Goal: Book appointment/travel/reservation

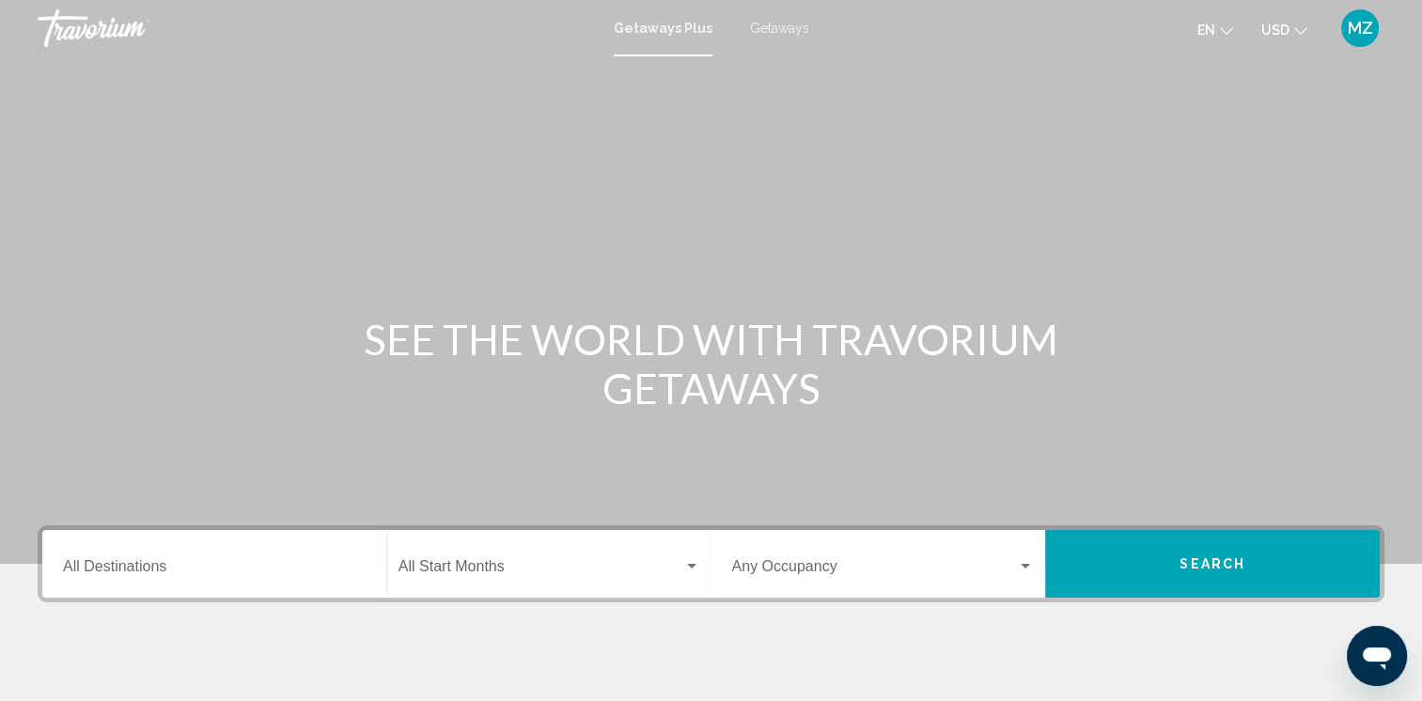
click at [1303, 24] on icon "Change currency" at bounding box center [1300, 30] width 13 height 13
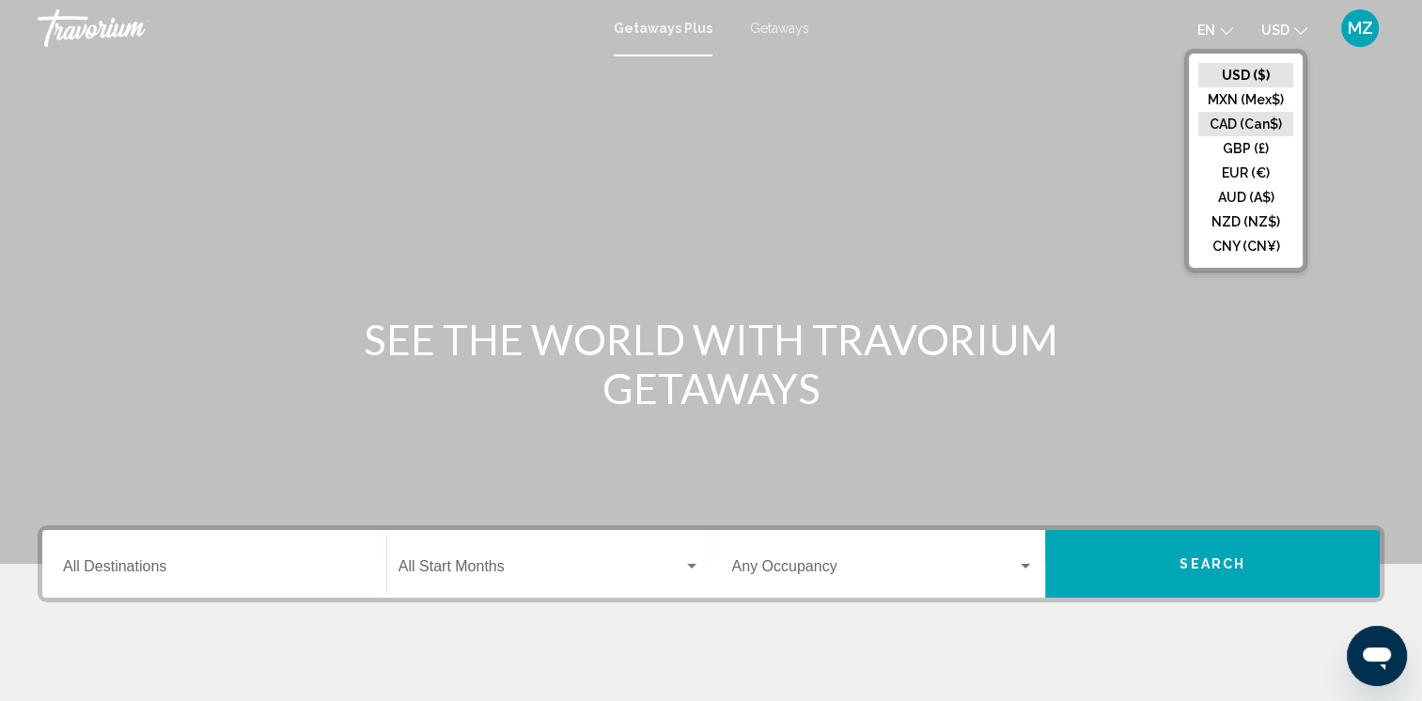
click at [1248, 127] on button "CAD (Can$)" at bounding box center [1245, 124] width 95 height 24
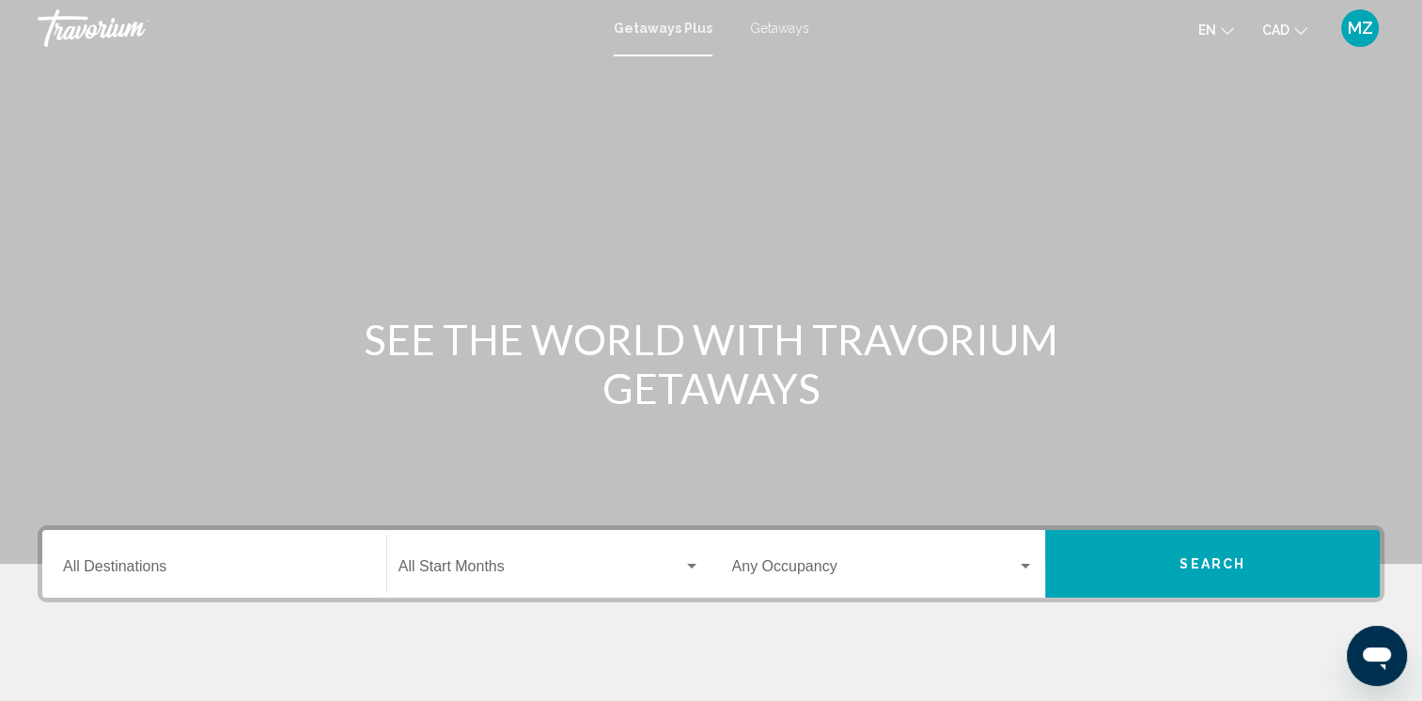
click at [227, 565] on input "Destination All Destinations" at bounding box center [214, 570] width 303 height 17
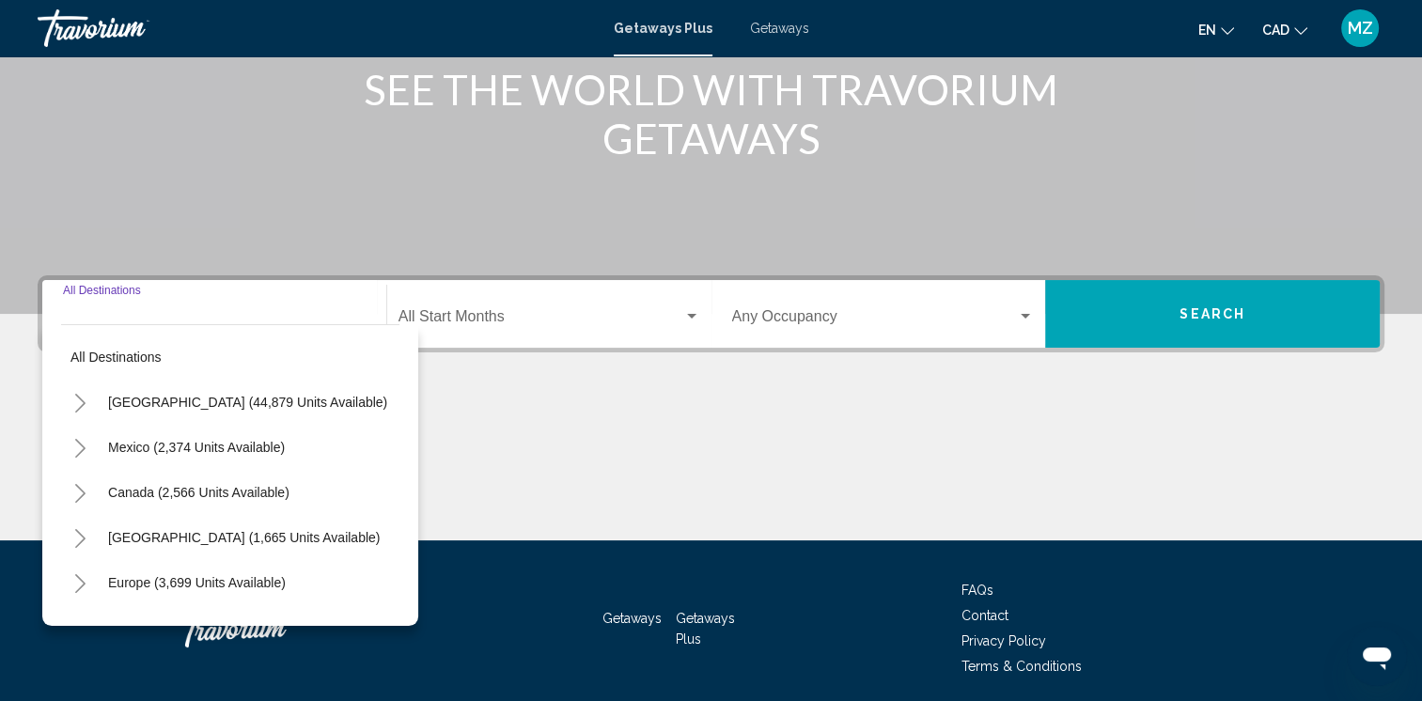
scroll to position [319, 0]
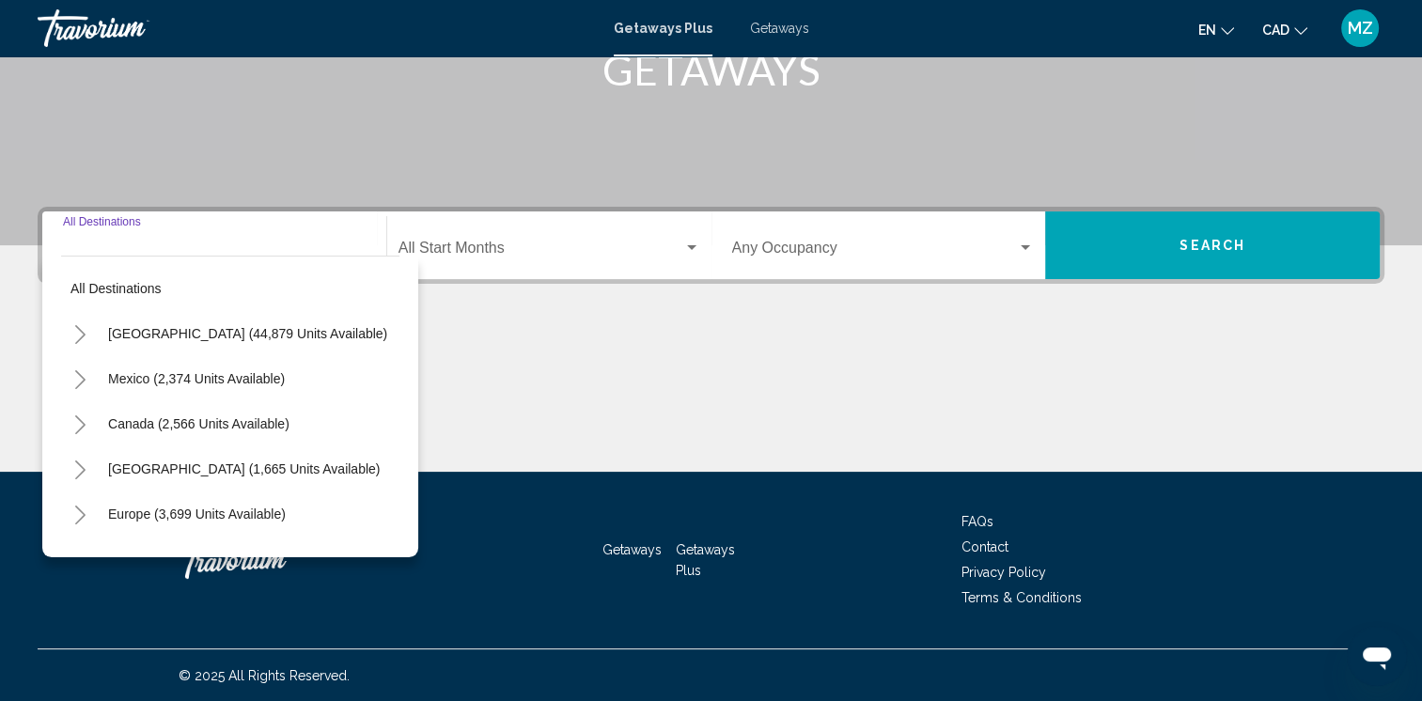
click at [79, 461] on icon "Toggle Caribbean & Atlantic Islands (1,665 units available)" at bounding box center [80, 469] width 14 height 19
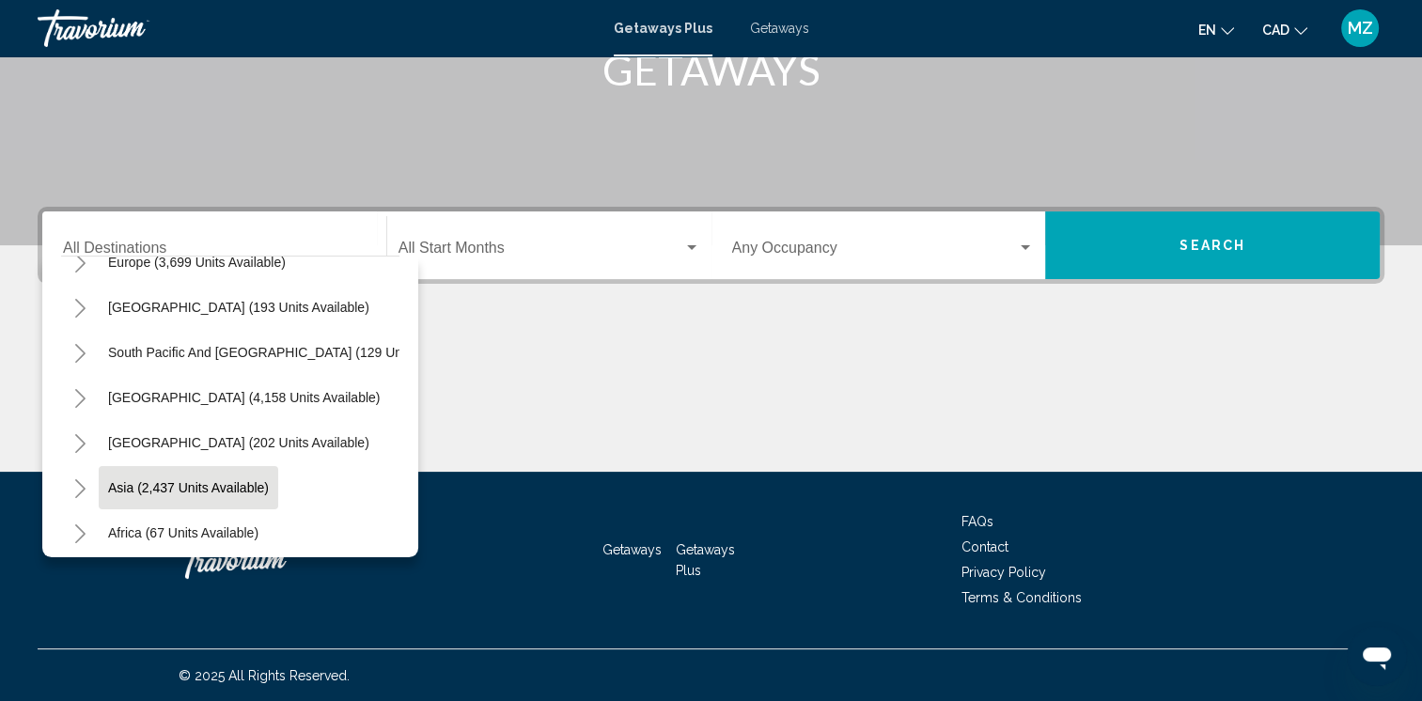
scroll to position [752, 0]
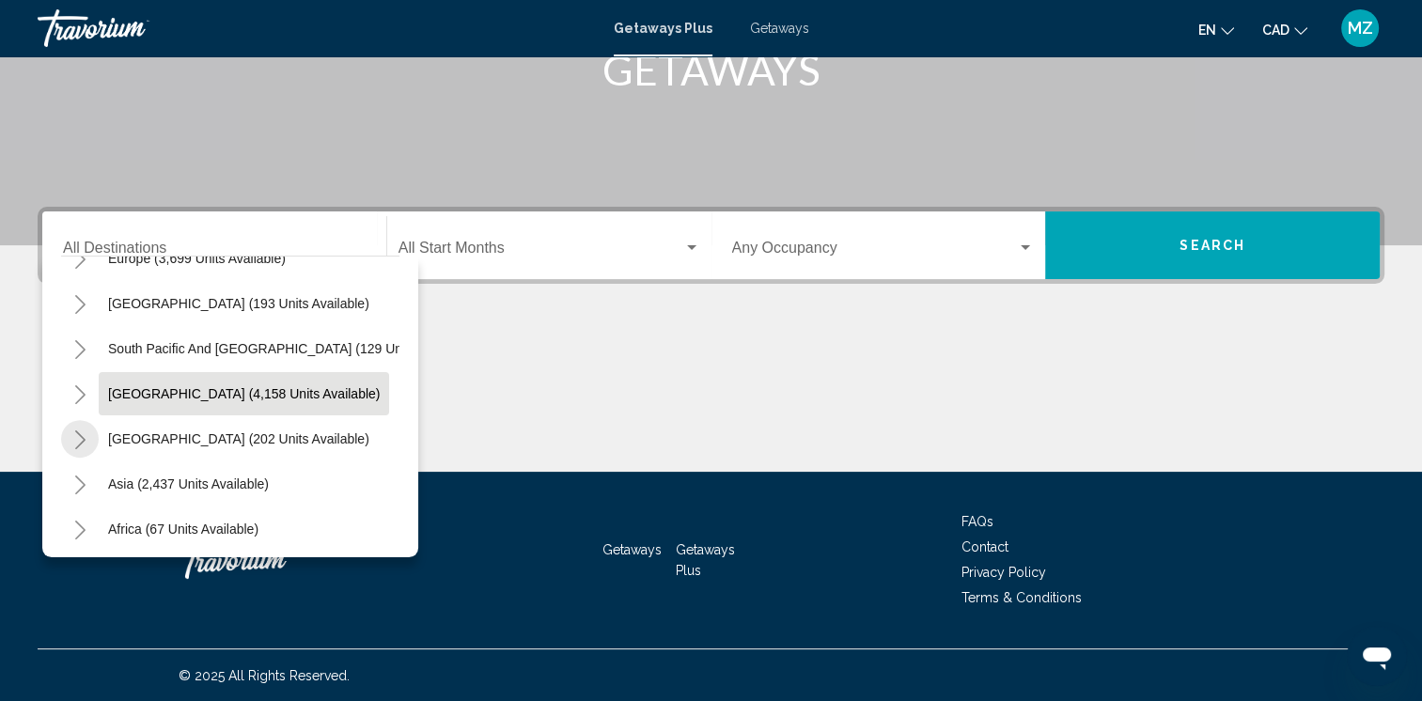
drag, startPoint x: 77, startPoint y: 431, endPoint x: 231, endPoint y: 412, distance: 155.3
click at [79, 432] on icon "Toggle Central America (202 units available)" at bounding box center [80, 439] width 14 height 19
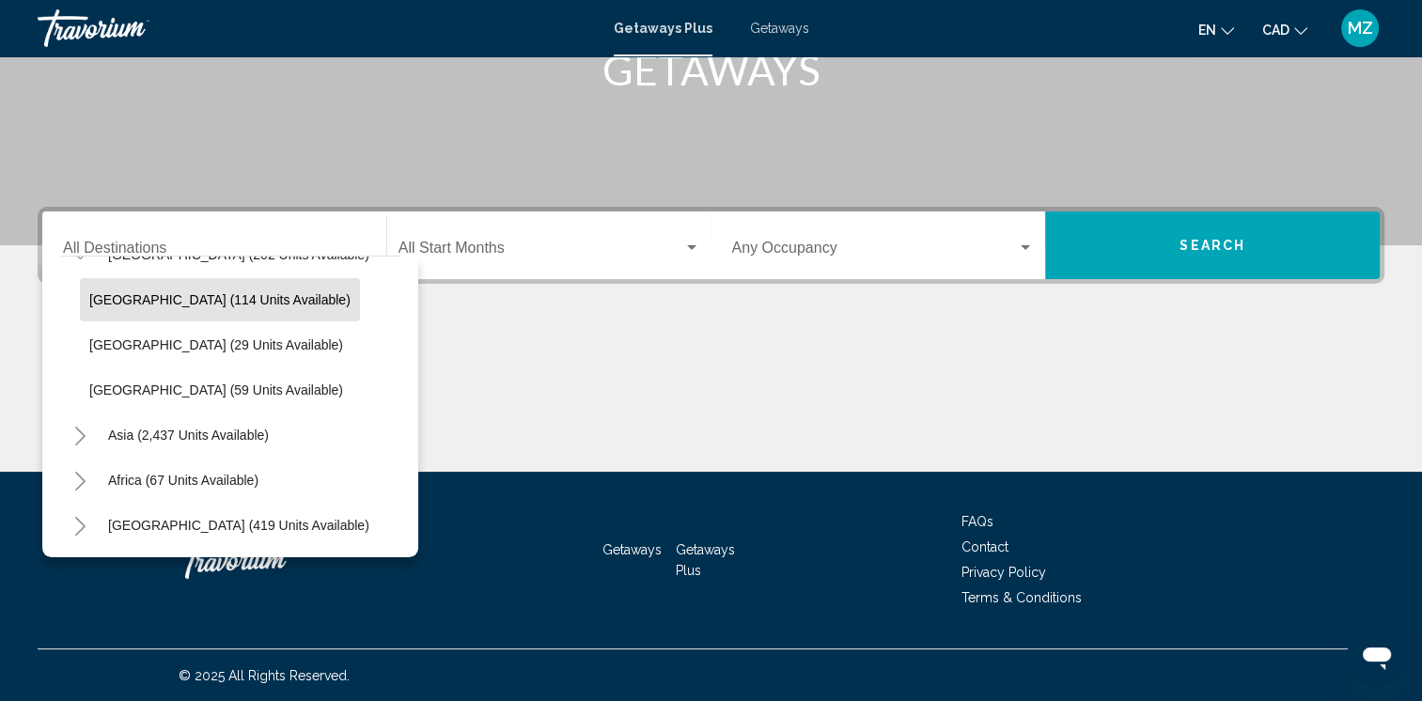
click at [183, 303] on span "[GEOGRAPHIC_DATA] (114 units available)" at bounding box center [219, 299] width 261 height 15
type input "**********"
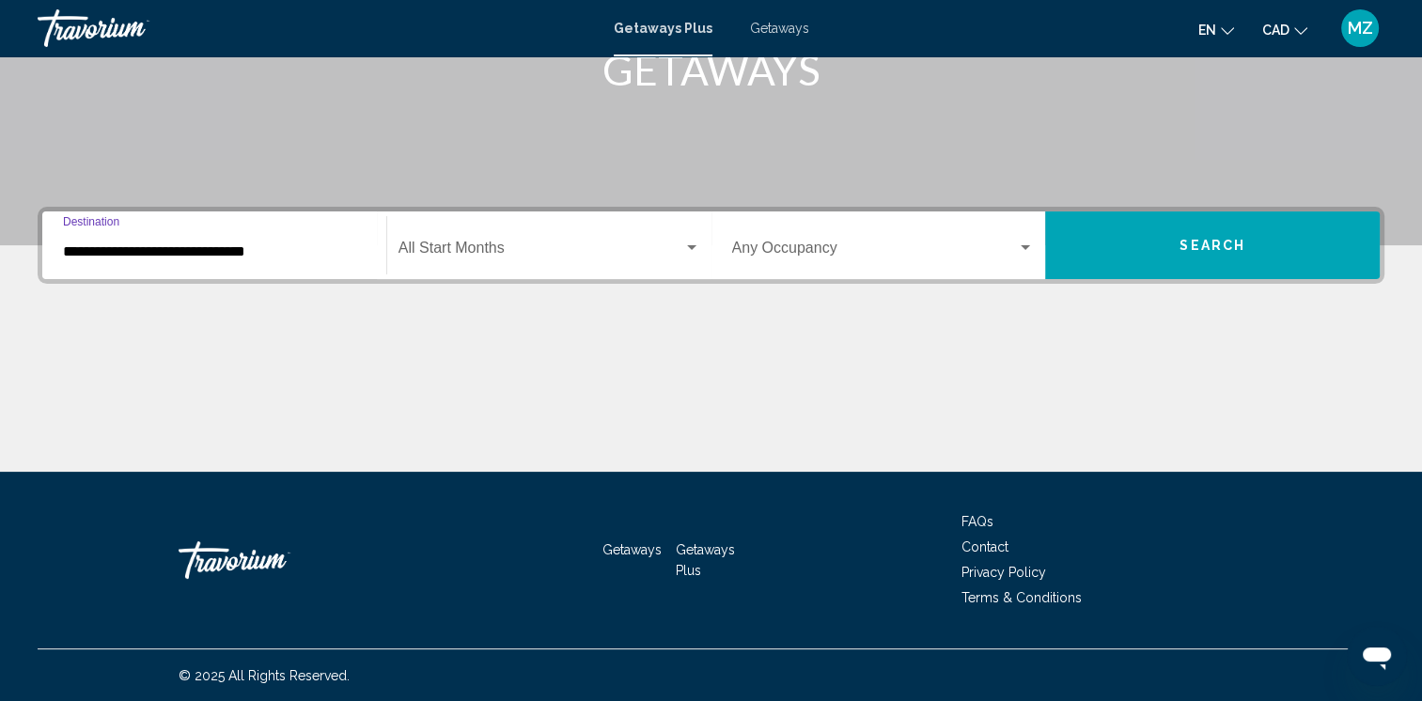
click at [519, 261] on div "Start Month All Start Months" at bounding box center [549, 245] width 302 height 59
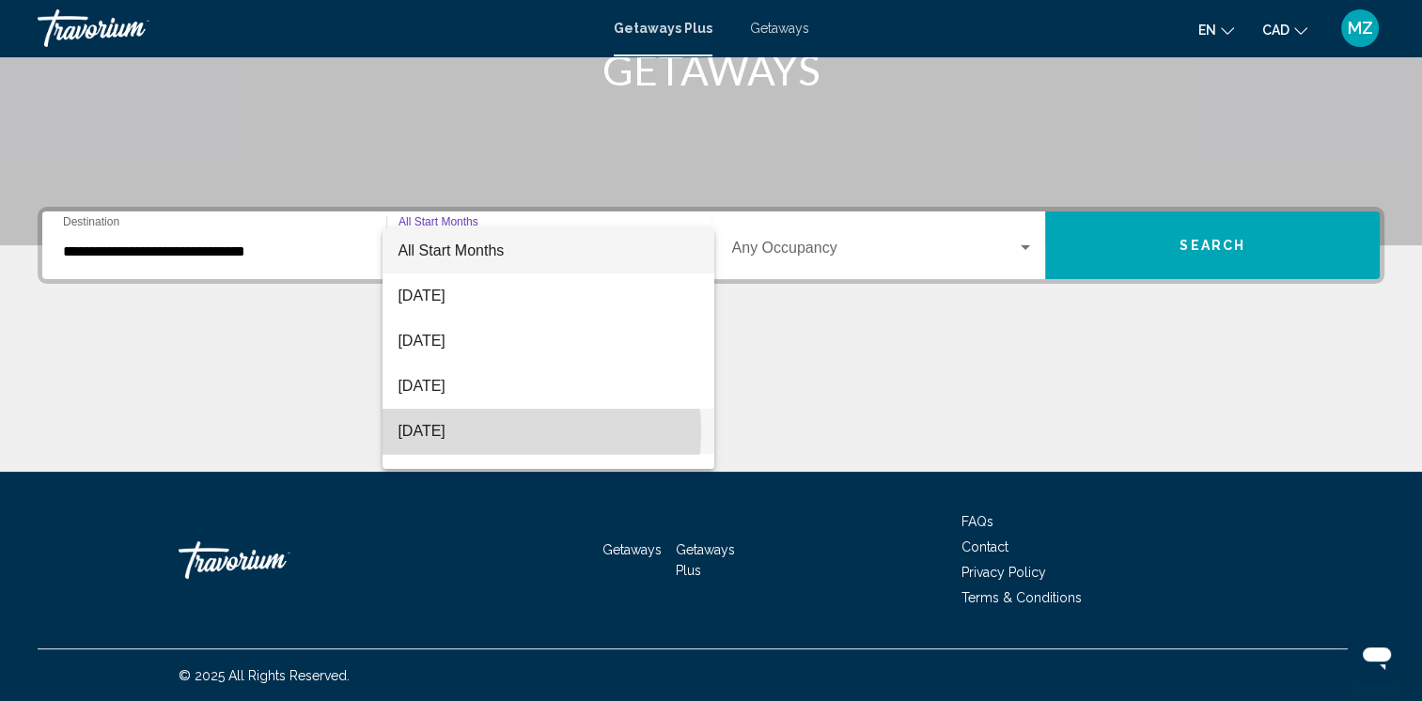
click at [489, 430] on span "[DATE]" at bounding box center [548, 431] width 302 height 45
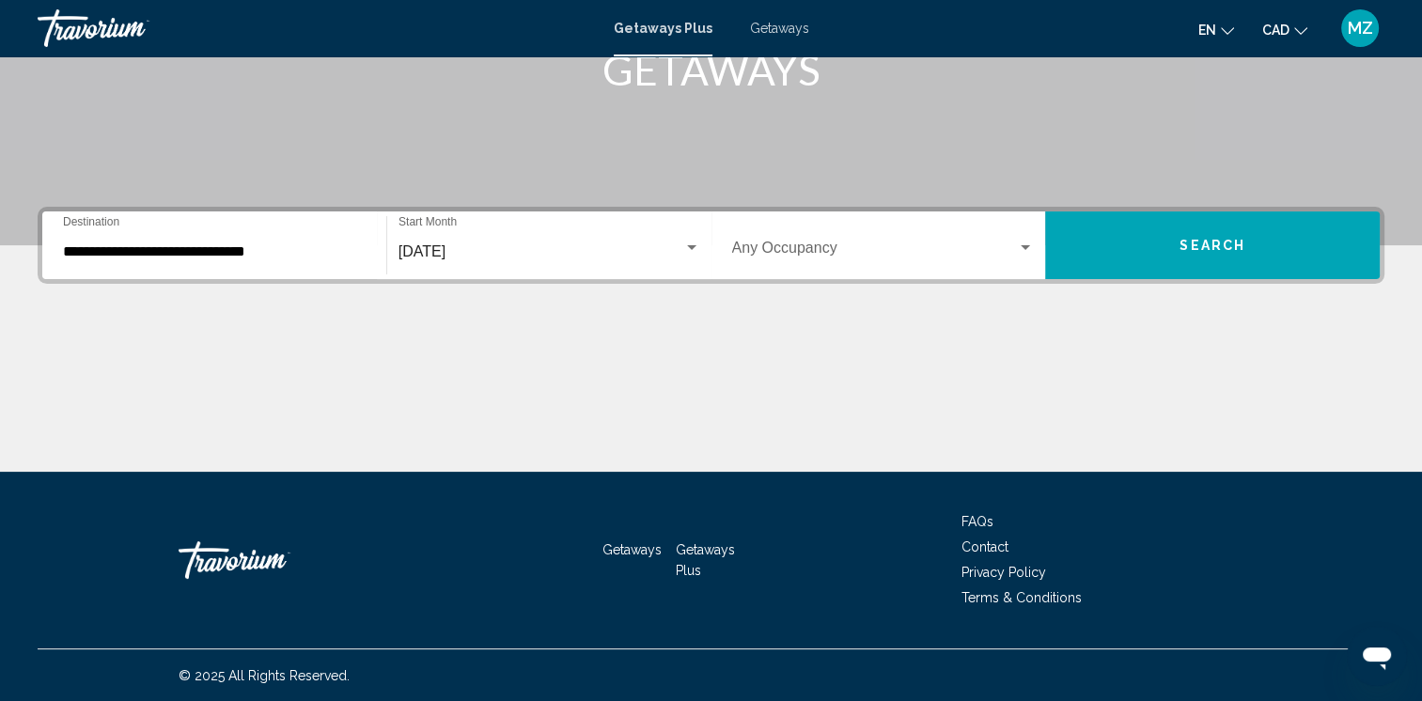
click at [966, 261] on div "Occupancy Any Occupancy" at bounding box center [883, 245] width 303 height 59
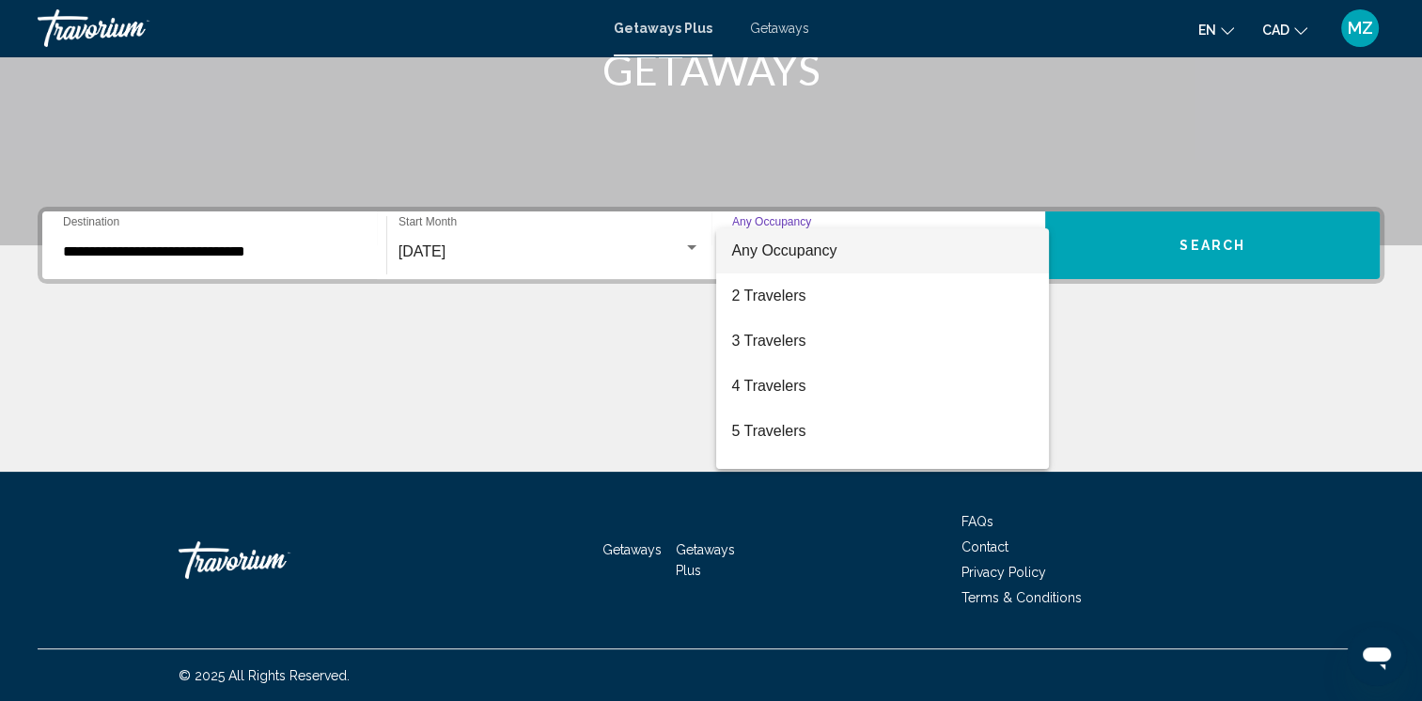
click at [966, 261] on span "Any Occupancy" at bounding box center [882, 250] width 303 height 45
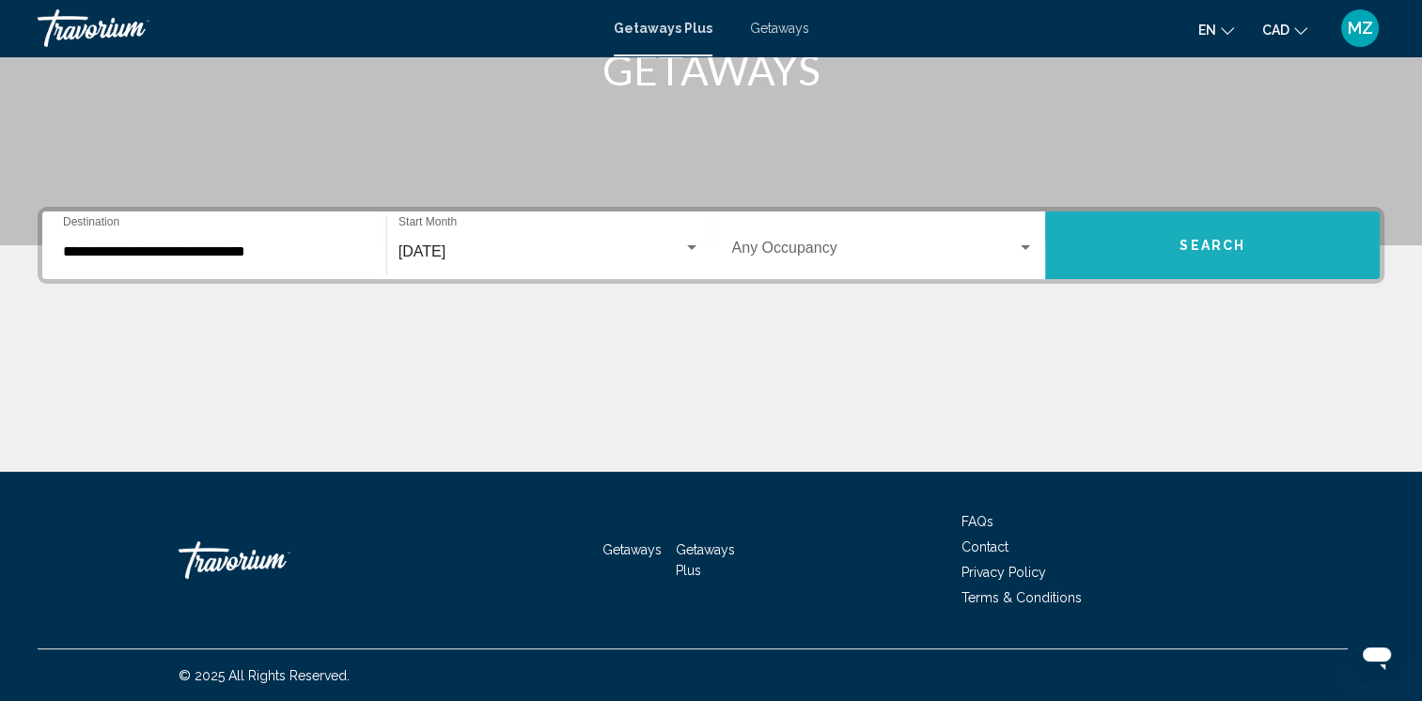
click at [1178, 246] on button "Search" at bounding box center [1212, 245] width 334 height 68
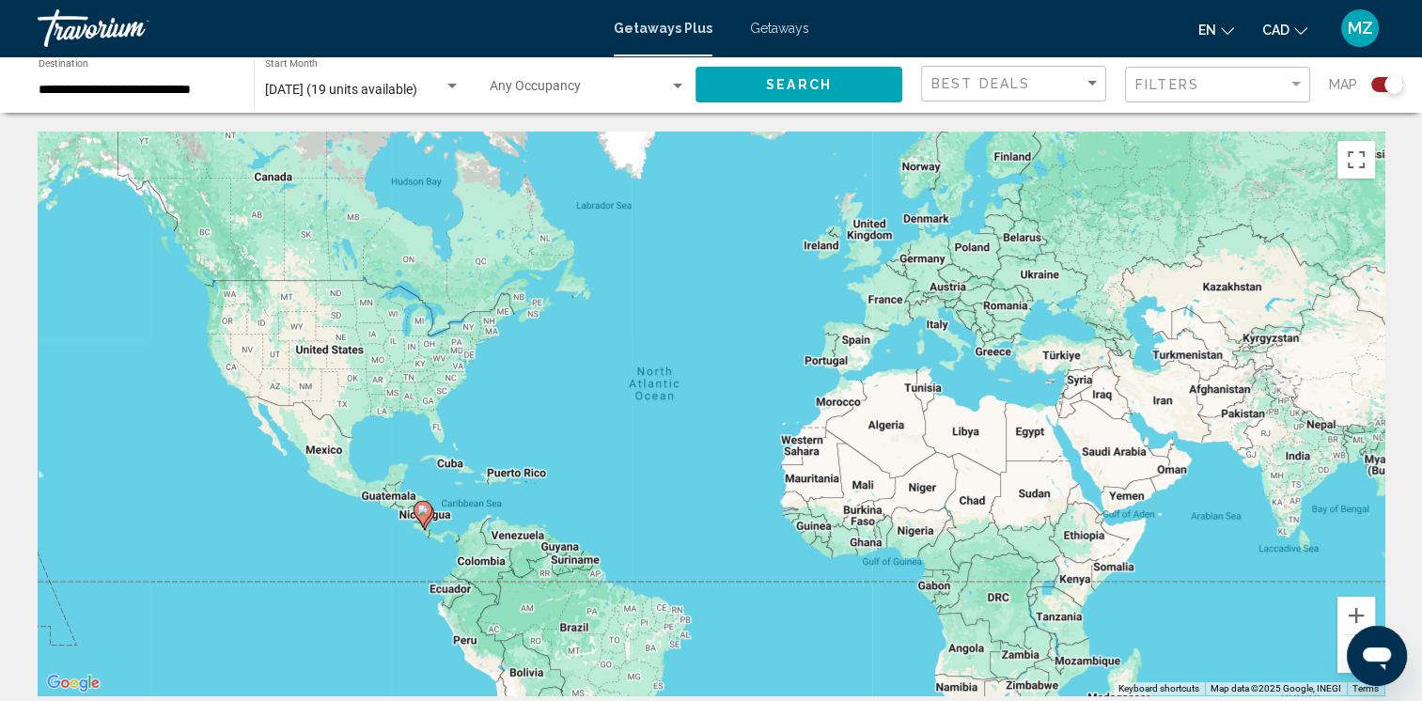
click at [419, 517] on icon "Main content" at bounding box center [421, 514] width 17 height 24
type input "**********"
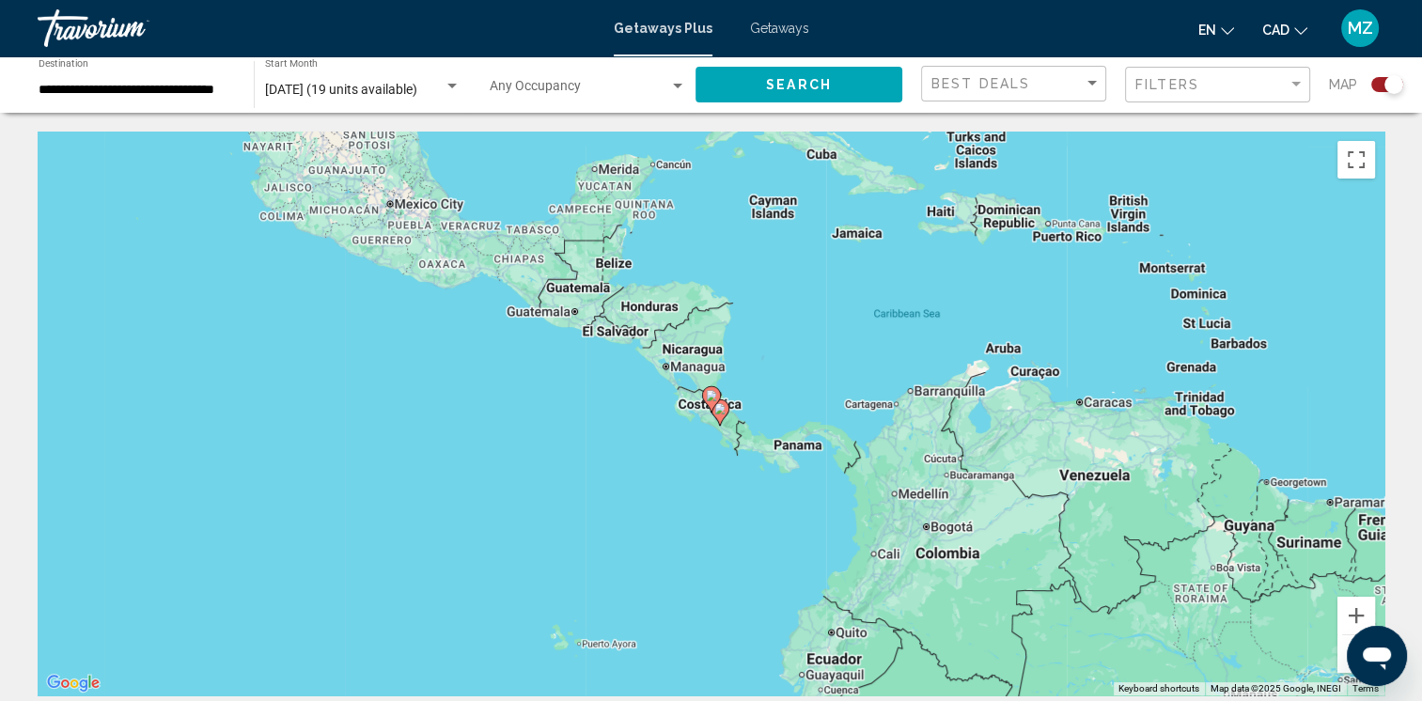
click at [1373, 88] on div "Search widget" at bounding box center [1387, 84] width 32 height 15
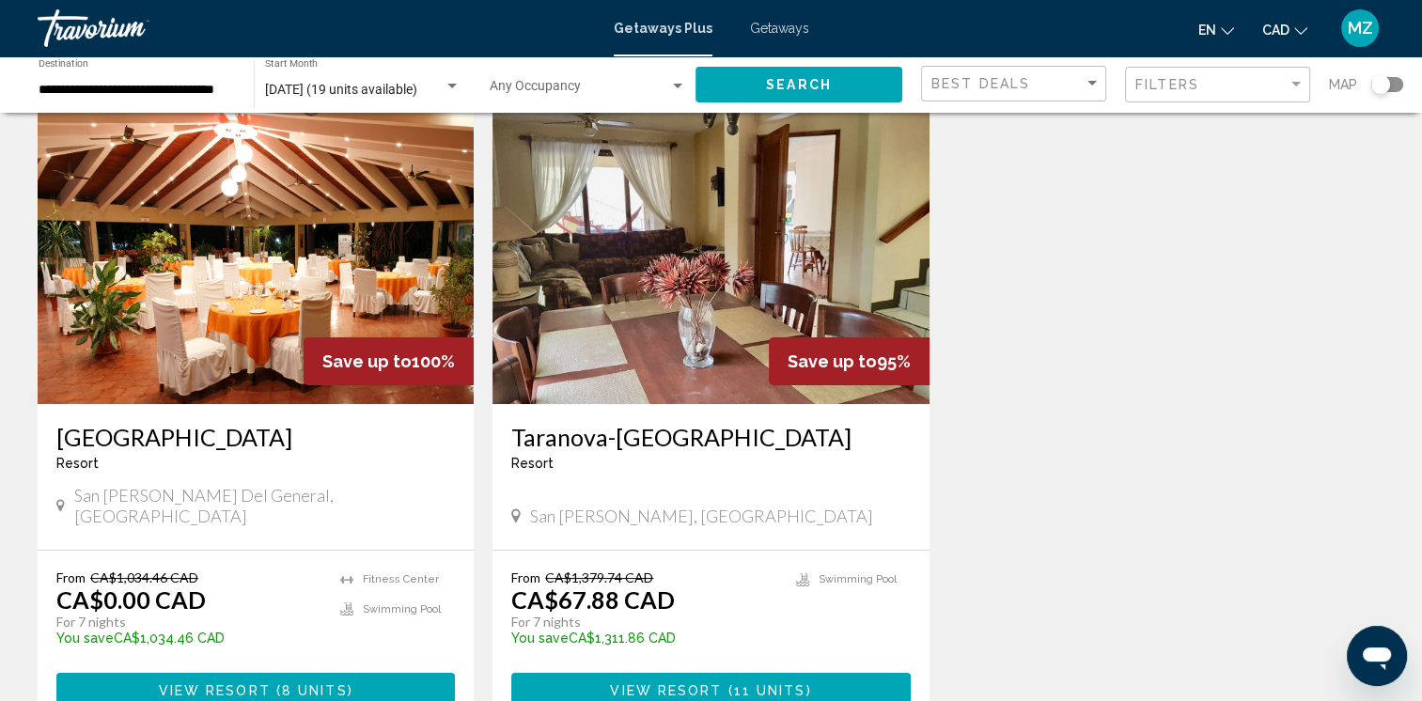
scroll to position [188, 0]
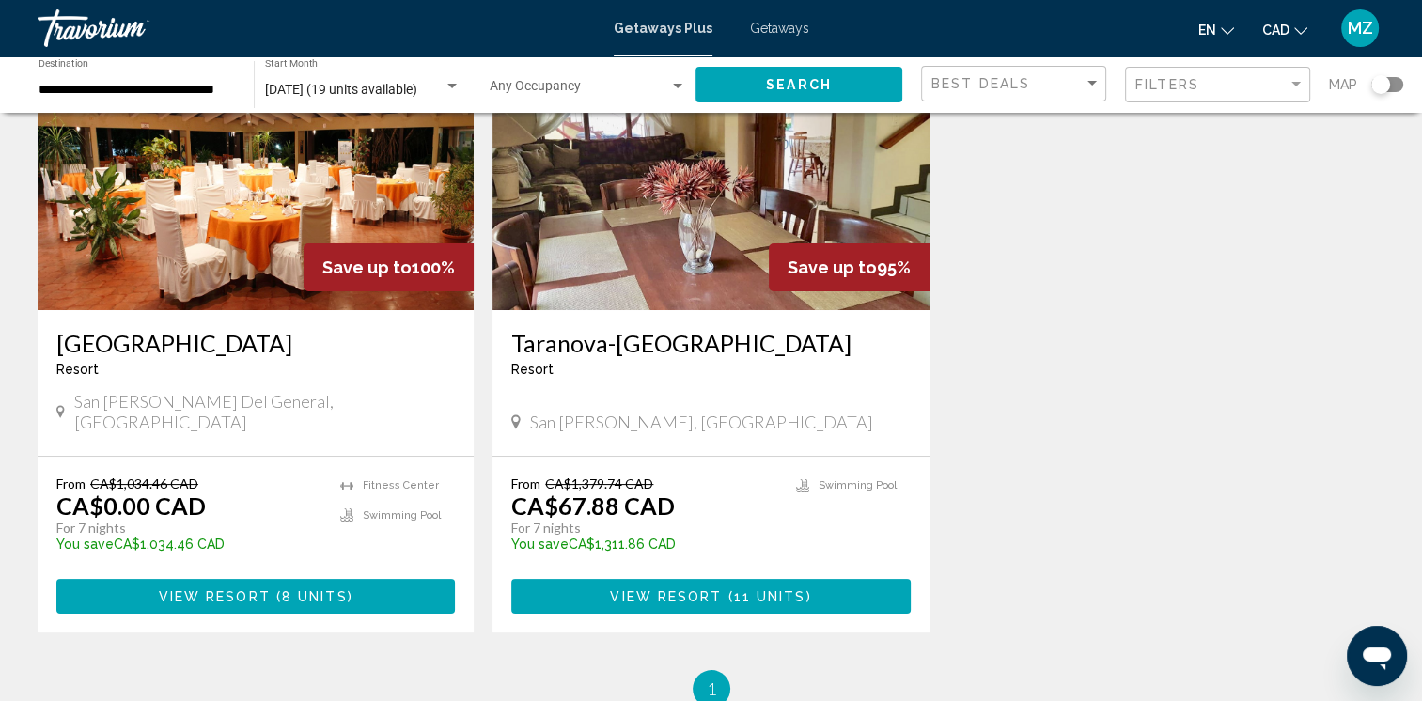
click at [259, 589] on span "View Resort" at bounding box center [215, 596] width 112 height 15
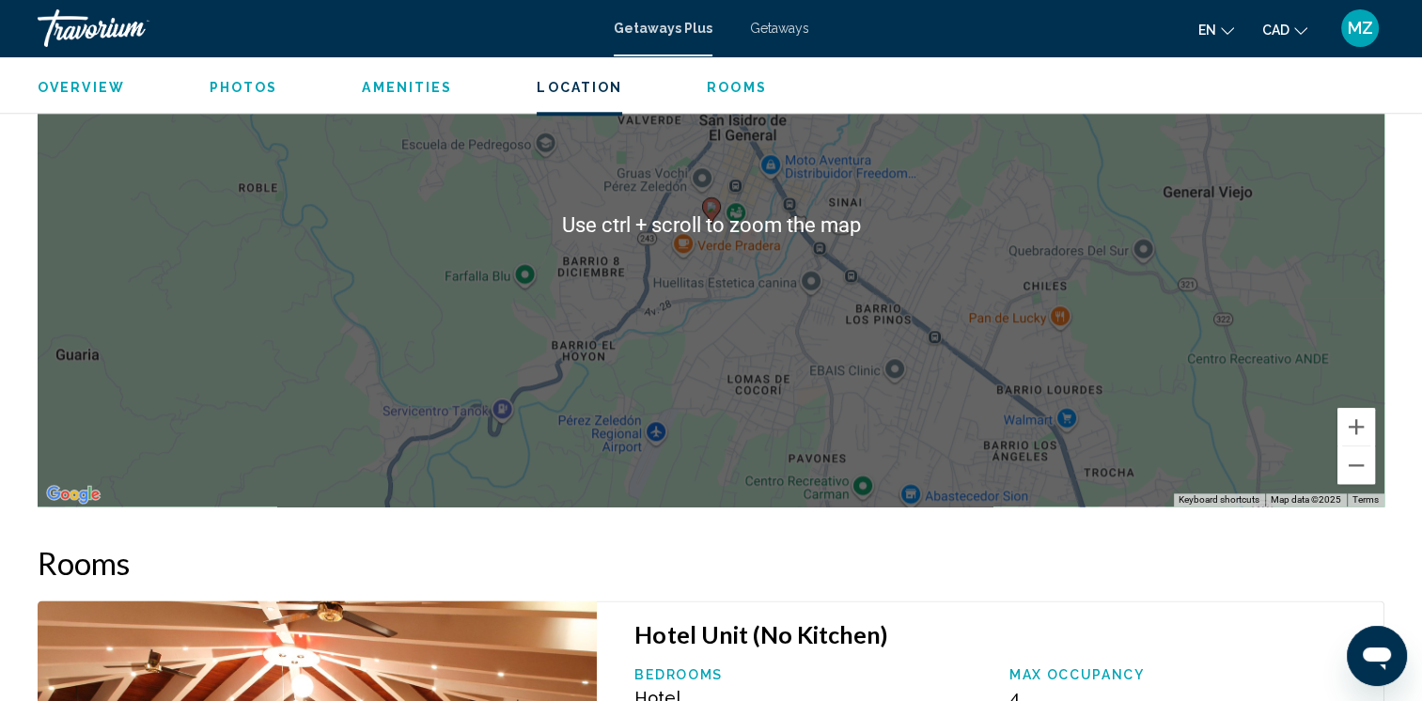
scroll to position [1691, 0]
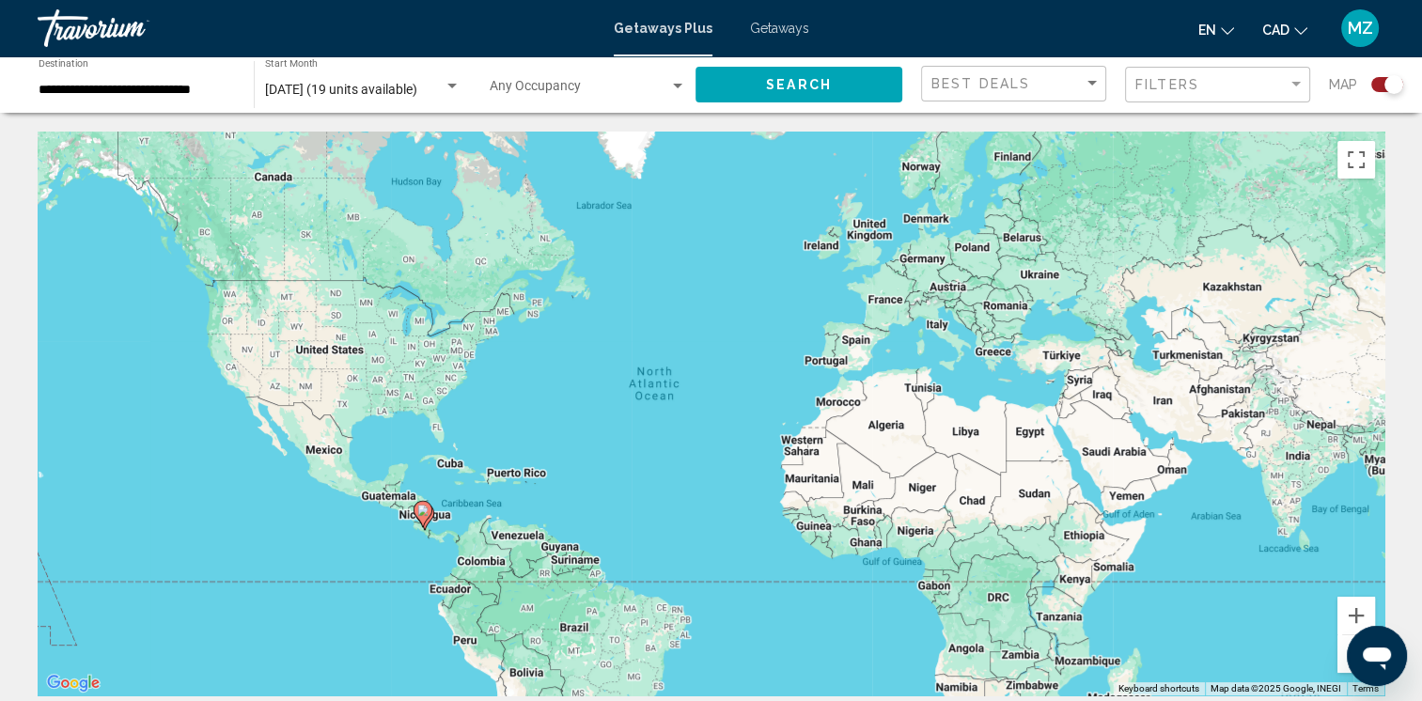
click at [1373, 88] on div "Search widget" at bounding box center [1387, 84] width 32 height 15
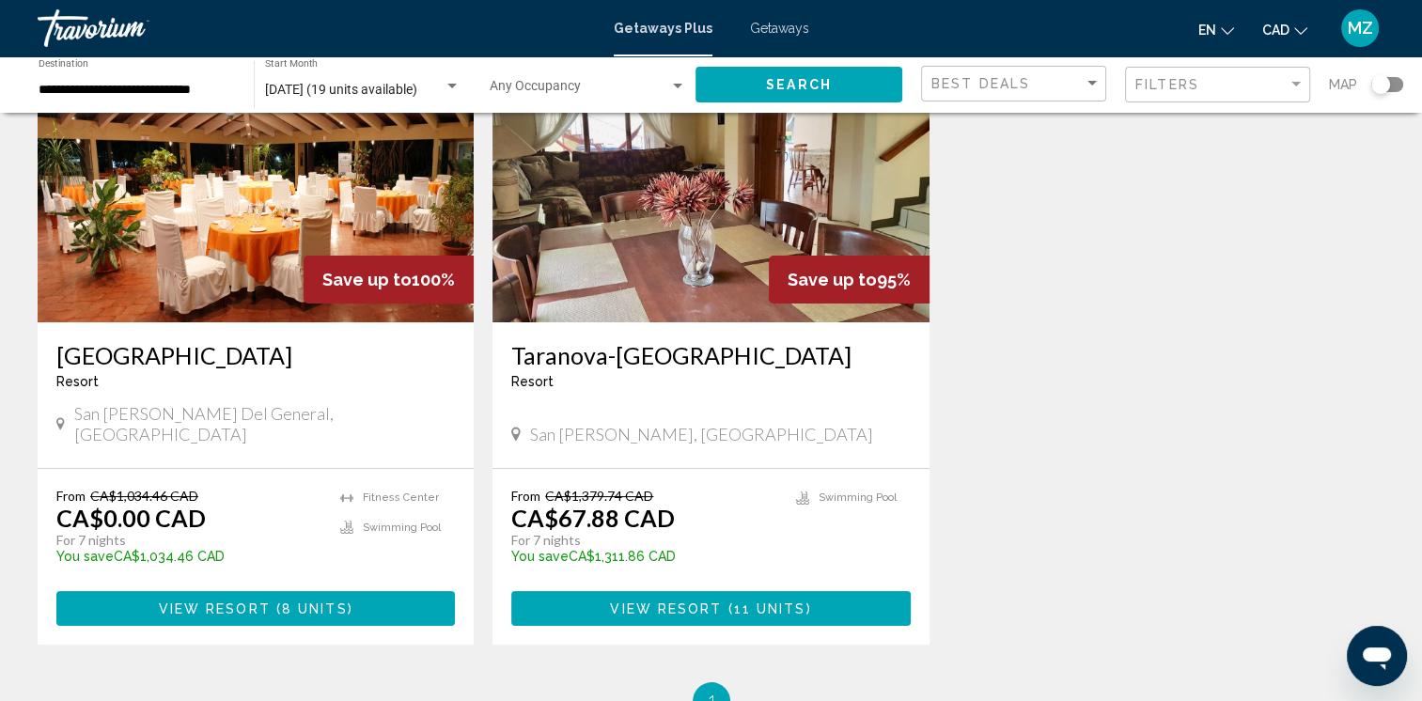
scroll to position [188, 0]
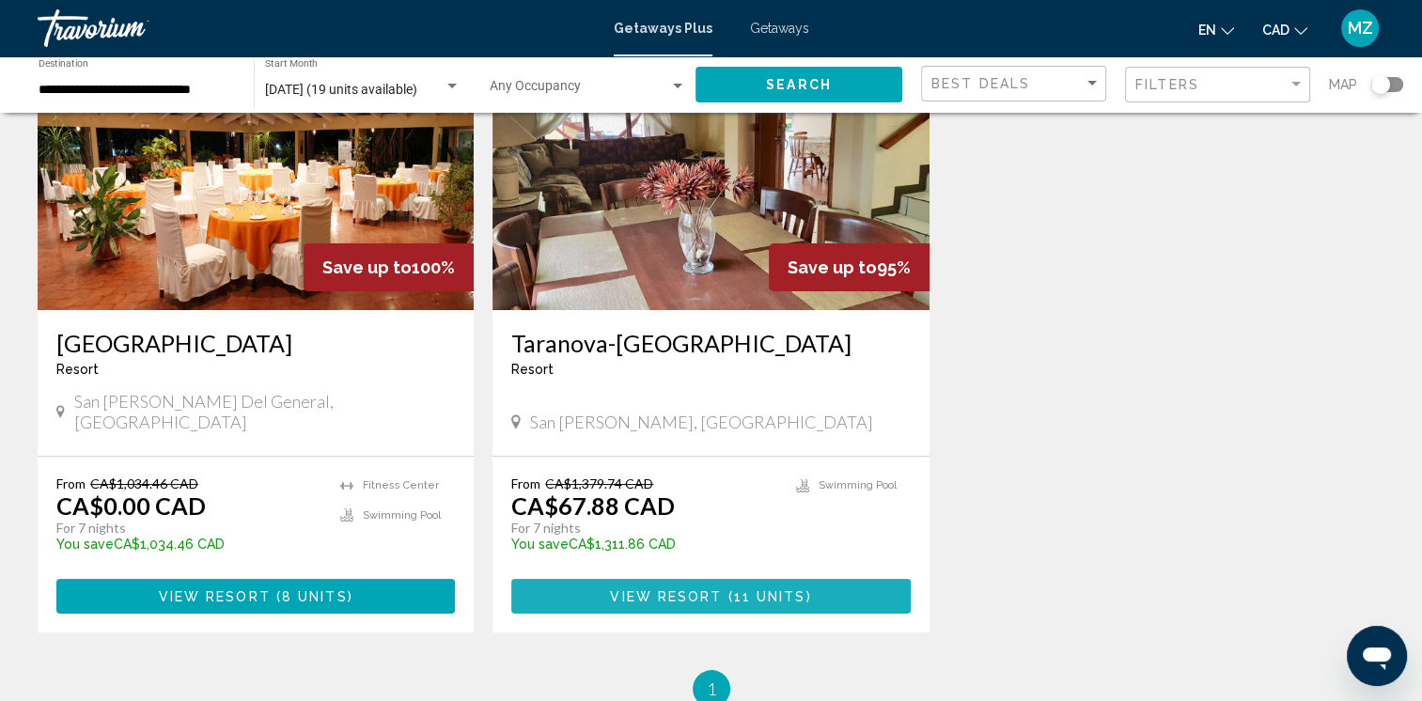
click at [661, 589] on span "View Resort" at bounding box center [666, 596] width 112 height 15
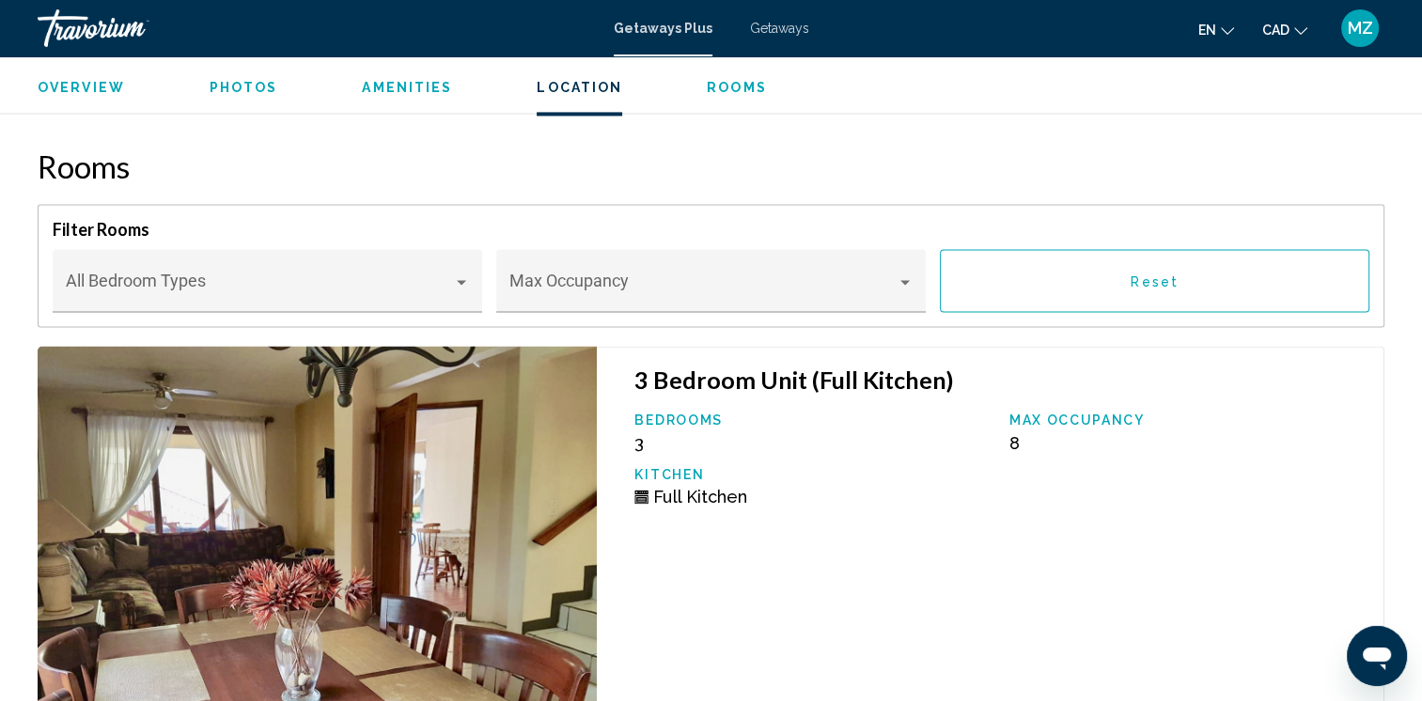
scroll to position [2913, 0]
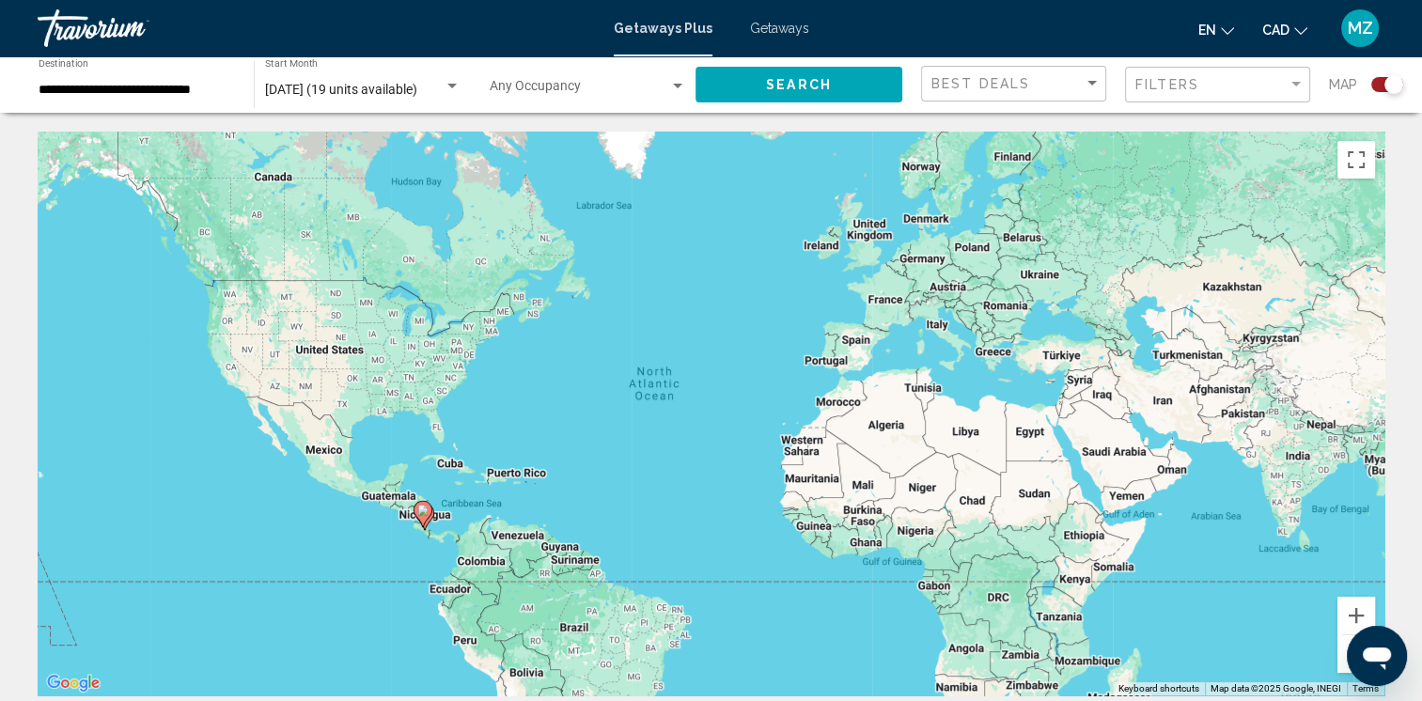
click at [420, 515] on image "Main content" at bounding box center [422, 510] width 11 height 11
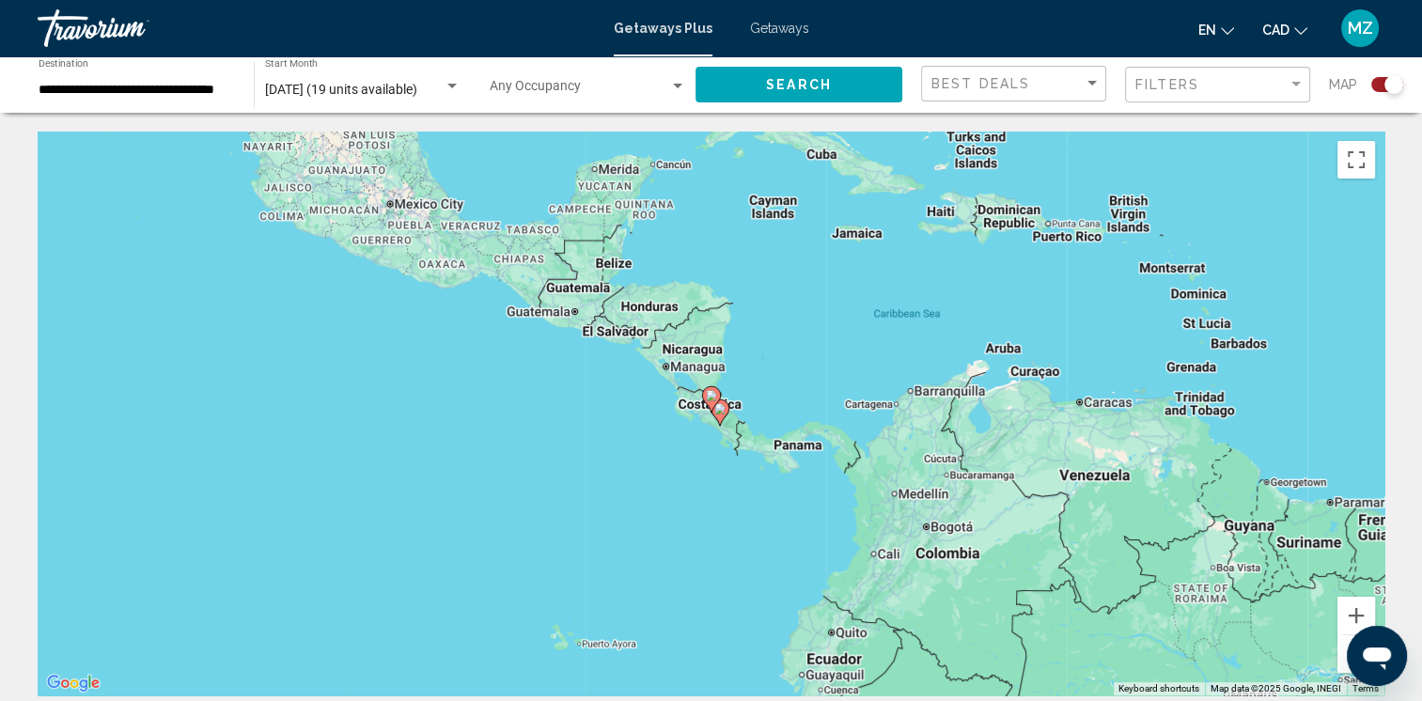
click at [711, 396] on image "Main content" at bounding box center [711, 395] width 11 height 11
click at [723, 409] on image "Main content" at bounding box center [719, 408] width 11 height 11
type input "**********"
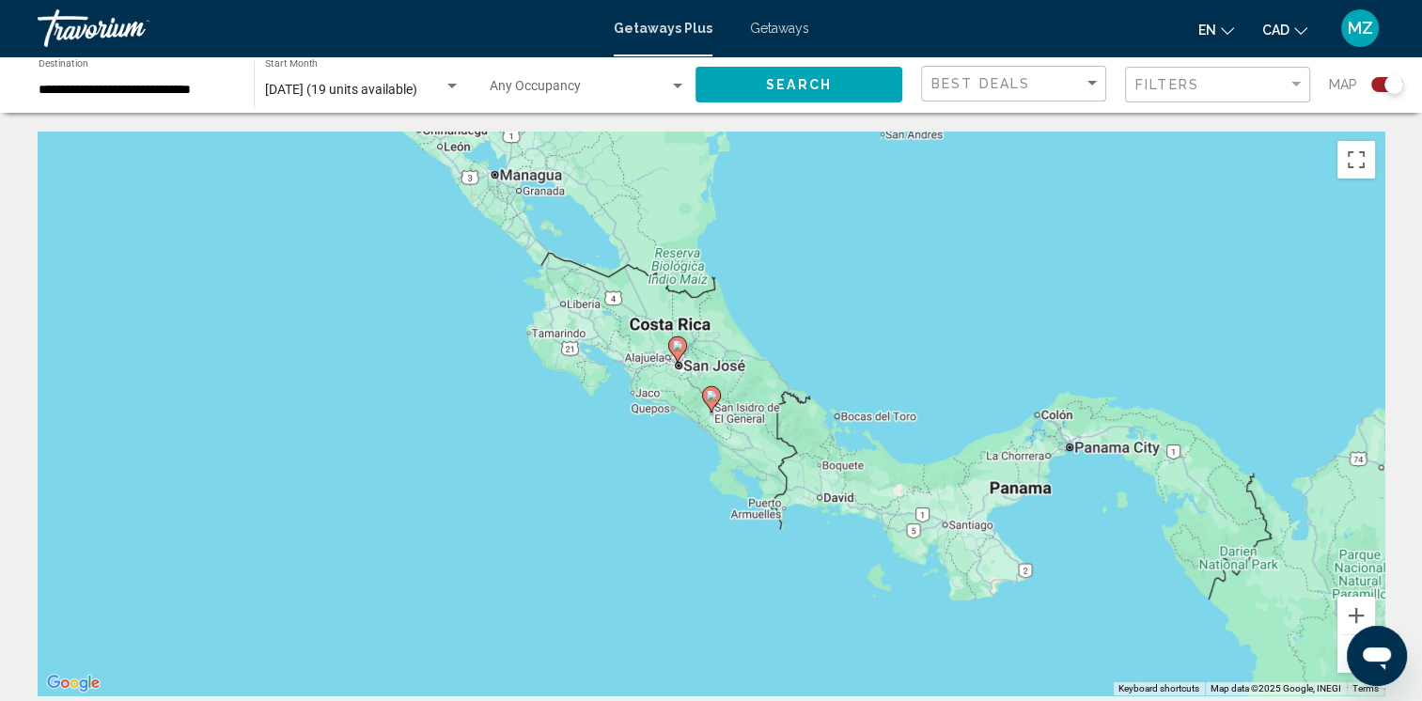
click at [714, 401] on icon "Main content" at bounding box center [710, 399] width 17 height 24
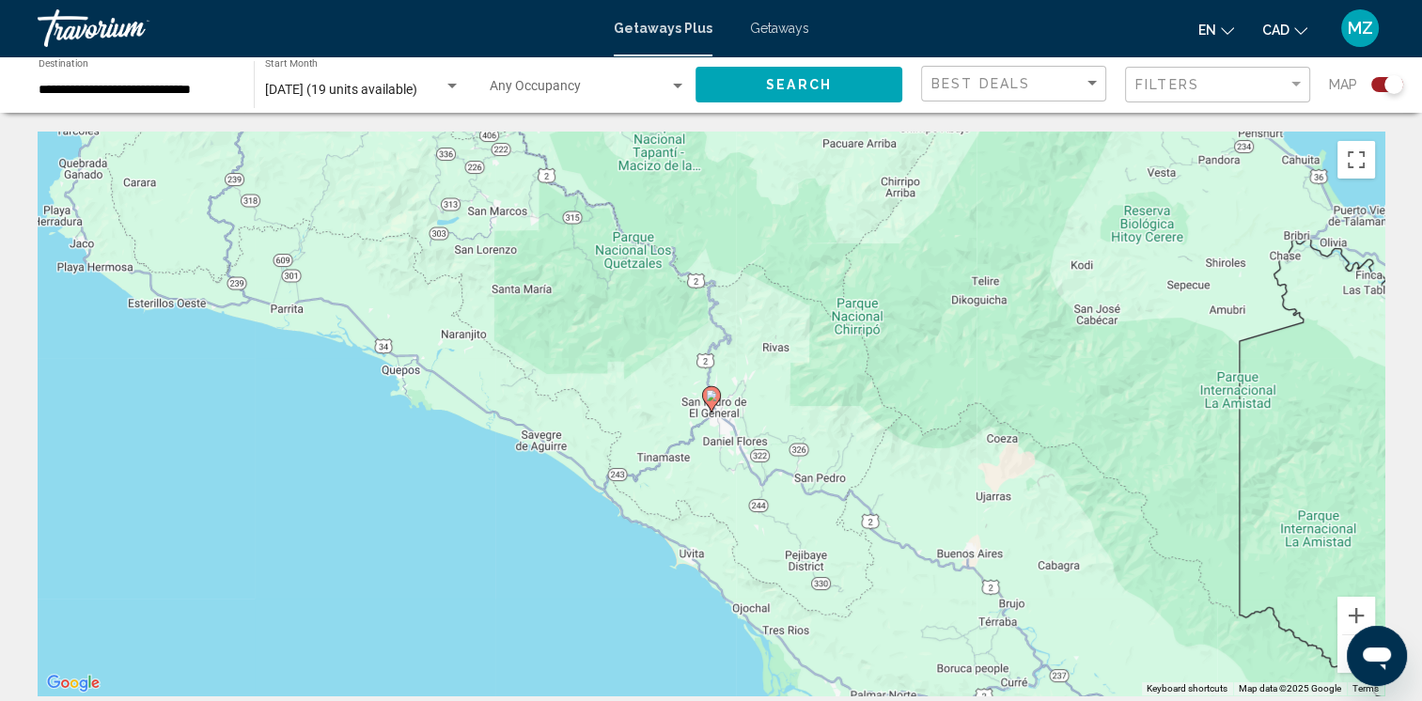
click at [710, 398] on image "Main content" at bounding box center [711, 395] width 11 height 11
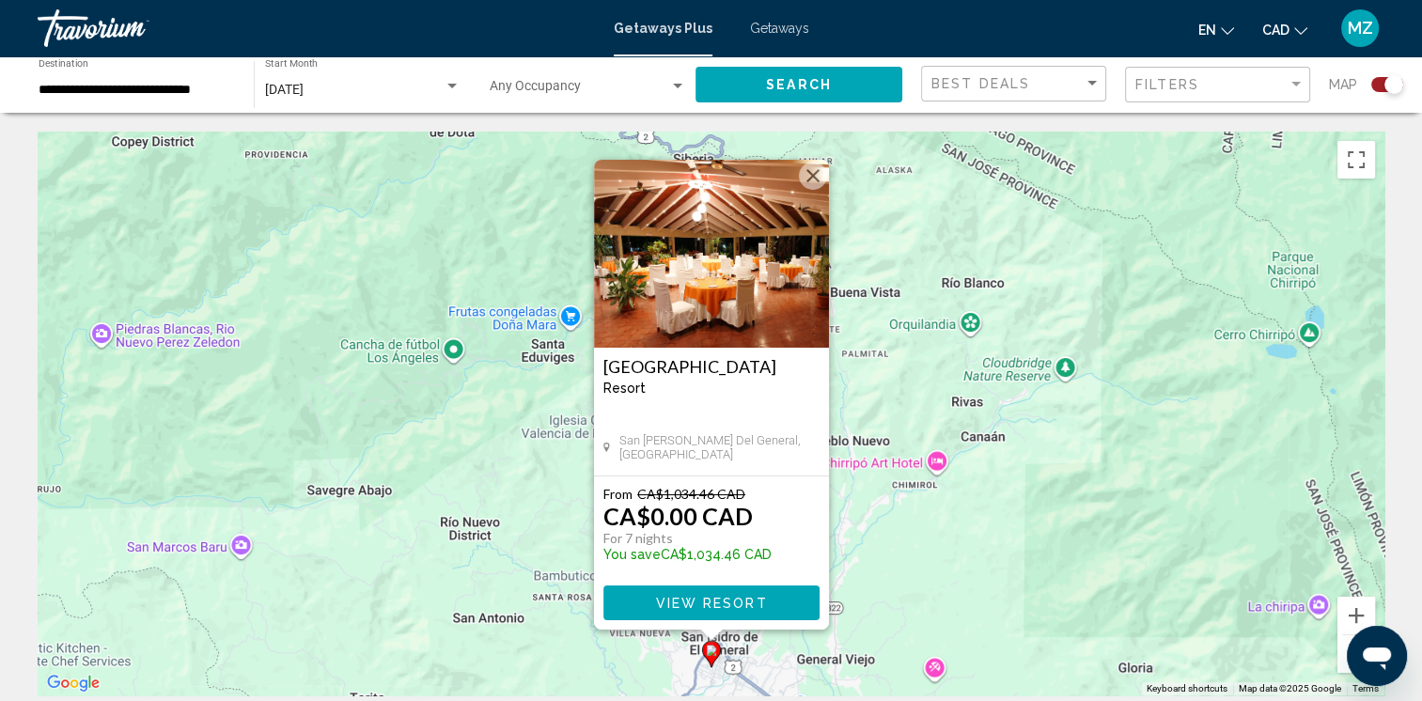
click at [706, 599] on span "View Resort" at bounding box center [711, 603] width 112 height 15
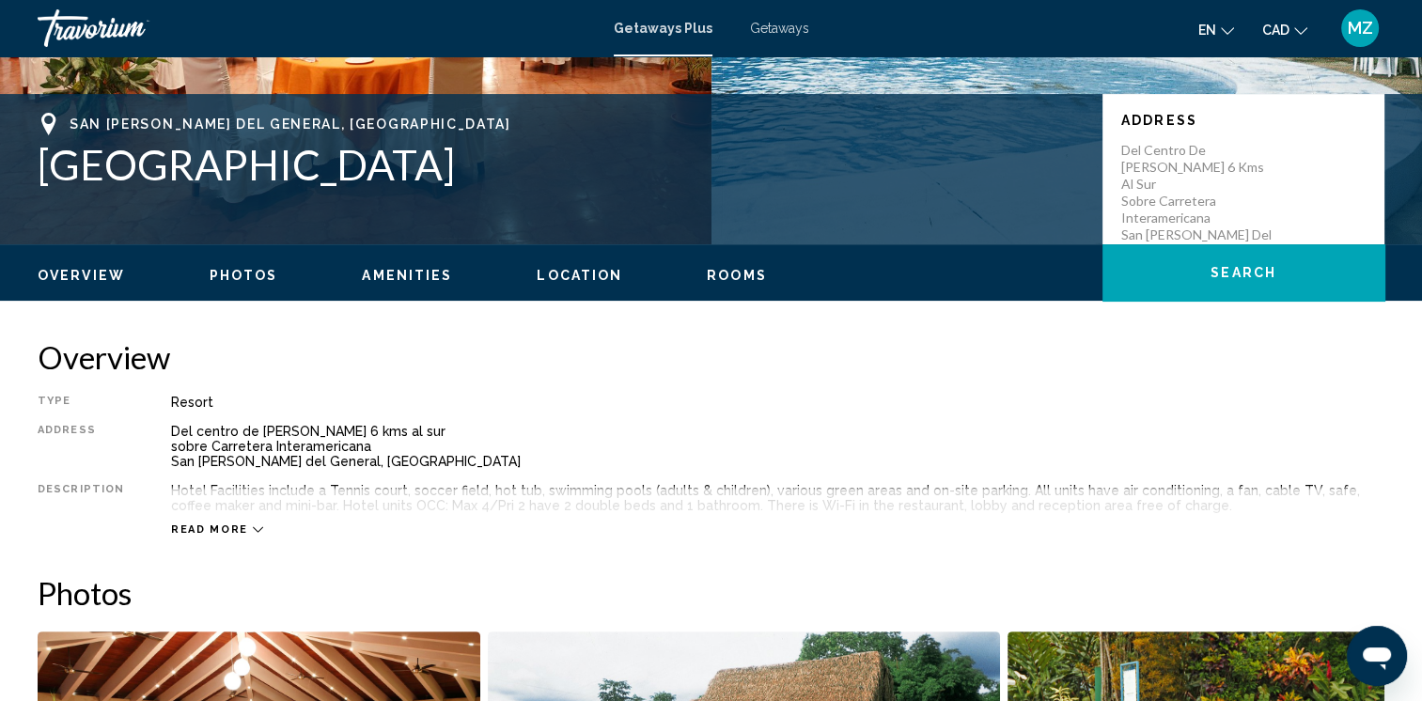
scroll to position [470, 0]
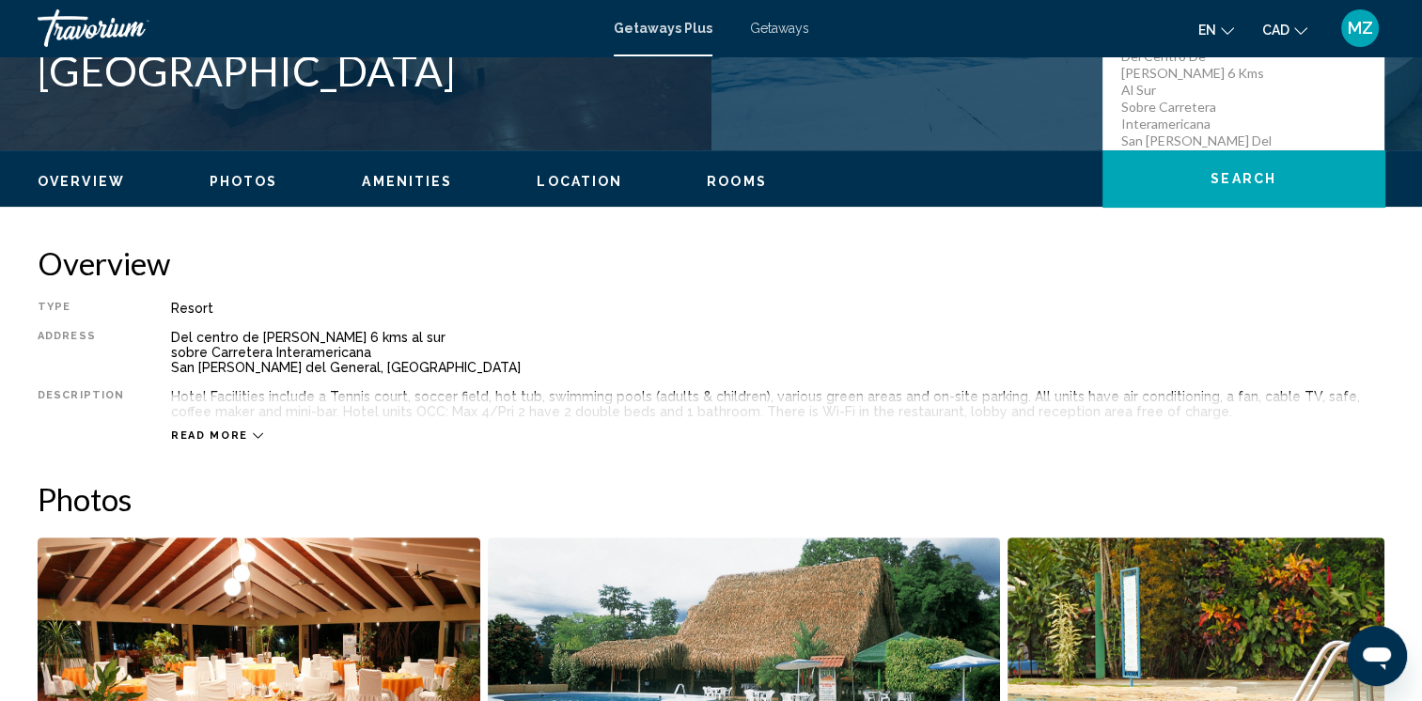
click at [188, 434] on span "Read more" at bounding box center [209, 435] width 77 height 12
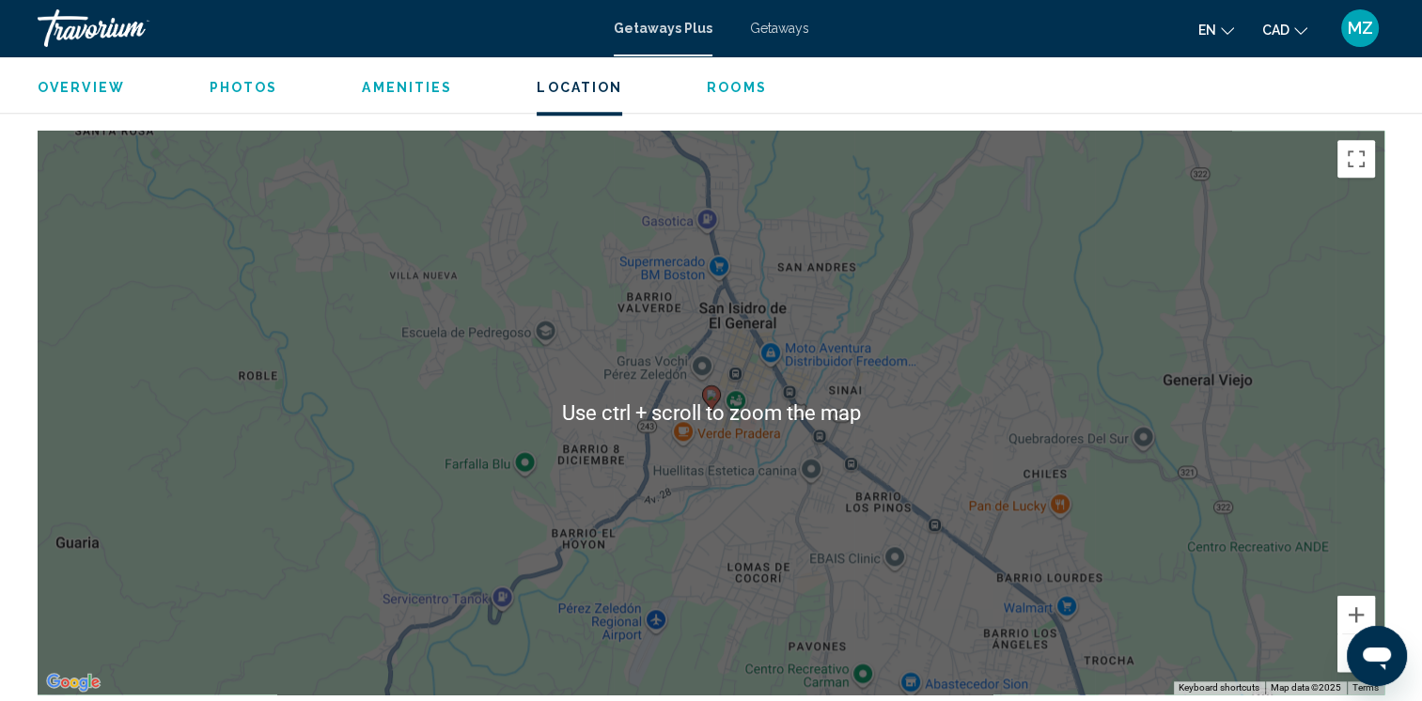
scroll to position [1973, 0]
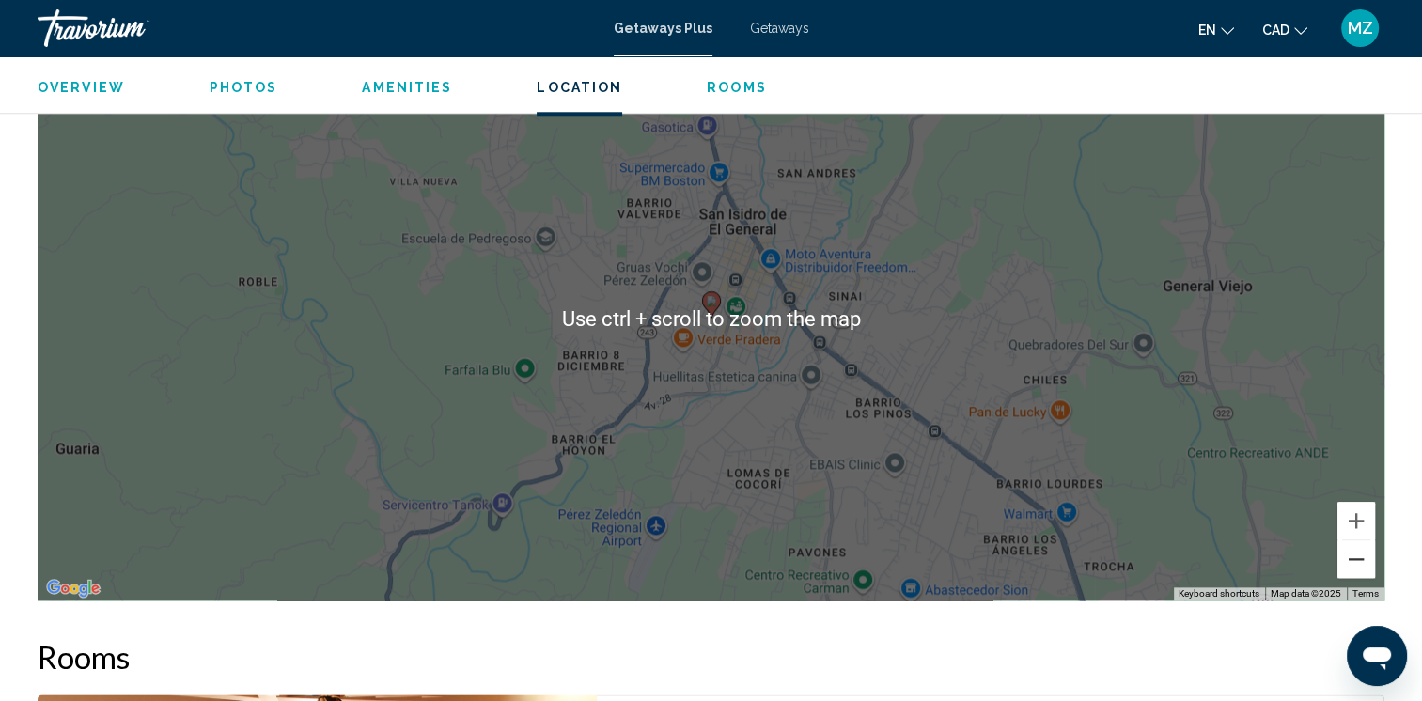
click at [1367, 566] on button "Zoom out" at bounding box center [1356, 559] width 38 height 38
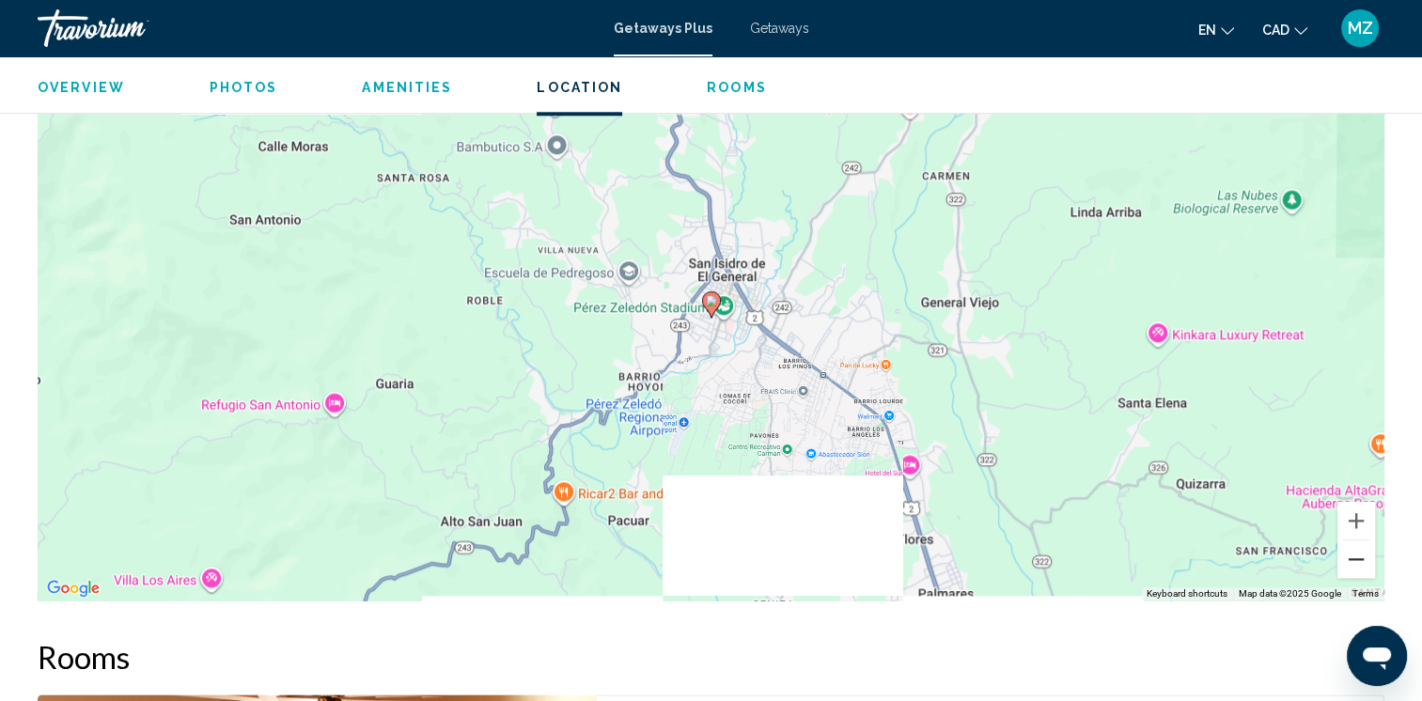
click at [1367, 566] on button "Zoom out" at bounding box center [1356, 559] width 38 height 38
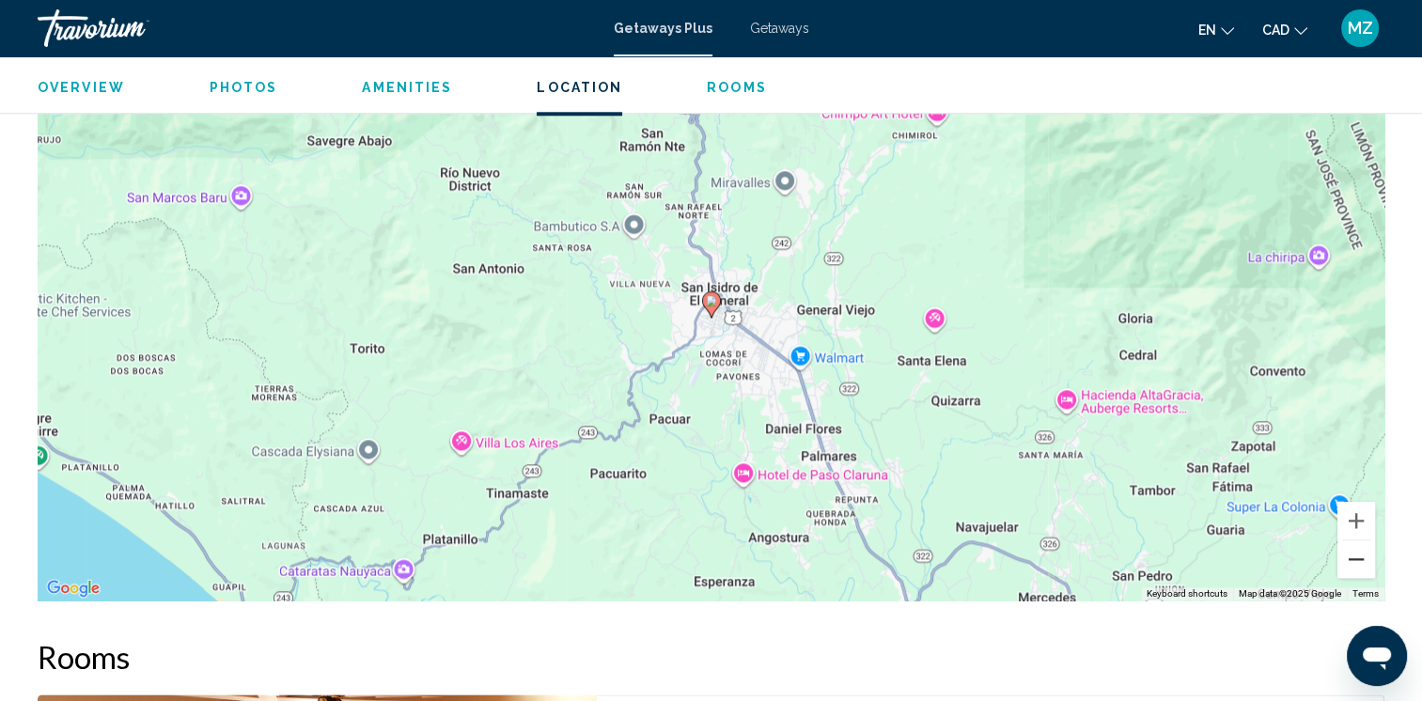
click at [1367, 566] on button "Zoom out" at bounding box center [1356, 559] width 38 height 38
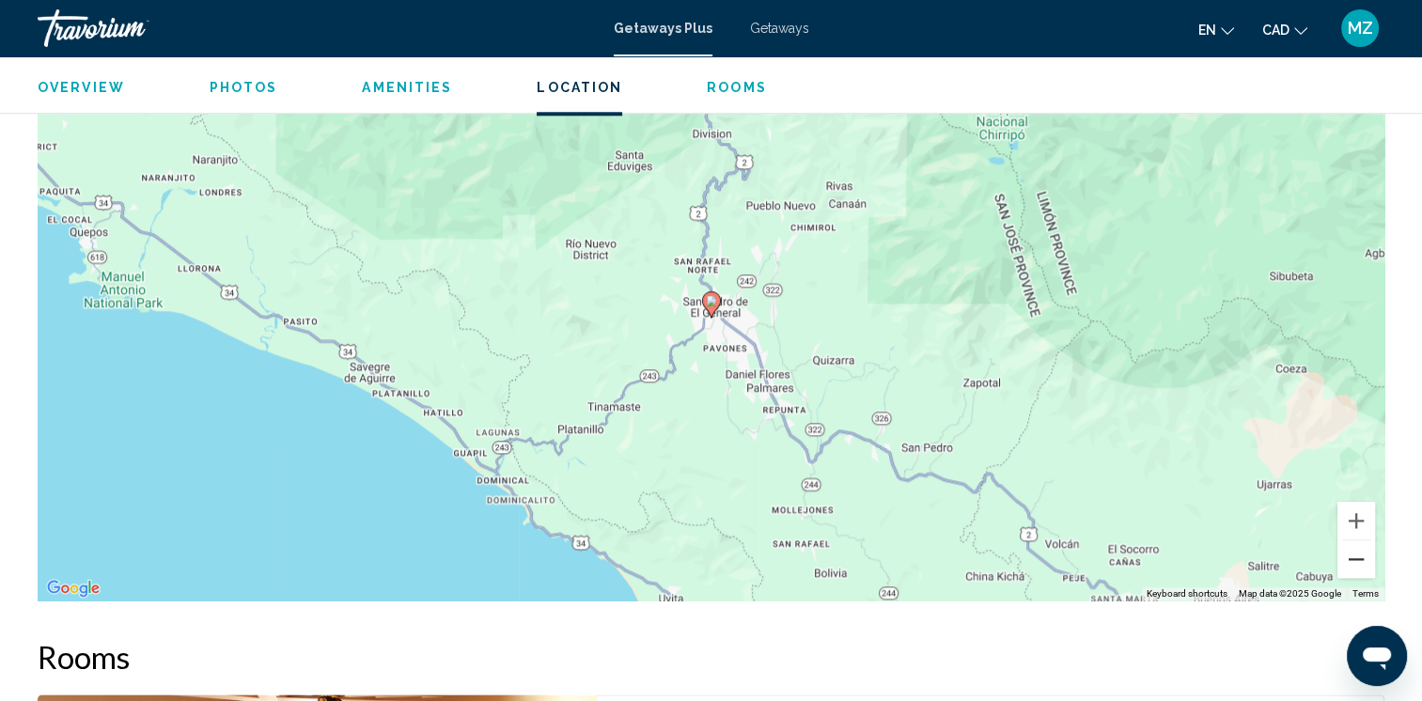
click at [1367, 566] on button "Zoom out" at bounding box center [1356, 559] width 38 height 38
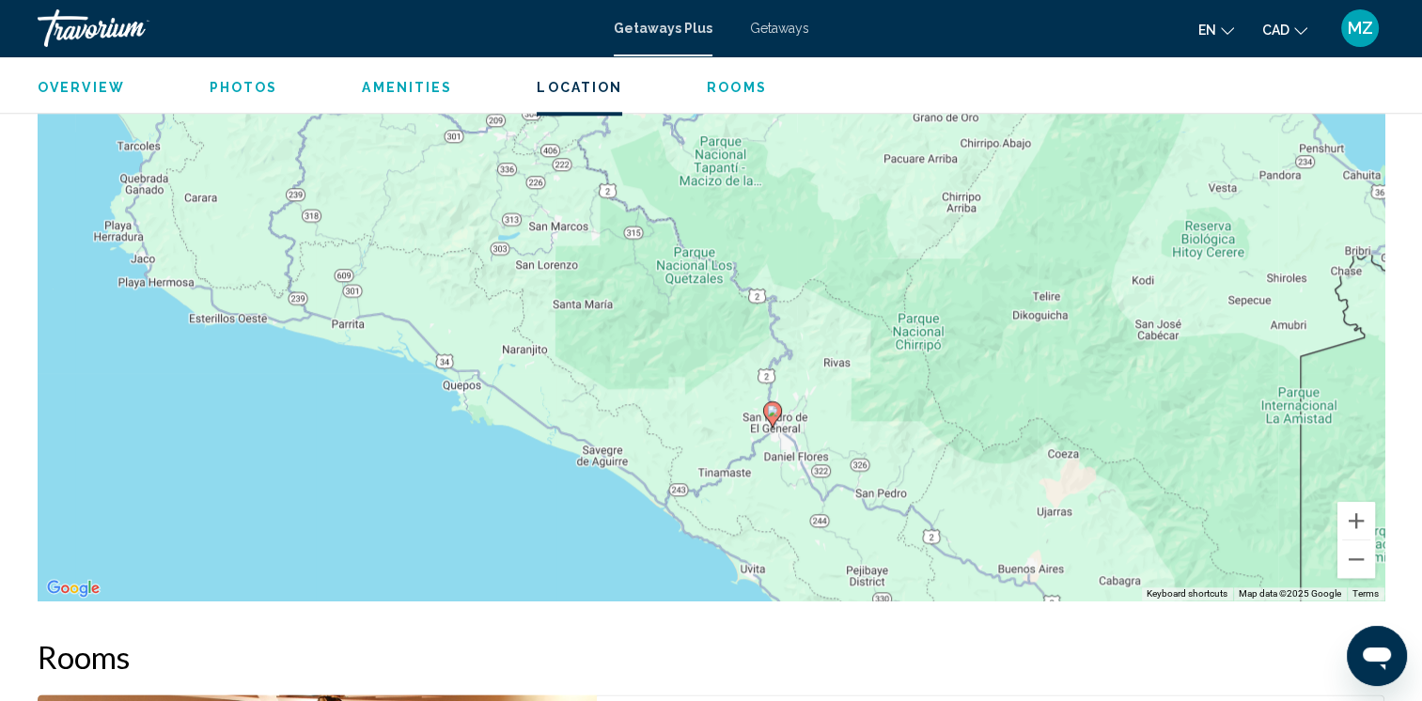
drag, startPoint x: 1000, startPoint y: 378, endPoint x: 1063, endPoint y: 488, distance: 126.7
click at [1063, 488] on div "To activate drag with keyboard, press Alt + Enter. Once in keyboard drag state,…" at bounding box center [711, 319] width 1346 height 564
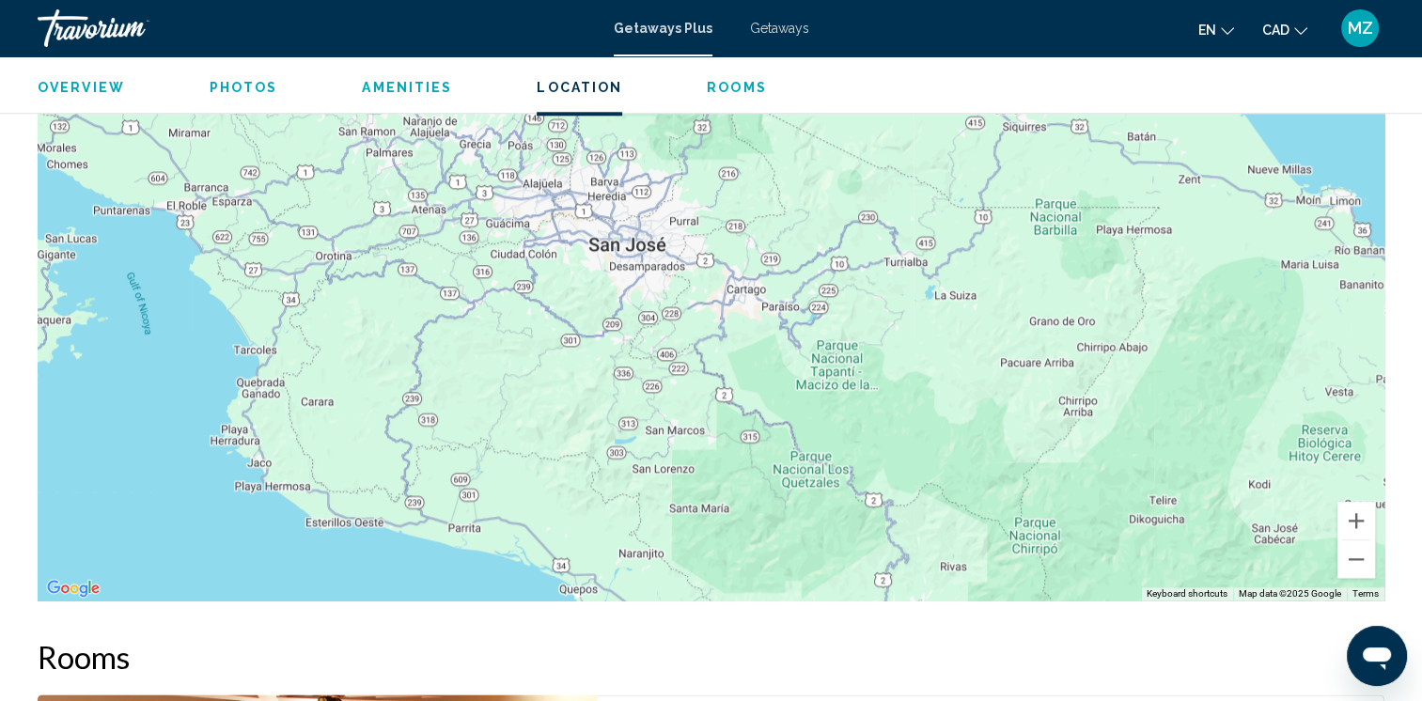
drag, startPoint x: 665, startPoint y: 282, endPoint x: 782, endPoint y: 490, distance: 238.9
click at [782, 490] on div "To activate drag with keyboard, press Alt + Enter. Once in keyboard drag state,…" at bounding box center [711, 319] width 1346 height 564
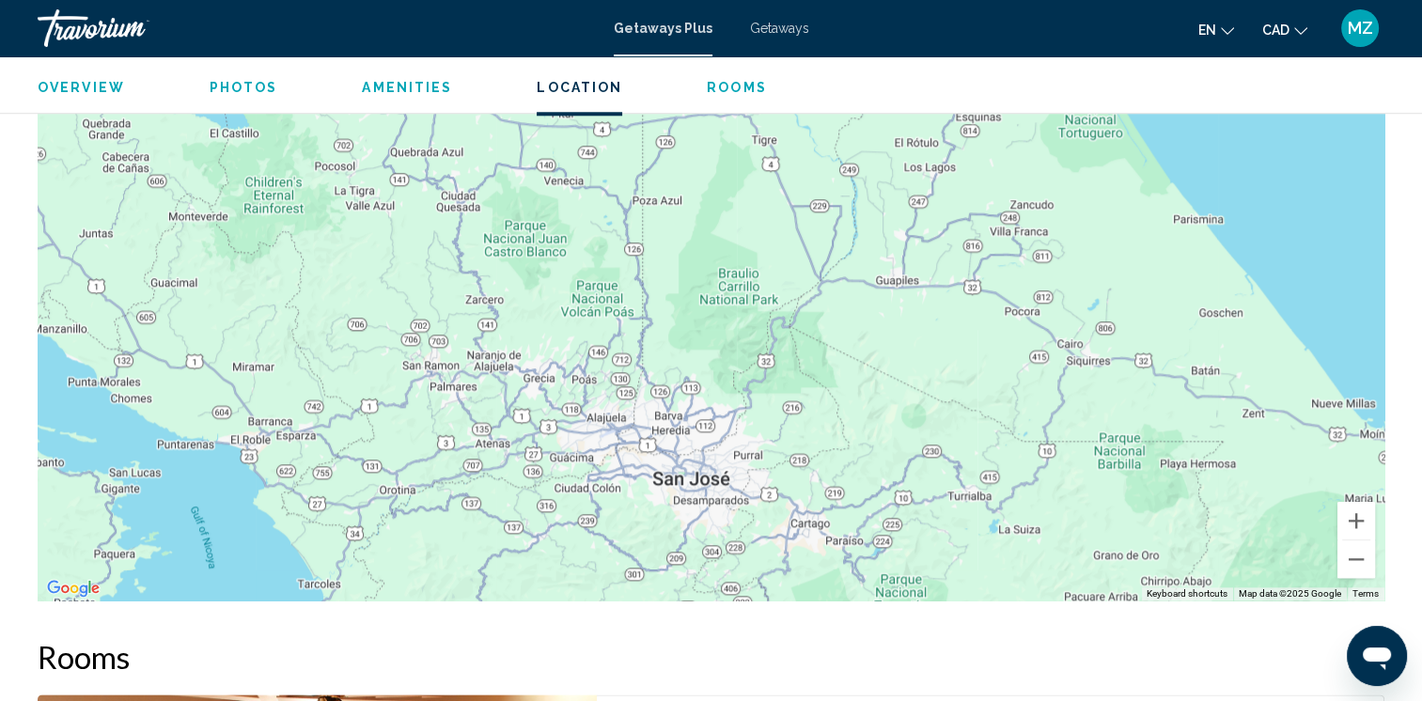
drag, startPoint x: 844, startPoint y: 536, endPoint x: 851, endPoint y: 513, distance: 23.8
click at [862, 568] on div "To activate drag with keyboard, press Alt + Enter. Once in keyboard drag state,…" at bounding box center [711, 319] width 1346 height 564
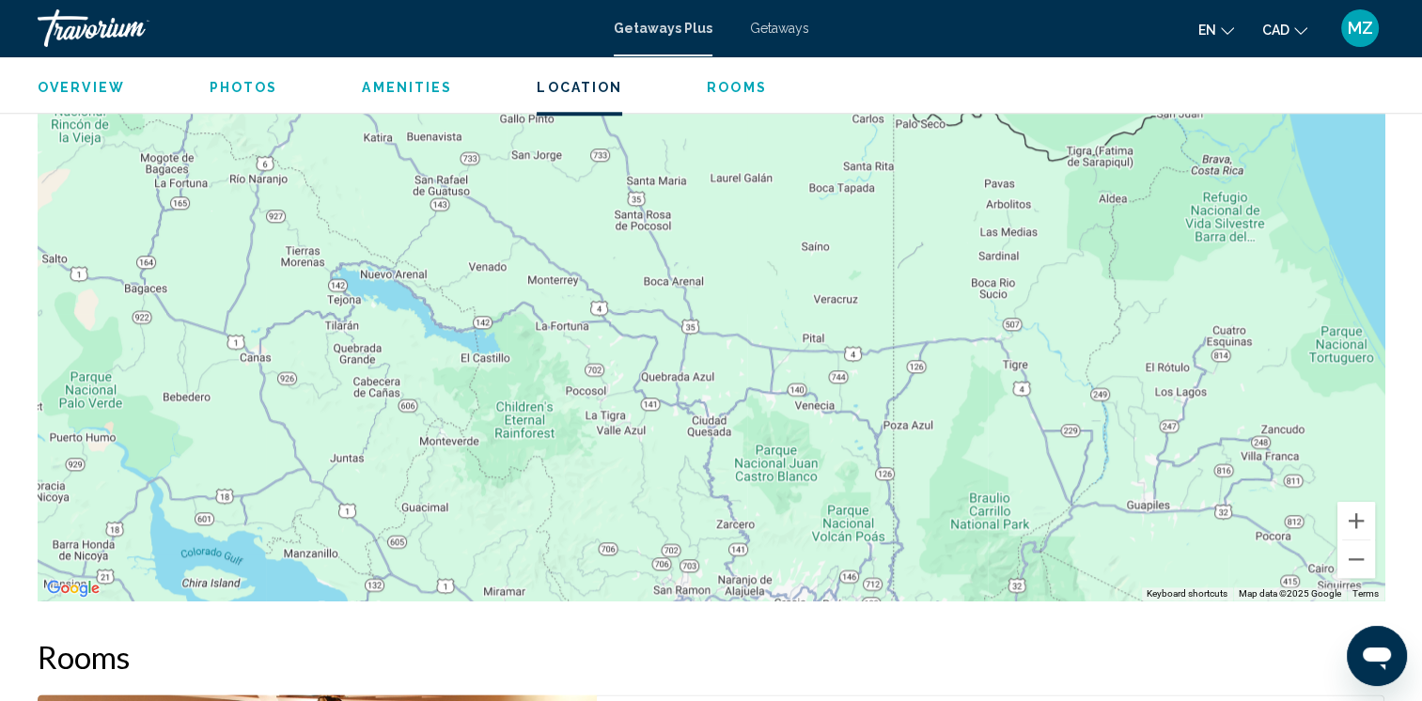
drag, startPoint x: 661, startPoint y: 245, endPoint x: 913, endPoint y: 474, distance: 341.2
click at [913, 474] on div "Main content" at bounding box center [711, 319] width 1346 height 564
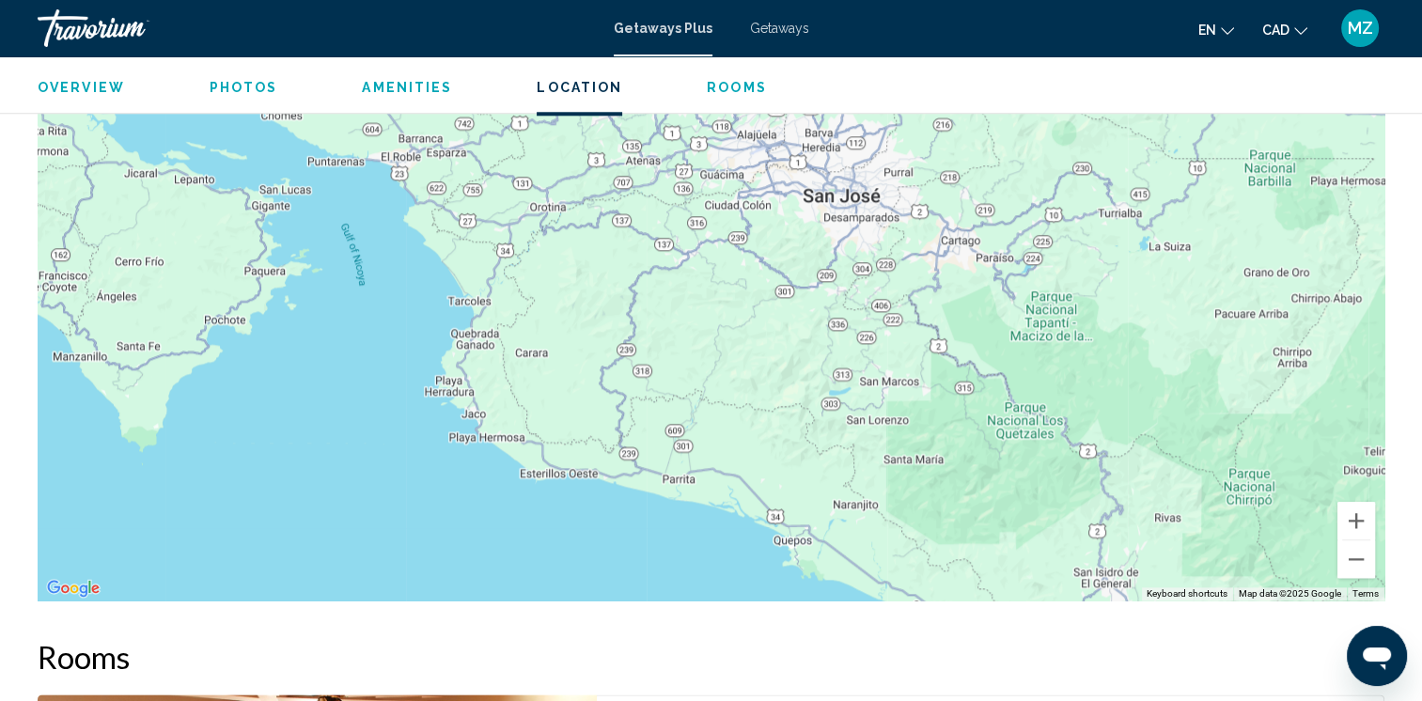
drag, startPoint x: 744, startPoint y: 80, endPoint x: 738, endPoint y: 96, distance: 16.9
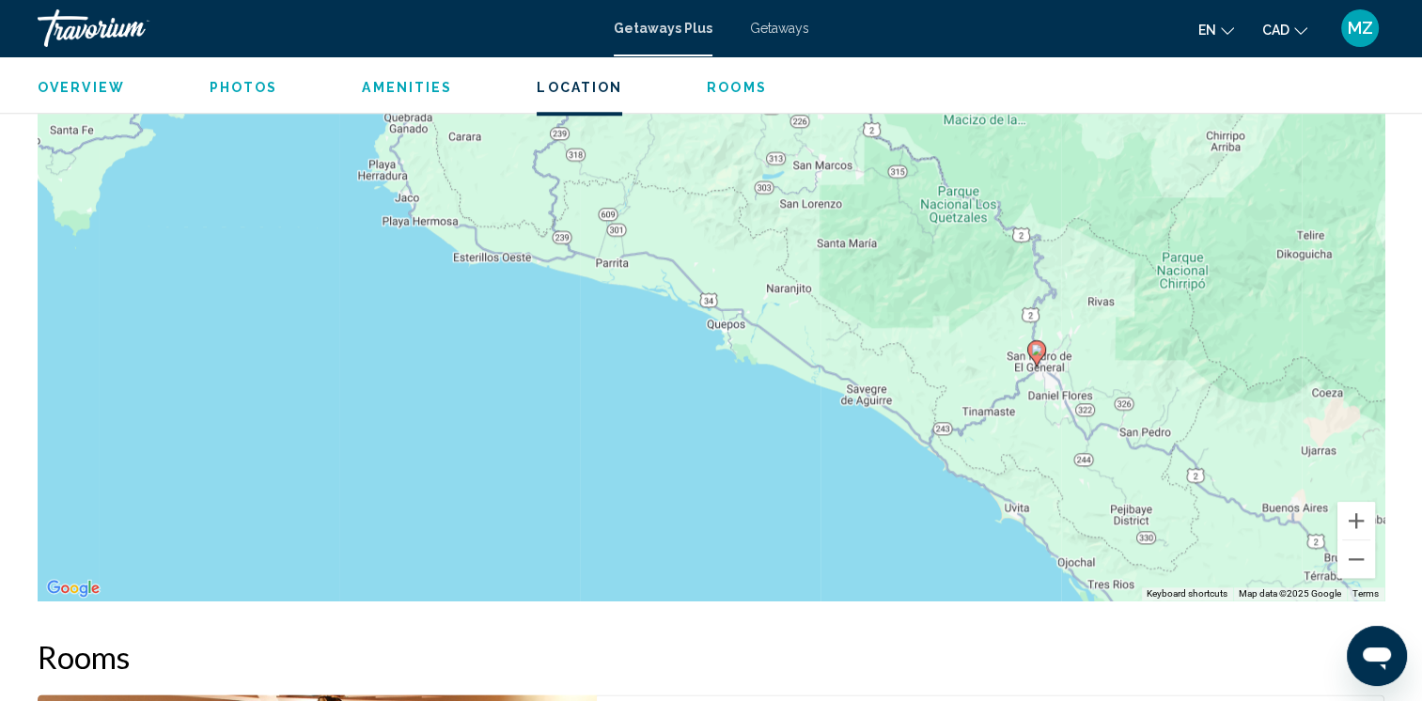
drag, startPoint x: 932, startPoint y: 525, endPoint x: 905, endPoint y: 335, distance: 191.7
click at [887, 321] on div "To activate drag with keyboard, press Alt + Enter. Once in keyboard drag state,…" at bounding box center [711, 319] width 1346 height 564
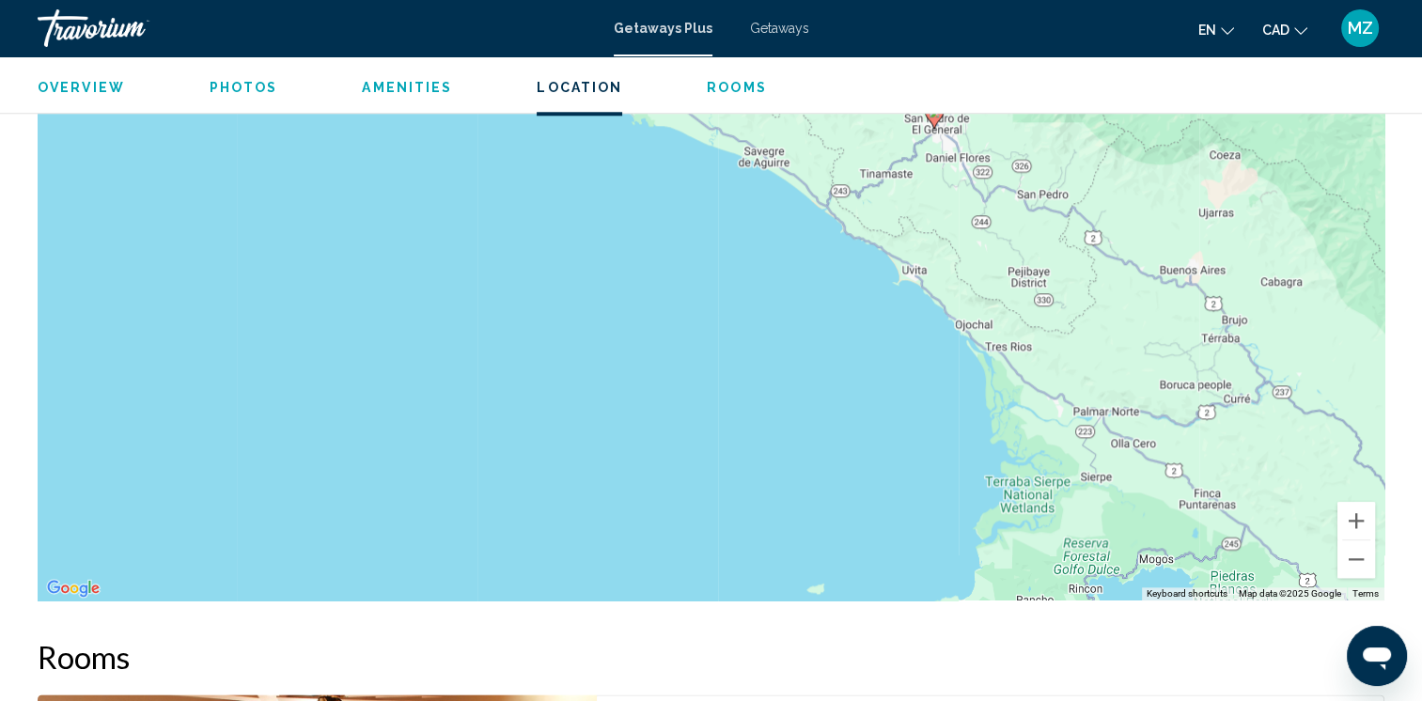
drag, startPoint x: 687, startPoint y: 525, endPoint x: 529, endPoint y: 251, distance: 316.5
click at [525, 250] on div "To activate drag with keyboard, press Alt + Enter. Once in keyboard drag state,…" at bounding box center [711, 319] width 1346 height 564
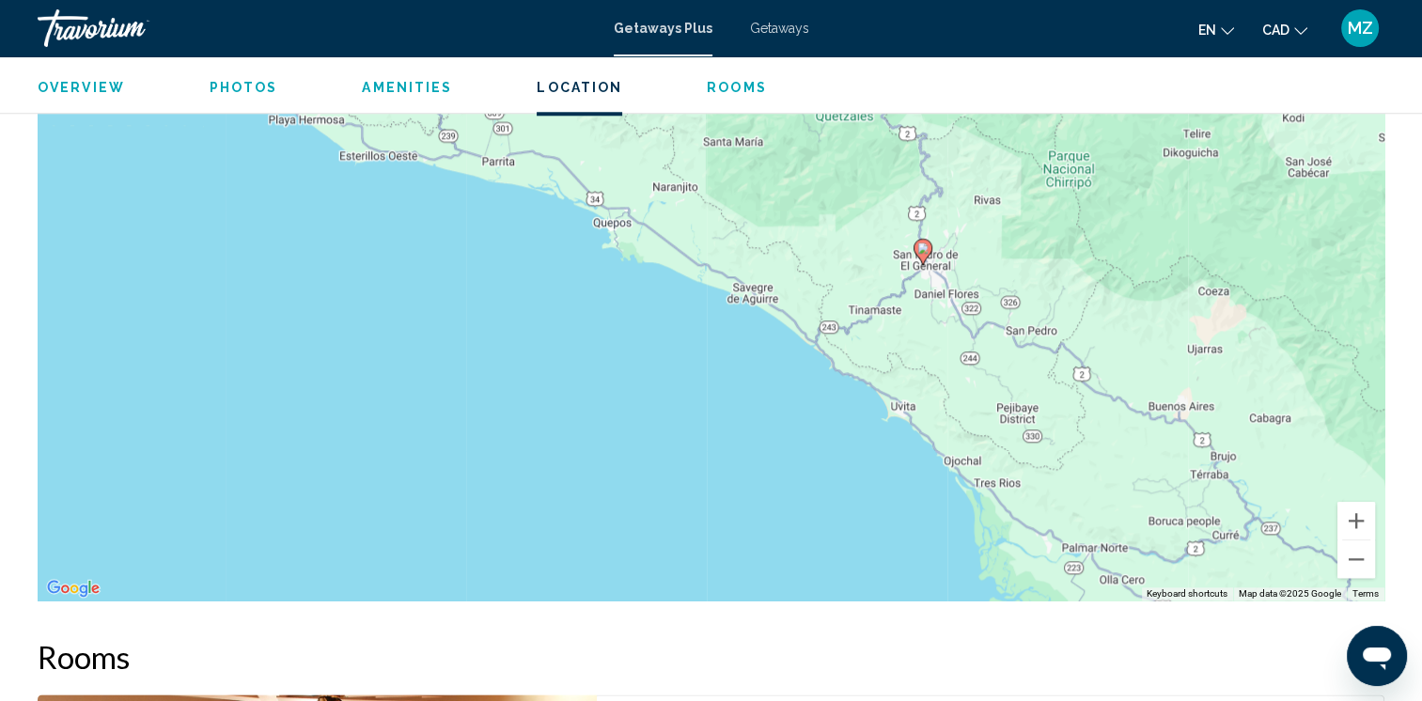
drag, startPoint x: 770, startPoint y: 396, endPoint x: 814, endPoint y: 563, distance: 171.8
click at [814, 563] on div "To activate drag with keyboard, press Alt + Enter. Once in keyboard drag state,…" at bounding box center [711, 319] width 1346 height 564
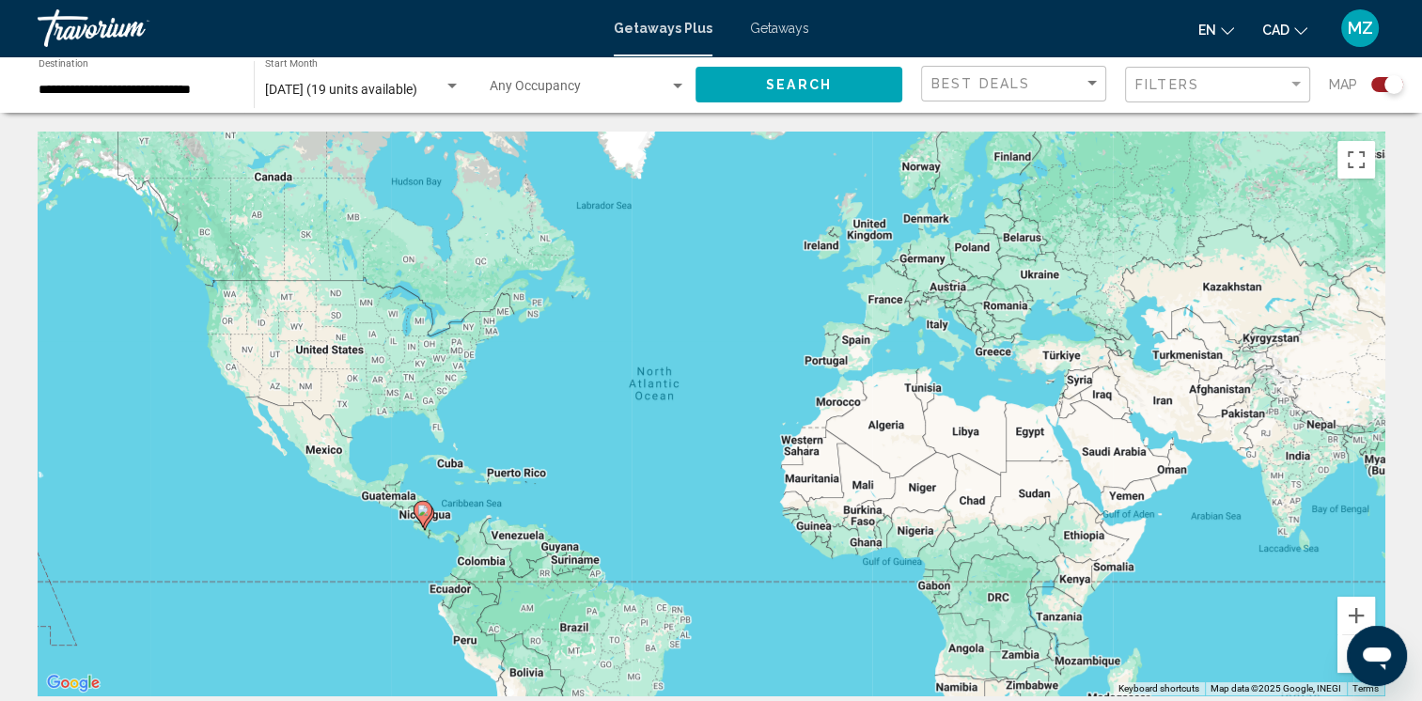
click at [421, 509] on image "Main content" at bounding box center [422, 510] width 11 height 11
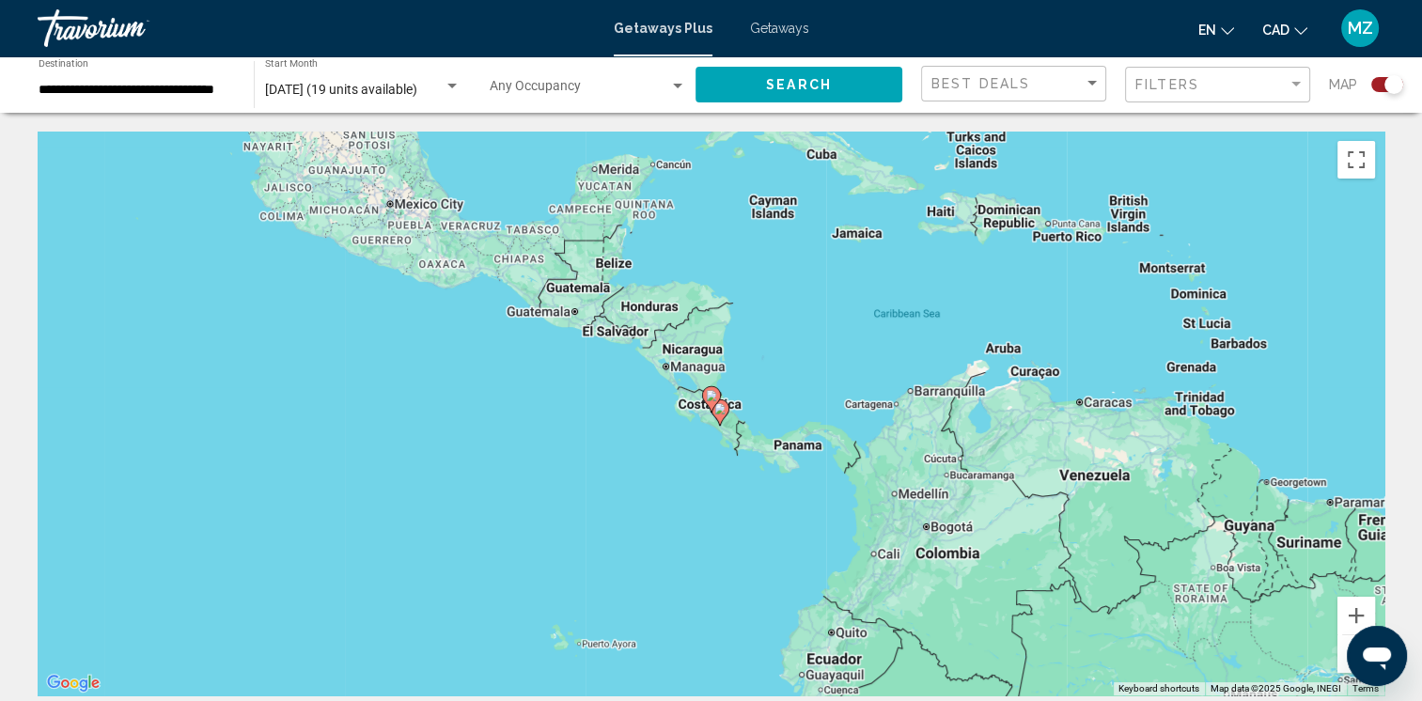
drag, startPoint x: 711, startPoint y: 396, endPoint x: 720, endPoint y: 438, distance: 43.1
click at [712, 401] on g "Main content" at bounding box center [711, 399] width 19 height 26
click at [714, 419] on icon "Main content" at bounding box center [718, 415] width 17 height 24
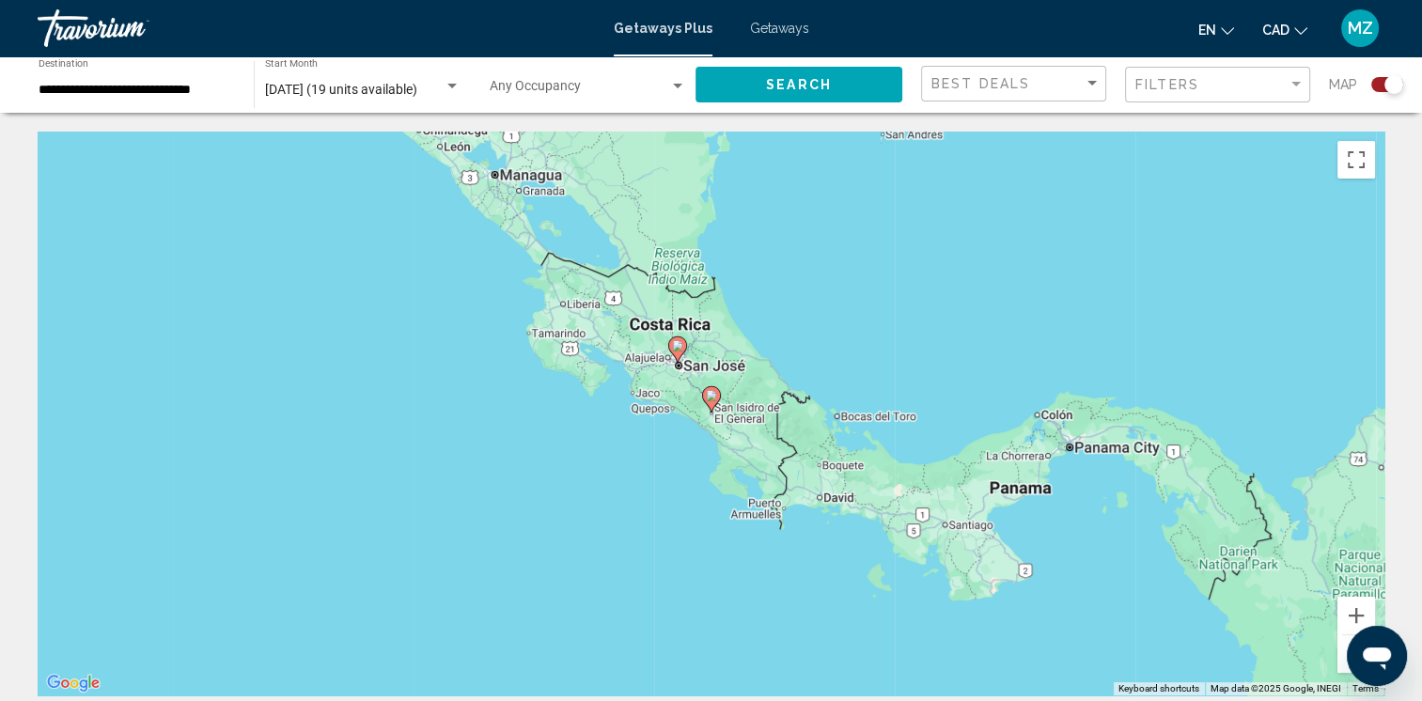
click at [709, 404] on g "Main content" at bounding box center [711, 399] width 19 height 26
click at [715, 396] on image "Main content" at bounding box center [715, 396] width 11 height 11
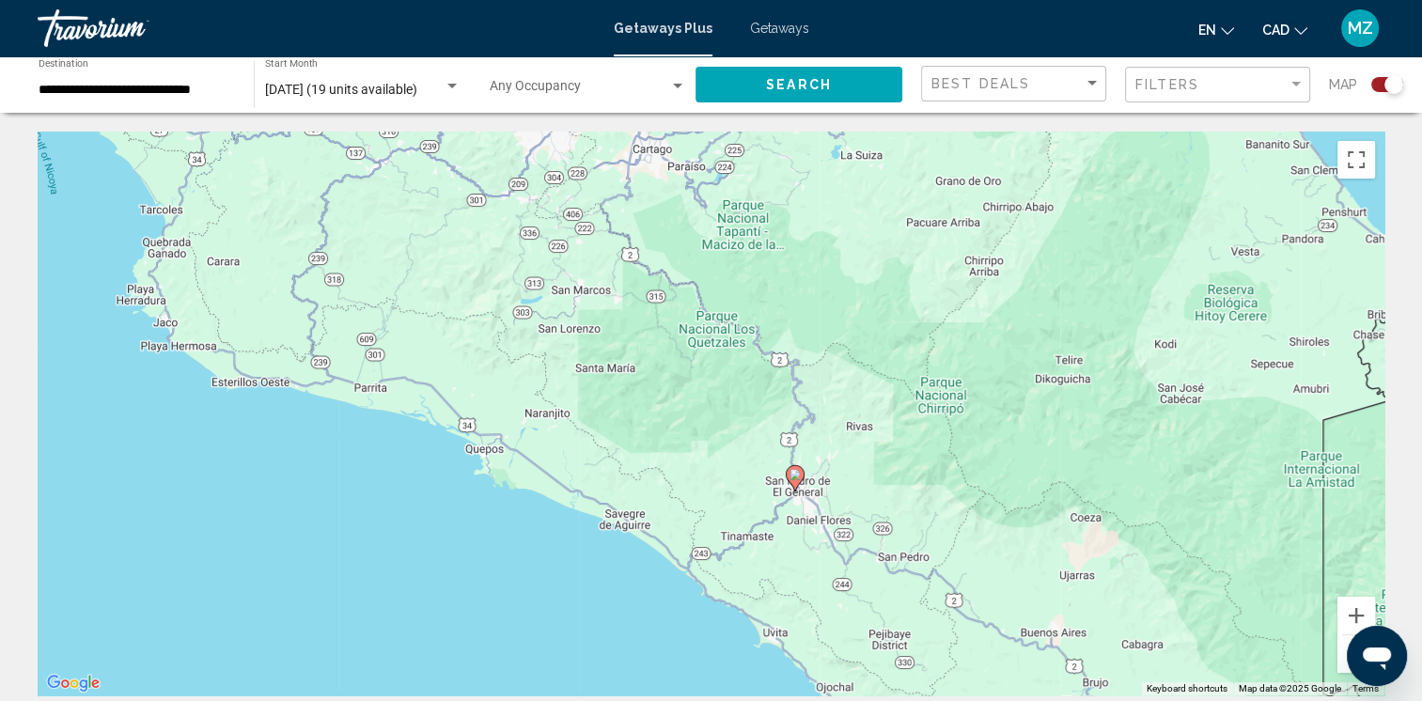
drag, startPoint x: 743, startPoint y: 457, endPoint x: 754, endPoint y: 401, distance: 56.6
click at [755, 401] on div "To activate drag with keyboard, press Alt + Enter. Once in keyboard drag state,…" at bounding box center [711, 414] width 1346 height 564
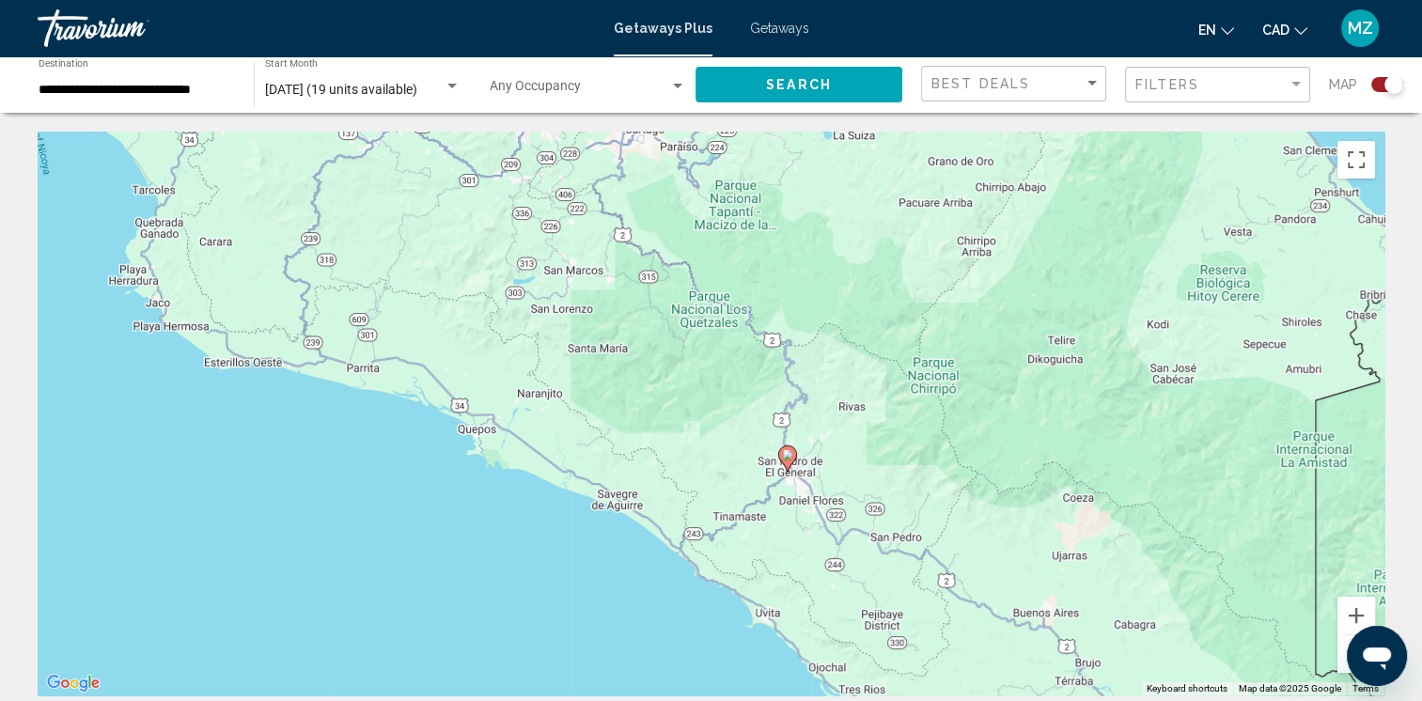
click at [135, 100] on div "**********" at bounding box center [137, 85] width 196 height 52
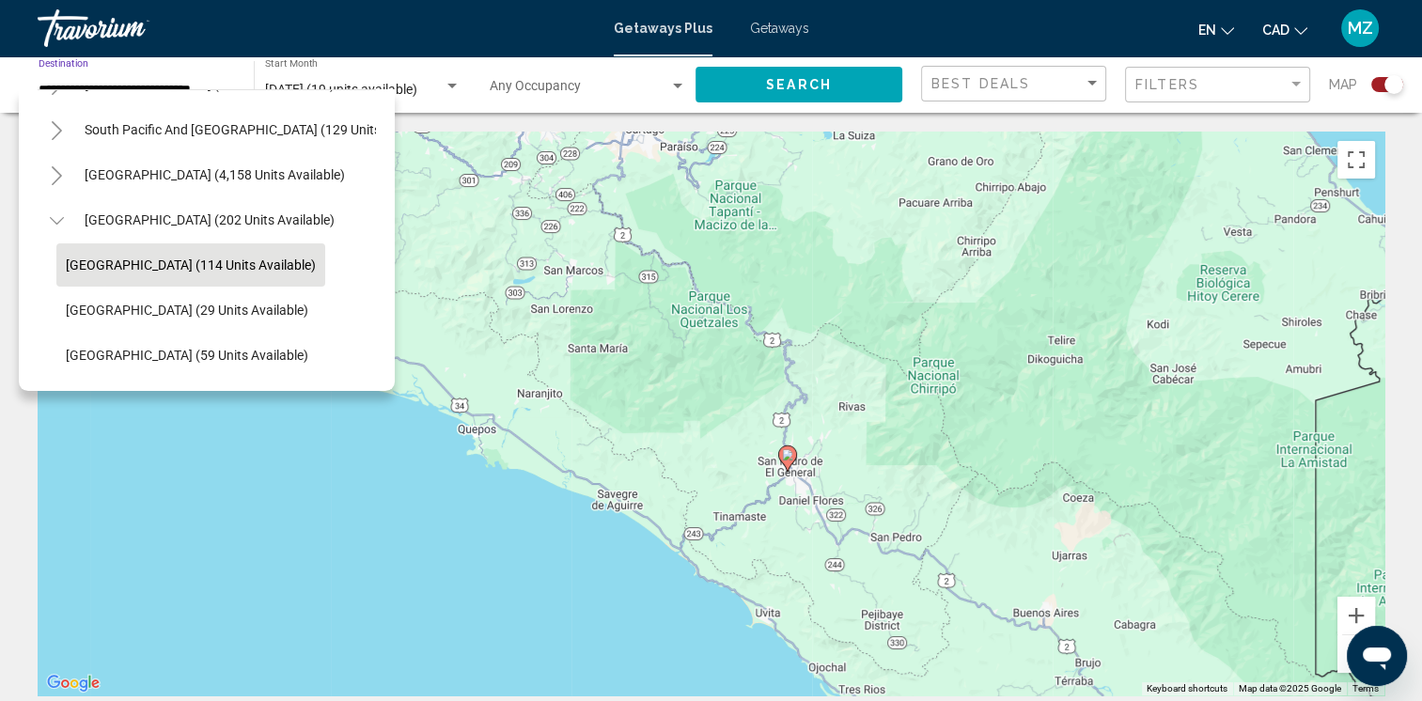
scroll to position [250, 0]
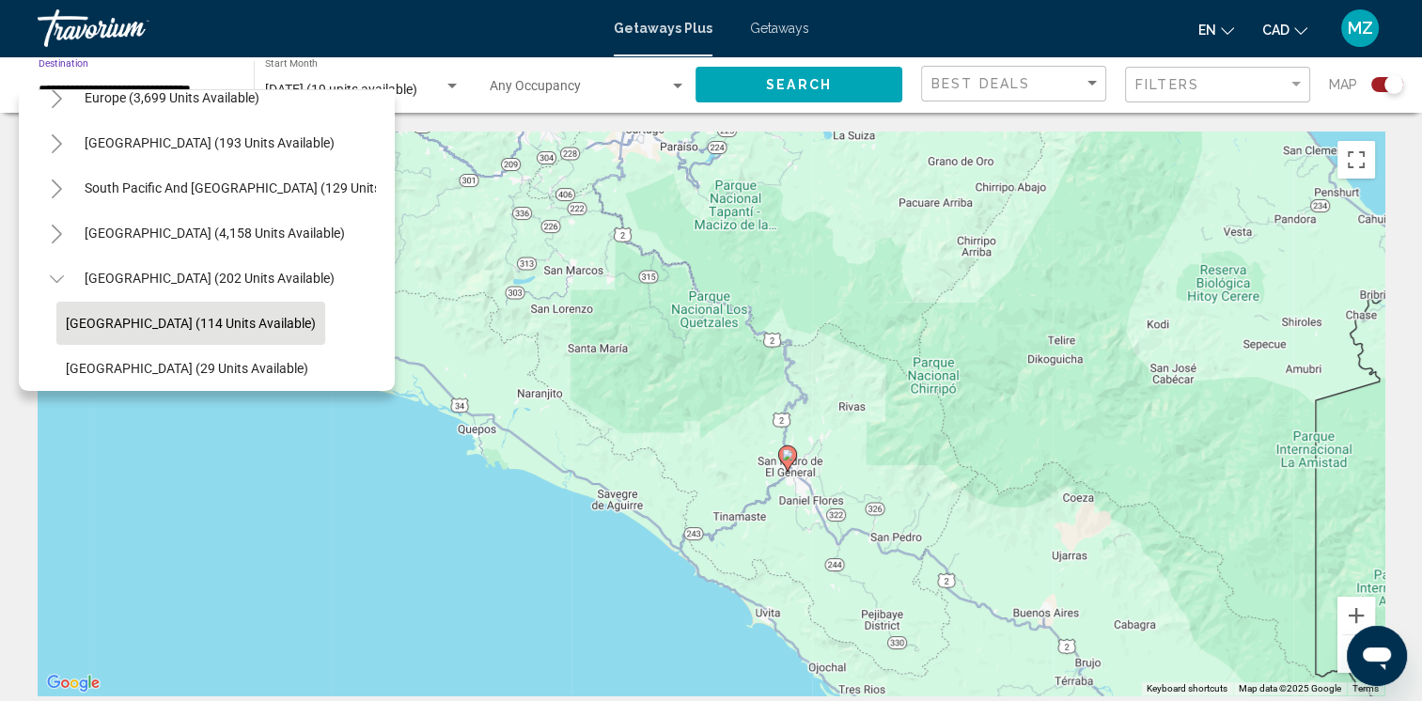
click at [50, 228] on icon "Toggle South America (4,158 units available)" at bounding box center [57, 234] width 14 height 19
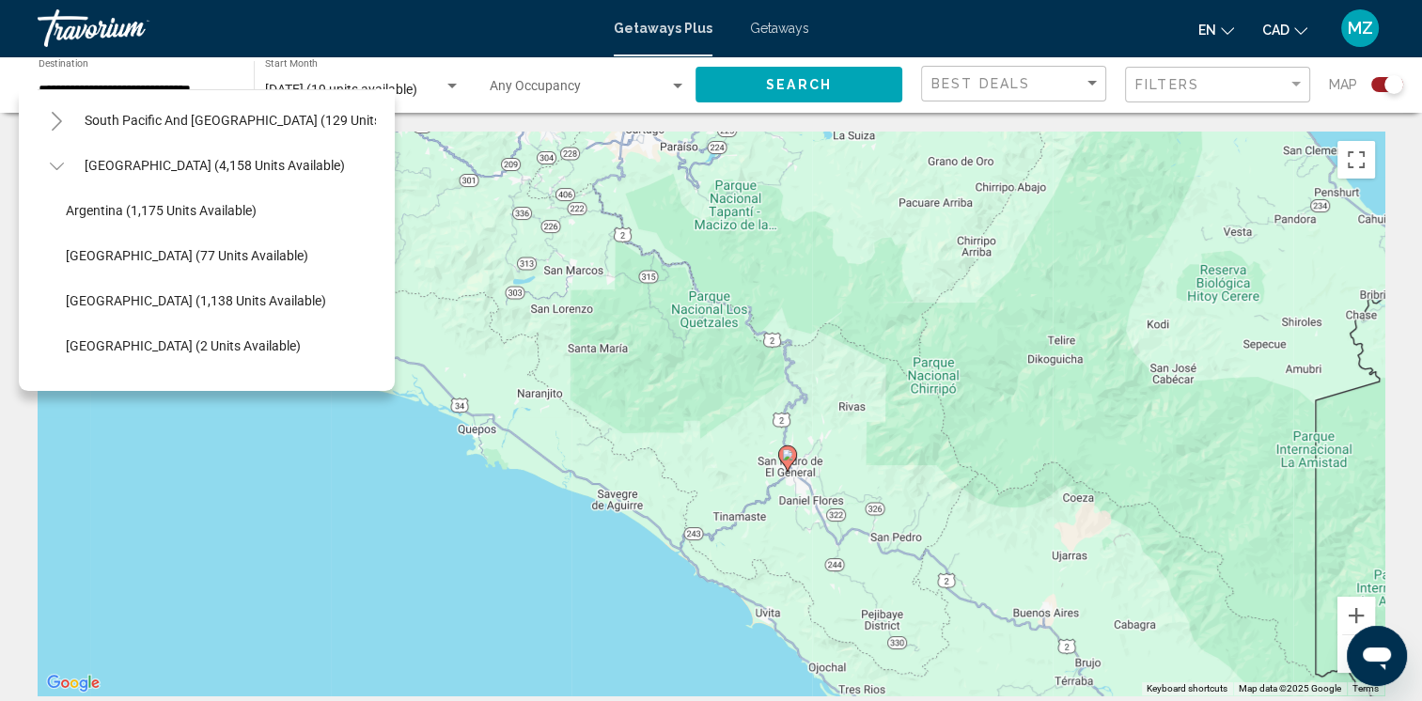
scroll to position [344, 0]
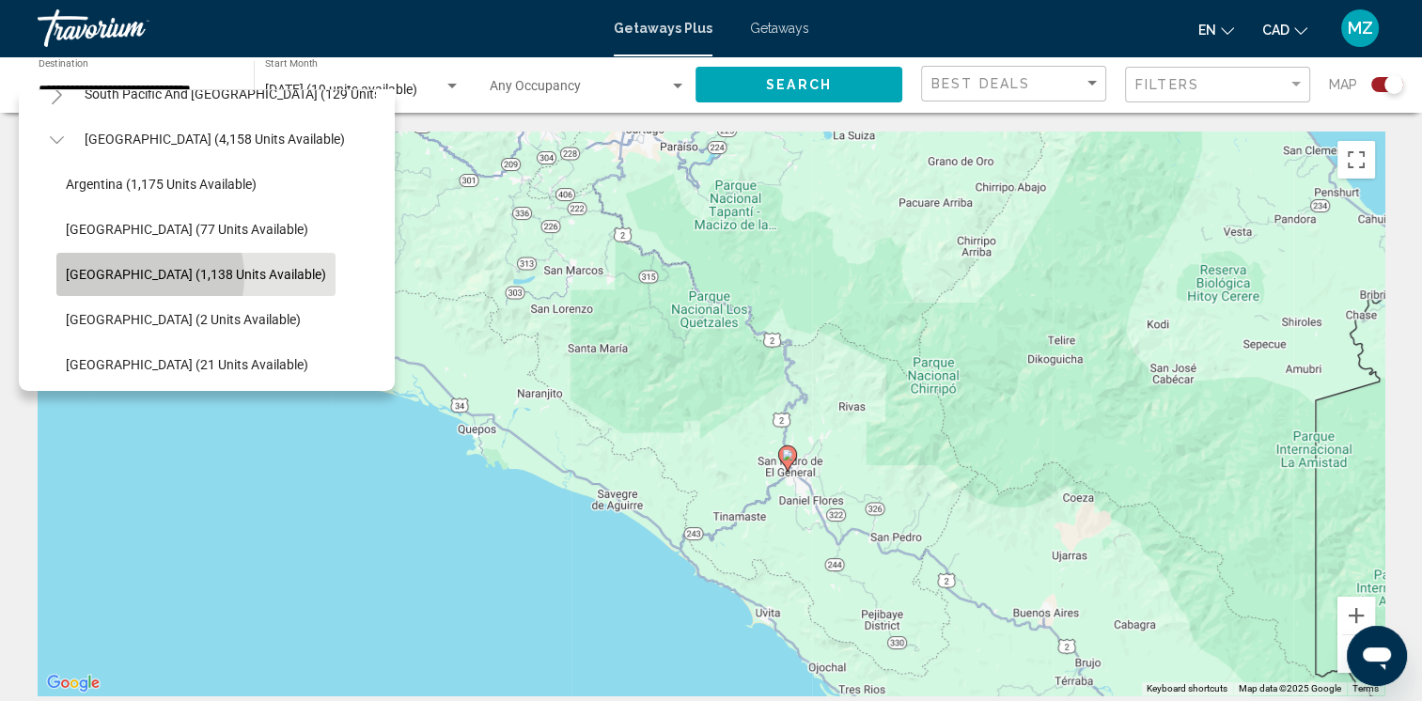
click at [147, 276] on span "[GEOGRAPHIC_DATA] (1,138 units available)" at bounding box center [196, 274] width 260 height 15
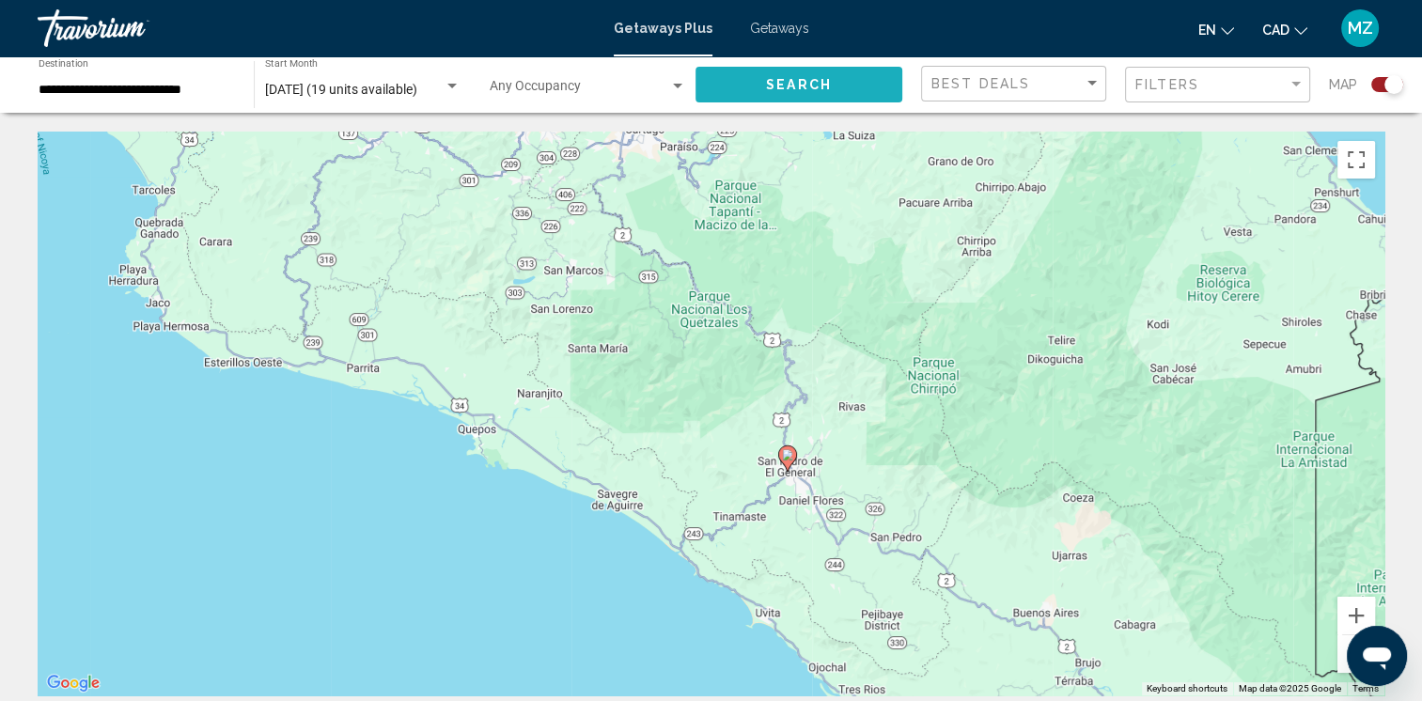
click at [755, 91] on button "Search" at bounding box center [798, 84] width 207 height 35
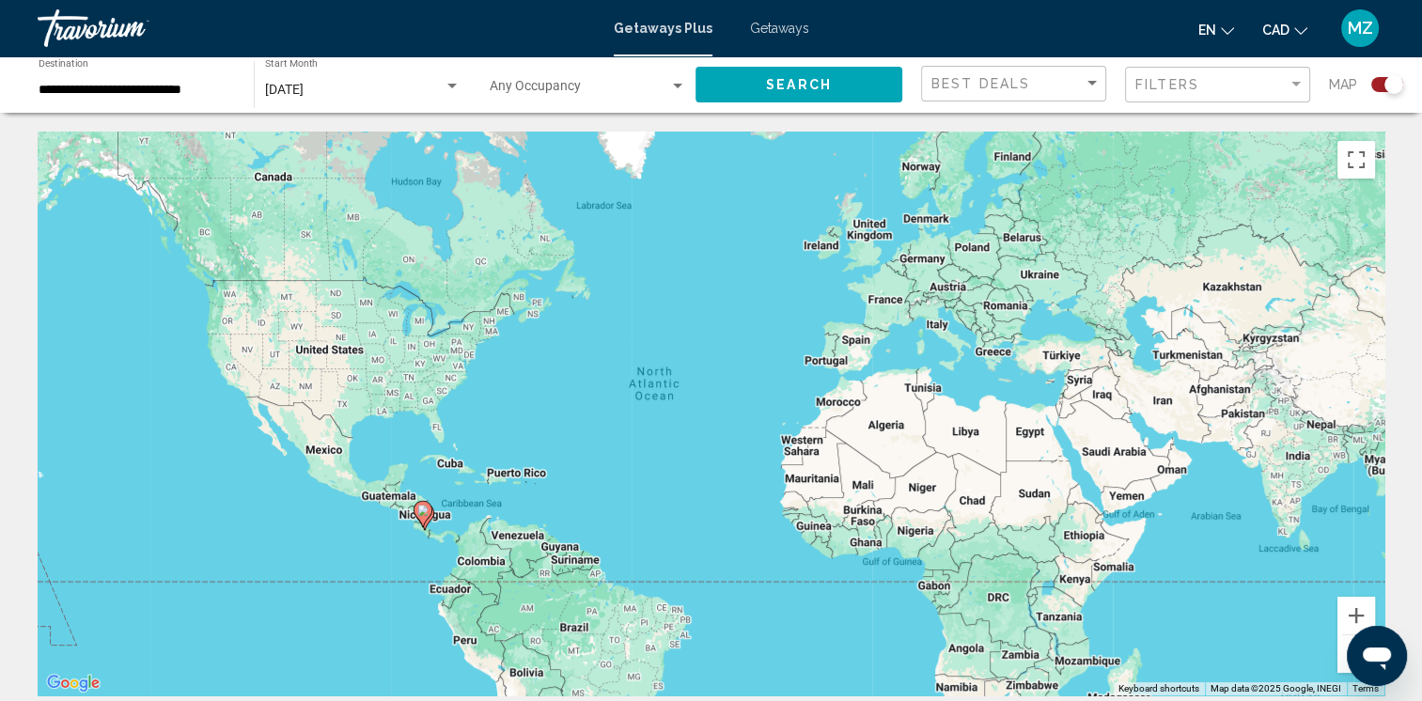
click at [417, 517] on icon "Main content" at bounding box center [421, 514] width 17 height 24
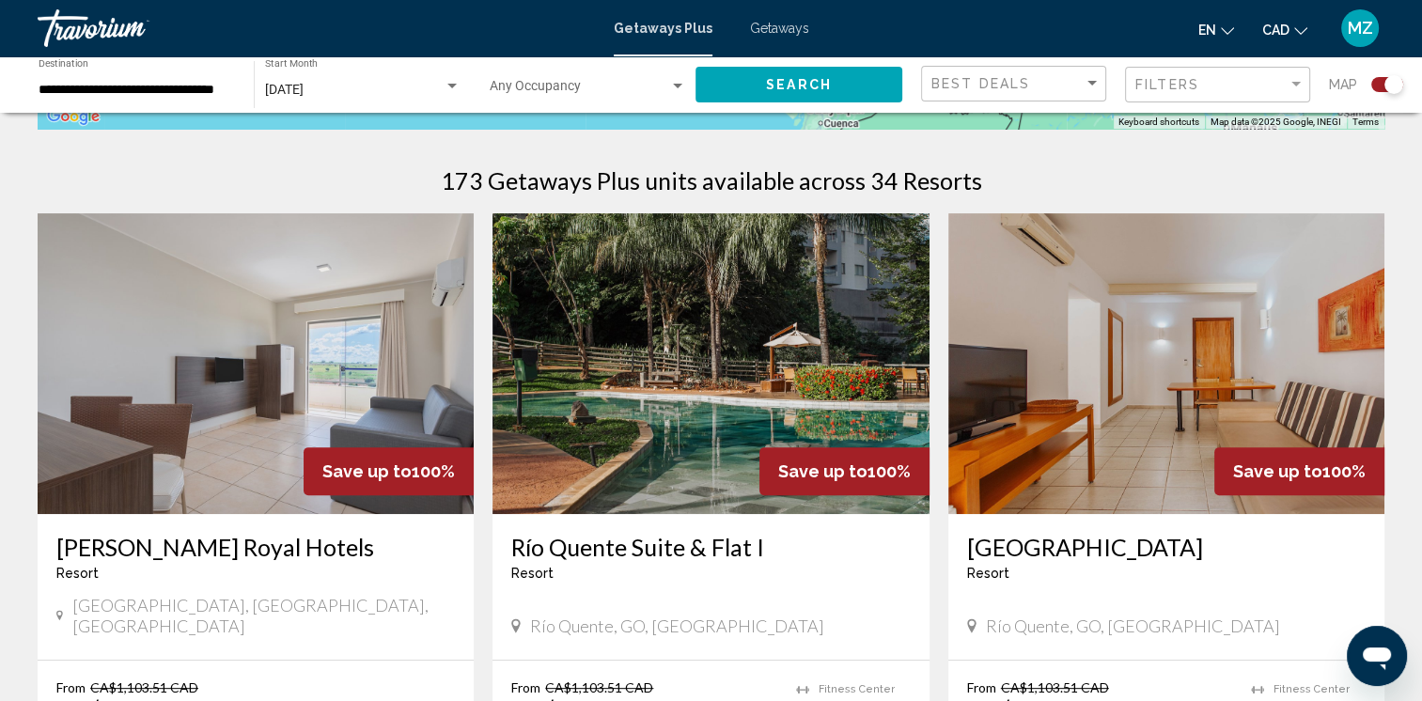
scroll to position [564, 0]
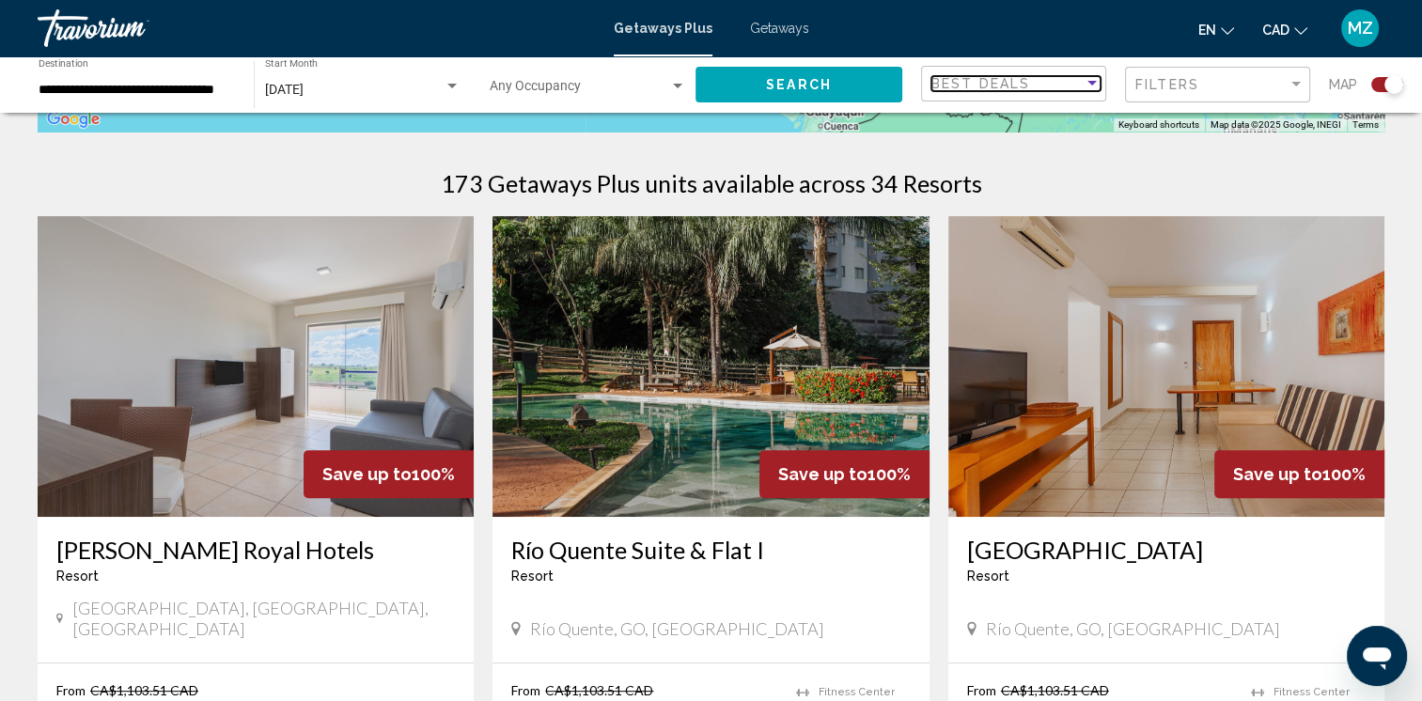
click at [1003, 82] on span "Best Deals" at bounding box center [980, 83] width 99 height 15
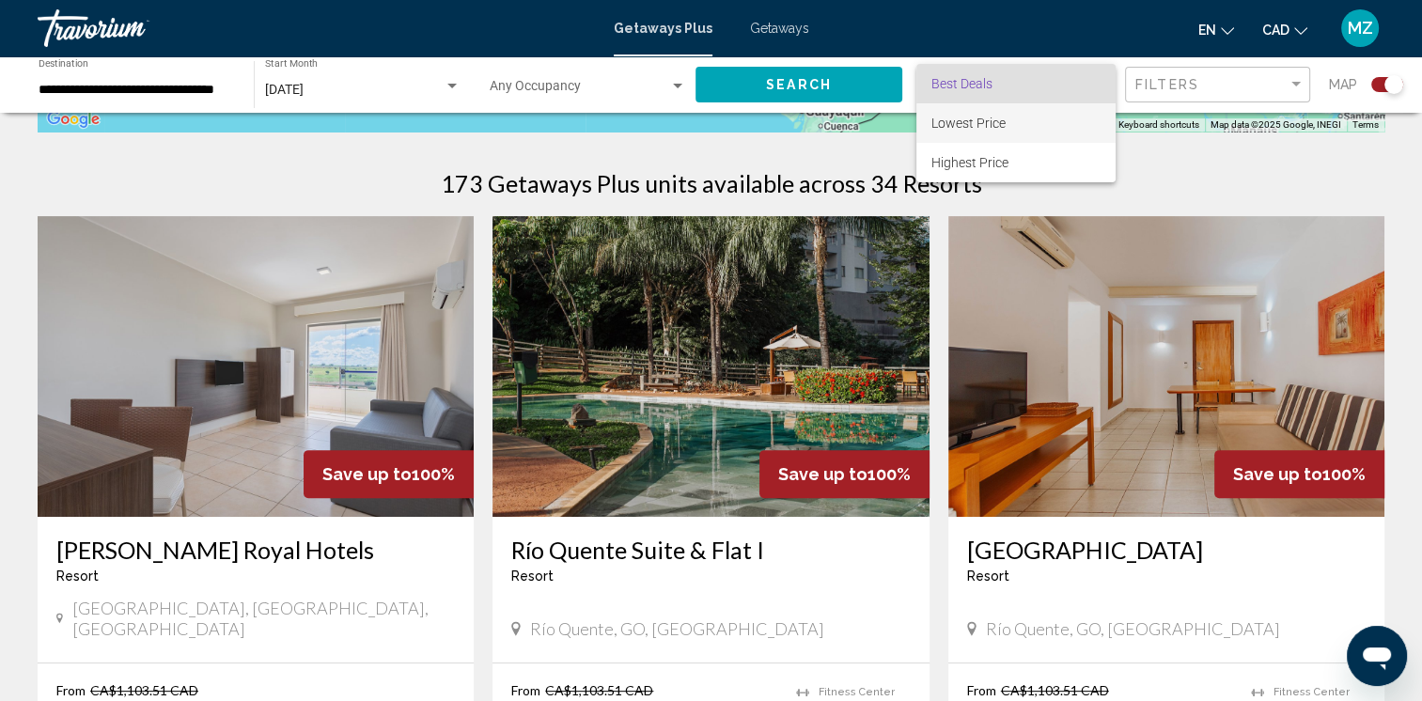
click at [988, 128] on span "Lowest Price" at bounding box center [968, 123] width 74 height 15
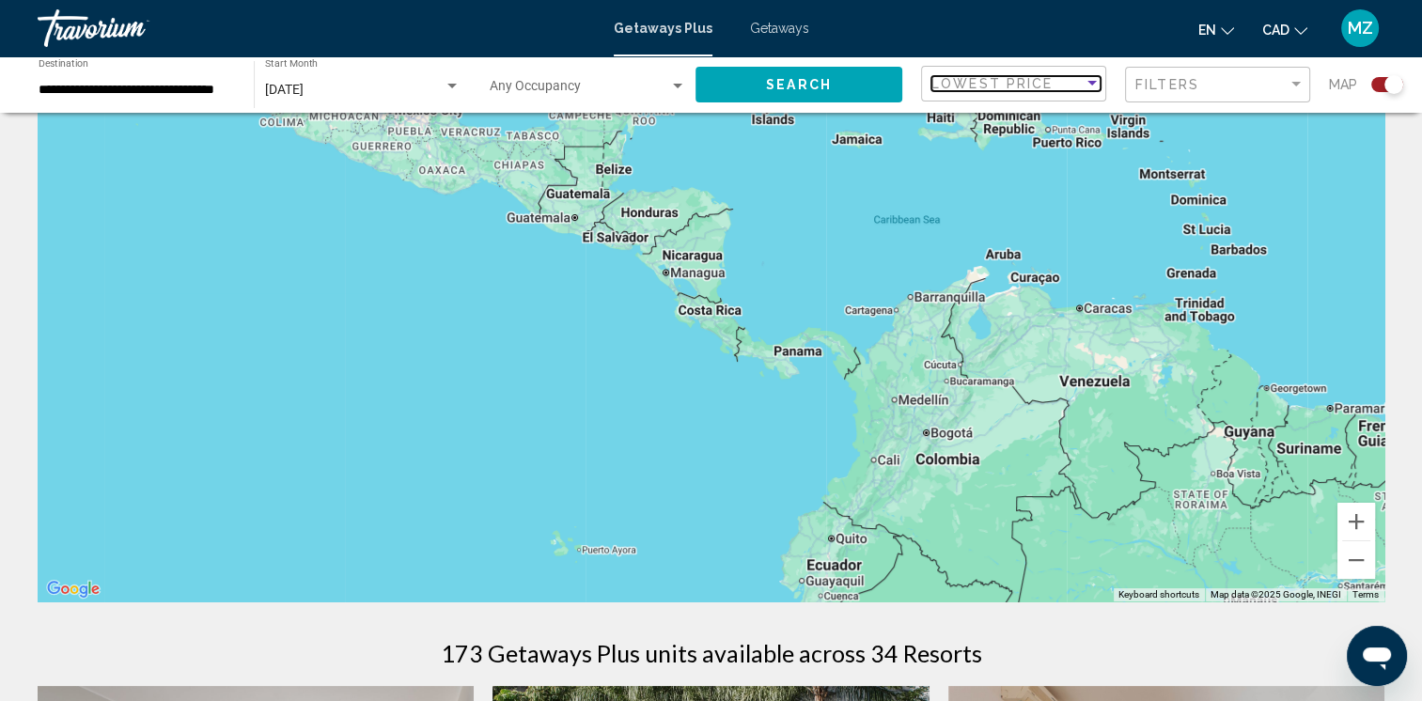
scroll to position [0, 0]
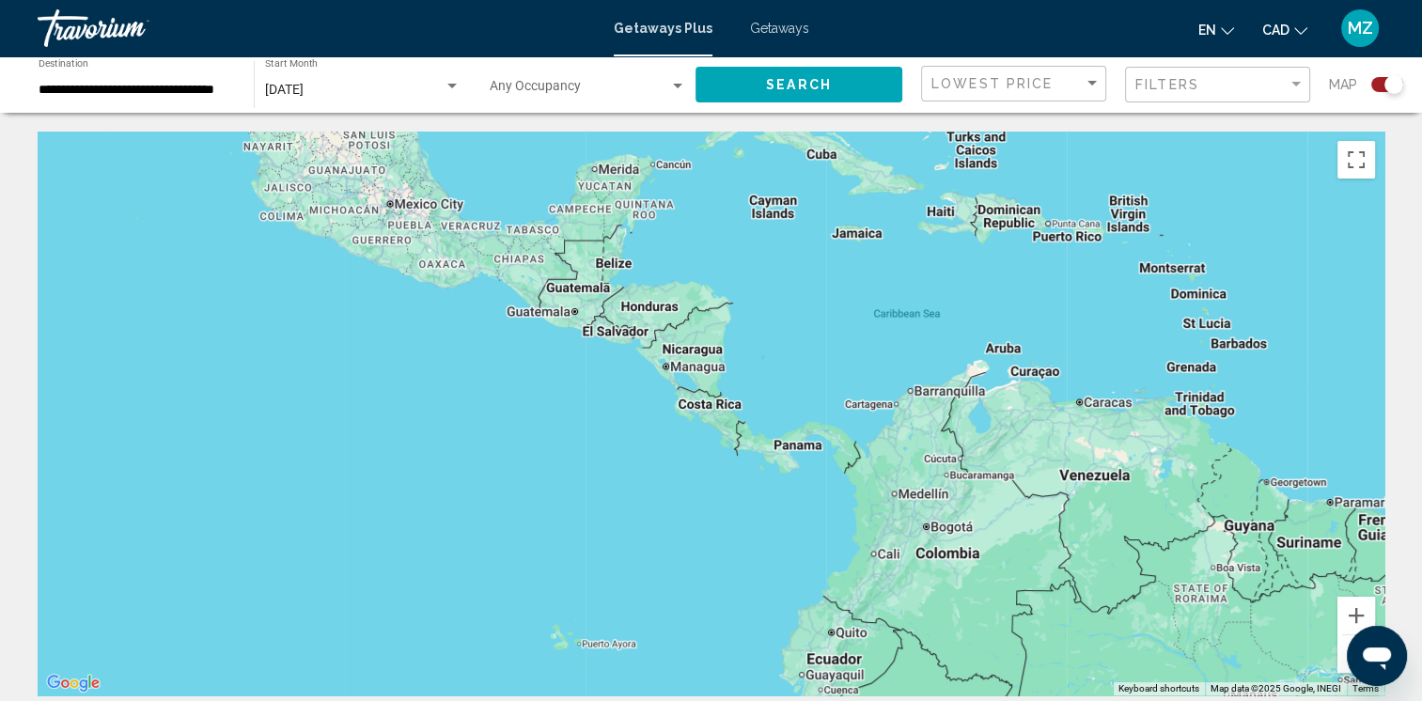
click at [1341, 654] on button "Zoom out" at bounding box center [1356, 654] width 38 height 38
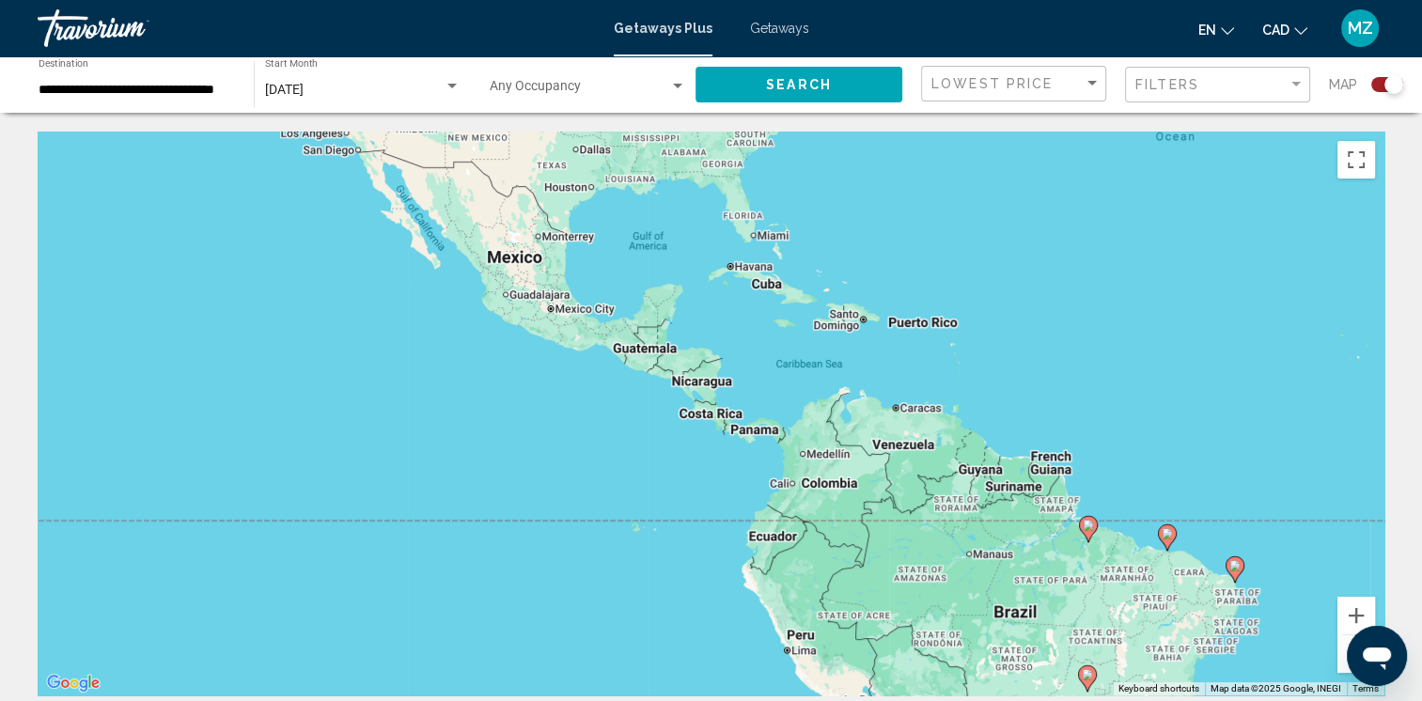
click at [1341, 654] on button "Zoom out" at bounding box center [1356, 654] width 38 height 38
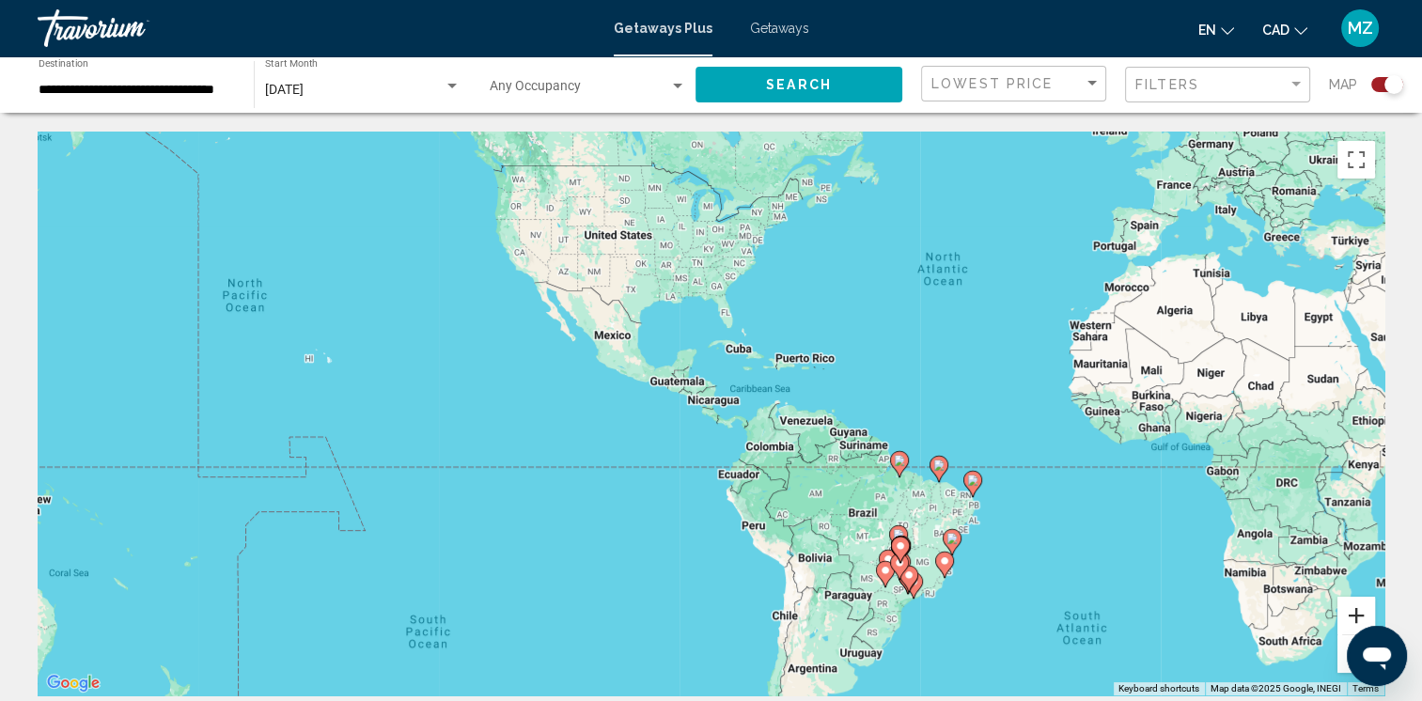
click at [1361, 609] on button "Zoom in" at bounding box center [1356, 616] width 38 height 38
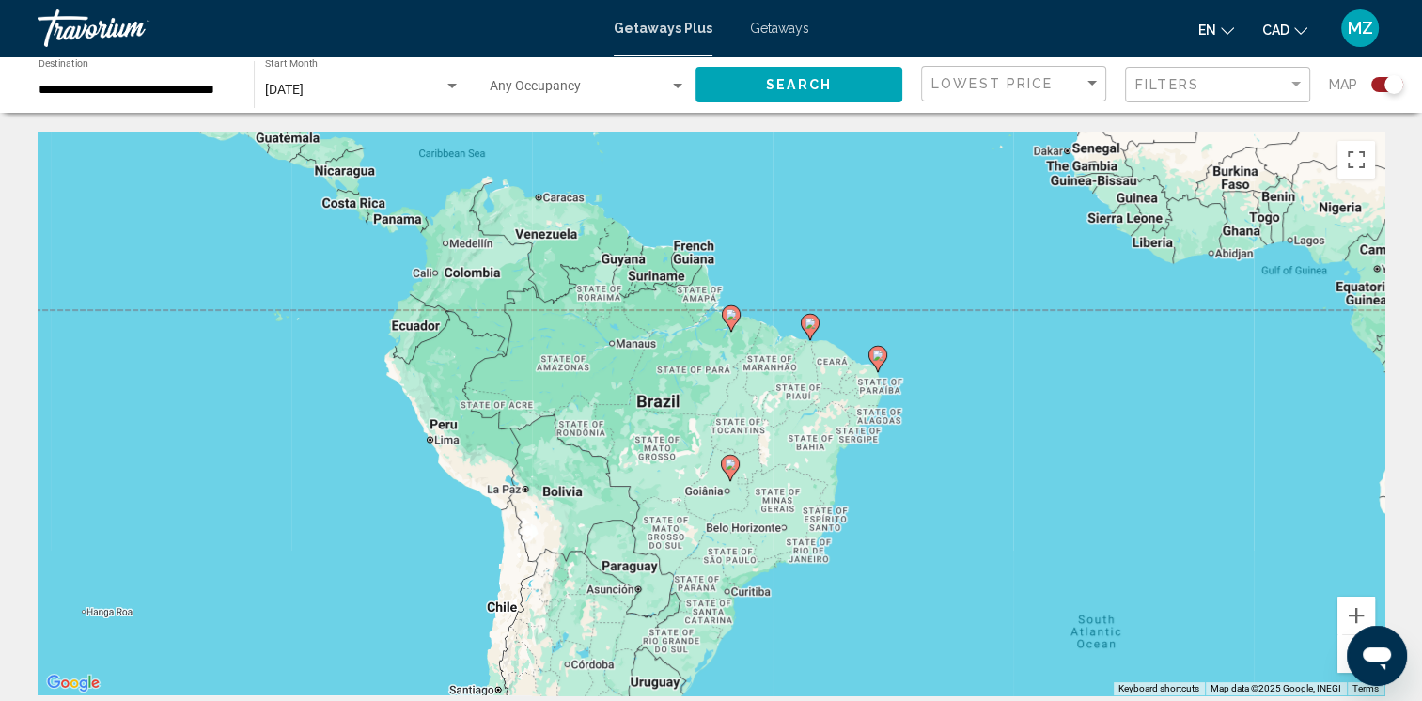
drag, startPoint x: 1010, startPoint y: 615, endPoint x: 645, endPoint y: 405, distance: 421.8
click at [645, 405] on div "To activate drag with keyboard, press Alt + Enter. Once in keyboard drag state,…" at bounding box center [711, 414] width 1346 height 564
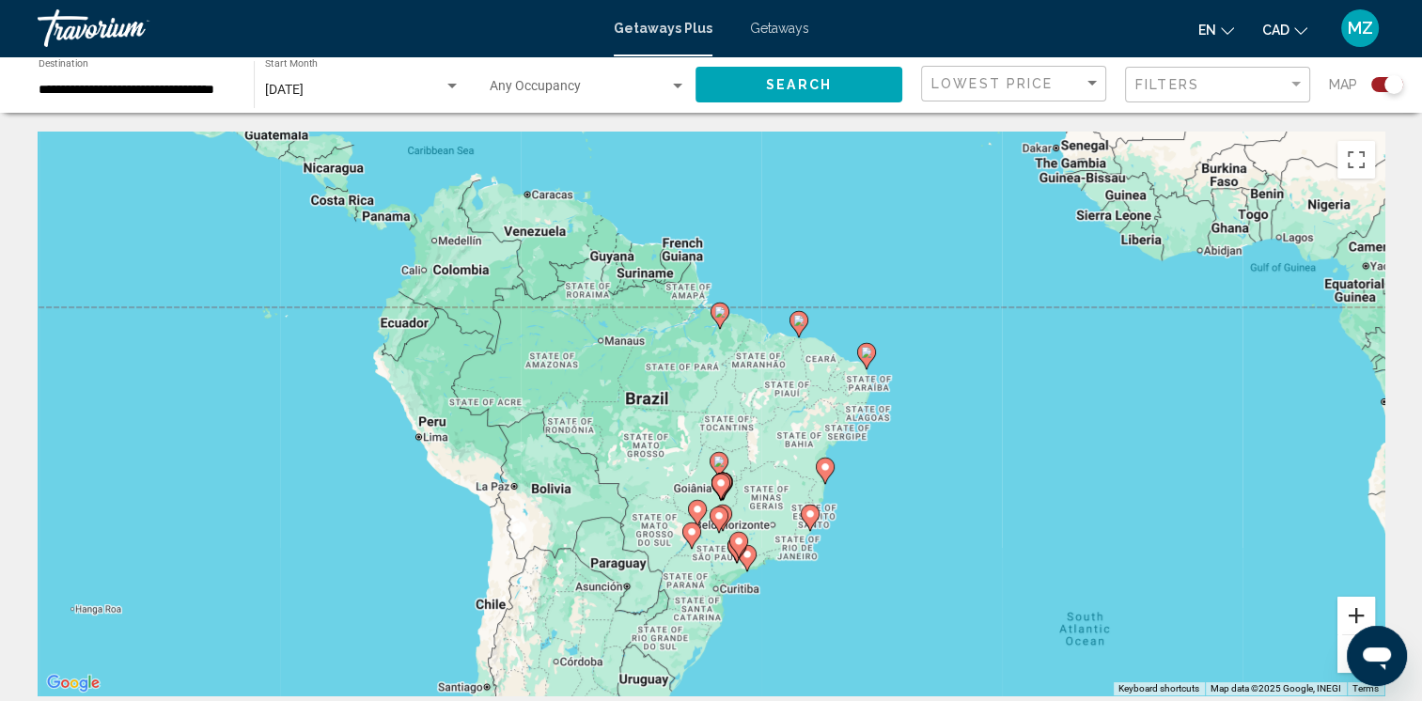
click at [1343, 616] on button "Zoom in" at bounding box center [1356, 616] width 38 height 38
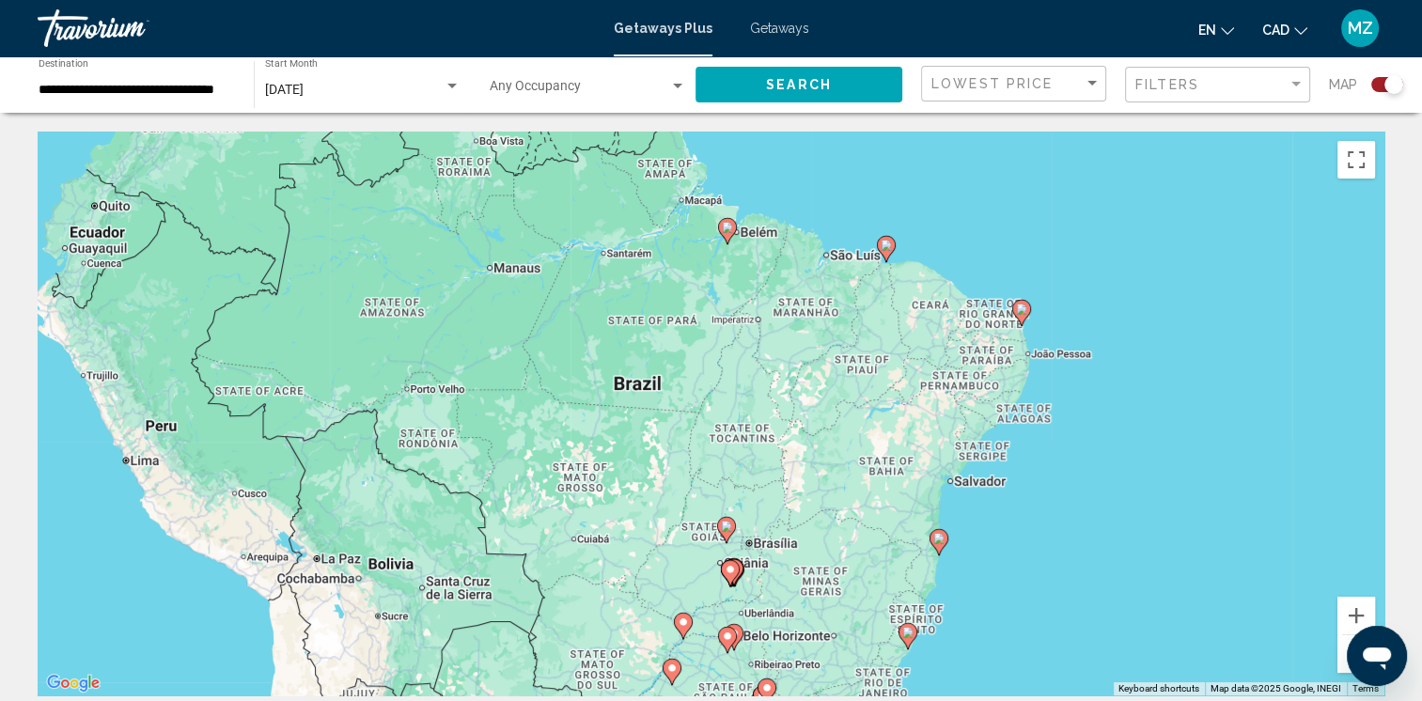
click at [886, 250] on image "Main content" at bounding box center [885, 245] width 11 height 11
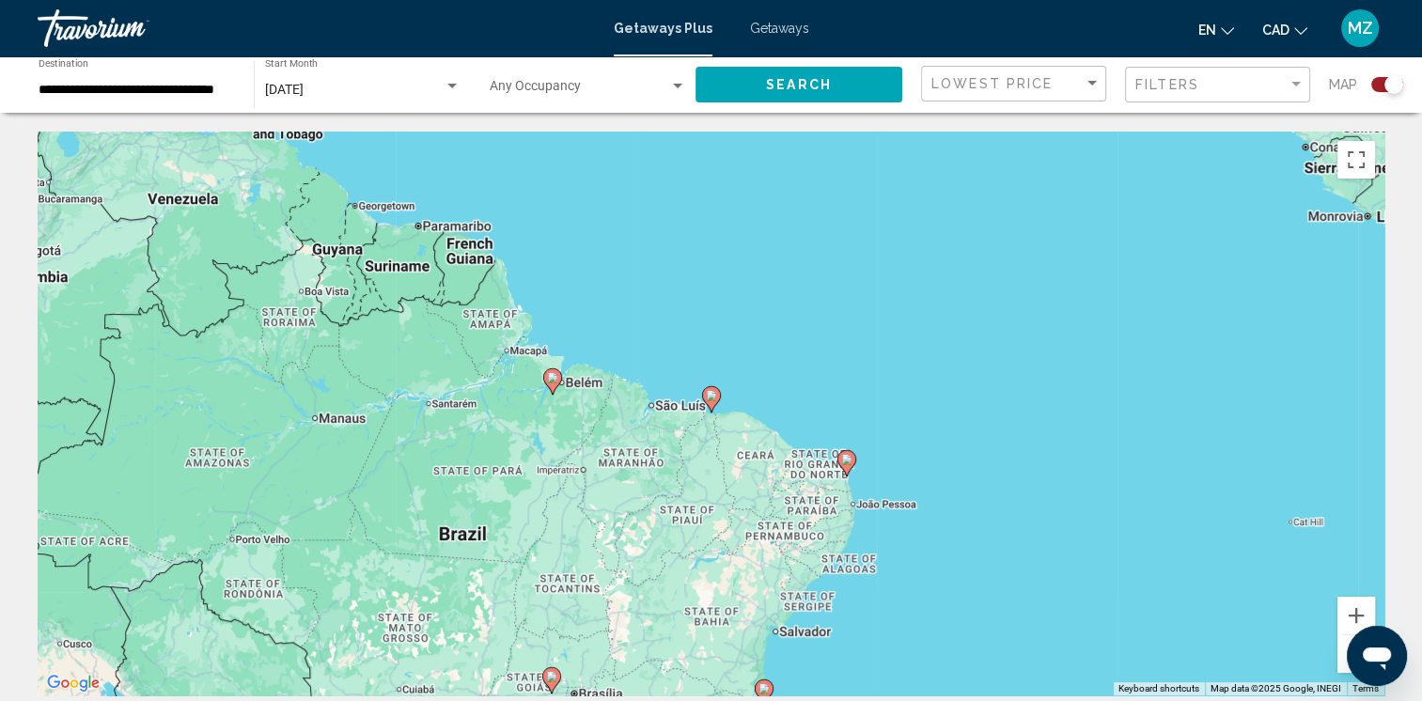
click at [707, 404] on icon "Main content" at bounding box center [710, 399] width 17 height 24
type input "**********"
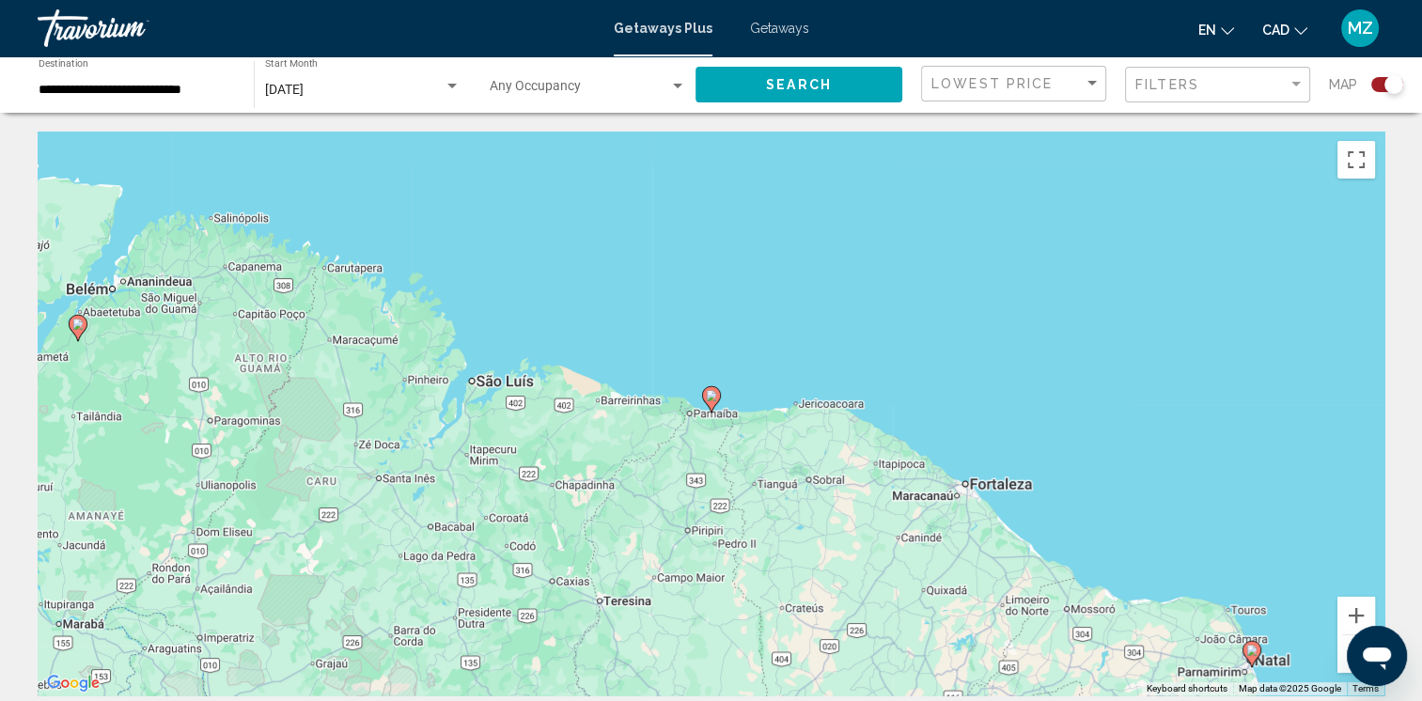
click at [710, 398] on image "Main content" at bounding box center [711, 395] width 11 height 11
click at [707, 395] on image "Main content" at bounding box center [711, 395] width 11 height 11
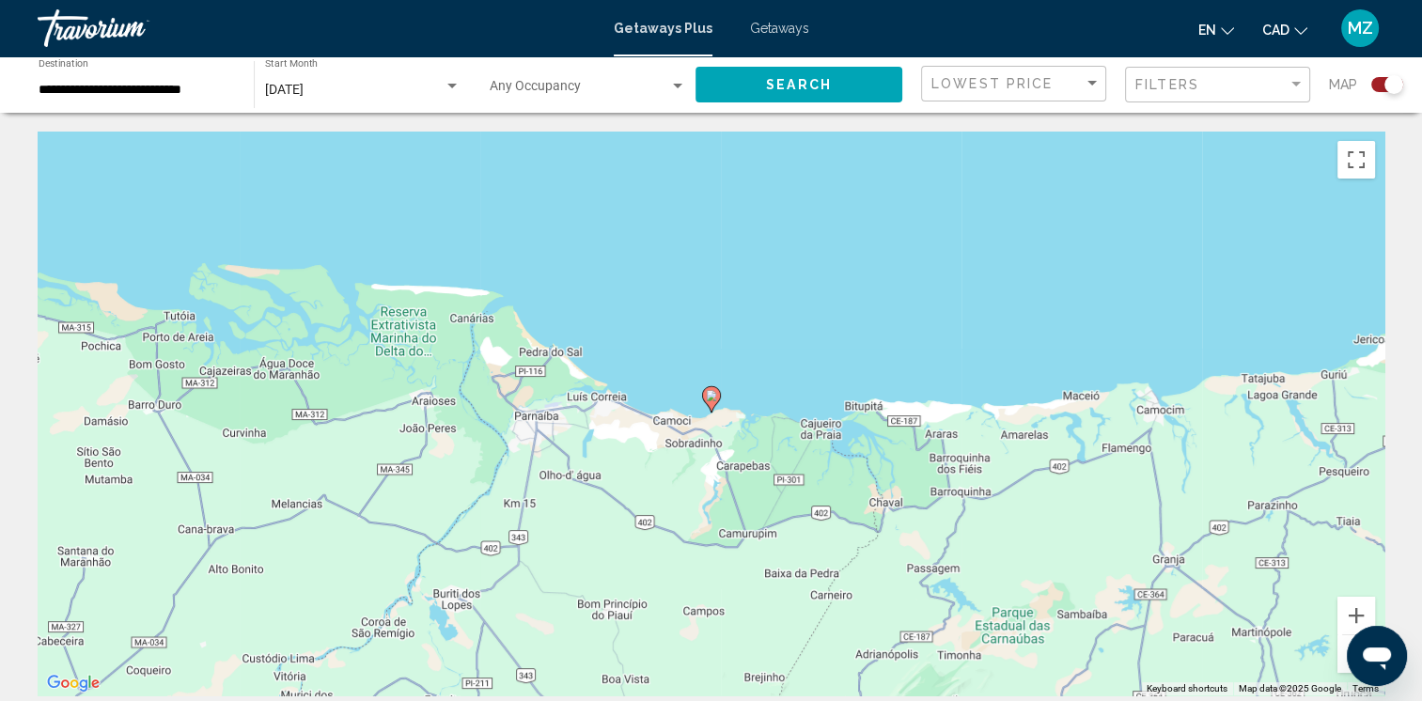
click at [708, 393] on image "Main content" at bounding box center [711, 395] width 11 height 11
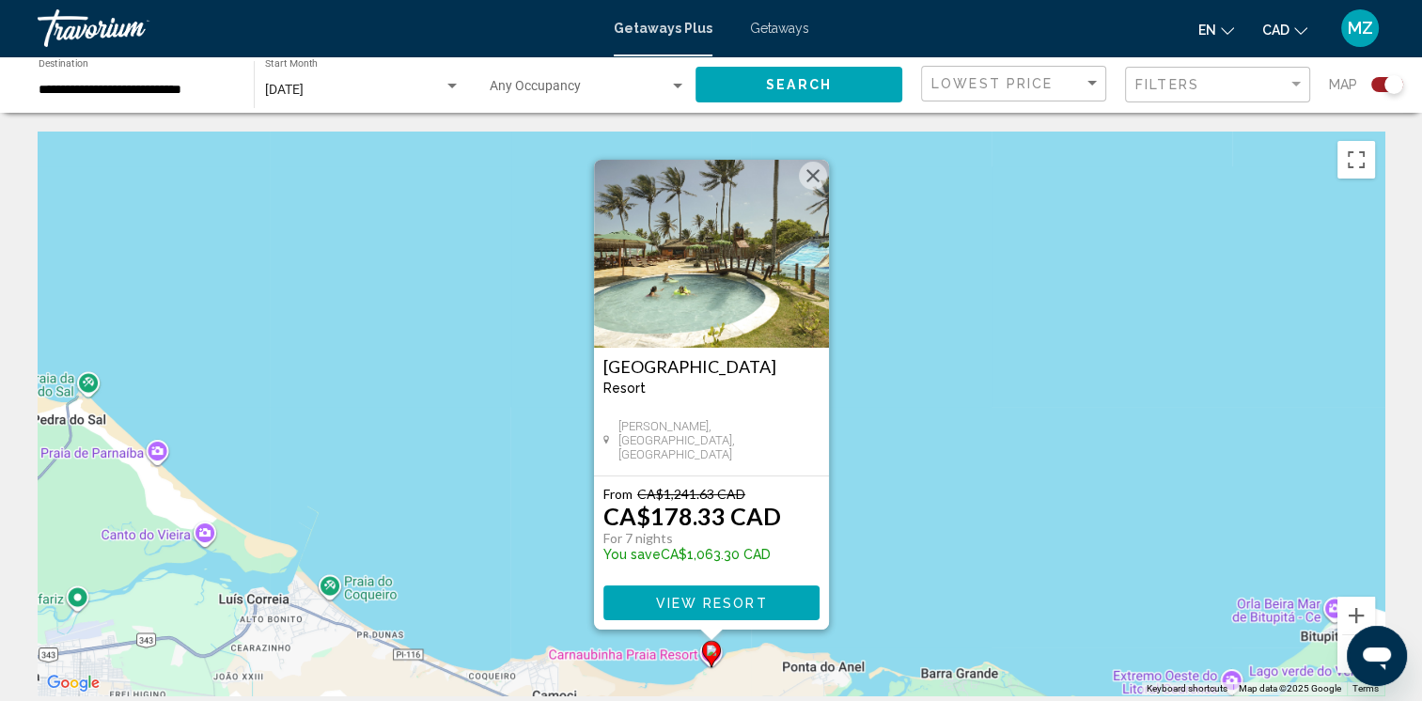
click at [817, 175] on button "Close" at bounding box center [813, 176] width 28 height 28
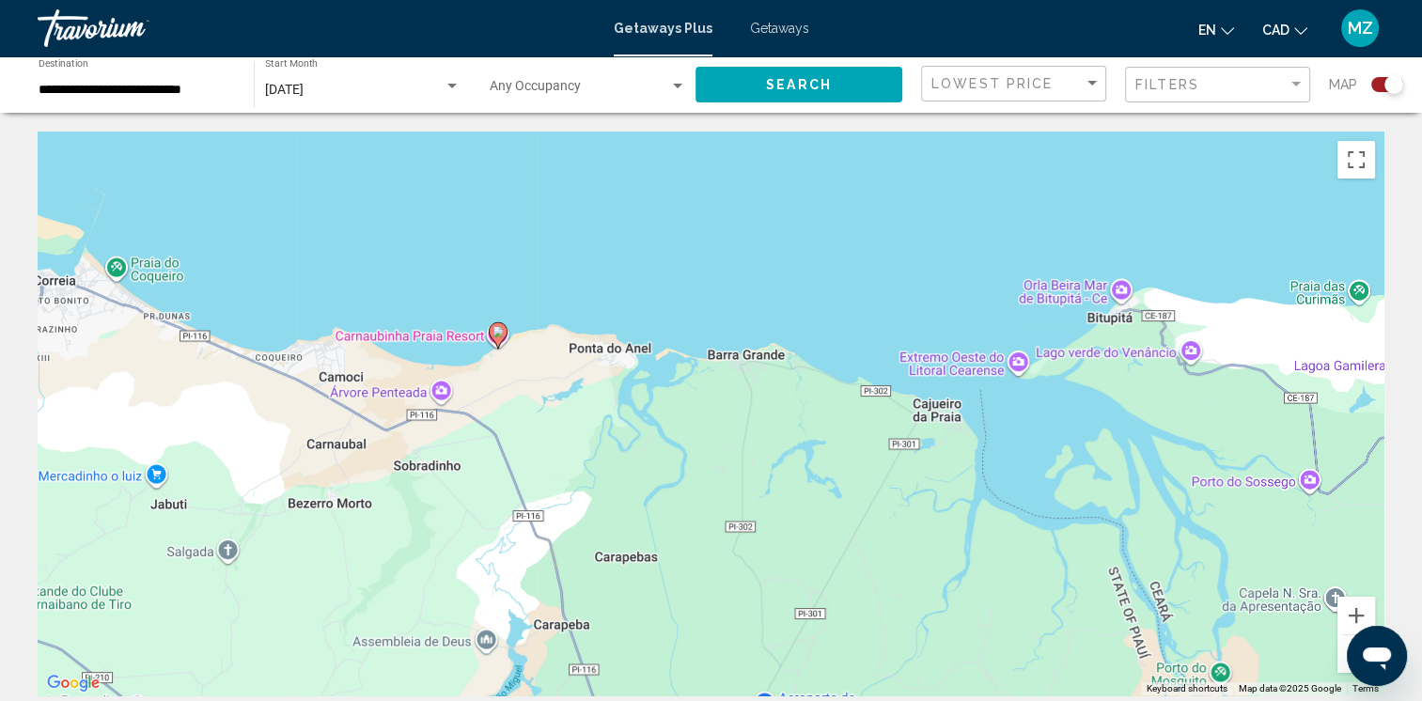
drag, startPoint x: 860, startPoint y: 655, endPoint x: 598, endPoint y: 280, distance: 457.4
click at [598, 280] on div "To activate drag with keyboard, press Alt + Enter. Once in keyboard drag state,…" at bounding box center [711, 414] width 1346 height 564
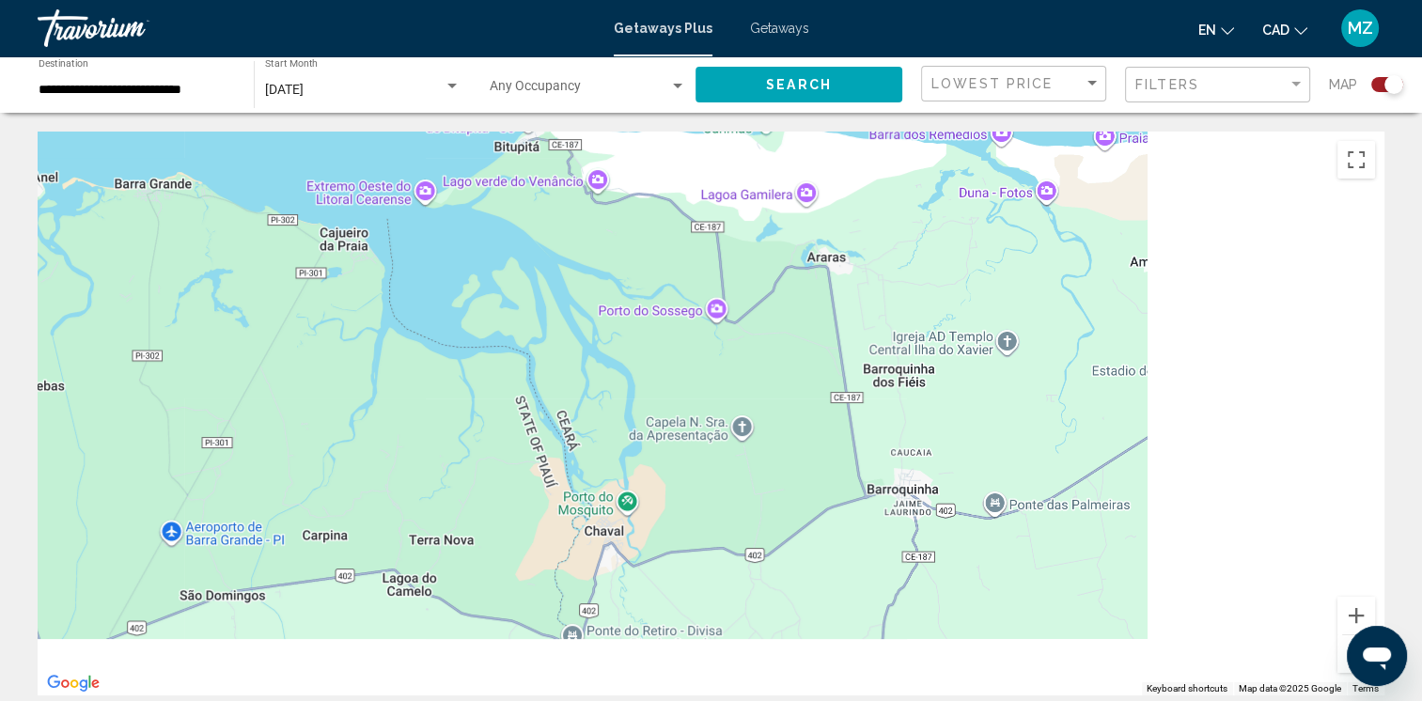
drag, startPoint x: 806, startPoint y: 459, endPoint x: 655, endPoint y: 389, distance: 166.5
click at [519, 403] on div "To activate drag with keyboard, press Alt + Enter. Once in keyboard drag state,…" at bounding box center [711, 414] width 1346 height 564
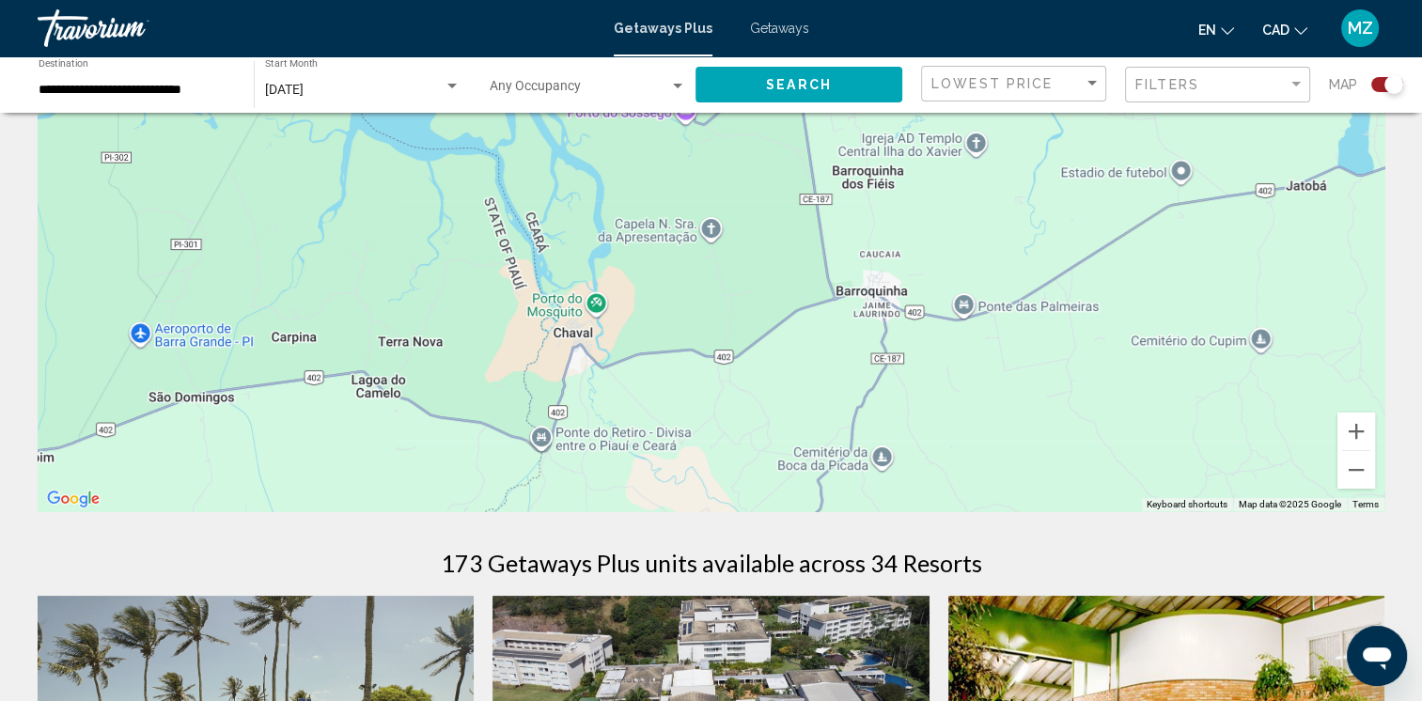
scroll to position [188, 0]
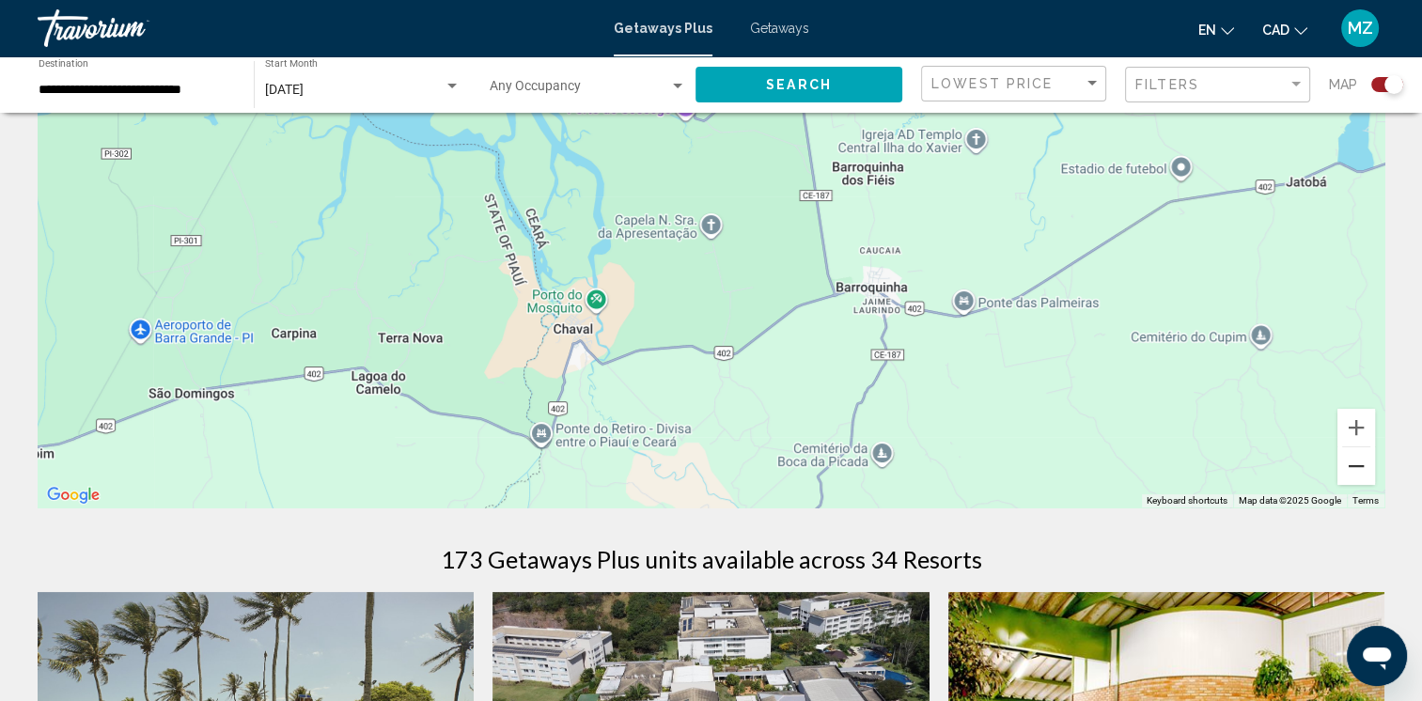
click at [1355, 465] on button "Zoom out" at bounding box center [1356, 466] width 38 height 38
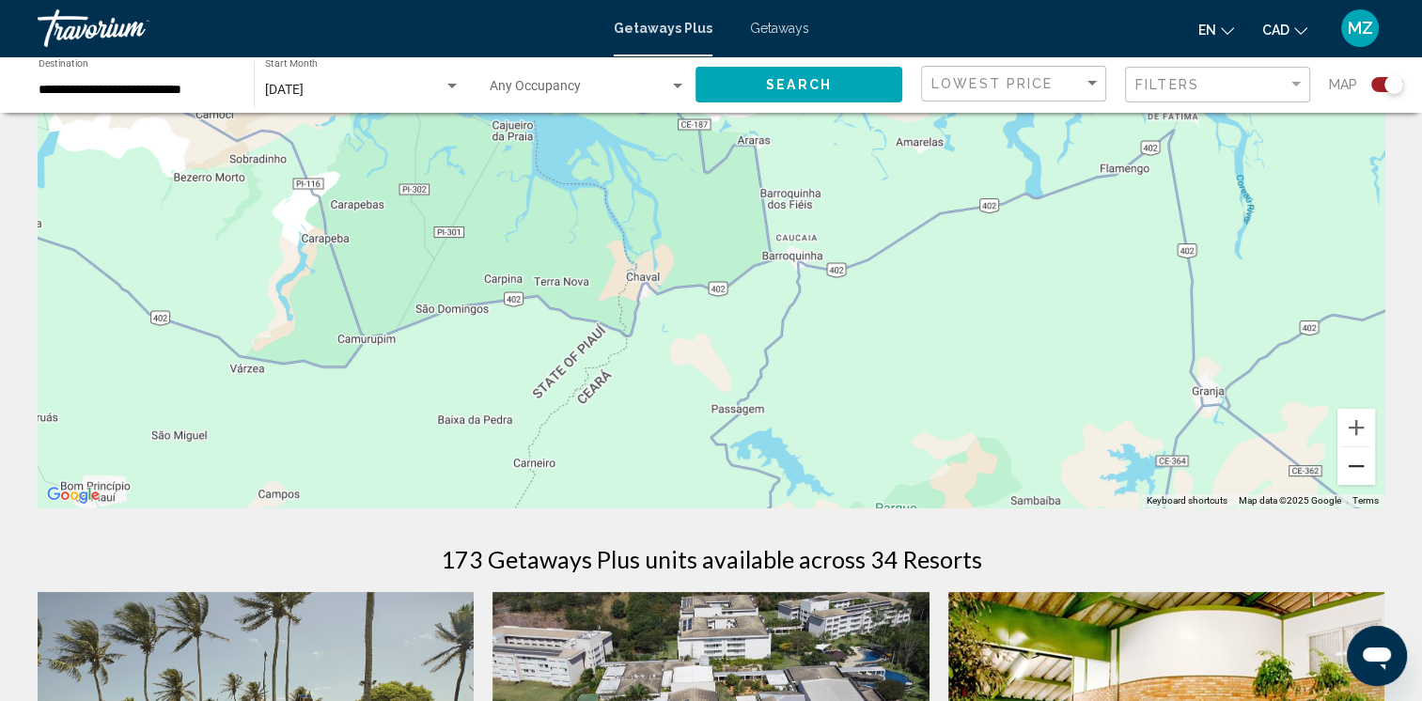
click at [1355, 474] on button "Zoom out" at bounding box center [1356, 466] width 38 height 38
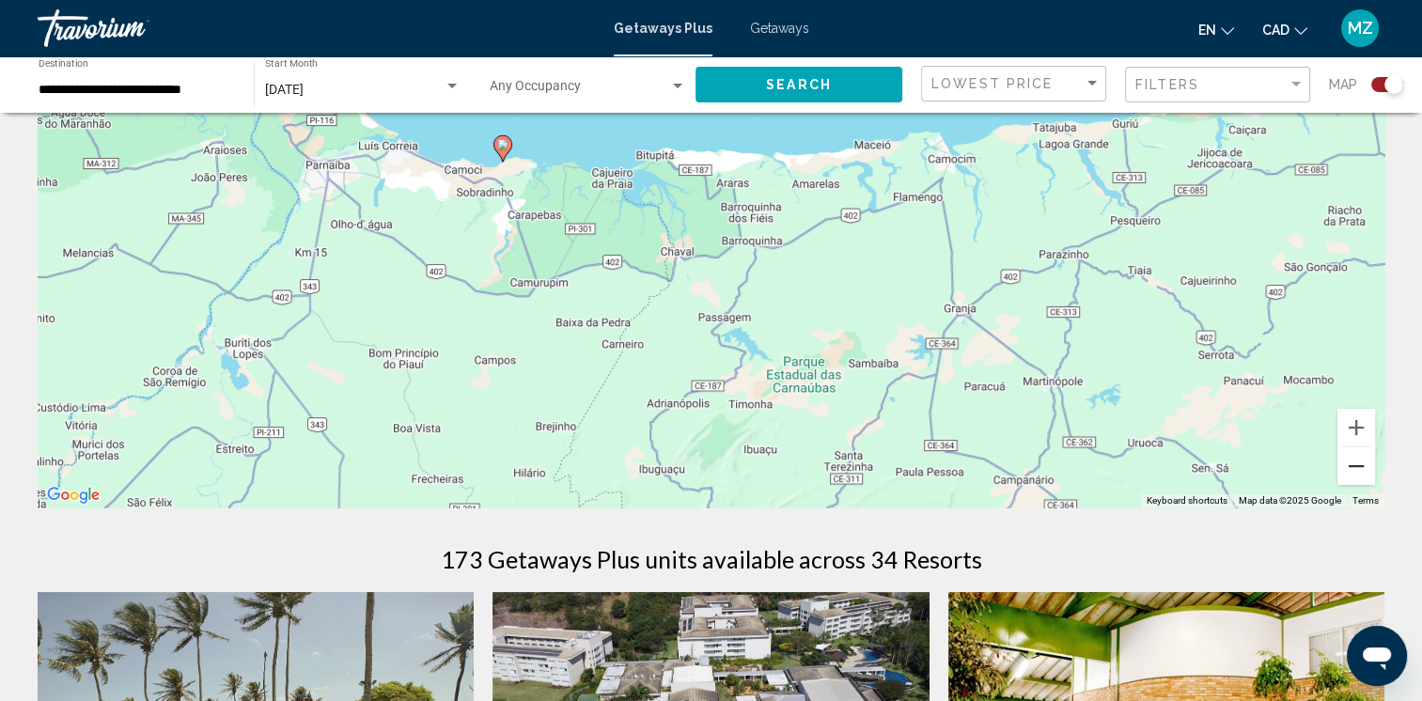
click at [1355, 474] on button "Zoom out" at bounding box center [1356, 466] width 38 height 38
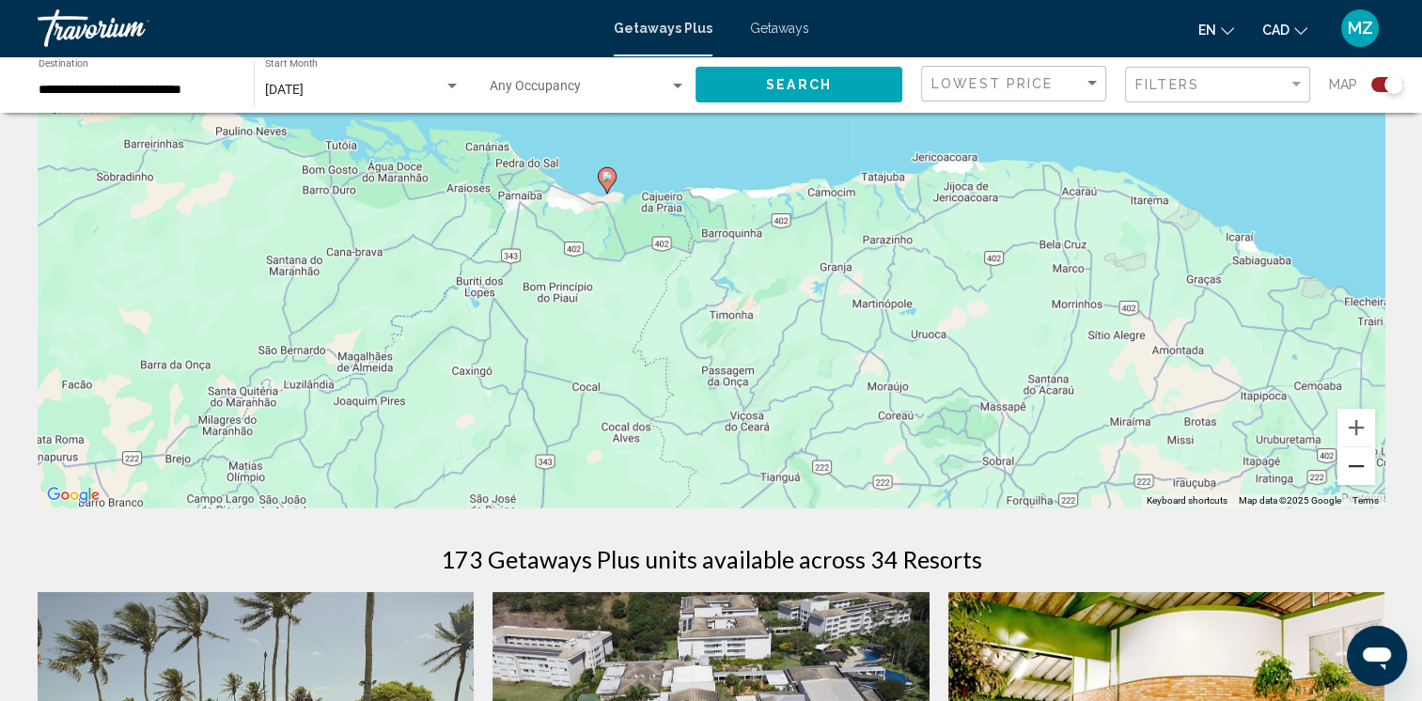
click at [1355, 474] on button "Zoom out" at bounding box center [1356, 466] width 38 height 38
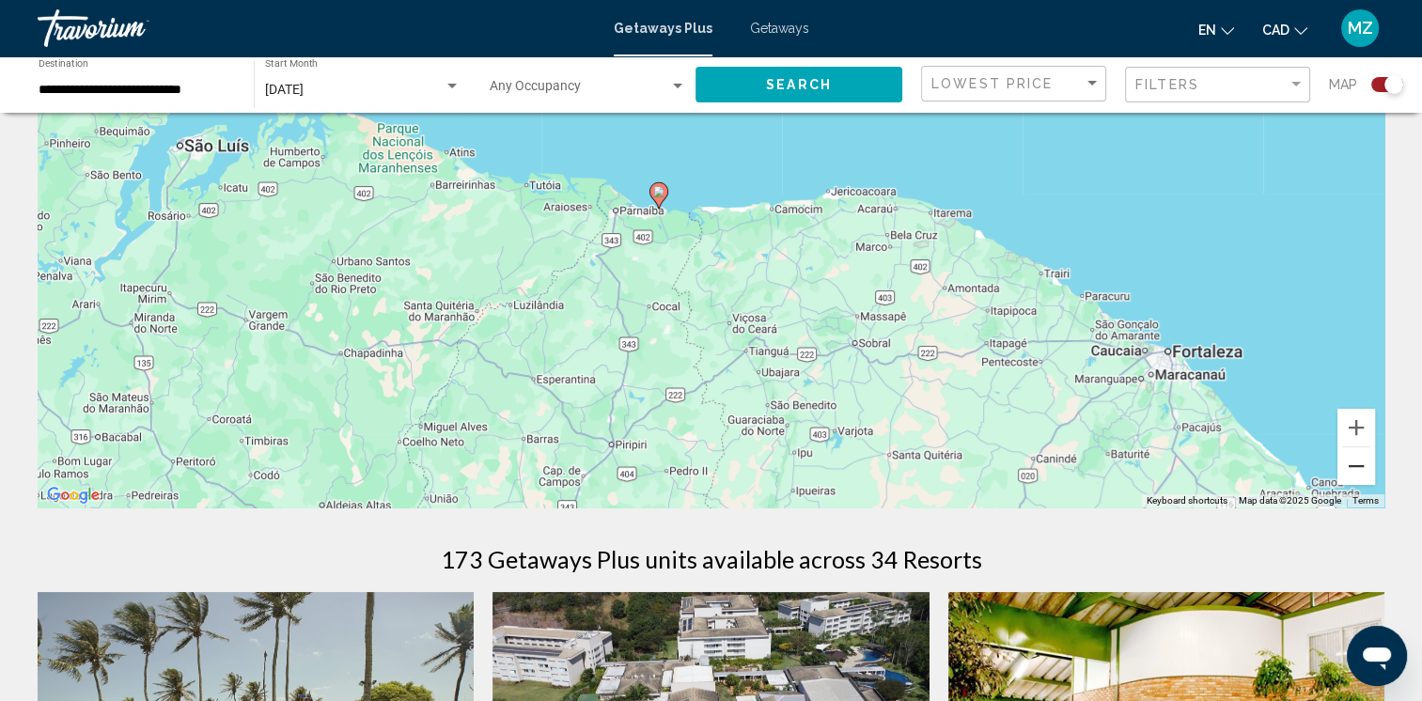
click at [1355, 474] on button "Zoom out" at bounding box center [1356, 466] width 38 height 38
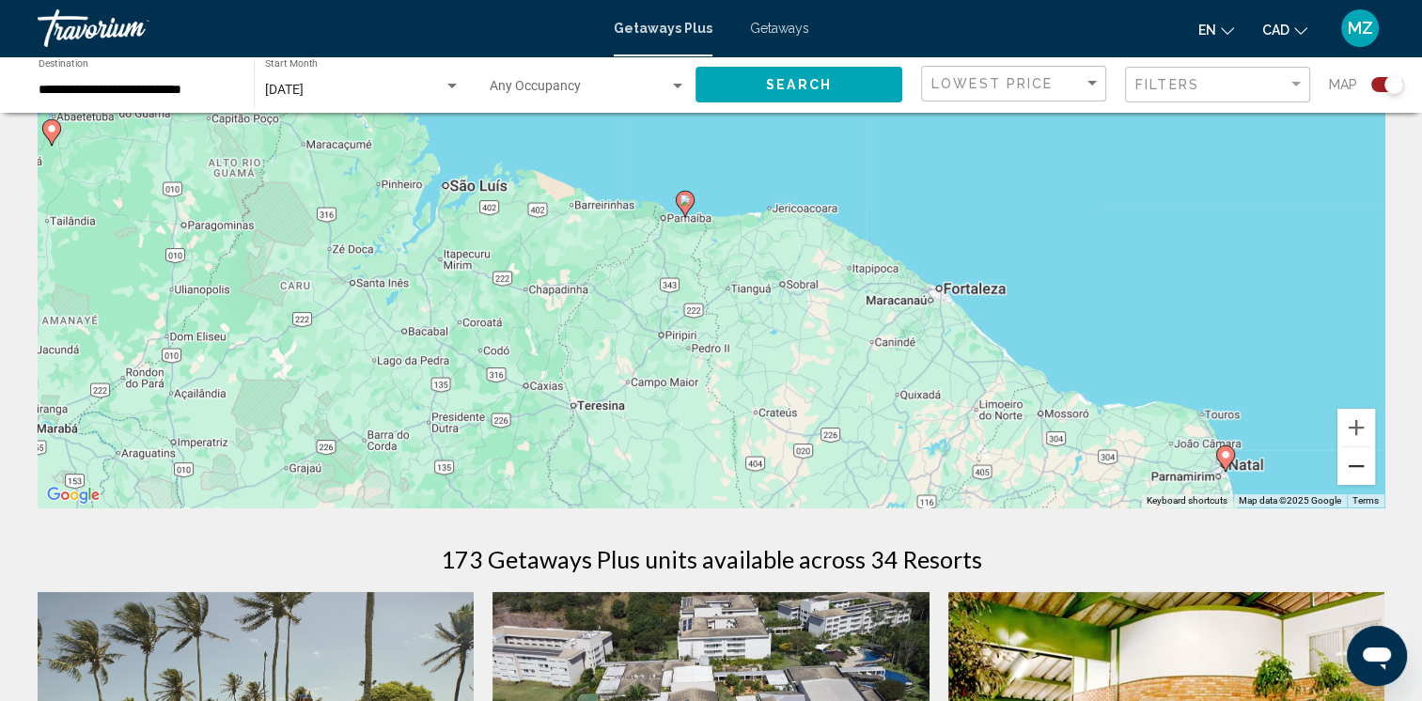
click at [1355, 474] on button "Zoom out" at bounding box center [1356, 466] width 38 height 38
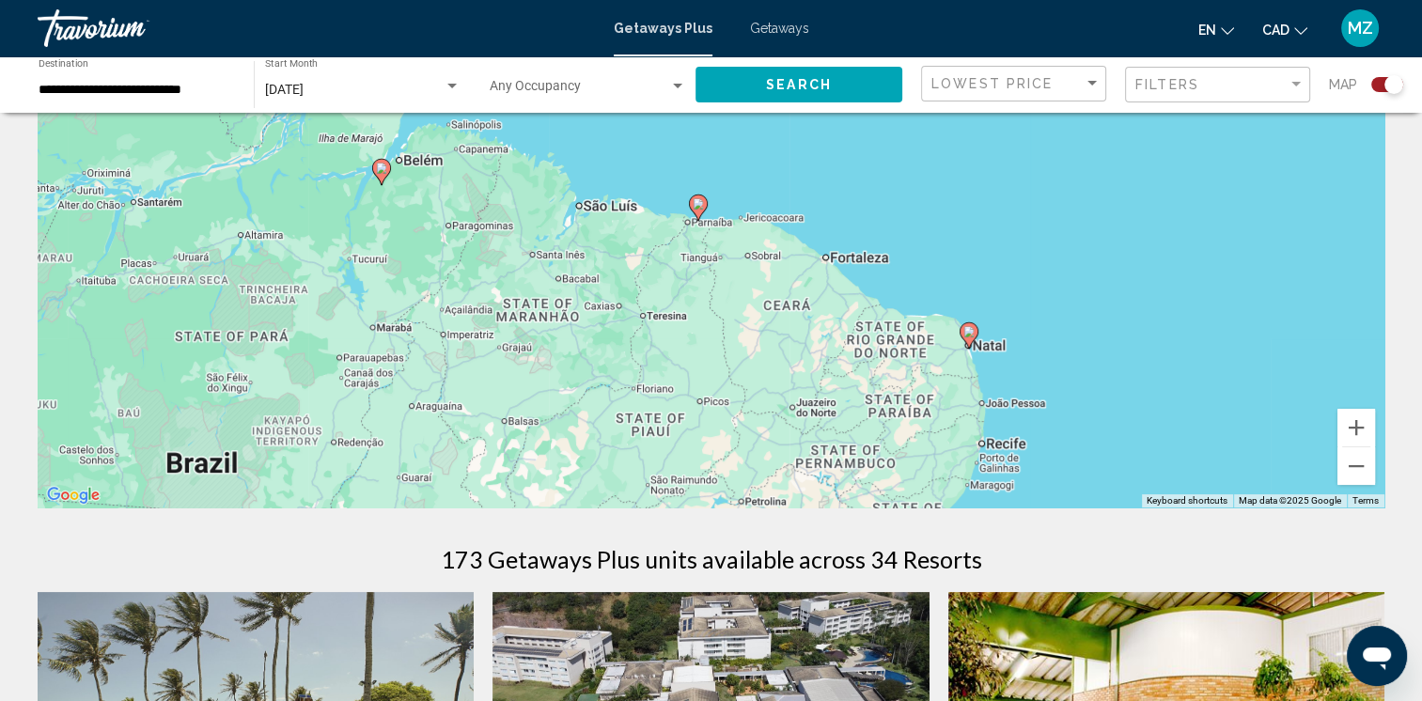
click at [971, 339] on icon "Main content" at bounding box center [967, 335] width 17 height 24
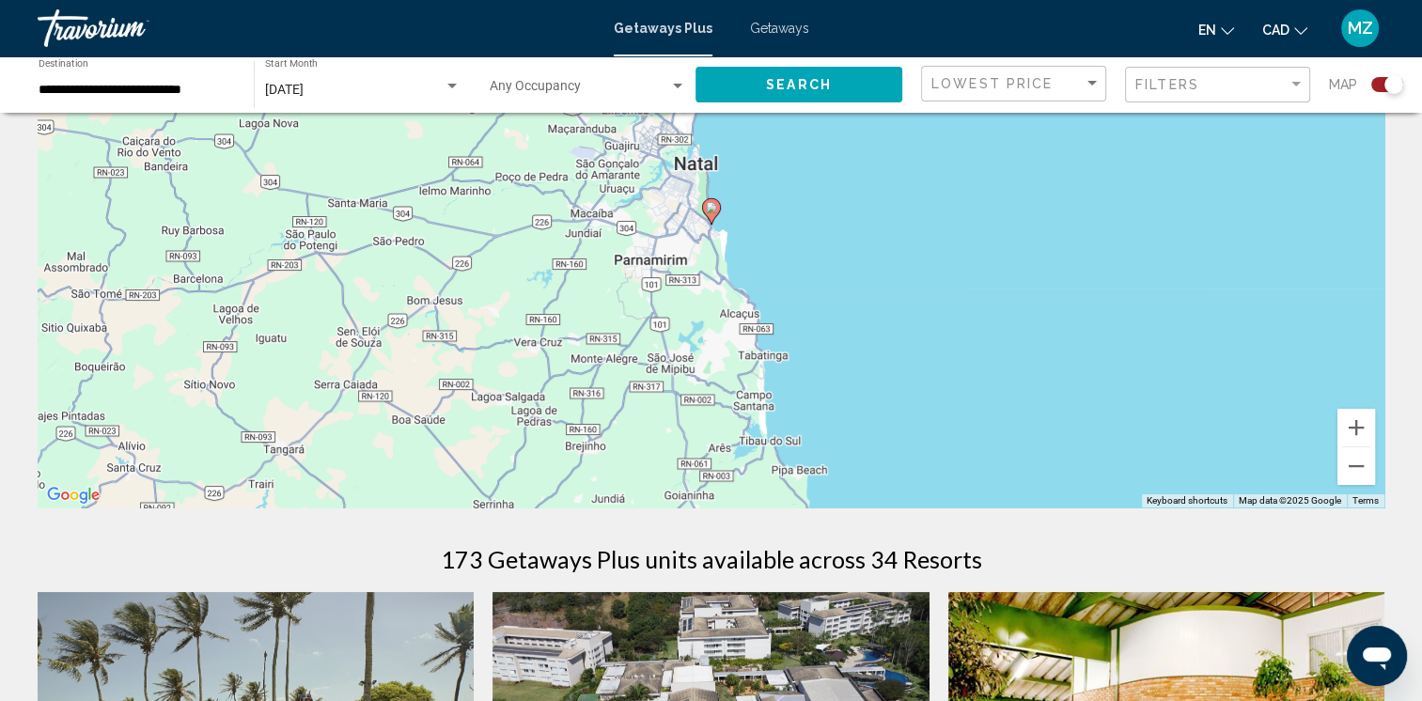
click at [711, 209] on image "Main content" at bounding box center [711, 207] width 11 height 11
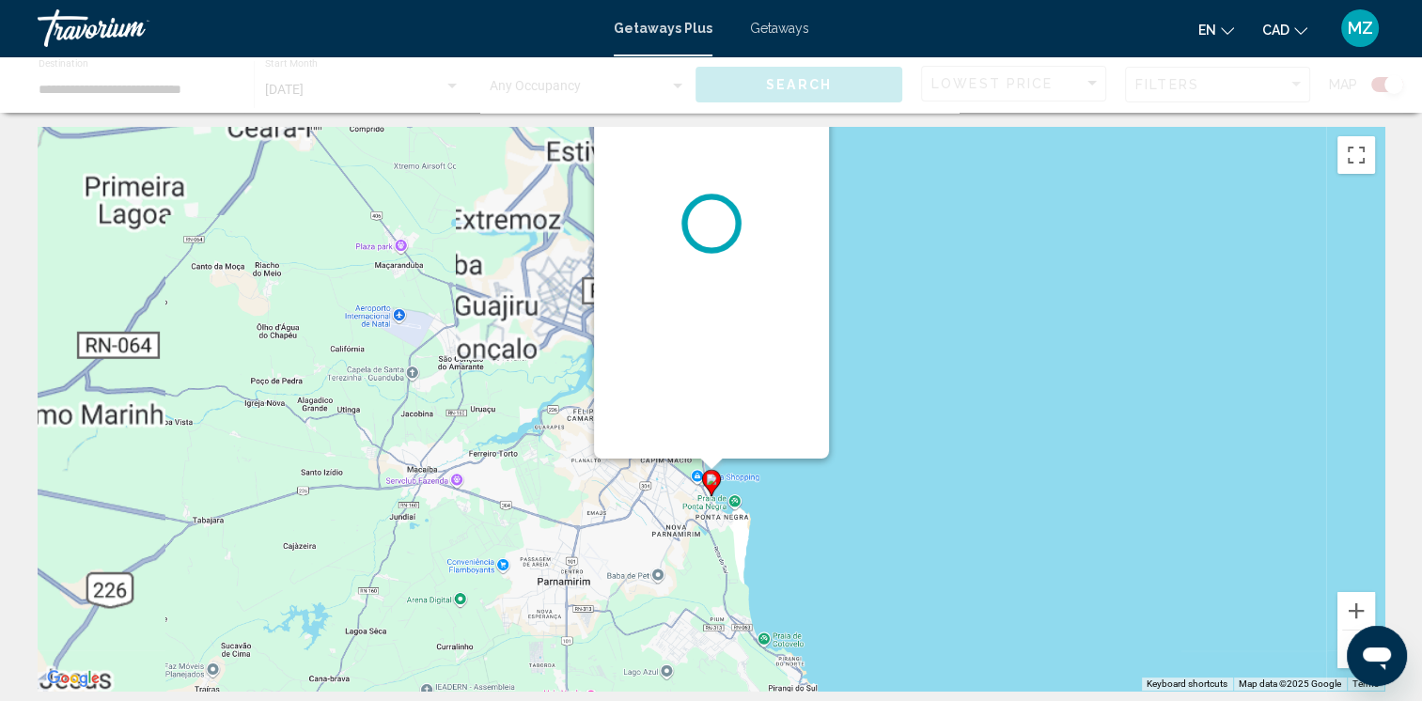
scroll to position [0, 0]
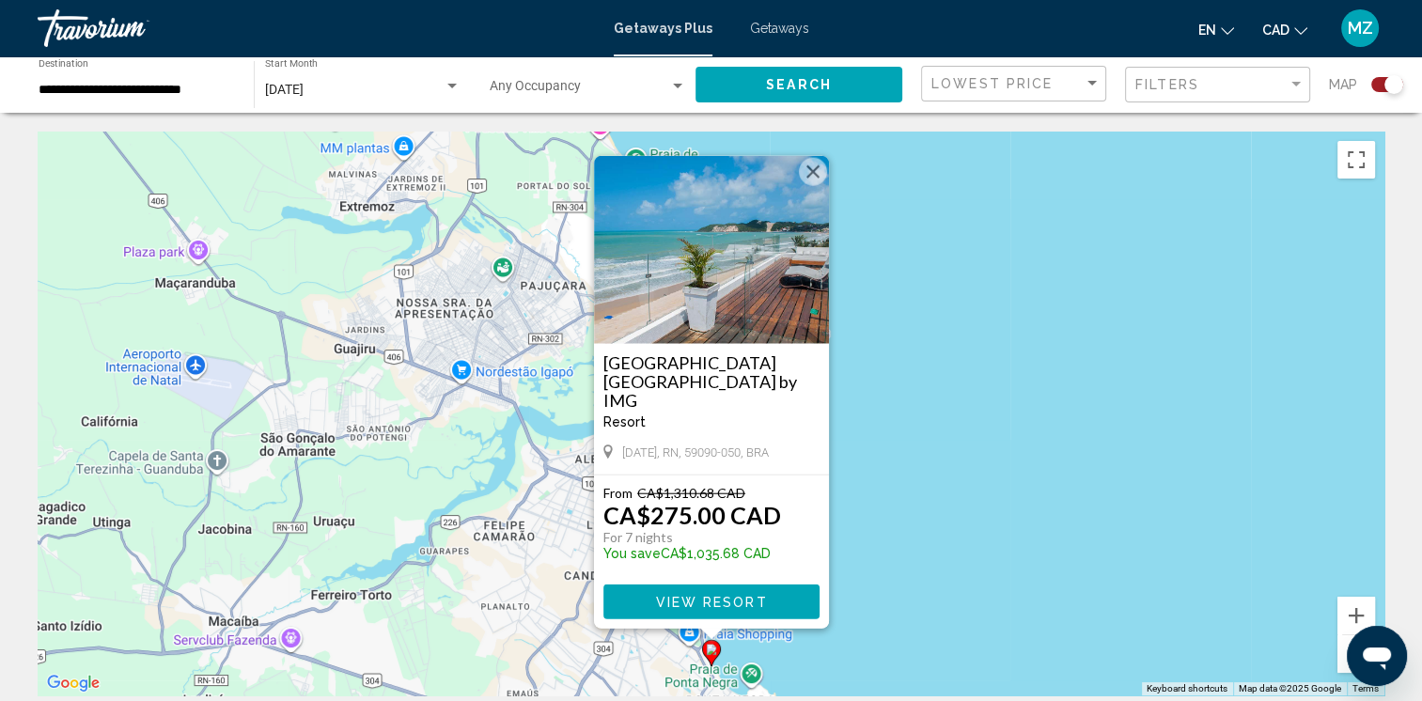
click at [808, 169] on button "Close" at bounding box center [813, 172] width 28 height 28
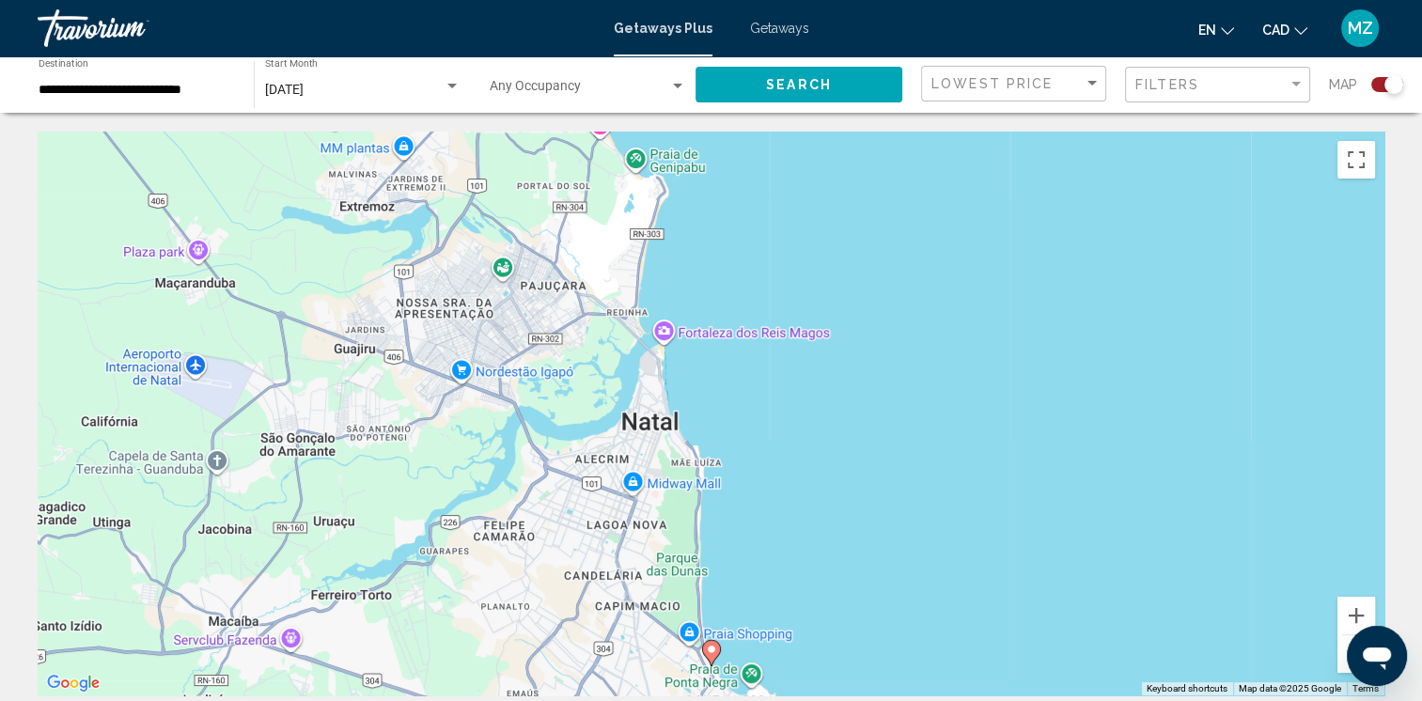
click at [1343, 653] on button "Zoom out" at bounding box center [1356, 654] width 38 height 38
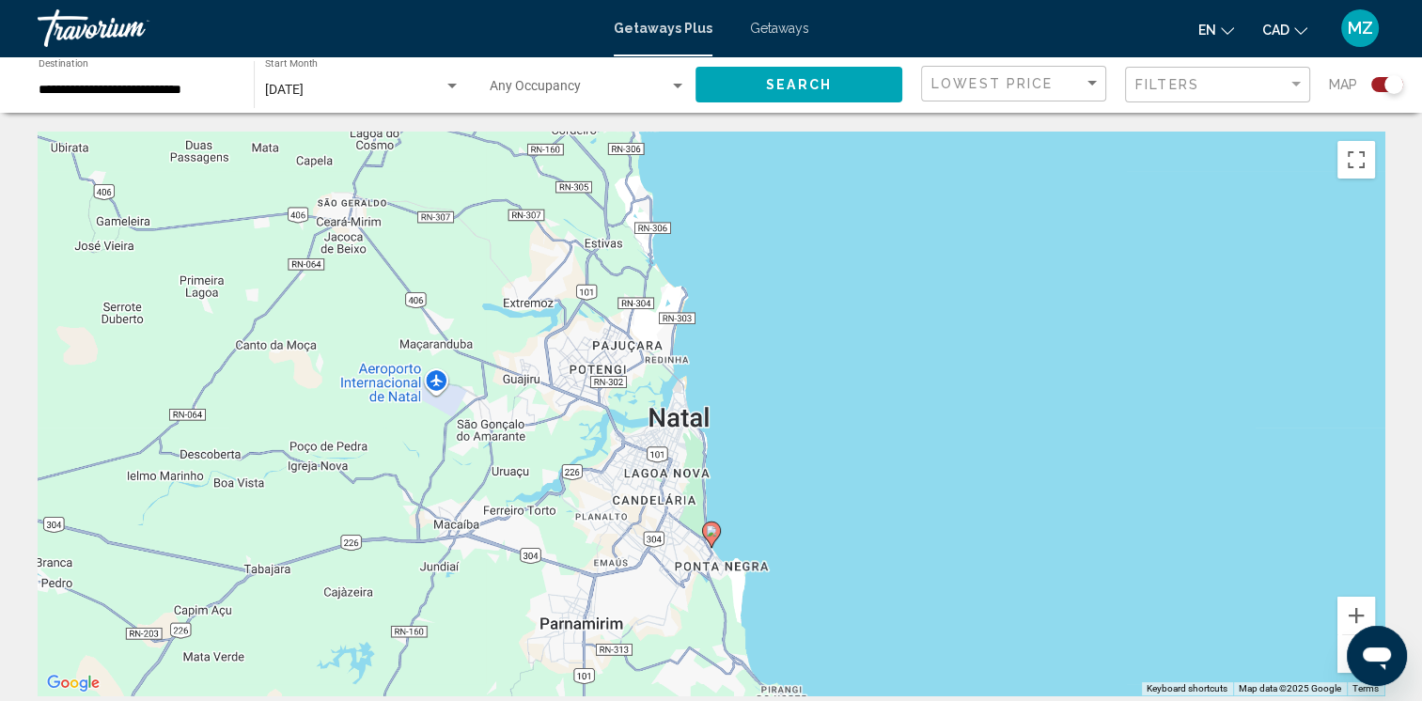
click at [1342, 651] on button "Zoom out" at bounding box center [1356, 654] width 38 height 38
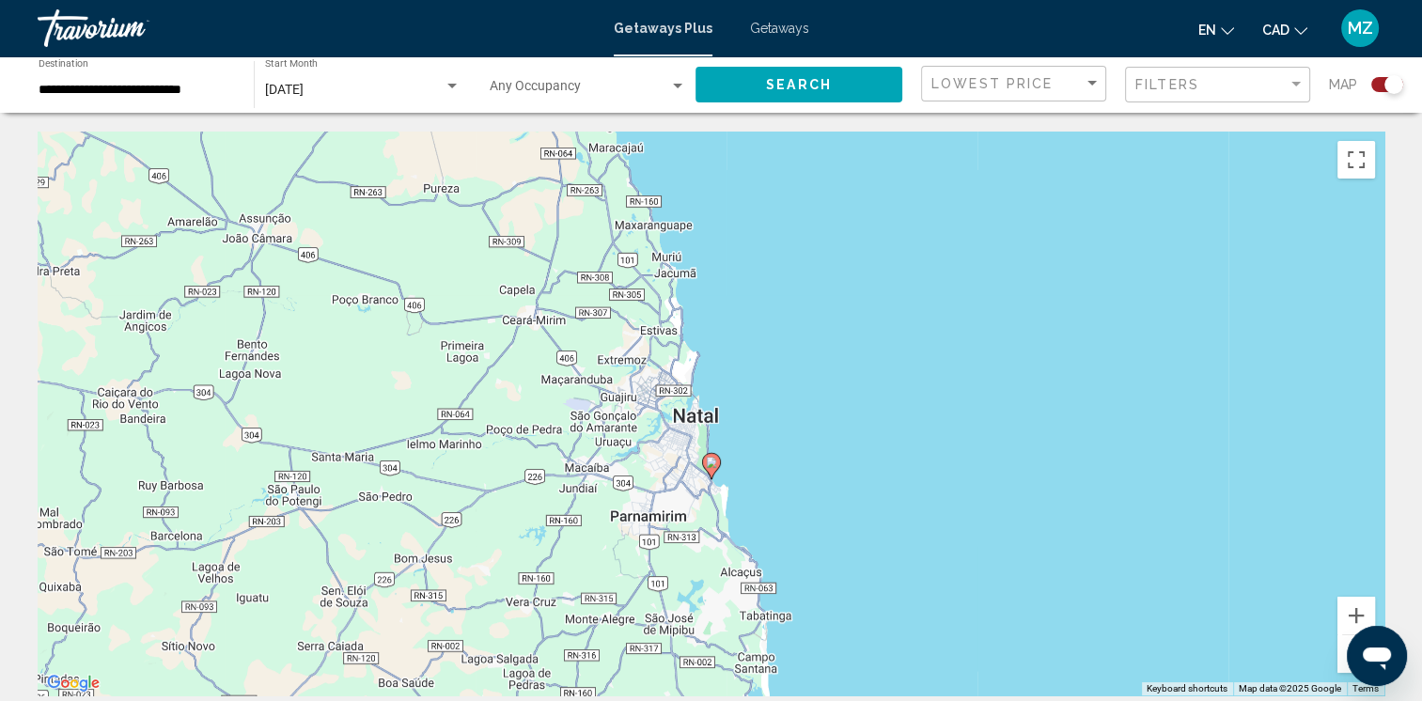
click at [1342, 651] on button "Zoom out" at bounding box center [1356, 654] width 38 height 38
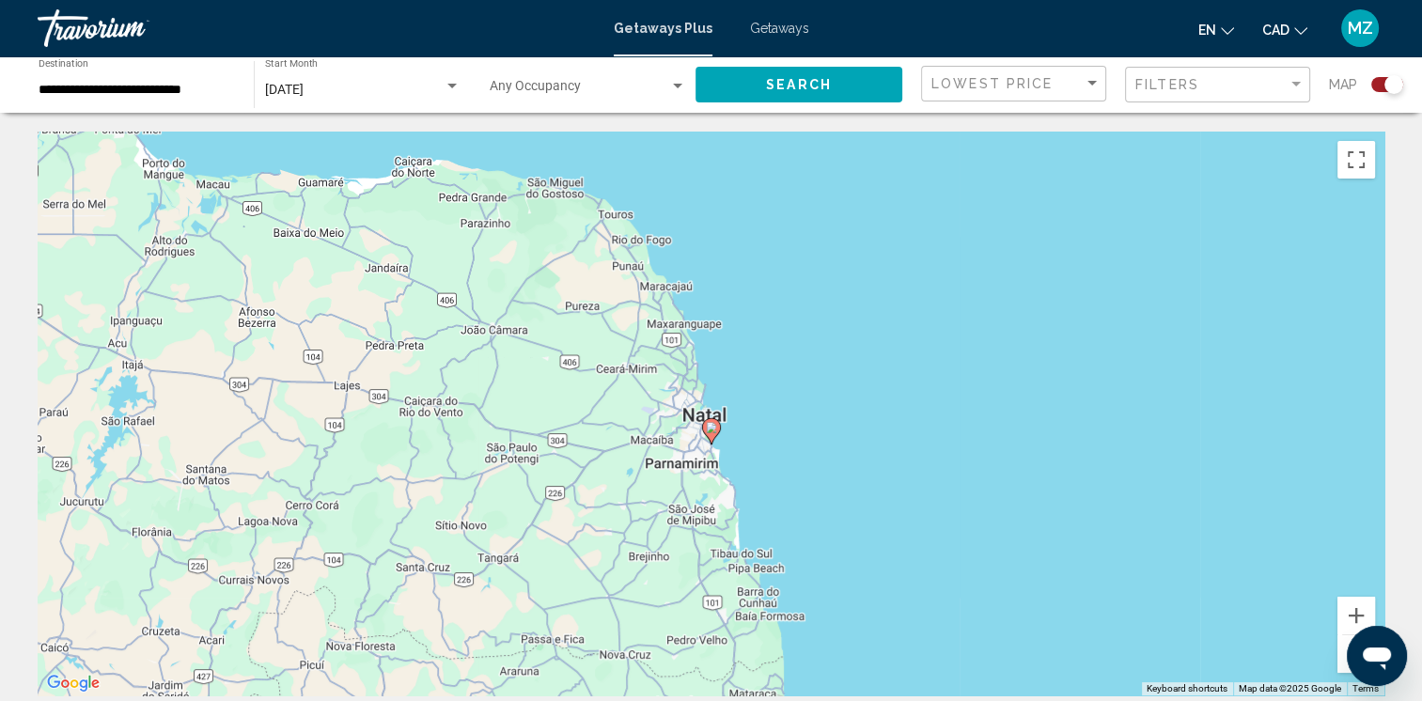
click at [1342, 651] on button "Zoom out" at bounding box center [1356, 654] width 38 height 38
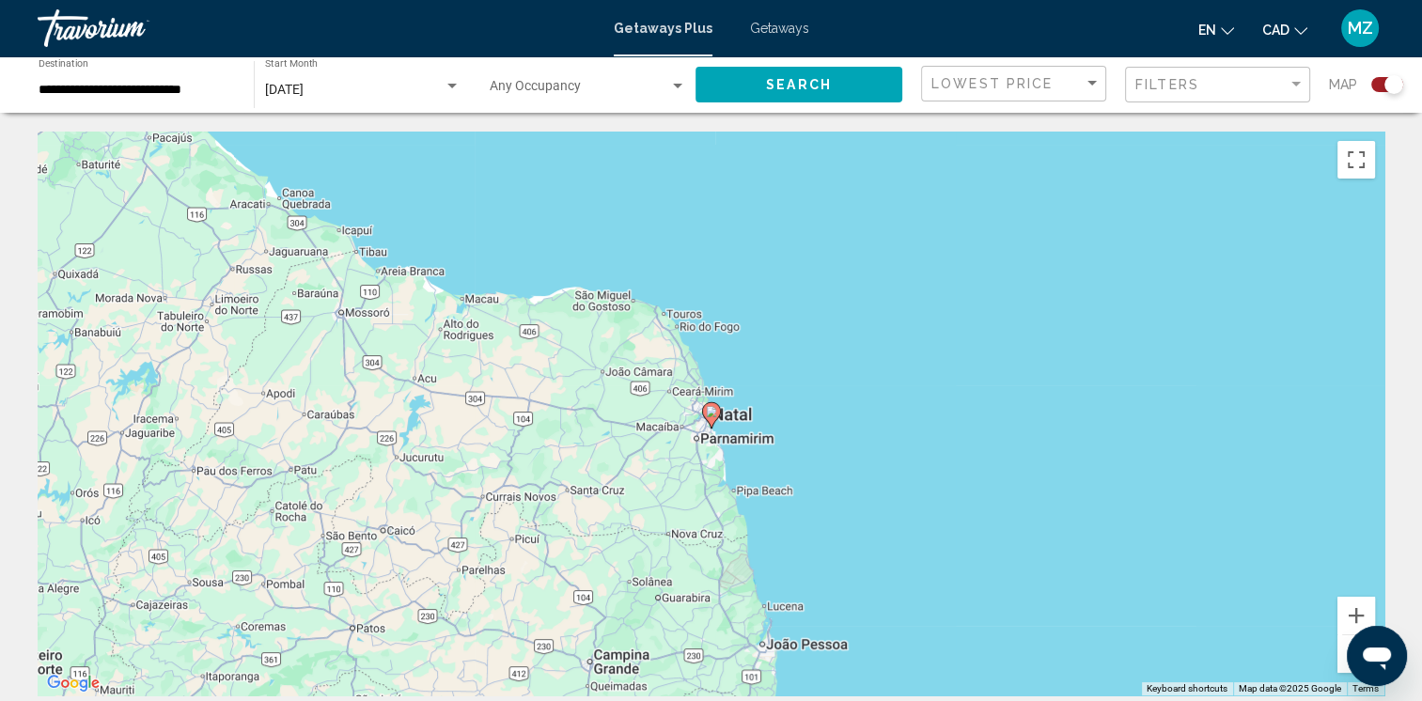
click at [1342, 651] on button "Zoom out" at bounding box center [1356, 654] width 38 height 38
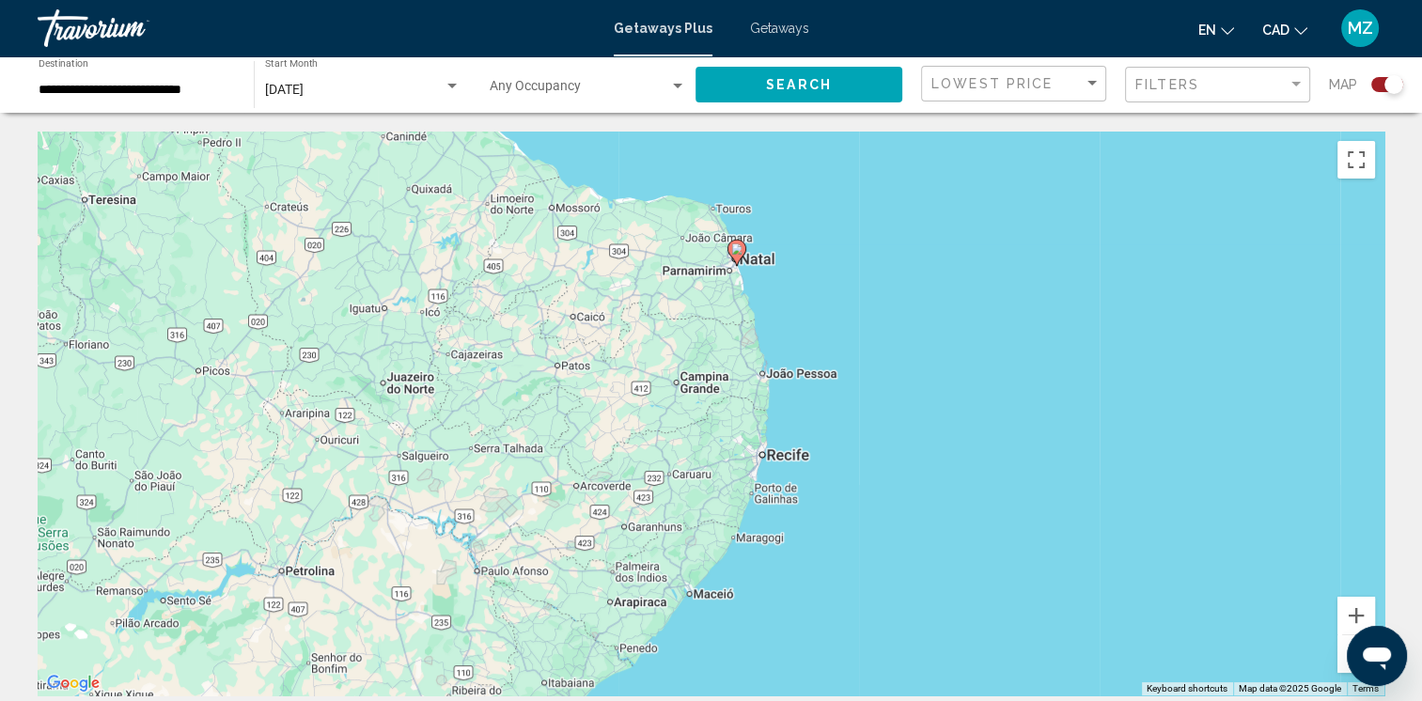
drag, startPoint x: 621, startPoint y: 531, endPoint x: 653, endPoint y: 335, distance: 198.0
click at [631, 342] on div "To activate drag with keyboard, press Alt + Enter. Once in keyboard drag state,…" at bounding box center [711, 414] width 1346 height 564
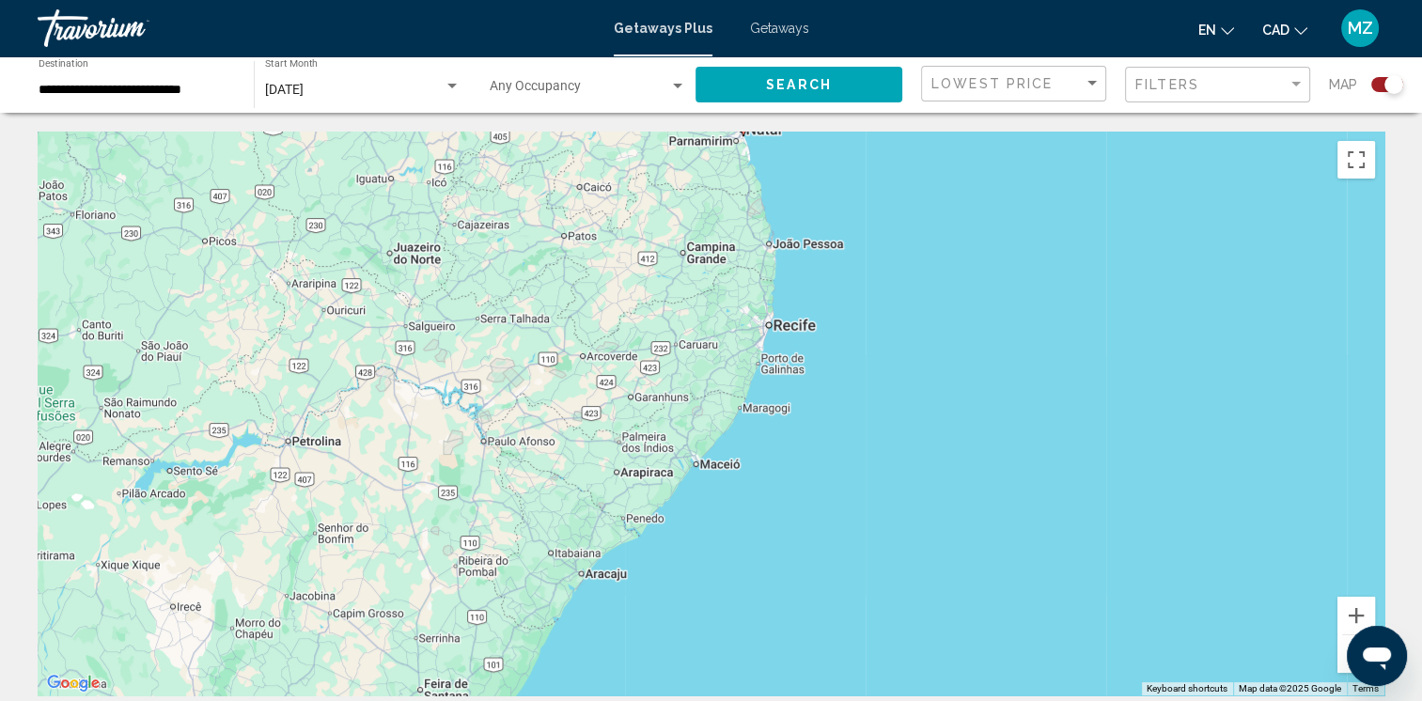
click html
click at [1341, 653] on button "Zoom out" at bounding box center [1356, 654] width 38 height 38
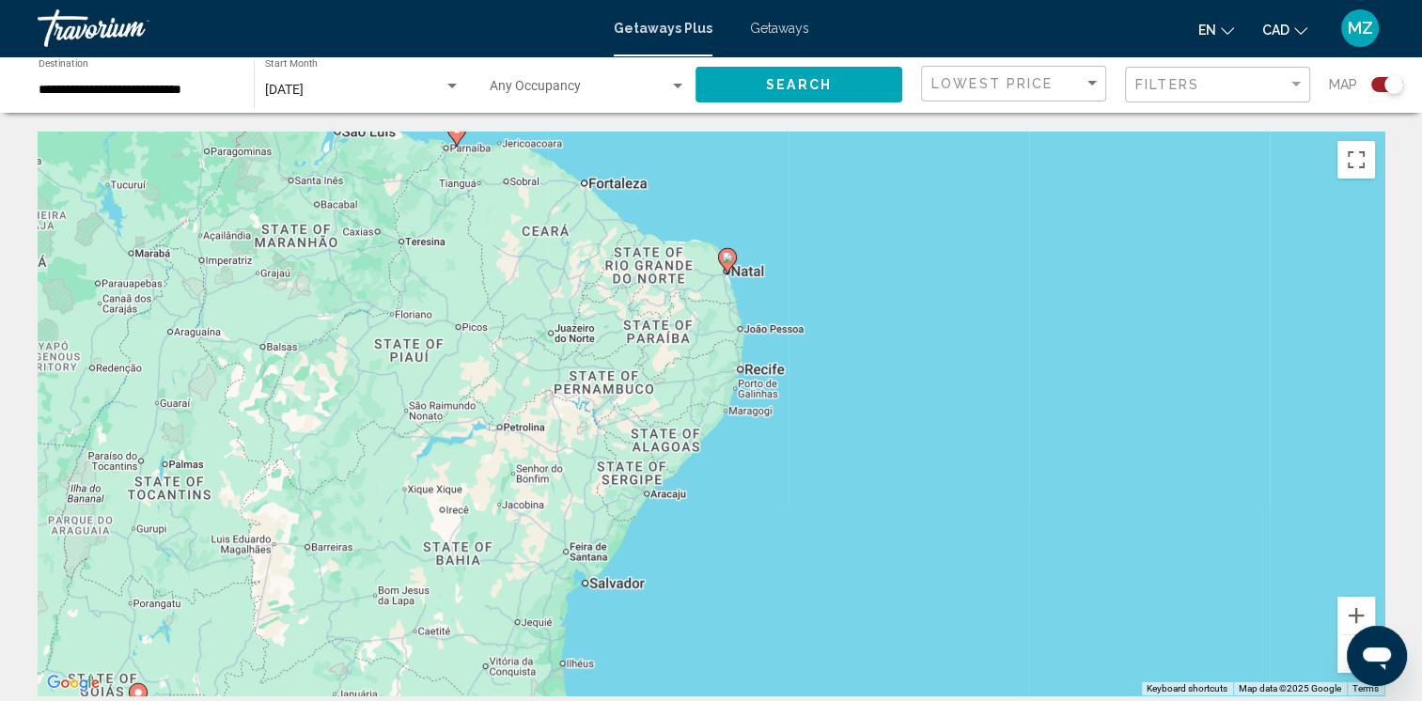
click at [1341, 653] on button "Zoom out" at bounding box center [1356, 654] width 38 height 38
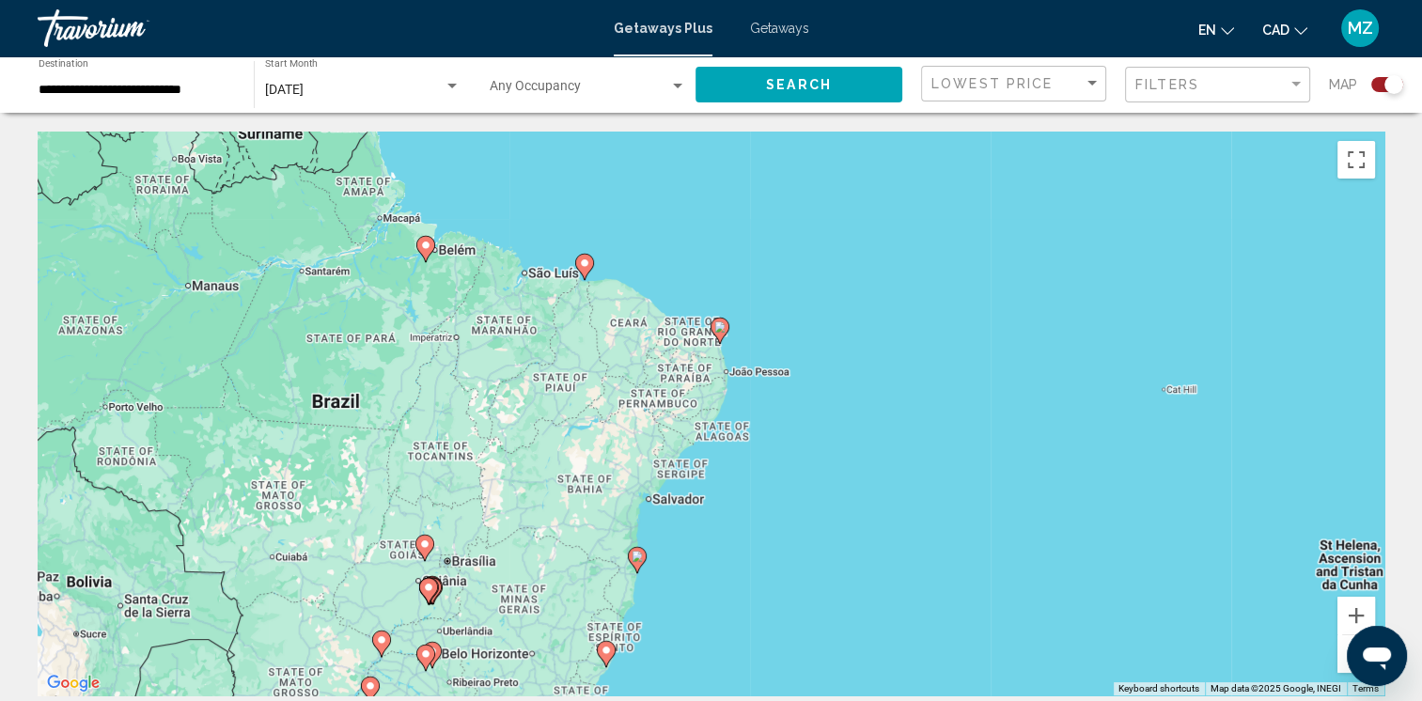
click at [637, 562] on icon "Main content" at bounding box center [636, 560] width 17 height 24
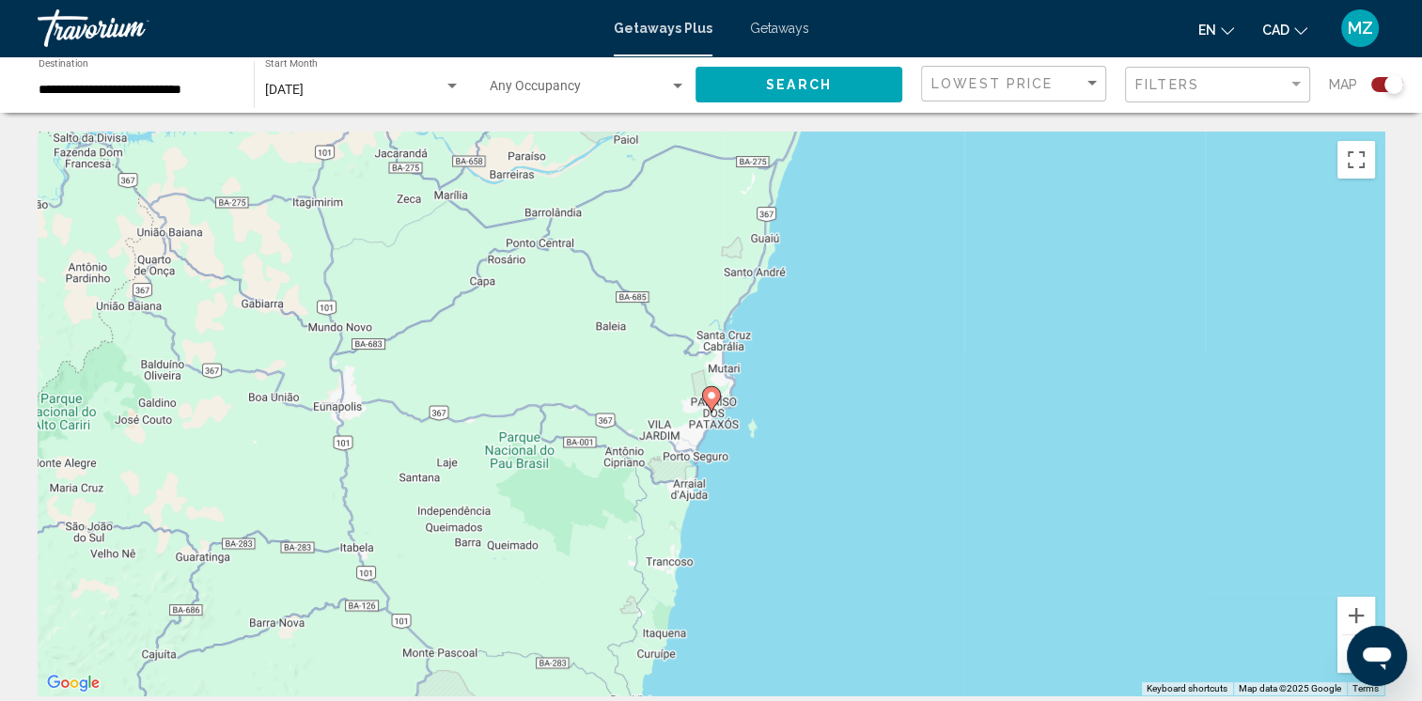
click at [716, 396] on image "Main content" at bounding box center [711, 395] width 11 height 11
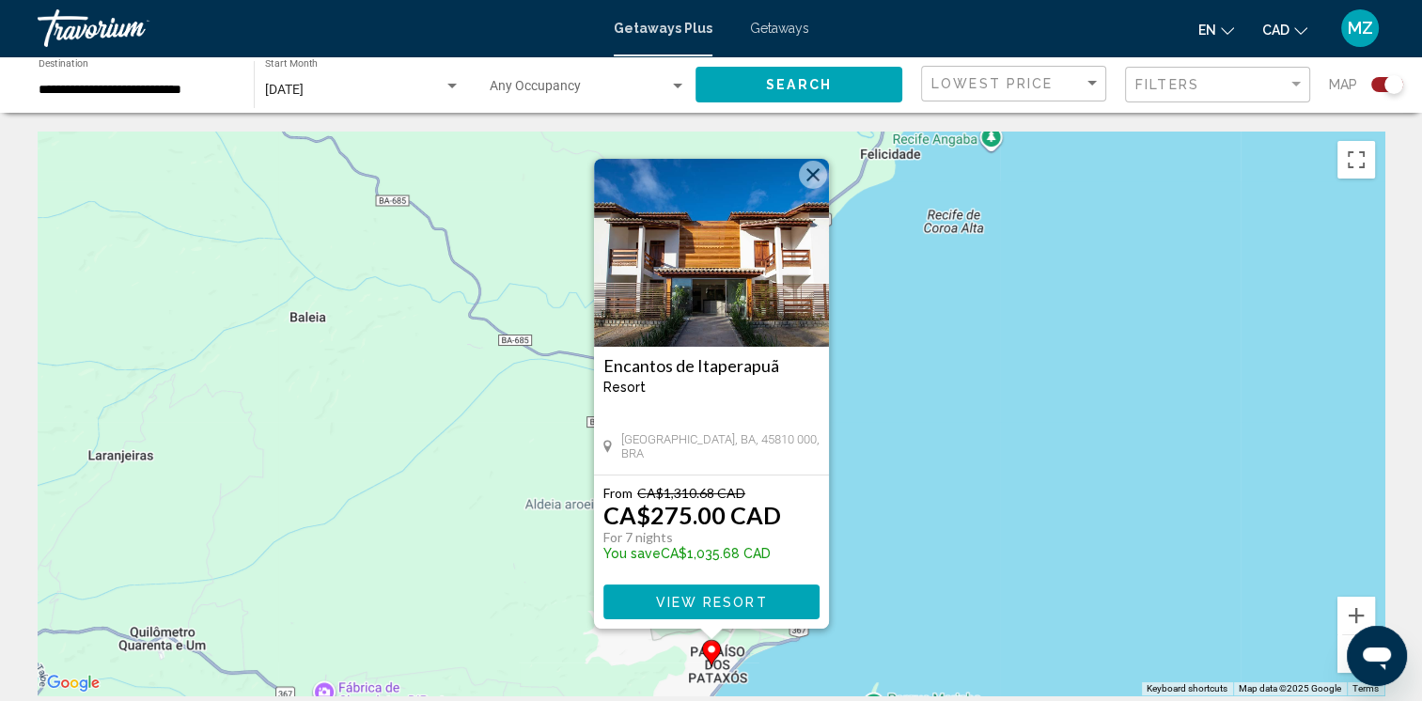
drag, startPoint x: 812, startPoint y: 175, endPoint x: 820, endPoint y: 183, distance: 12.0
click at [812, 173] on button "Close" at bounding box center [813, 175] width 28 height 28
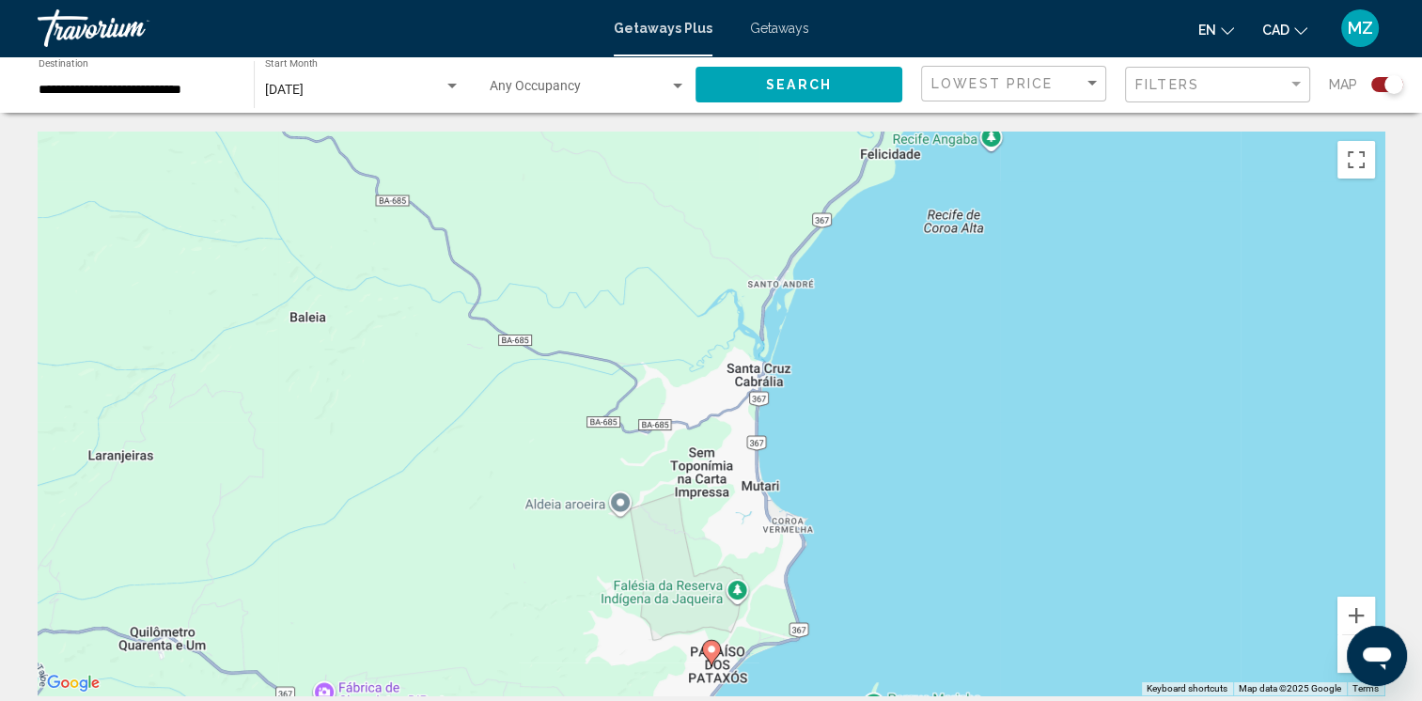
click at [1340, 659] on button "Zoom out" at bounding box center [1356, 654] width 38 height 38
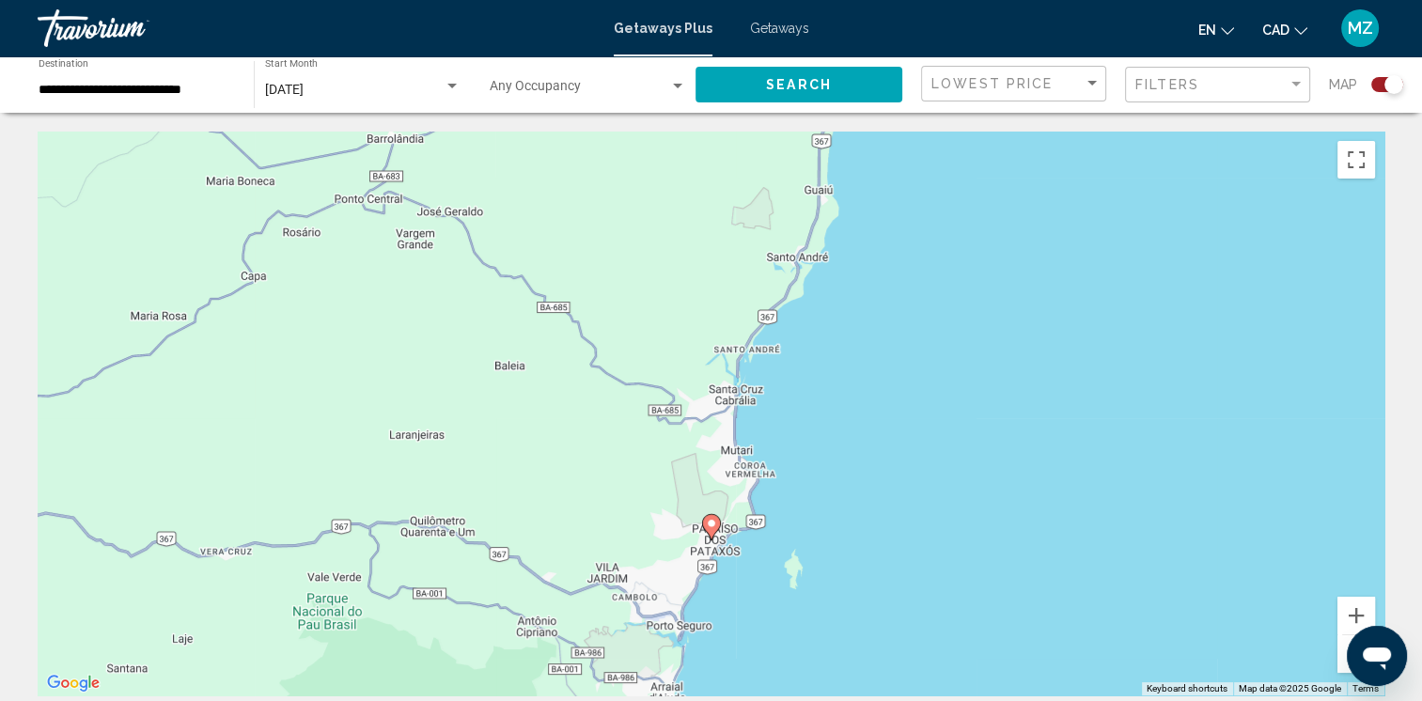
click at [1340, 659] on button "Zoom out" at bounding box center [1356, 654] width 38 height 38
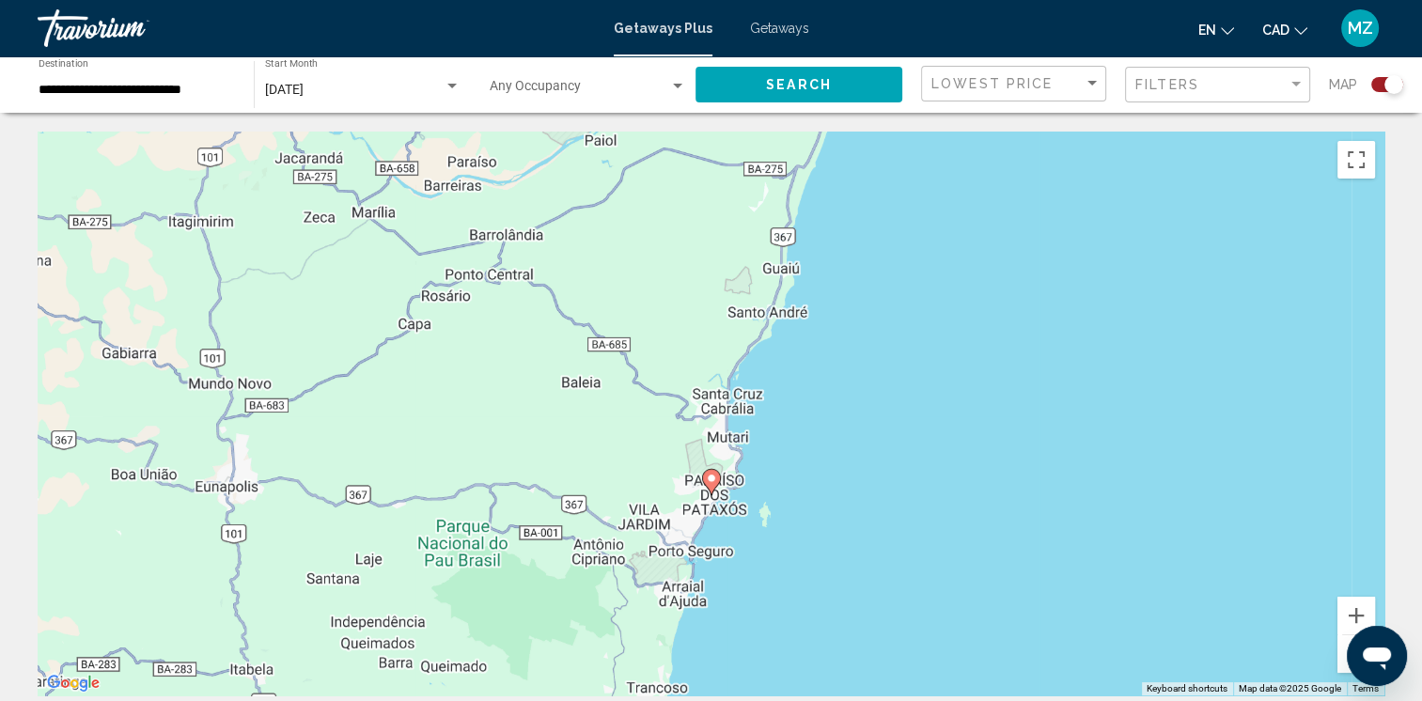
click at [1340, 659] on button "Zoom out" at bounding box center [1356, 654] width 38 height 38
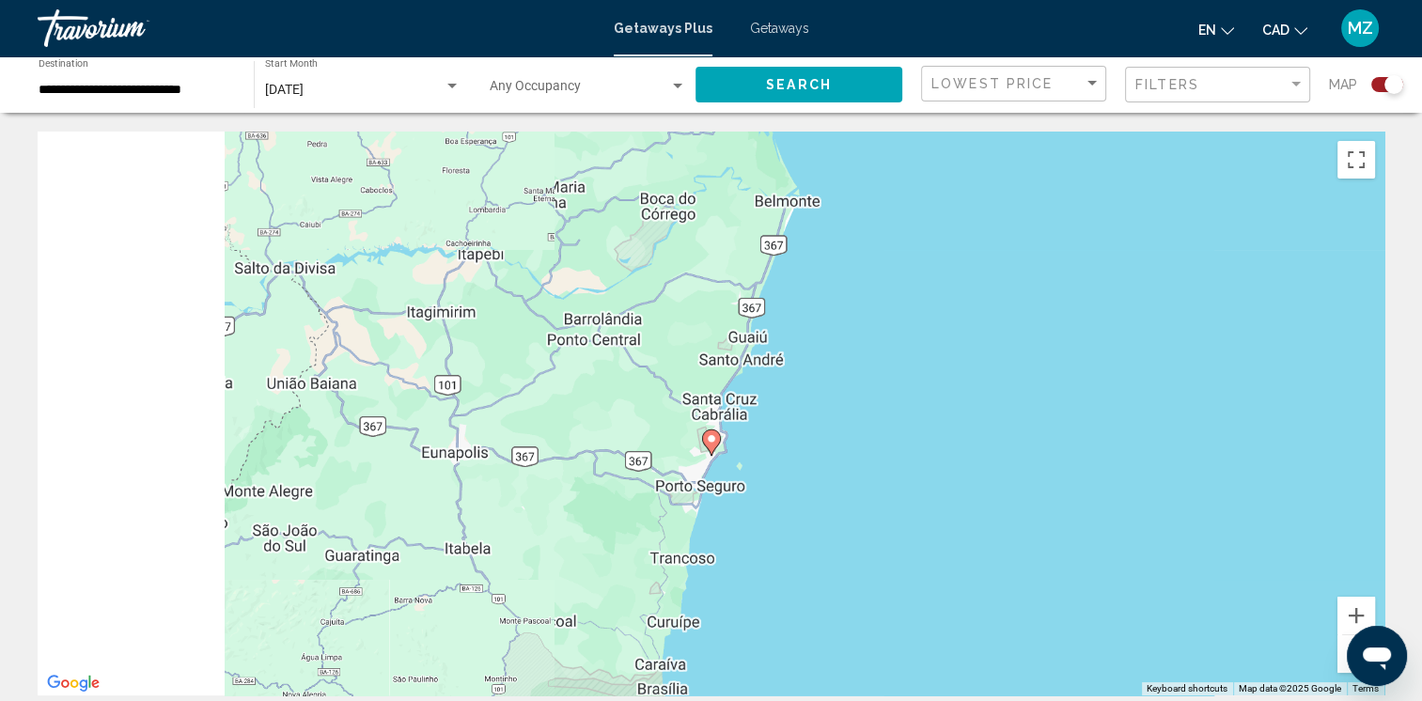
click at [1340, 659] on button "Zoom out" at bounding box center [1356, 654] width 38 height 38
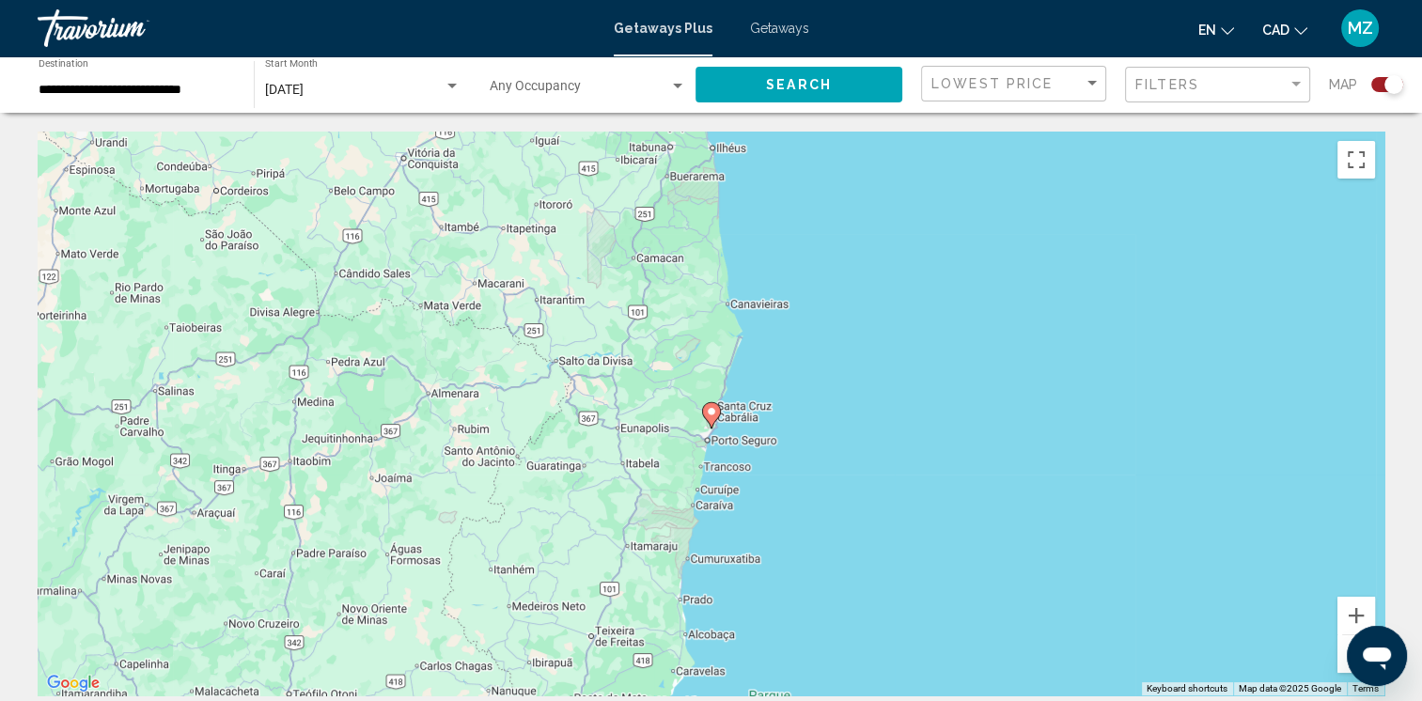
click at [1340, 659] on button "Zoom out" at bounding box center [1356, 654] width 38 height 38
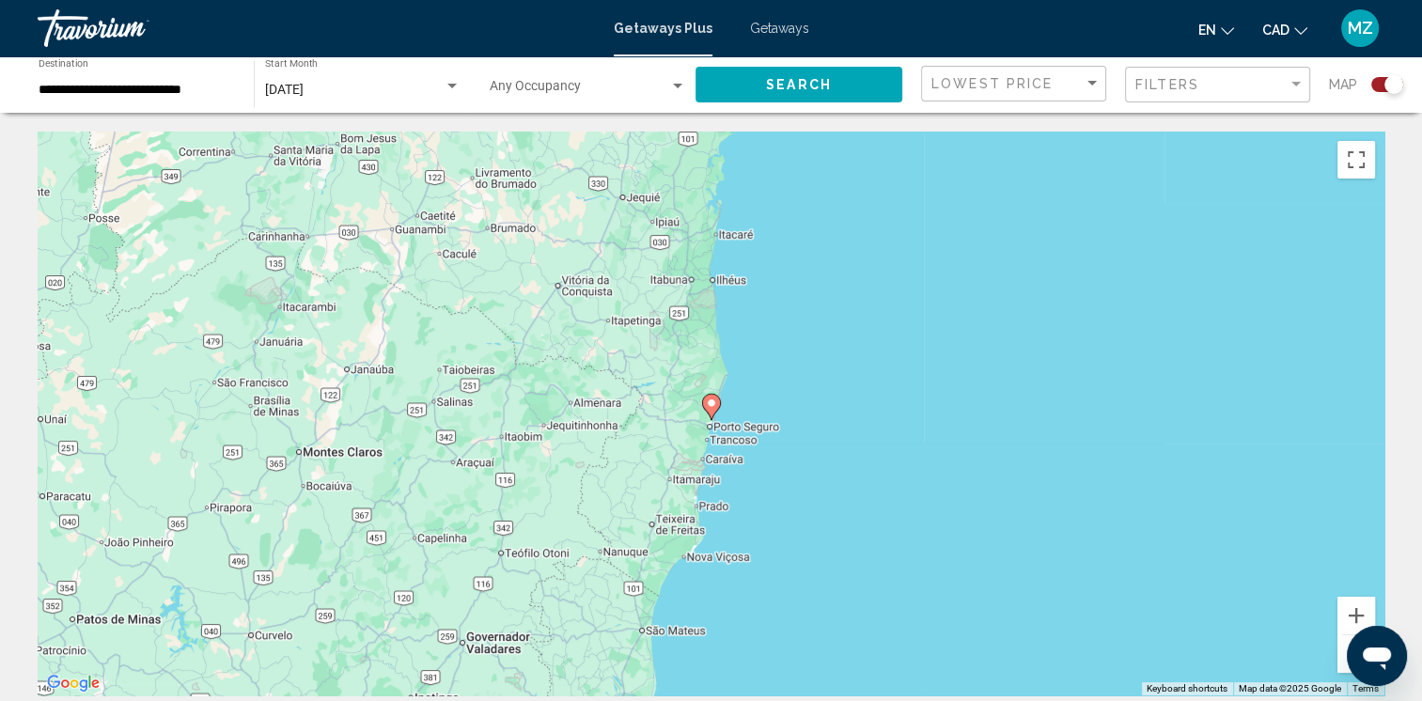
click at [1340, 659] on button "Zoom out" at bounding box center [1356, 654] width 38 height 38
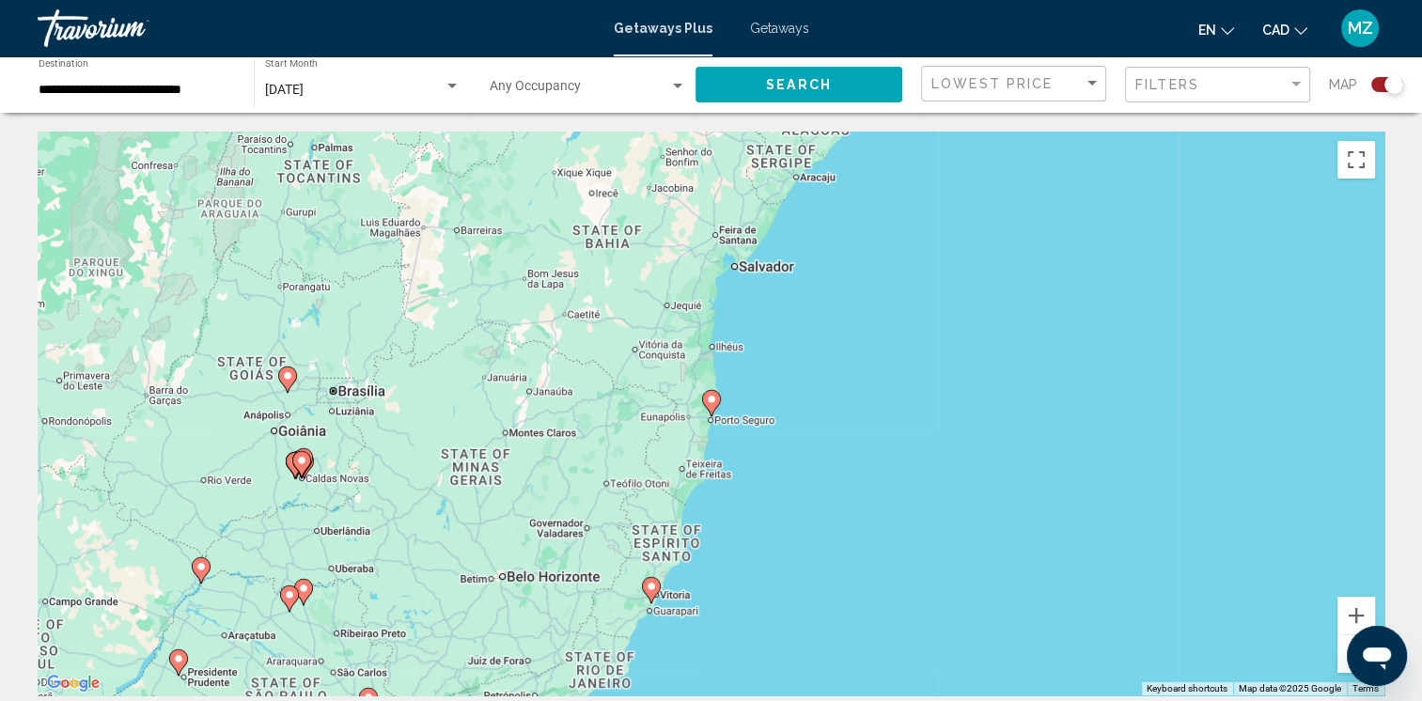
click at [655, 583] on image "Main content" at bounding box center [650, 586] width 11 height 11
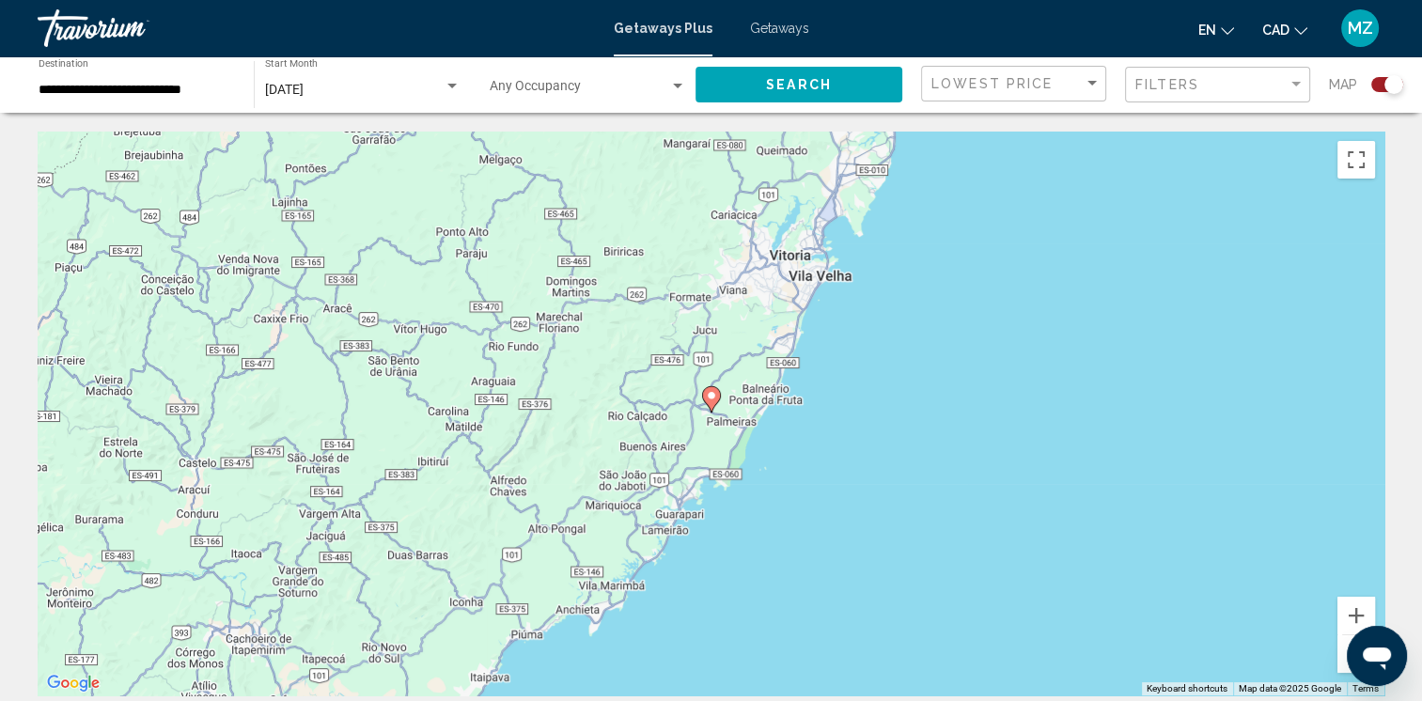
click at [710, 400] on image "Main content" at bounding box center [711, 395] width 11 height 11
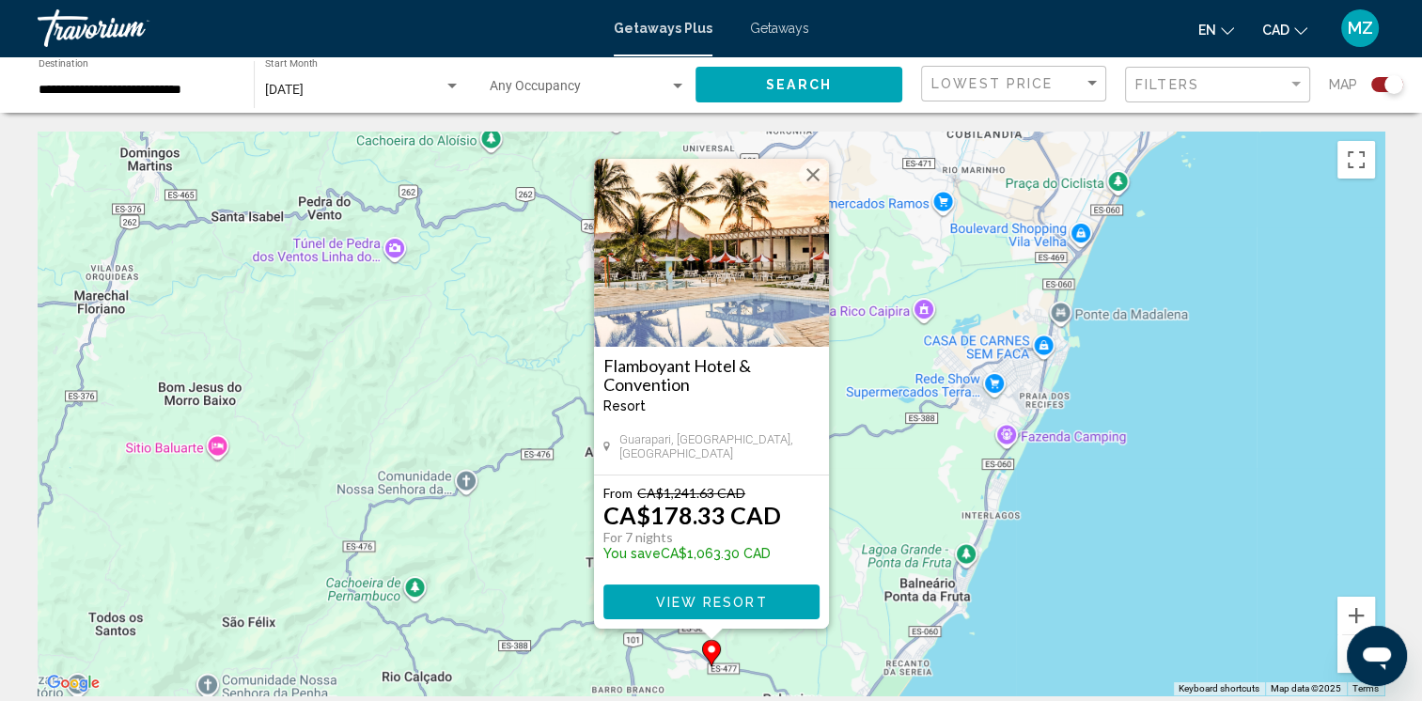
click at [806, 171] on button "Close" at bounding box center [813, 175] width 28 height 28
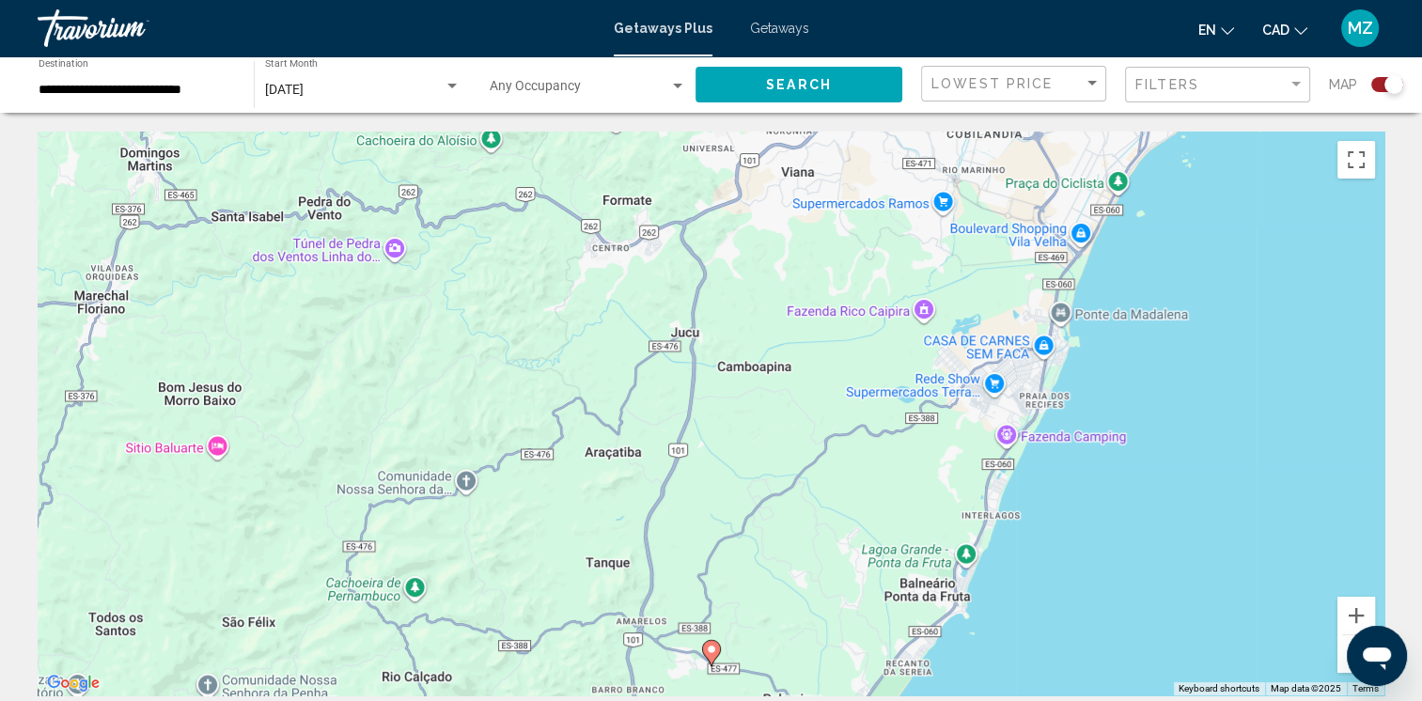
click at [1340, 661] on button "Zoom out" at bounding box center [1356, 654] width 38 height 38
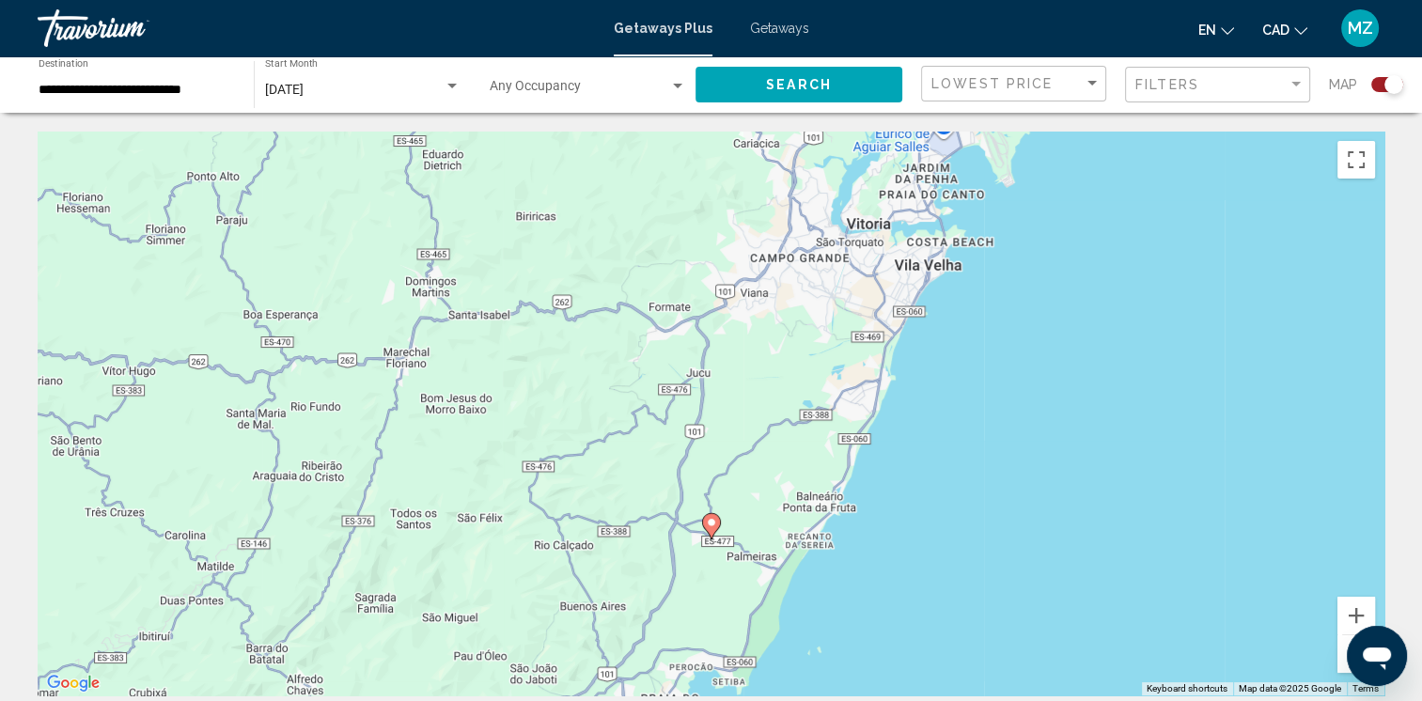
click at [1340, 661] on button "Zoom out" at bounding box center [1356, 654] width 38 height 38
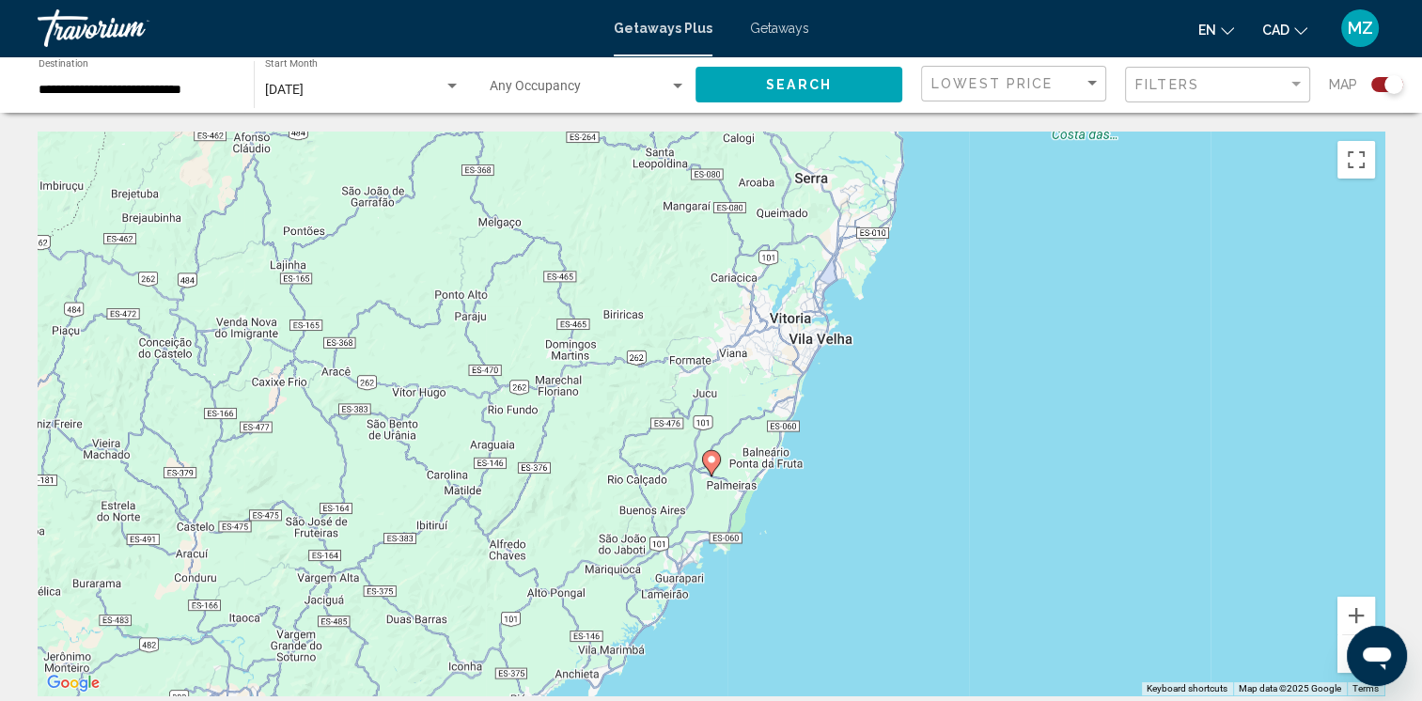
click at [1339, 661] on button "Zoom out" at bounding box center [1356, 654] width 38 height 38
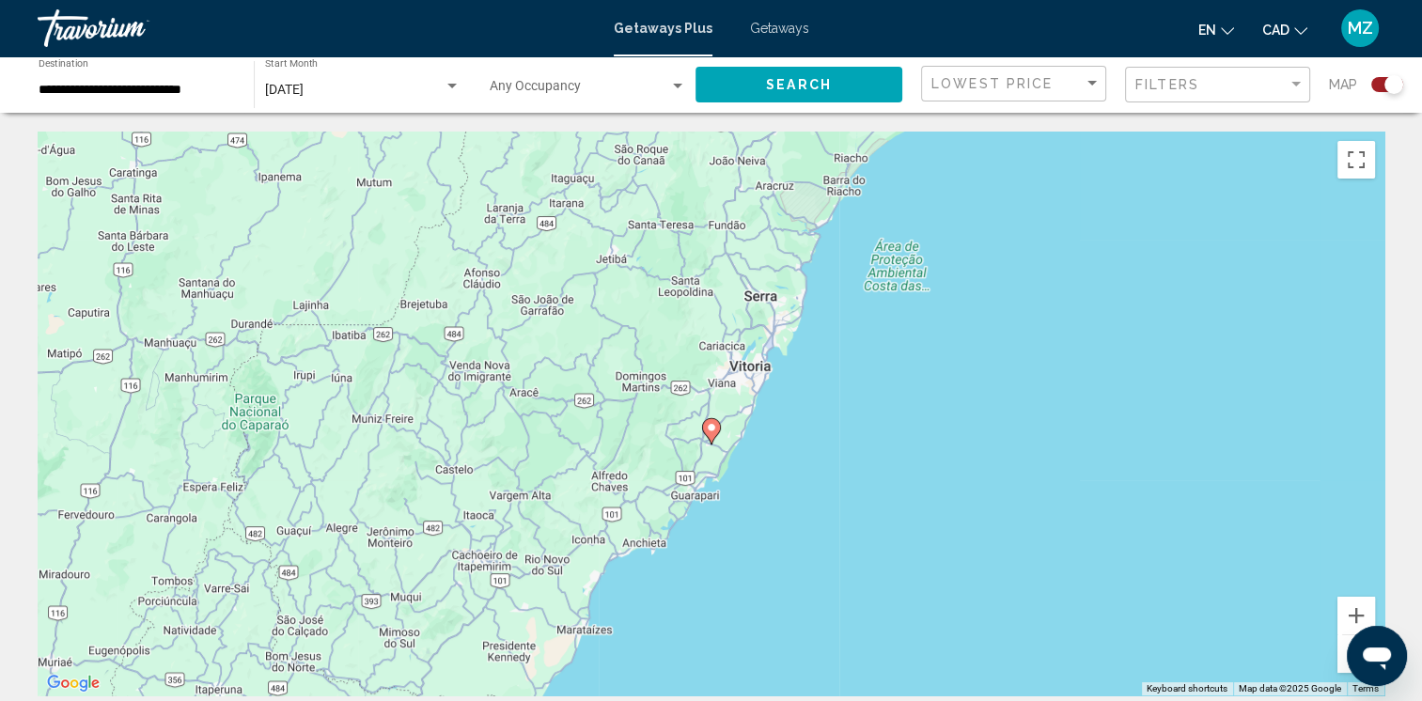
click at [1337, 661] on button "Zoom out" at bounding box center [1356, 654] width 38 height 38
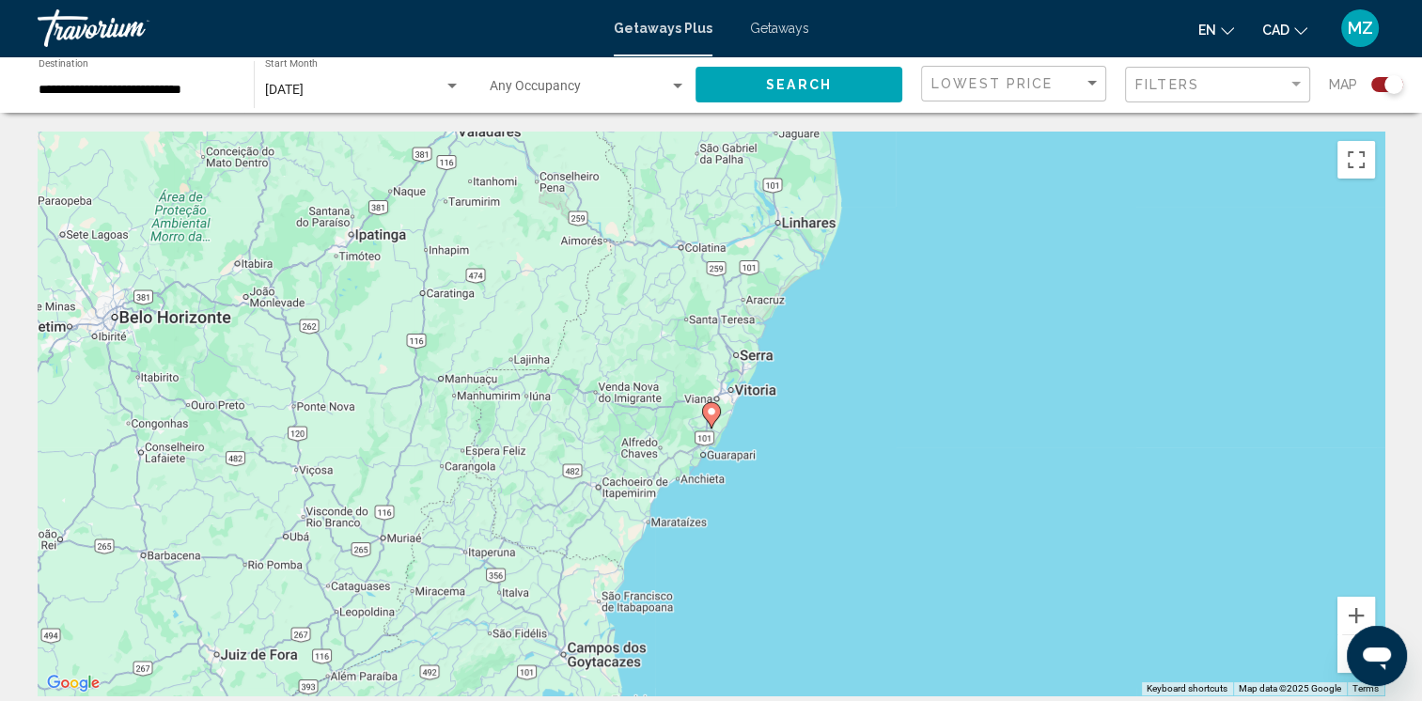
click at [1335, 661] on div "To activate drag with keyboard, press Alt + Enter. Once in keyboard drag state,…" at bounding box center [711, 414] width 1346 height 564
click at [1342, 656] on button "Zoom out" at bounding box center [1356, 654] width 38 height 38
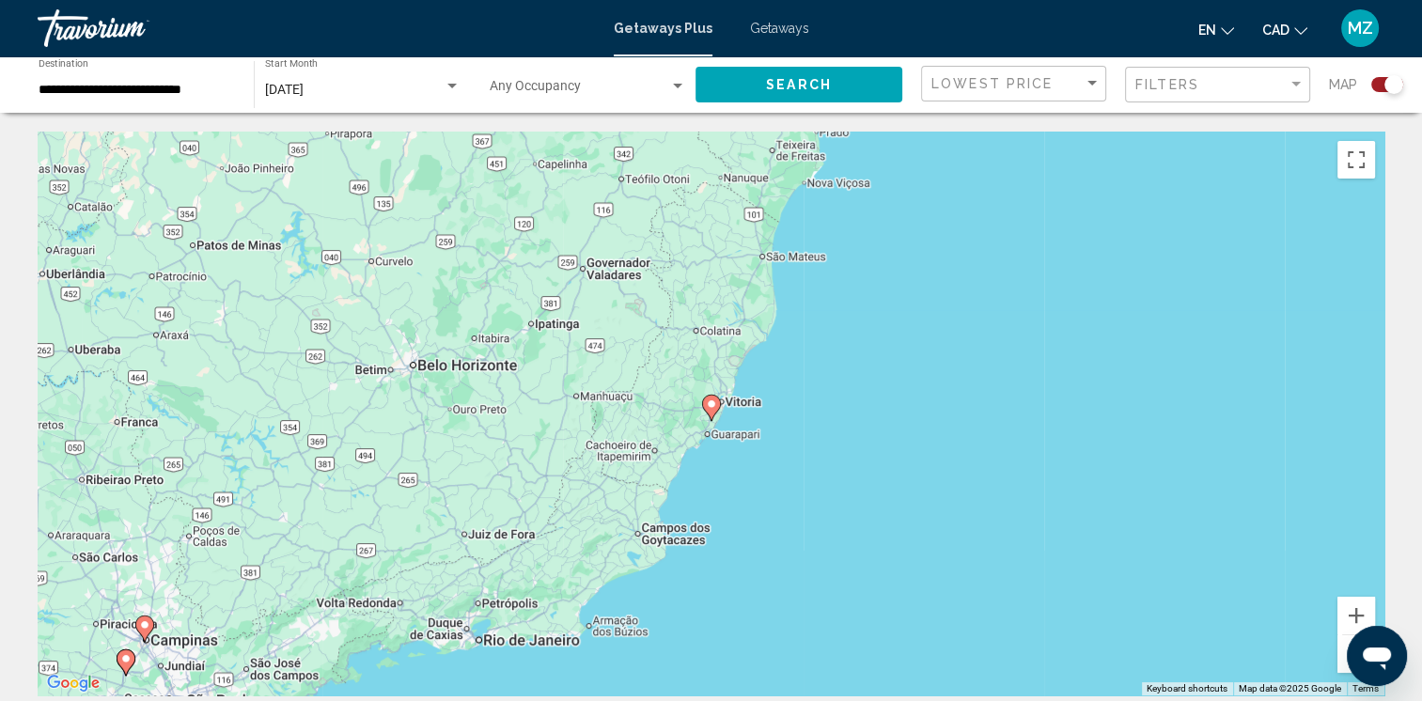
click at [1342, 656] on button "Zoom out" at bounding box center [1356, 654] width 38 height 38
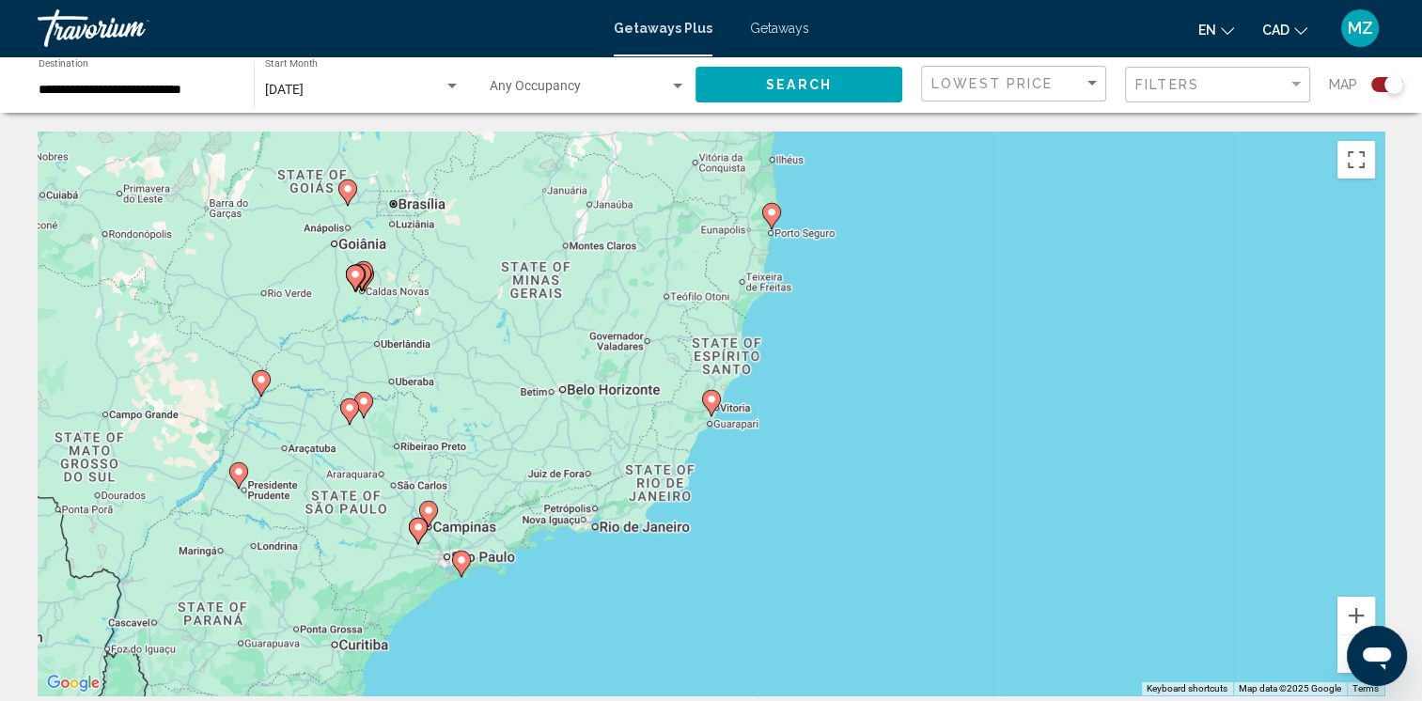
drag, startPoint x: 466, startPoint y: 560, endPoint x: 483, endPoint y: 584, distance: 29.7
click at [466, 561] on g "Main content" at bounding box center [461, 564] width 19 height 26
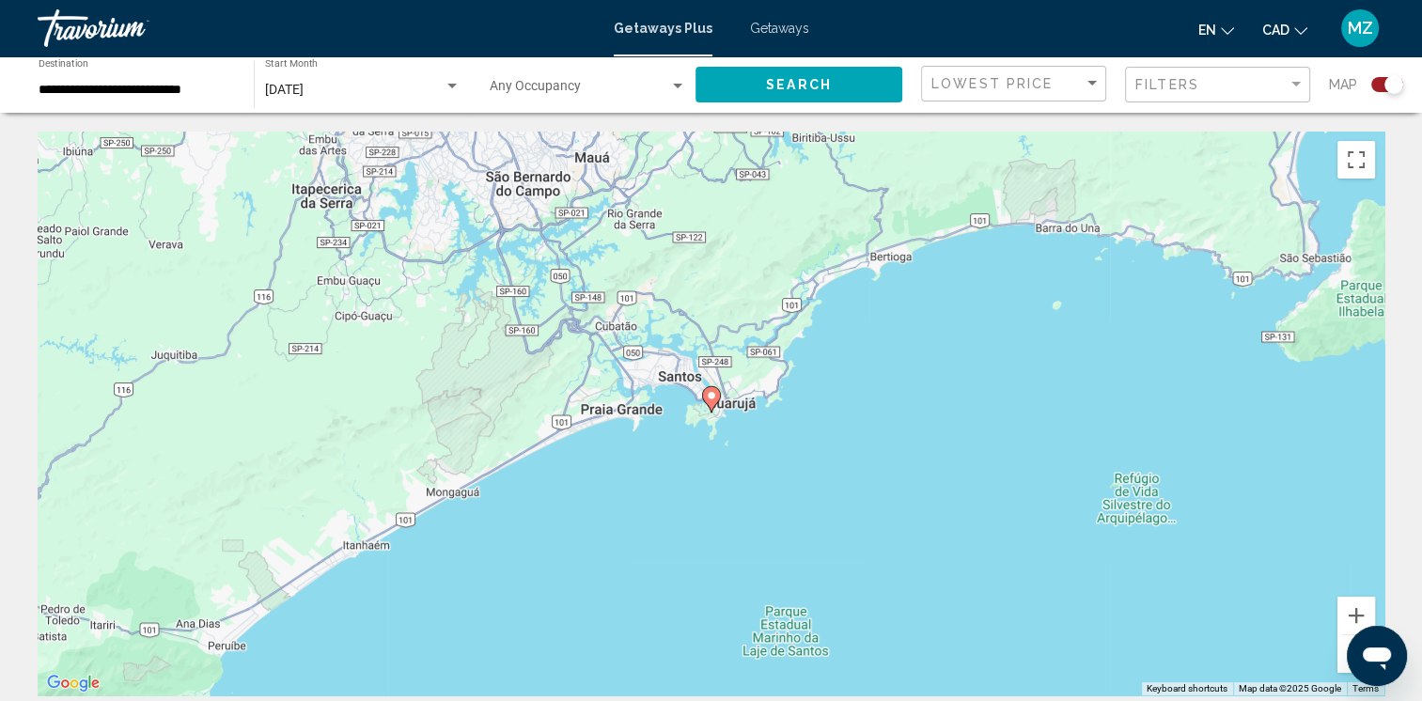
click at [710, 396] on image "Main content" at bounding box center [711, 395] width 11 height 11
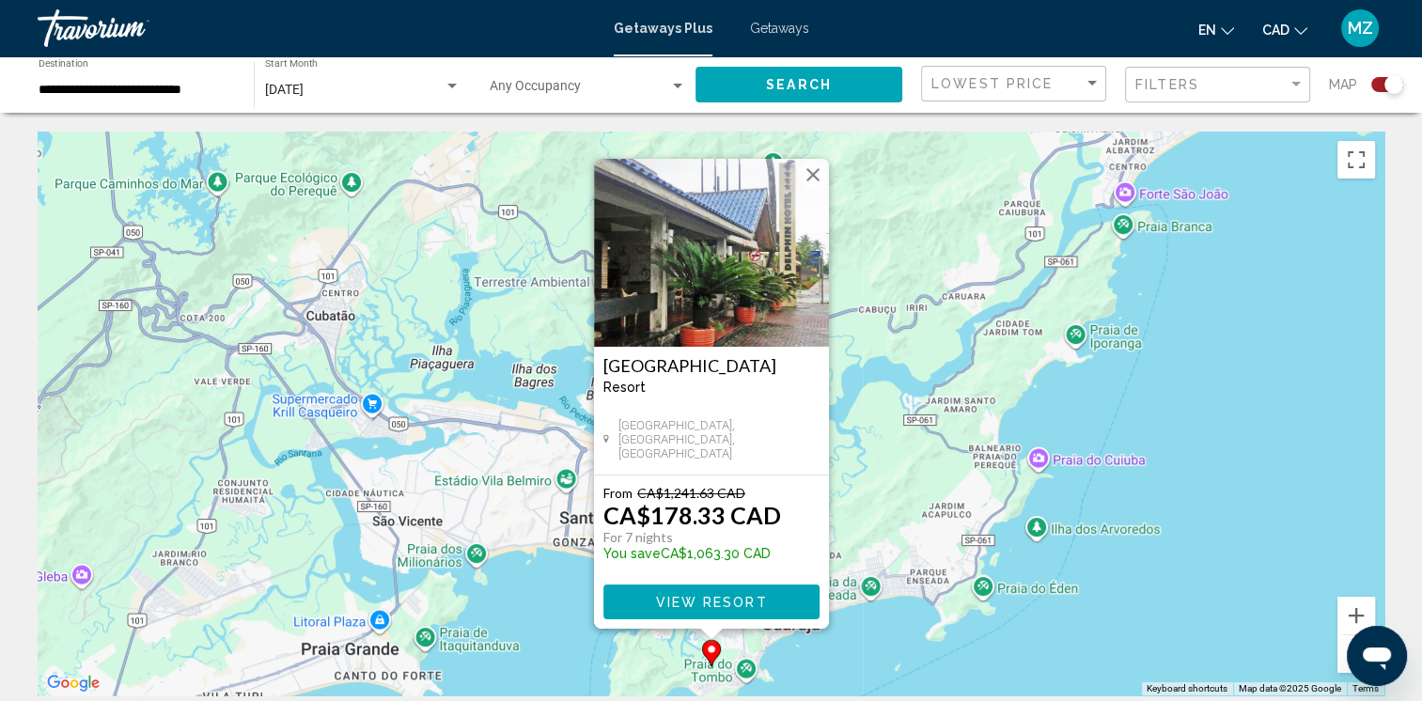
click at [813, 171] on button "Close" at bounding box center [813, 175] width 28 height 28
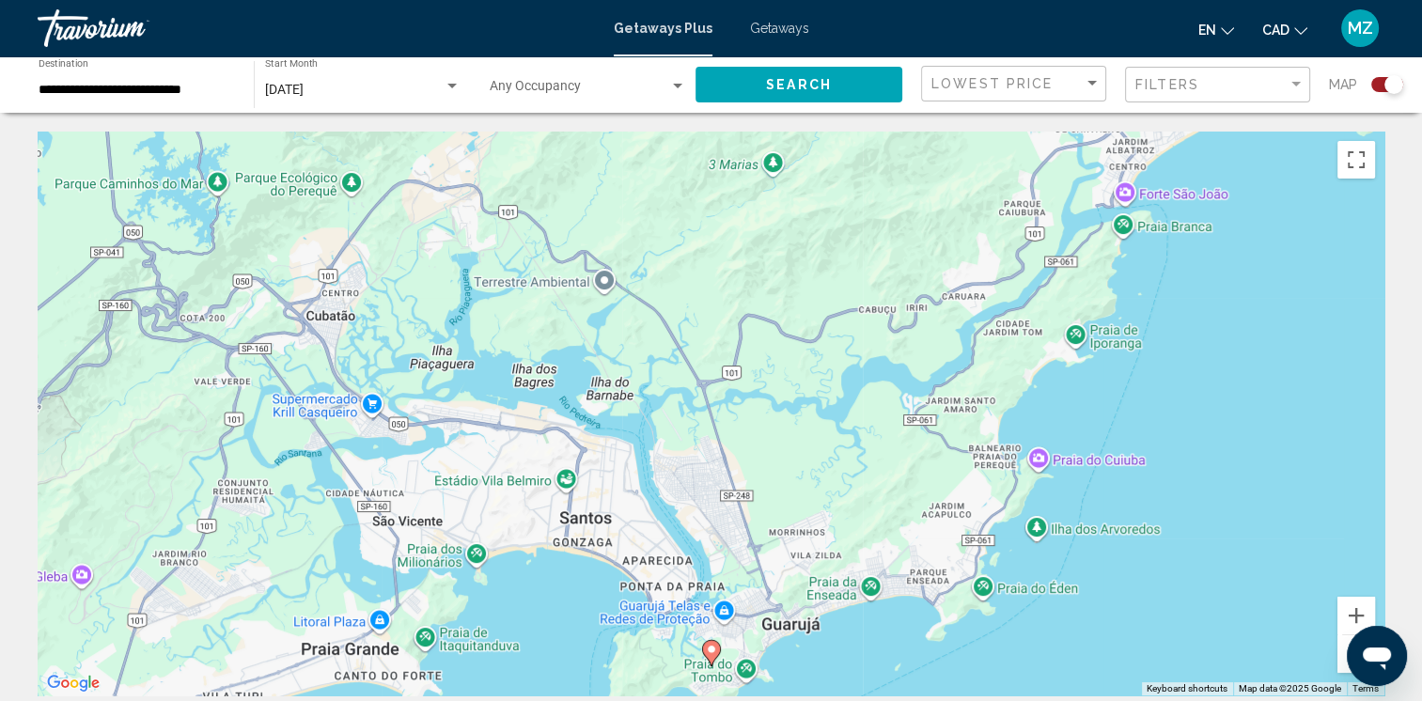
click at [1344, 646] on button "Zoom out" at bounding box center [1356, 654] width 38 height 38
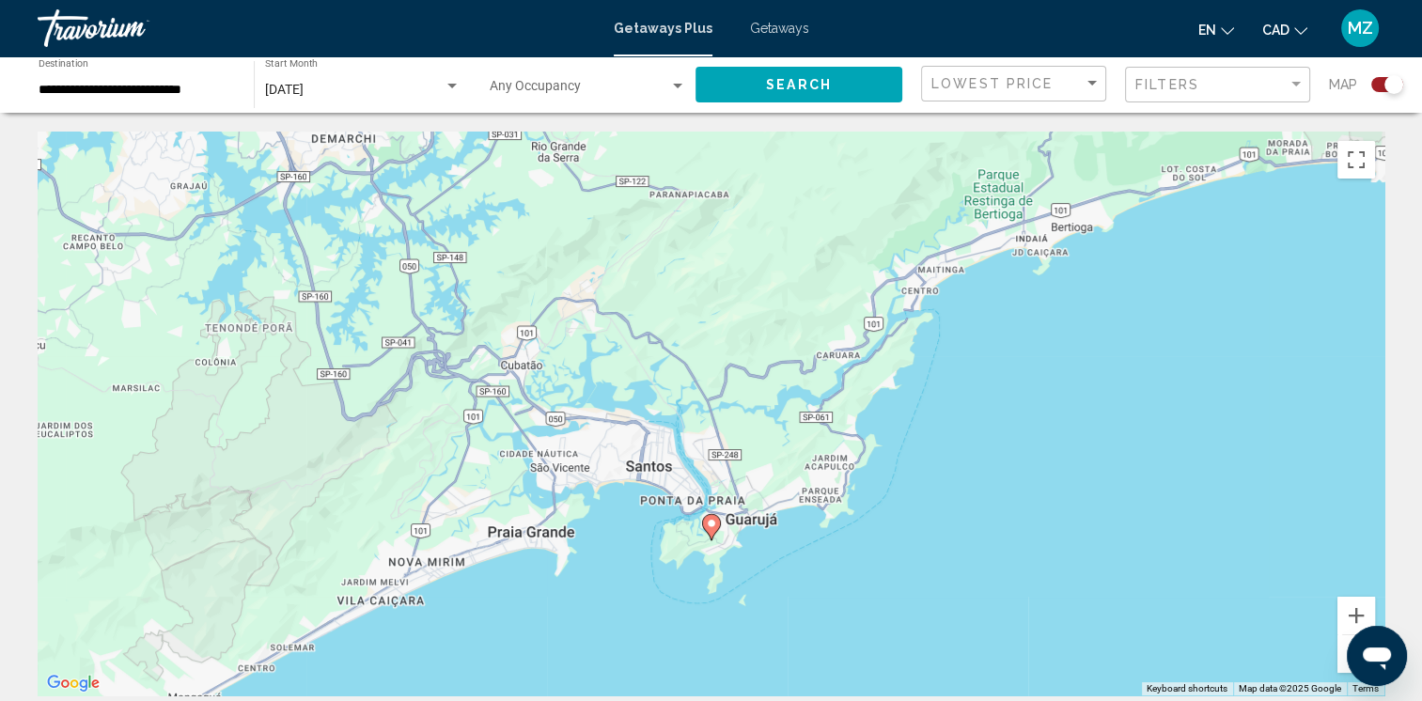
click at [1343, 646] on button "Zoom out" at bounding box center [1356, 654] width 38 height 38
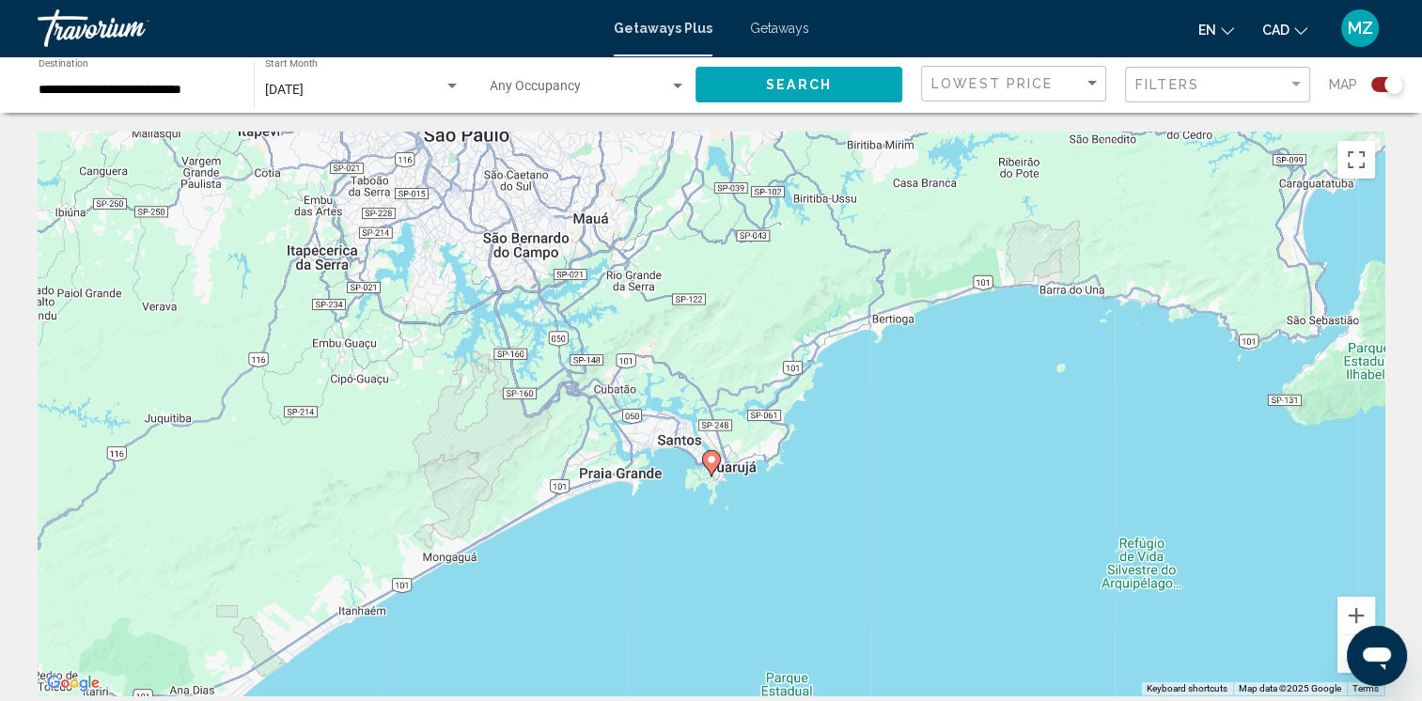
click at [1343, 646] on button "Zoom out" at bounding box center [1356, 654] width 38 height 38
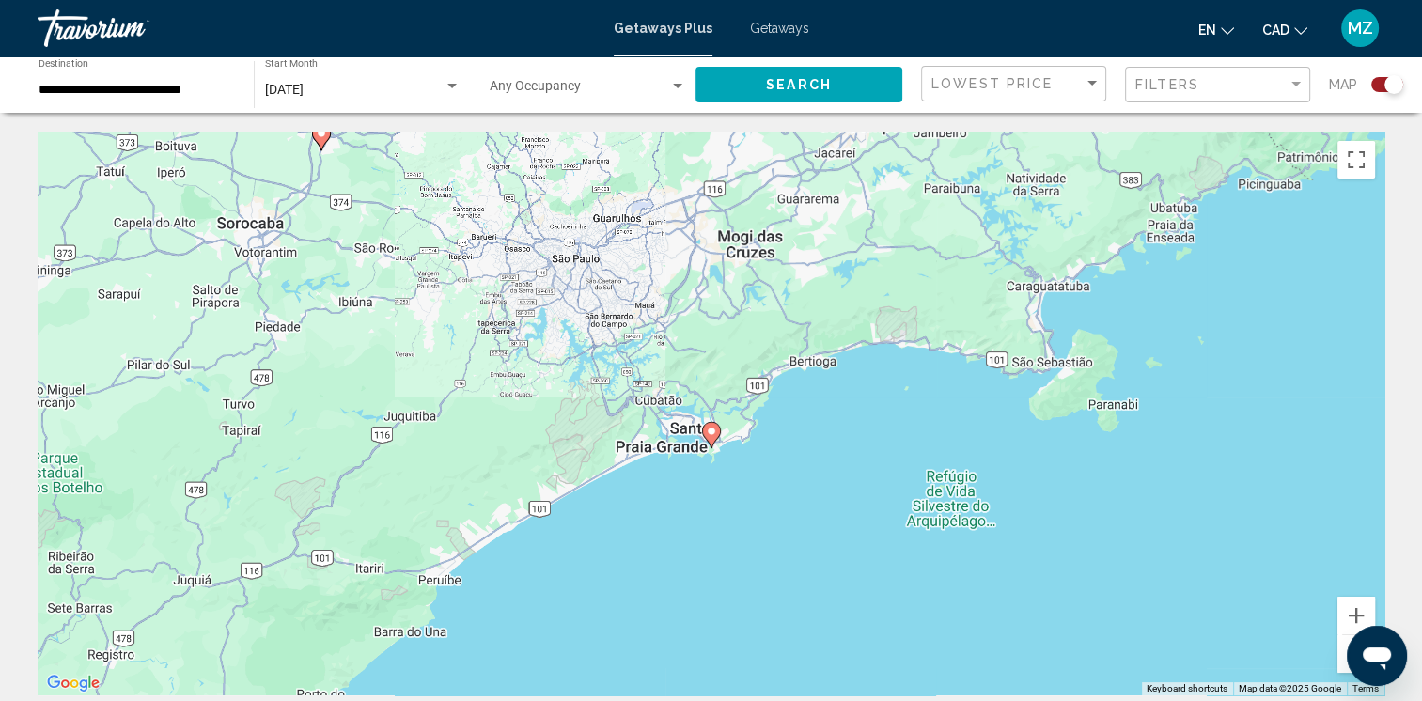
click at [1343, 646] on button "Zoom out" at bounding box center [1356, 654] width 38 height 38
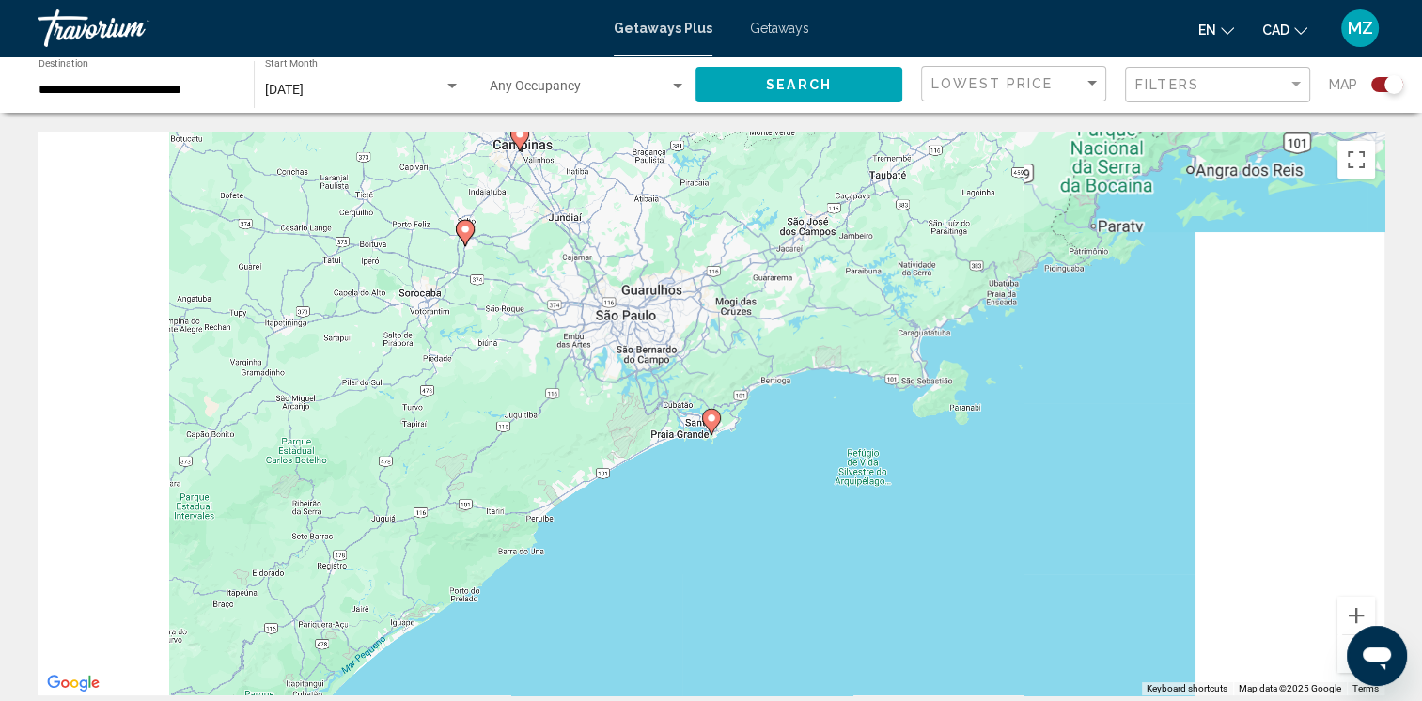
click at [1343, 646] on button "Zoom out" at bounding box center [1356, 654] width 38 height 38
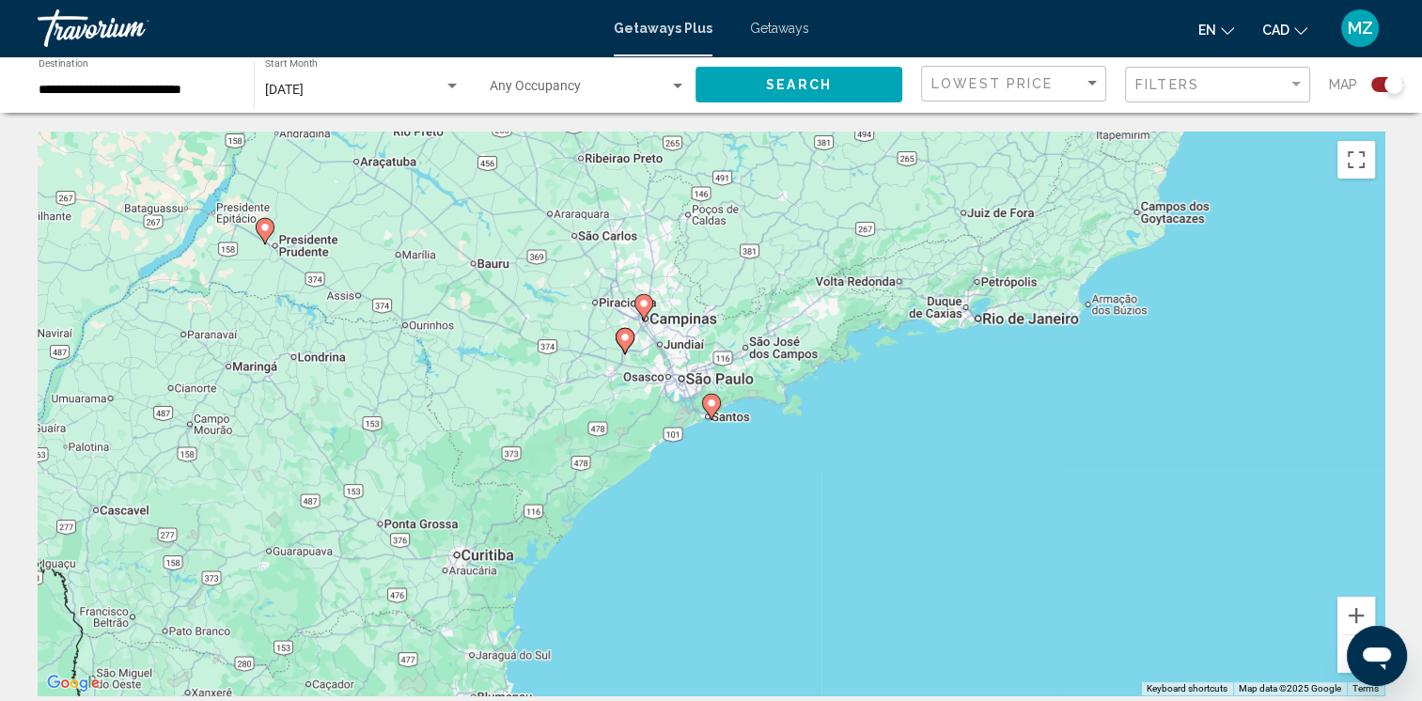
click at [1343, 646] on button "Zoom out" at bounding box center [1356, 654] width 38 height 38
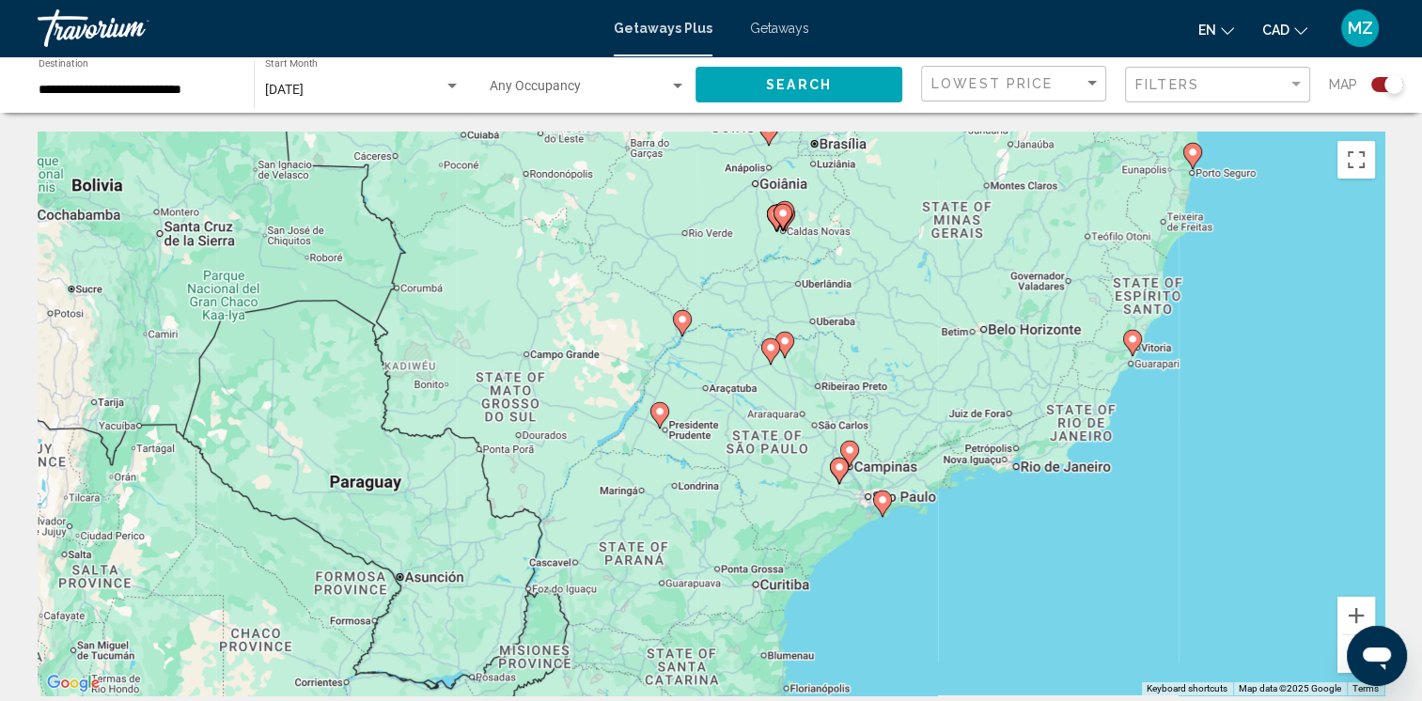
drag, startPoint x: 445, startPoint y: 403, endPoint x: 617, endPoint y: 518, distance: 206.6
click at [617, 518] on div "To activate drag with keyboard, press Alt + Enter. Once in keyboard drag state,…" at bounding box center [711, 414] width 1346 height 564
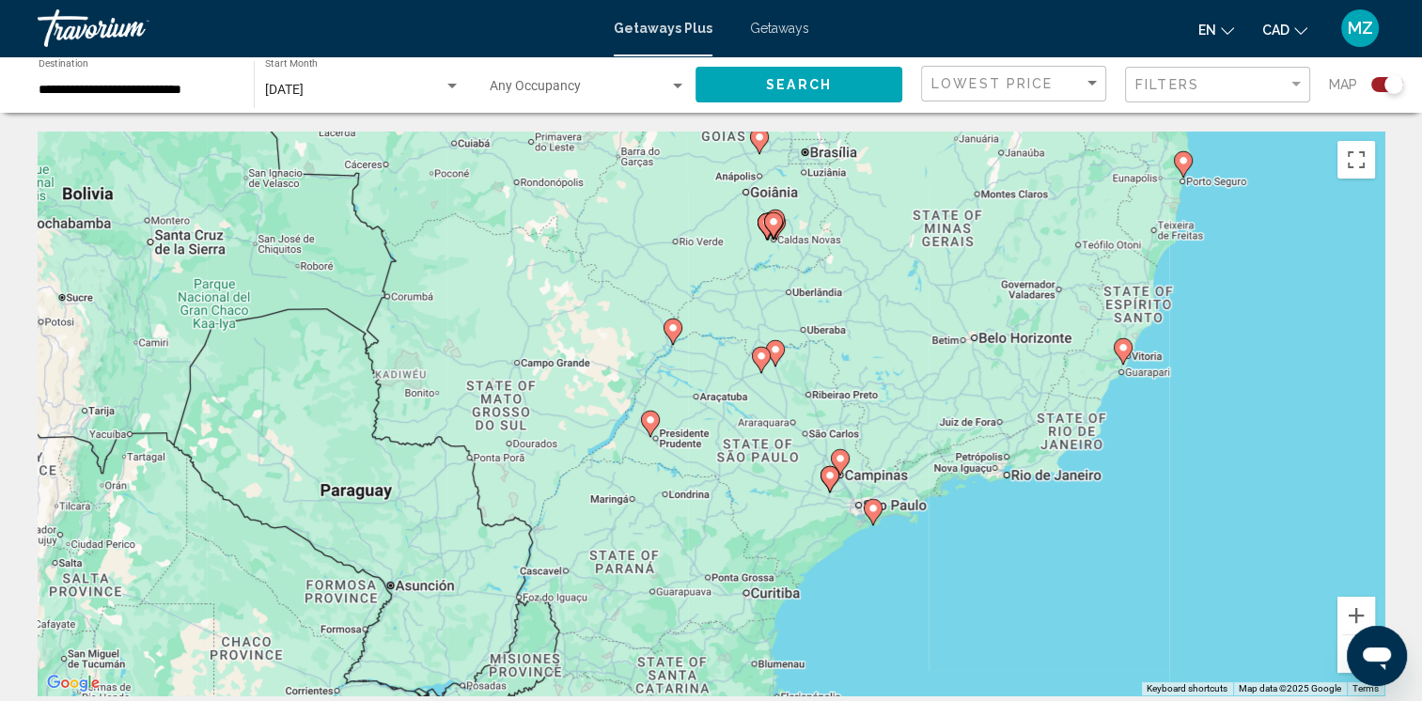
click at [832, 480] on image "Main content" at bounding box center [829, 475] width 11 height 11
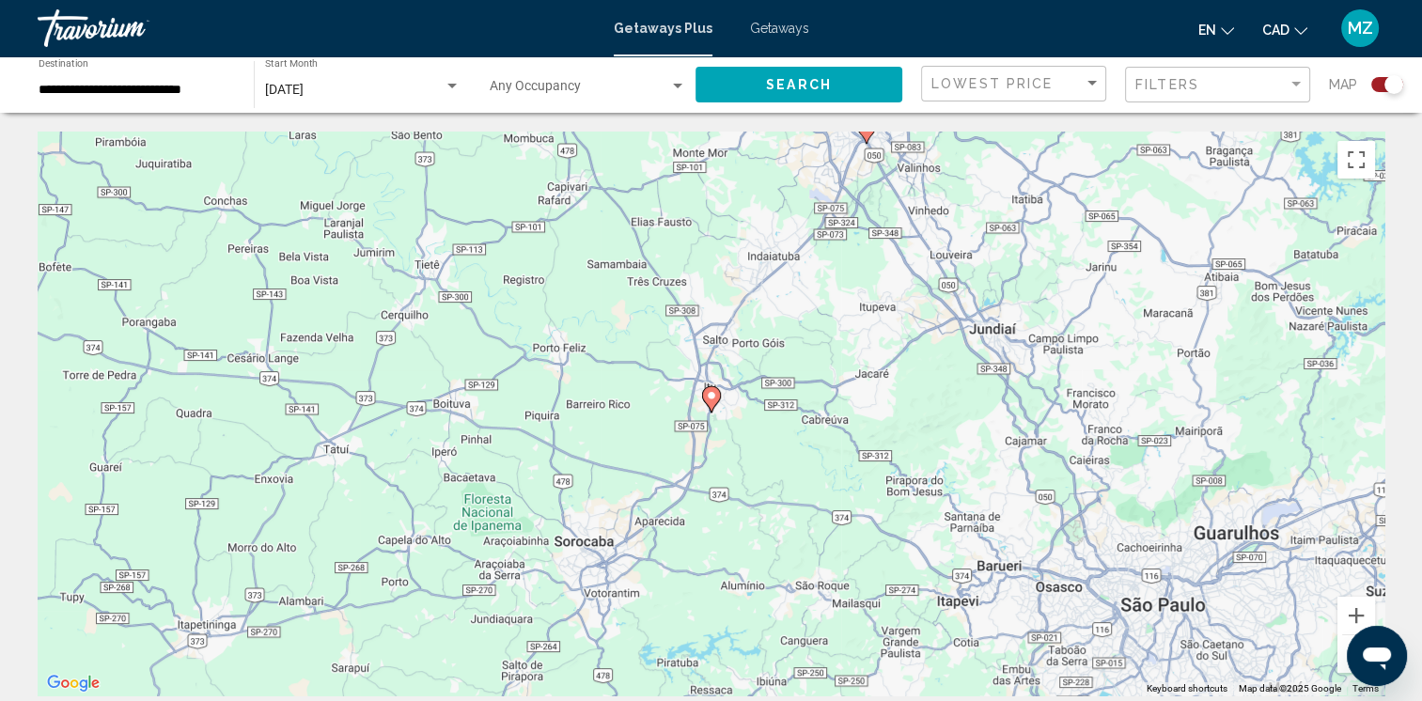
click at [715, 406] on gmp-advanced-marker "Main content" at bounding box center [711, 399] width 19 height 28
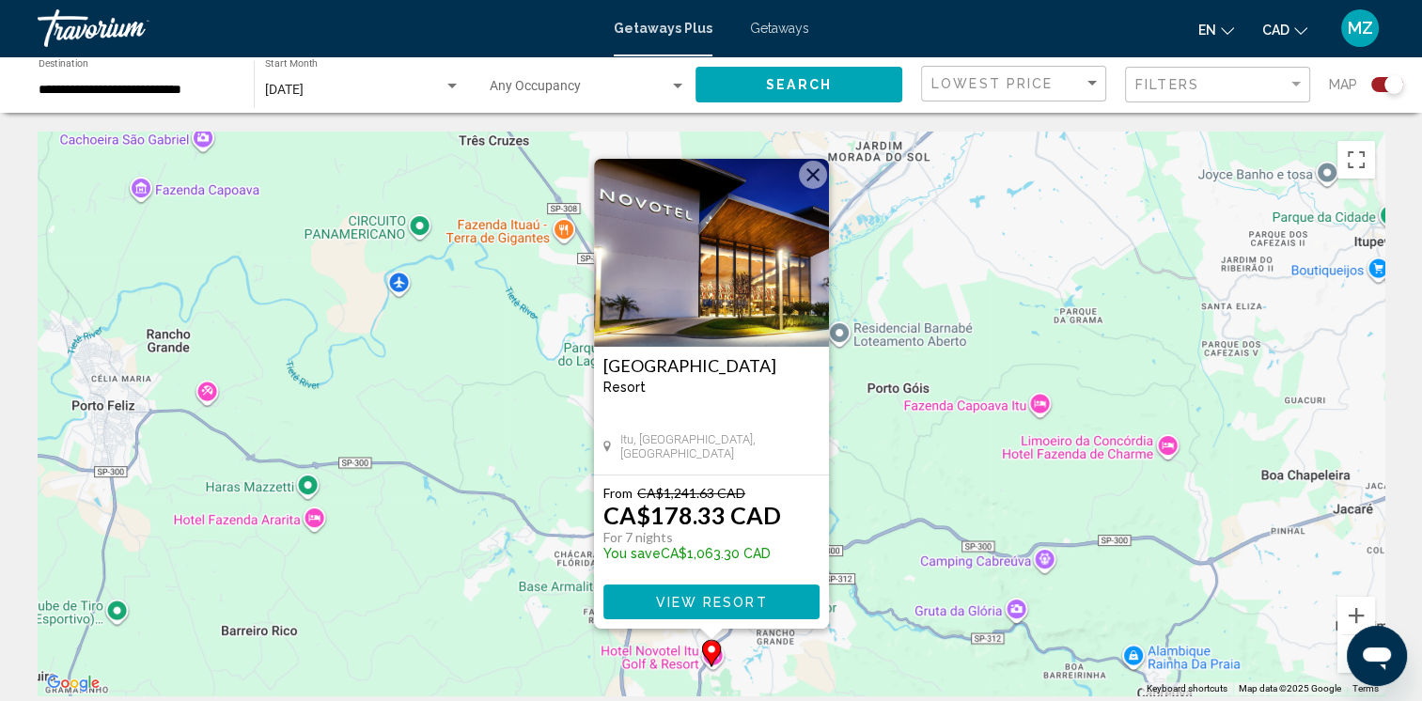
click at [819, 179] on button "Close" at bounding box center [813, 175] width 28 height 28
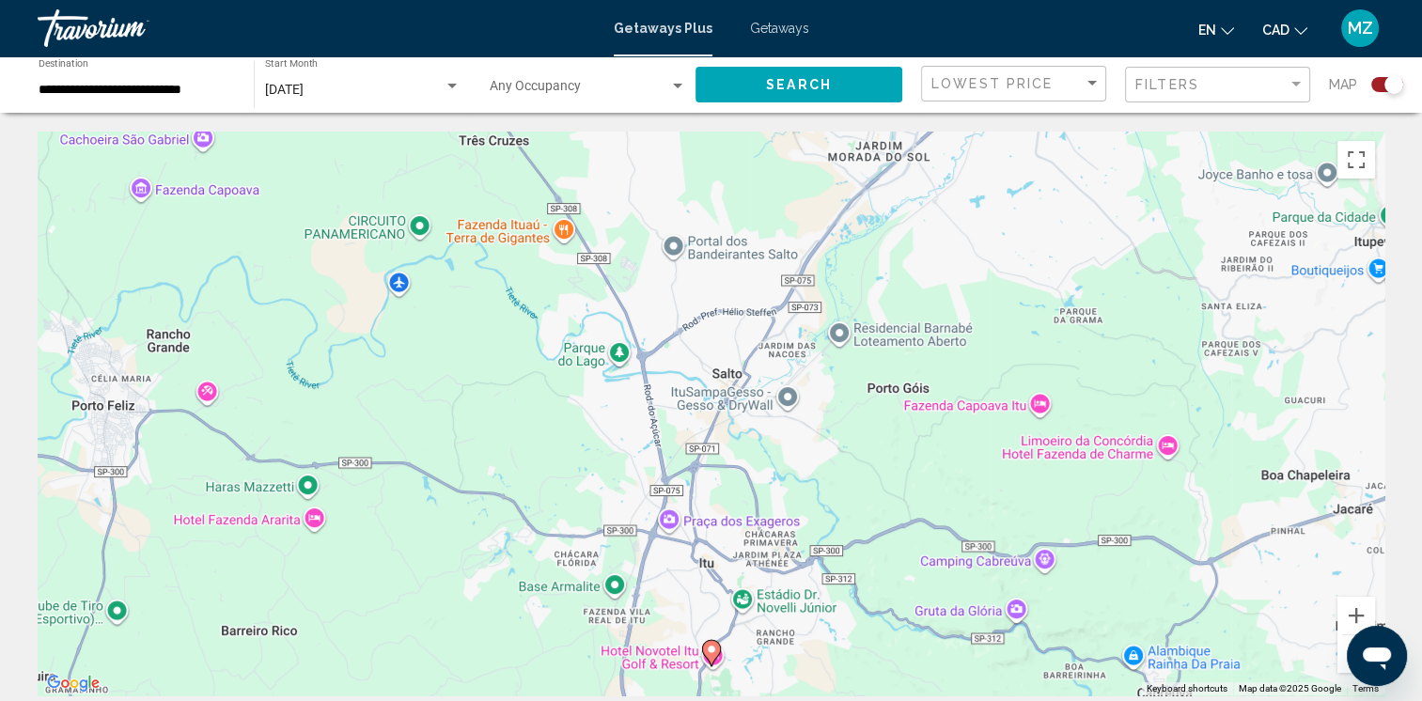
click at [1345, 646] on button "Zoom out" at bounding box center [1356, 654] width 38 height 38
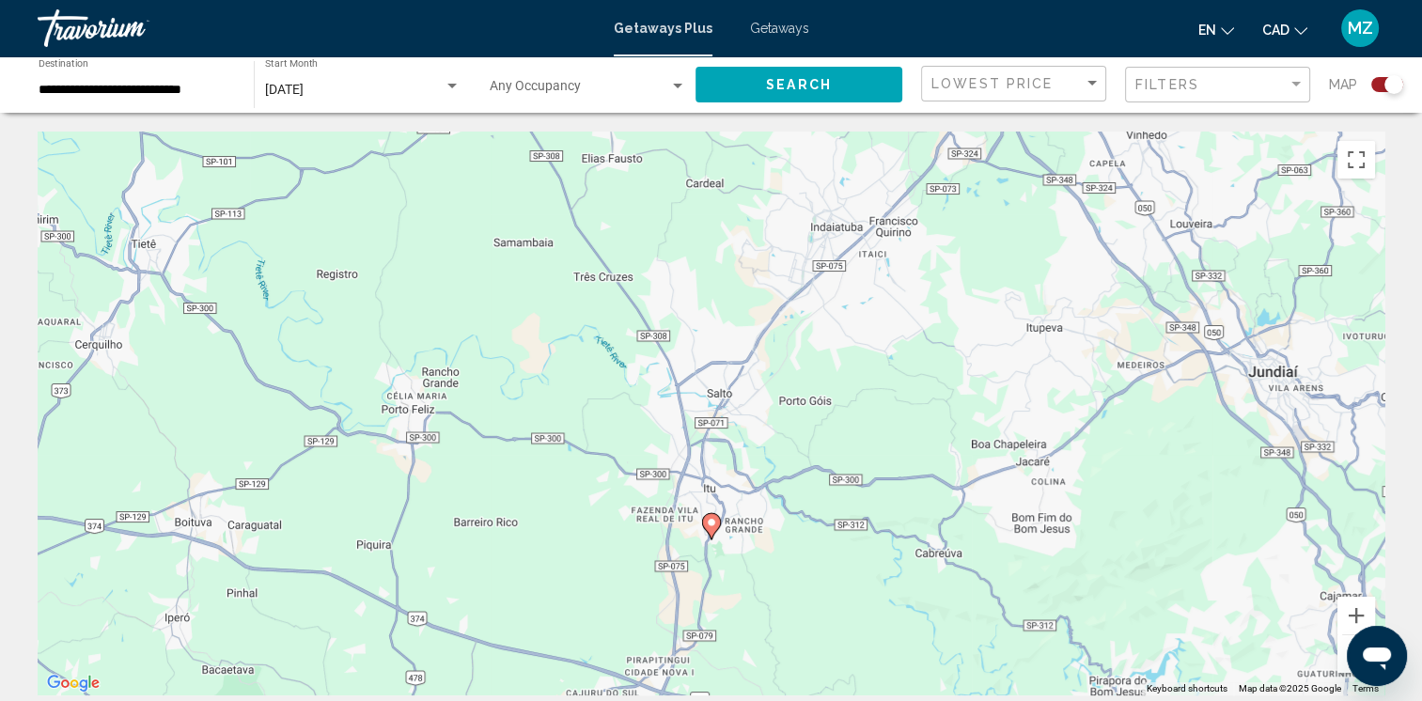
click at [1345, 646] on button "Zoom out" at bounding box center [1356, 654] width 38 height 38
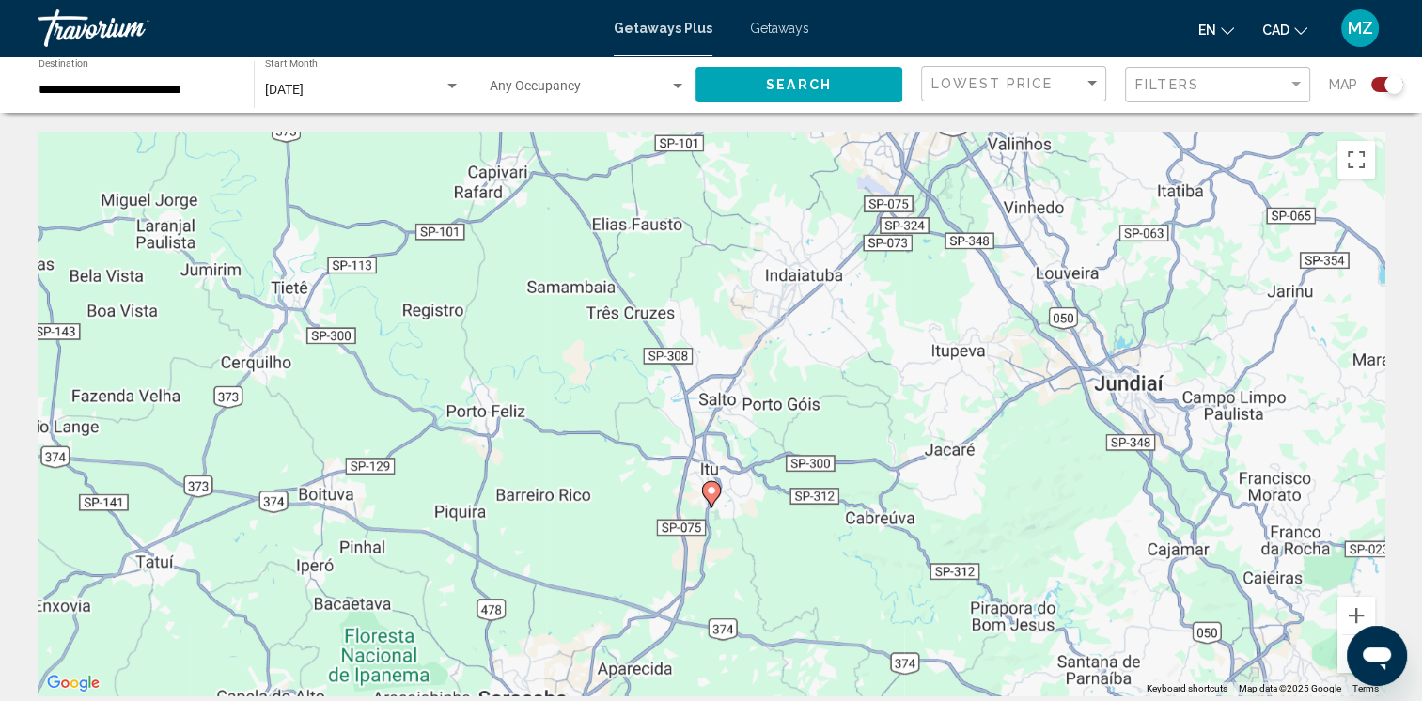
click at [1345, 646] on button "Zoom out" at bounding box center [1356, 654] width 38 height 38
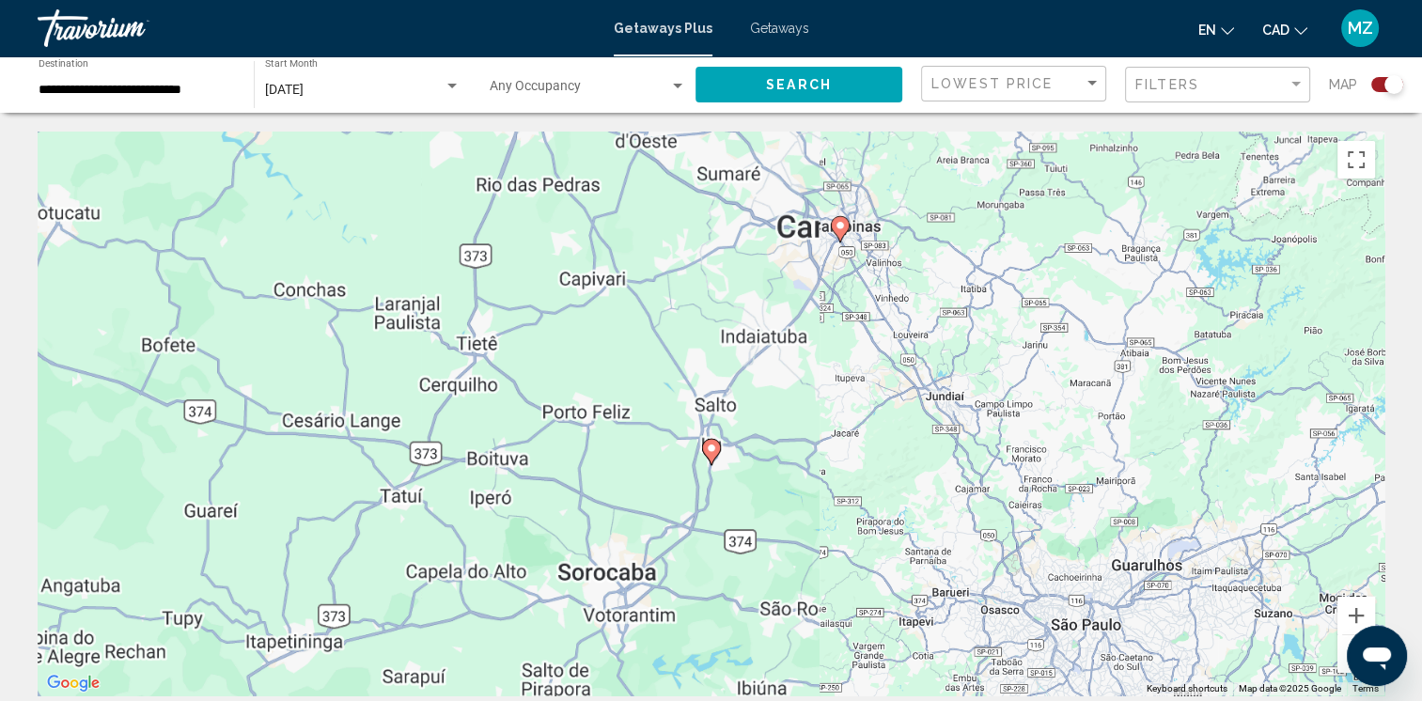
click at [1345, 646] on button "Zoom out" at bounding box center [1356, 654] width 38 height 38
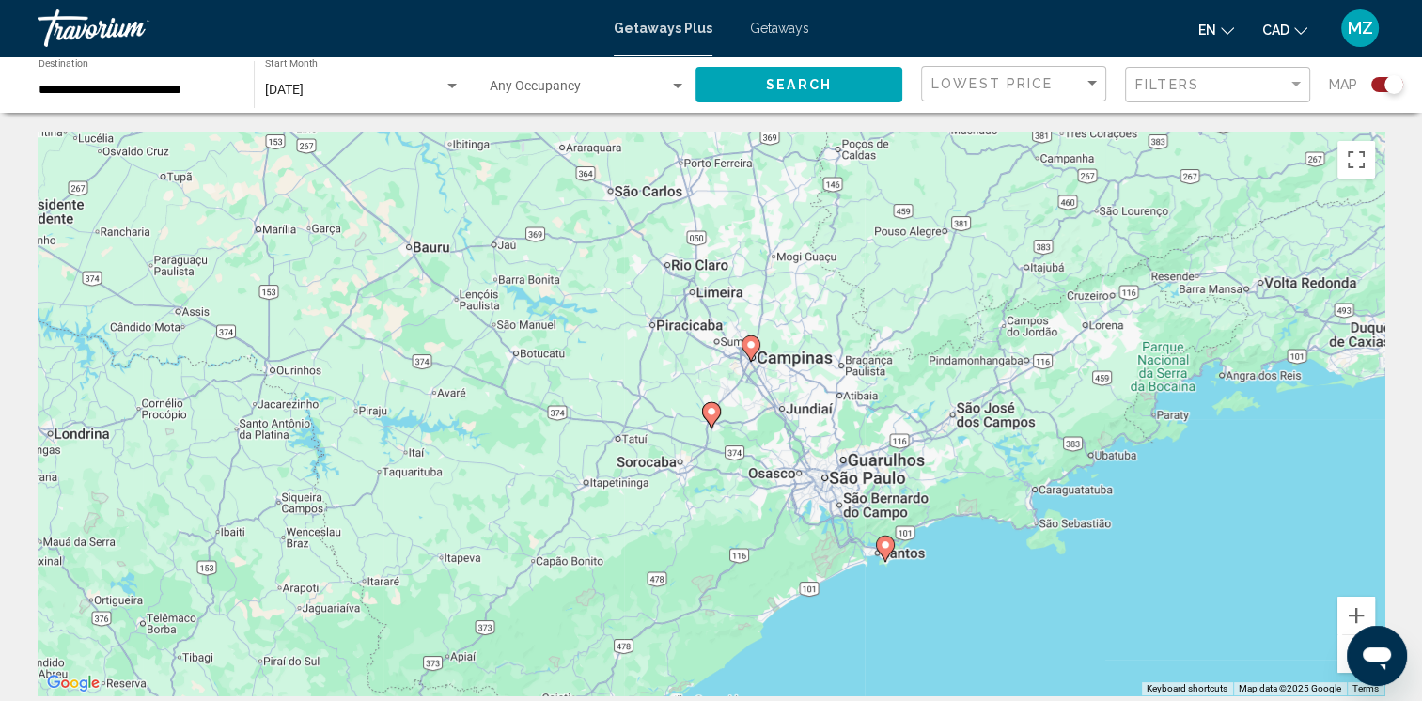
click at [1344, 645] on button "Zoom out" at bounding box center [1356, 654] width 38 height 38
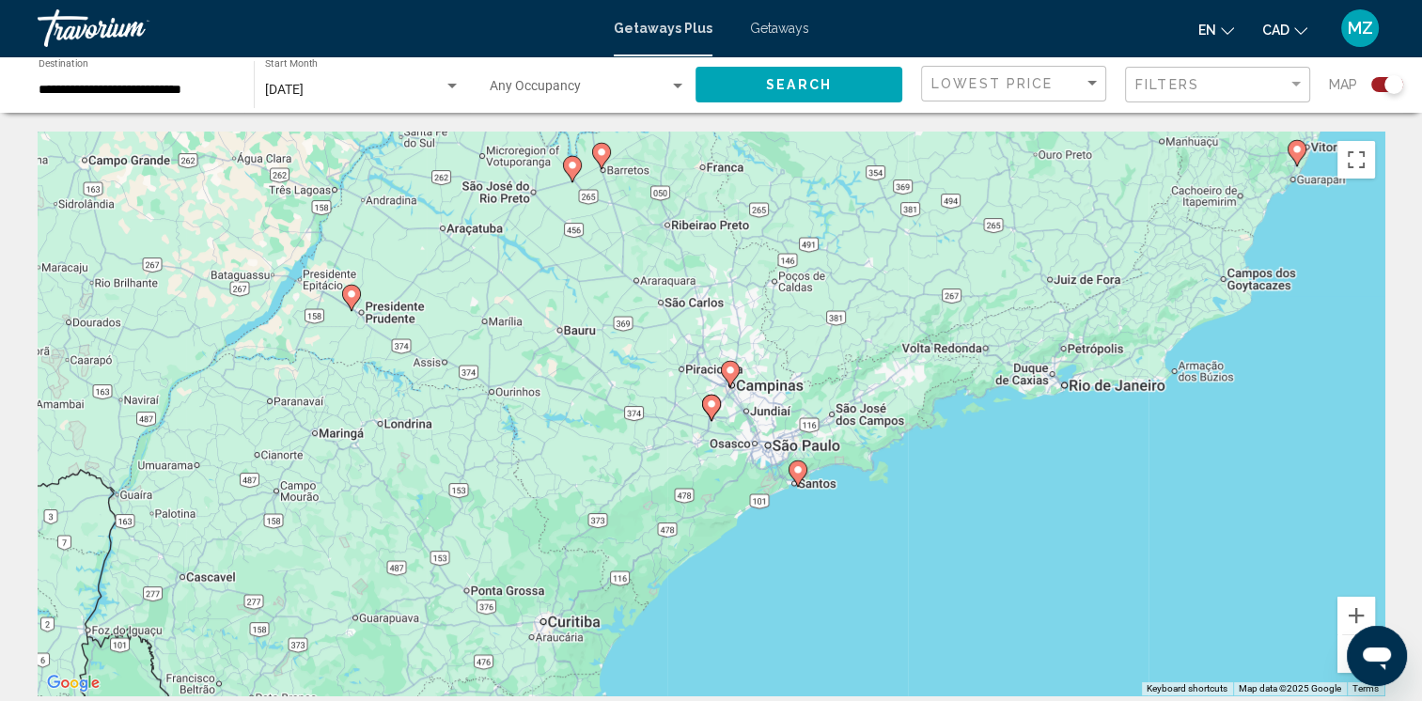
click at [1344, 645] on button "Zoom out" at bounding box center [1356, 654] width 38 height 38
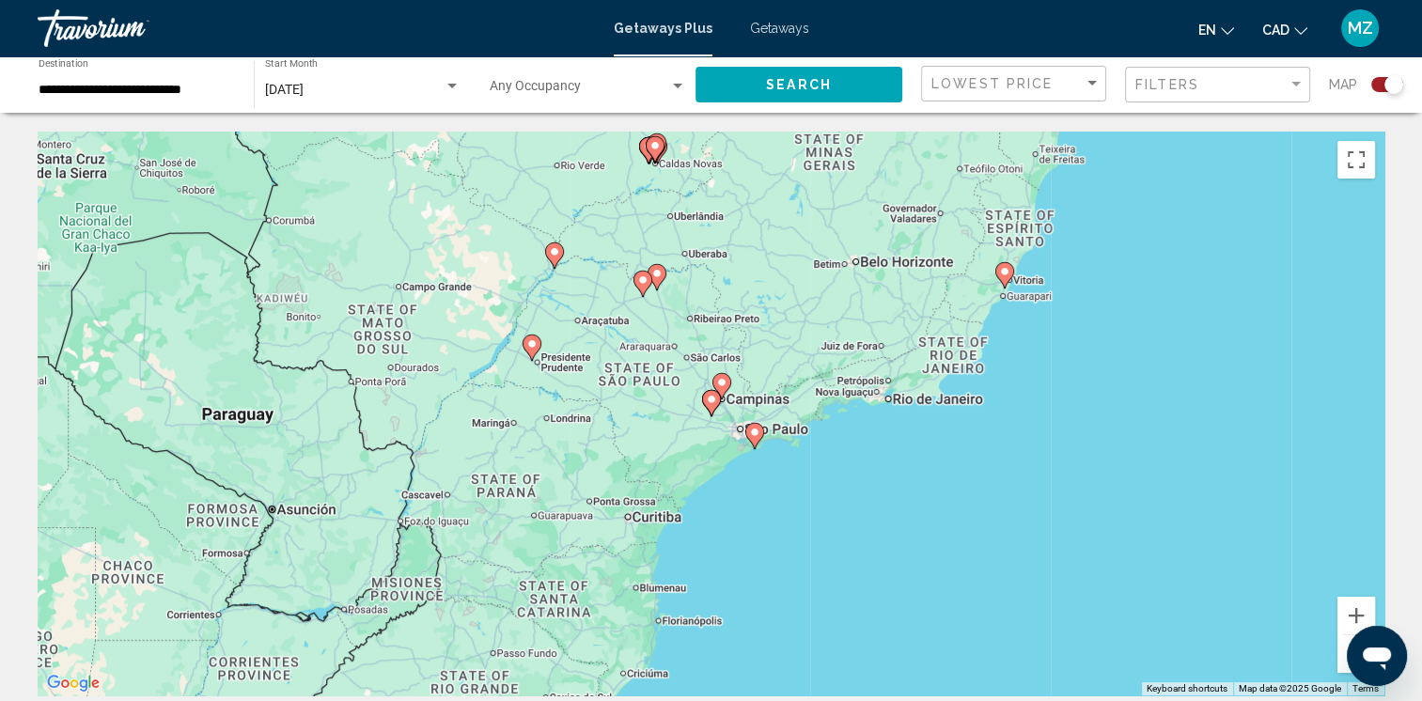
click at [1344, 645] on button "Zoom out" at bounding box center [1356, 654] width 38 height 38
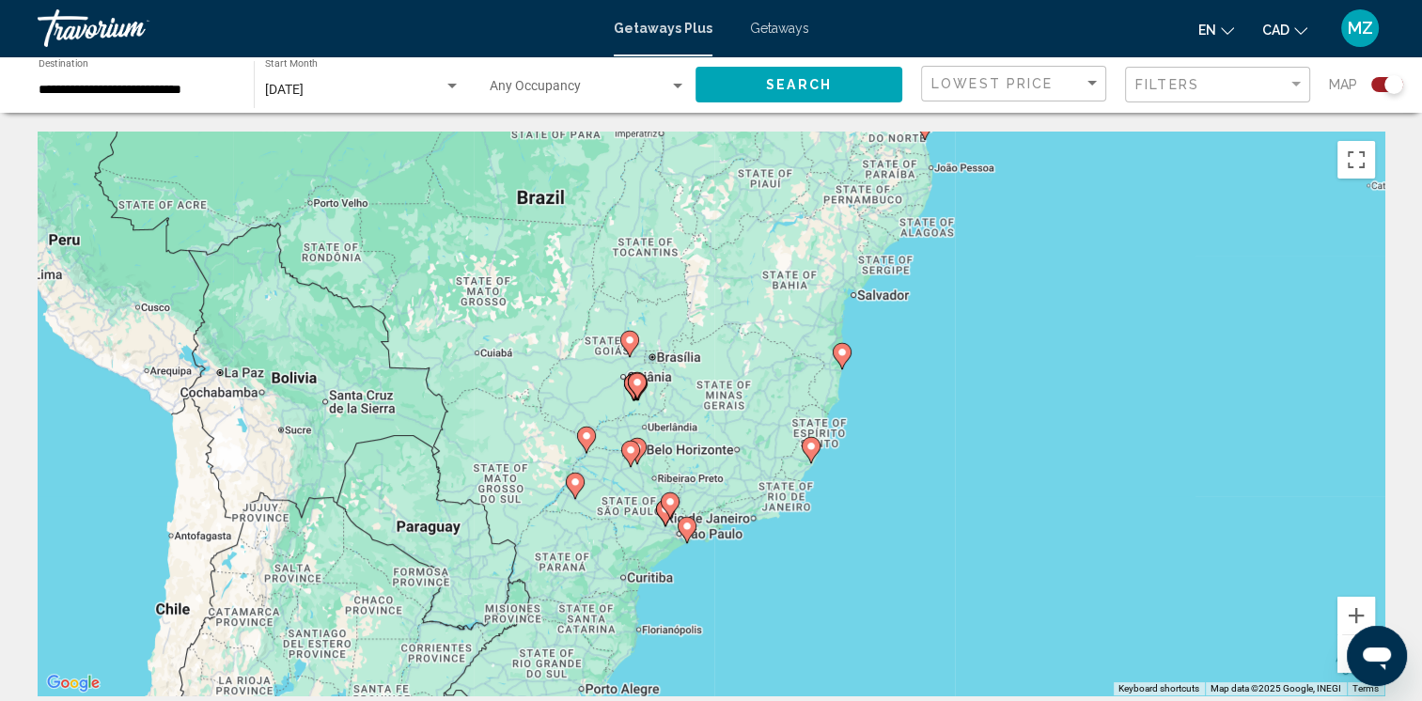
drag, startPoint x: 856, startPoint y: 449, endPoint x: 815, endPoint y: 553, distance: 112.2
click at [815, 553] on div "To activate drag with keyboard, press Alt + Enter. Once in keyboard drag state,…" at bounding box center [711, 414] width 1346 height 564
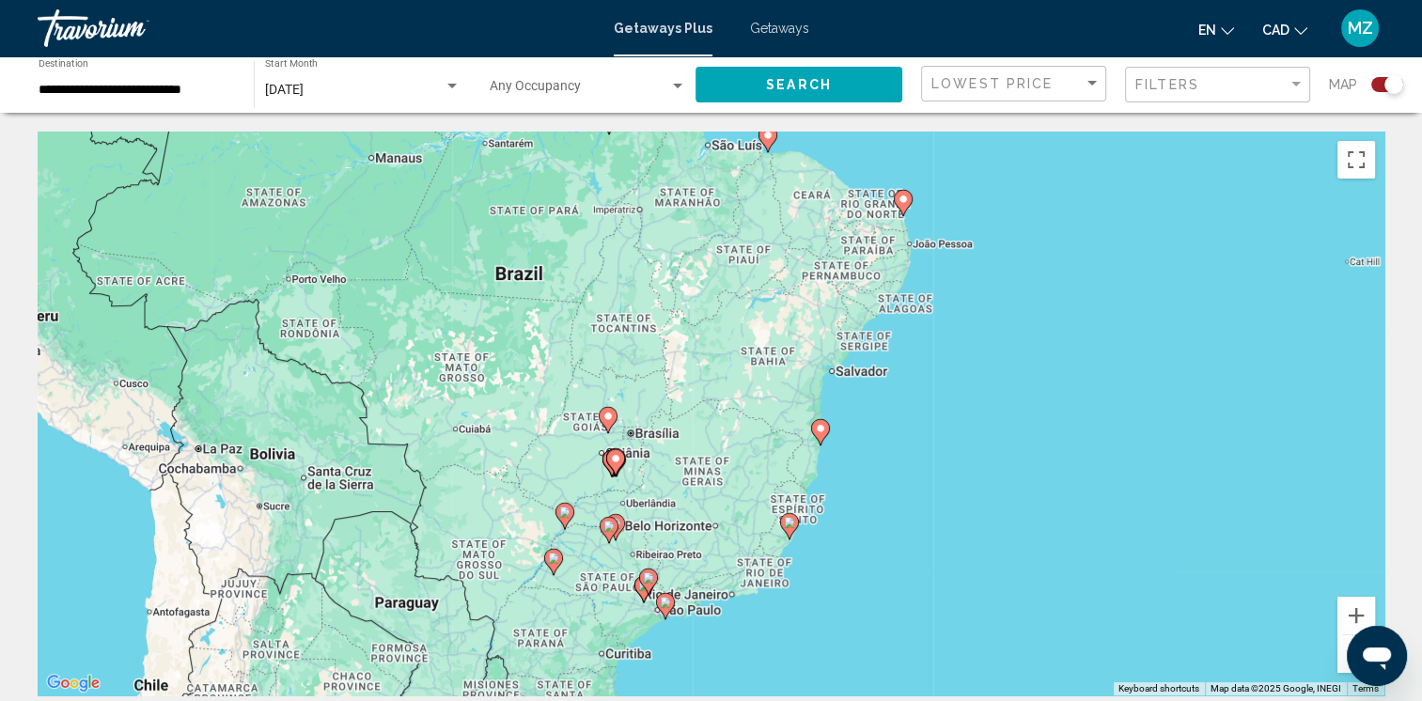
drag, startPoint x: 785, startPoint y: 447, endPoint x: 767, endPoint y: 442, distance: 19.6
click at [767, 442] on div "To activate drag with keyboard, press Alt + Enter. Once in keyboard drag state,…" at bounding box center [711, 414] width 1346 height 564
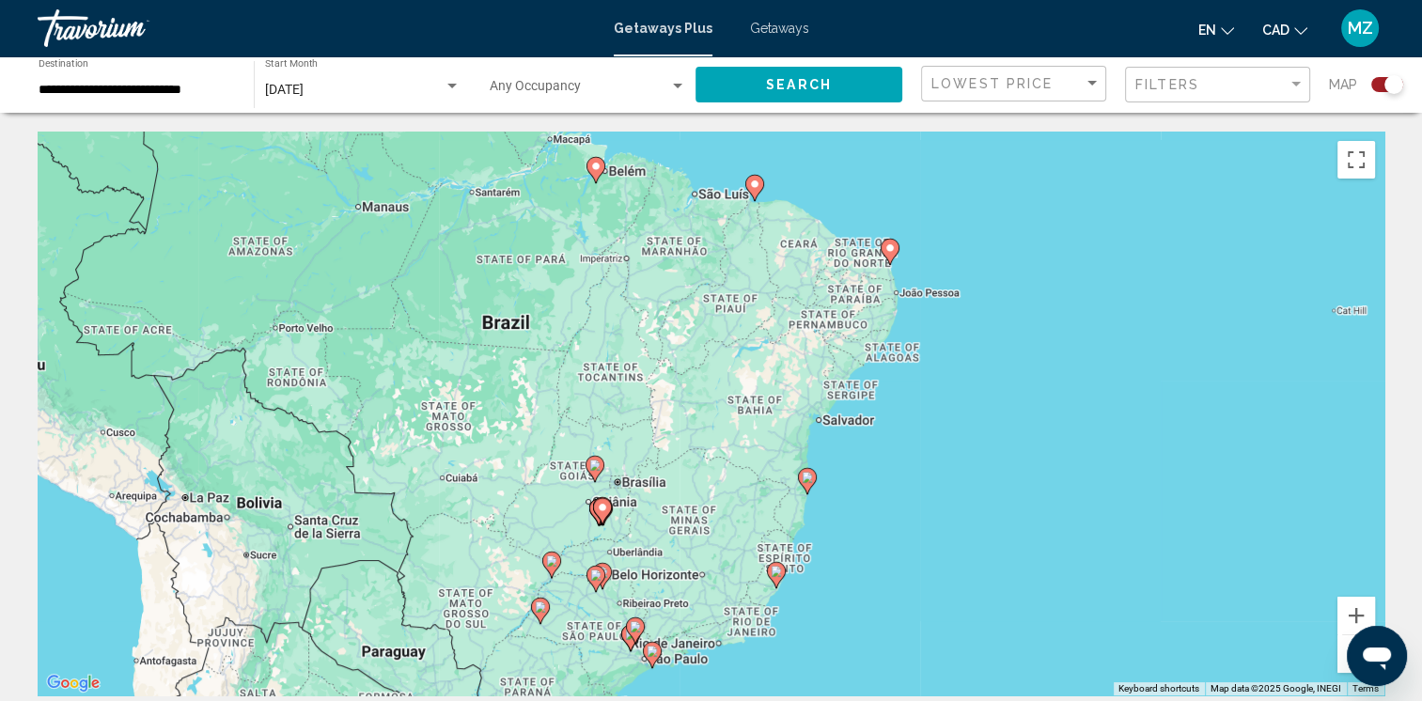
drag, startPoint x: 628, startPoint y: 318, endPoint x: 617, endPoint y: 369, distance: 52.7
click at [614, 365] on div "To activate drag with keyboard, press Alt + Enter. Once in keyboard drag state,…" at bounding box center [711, 414] width 1346 height 564
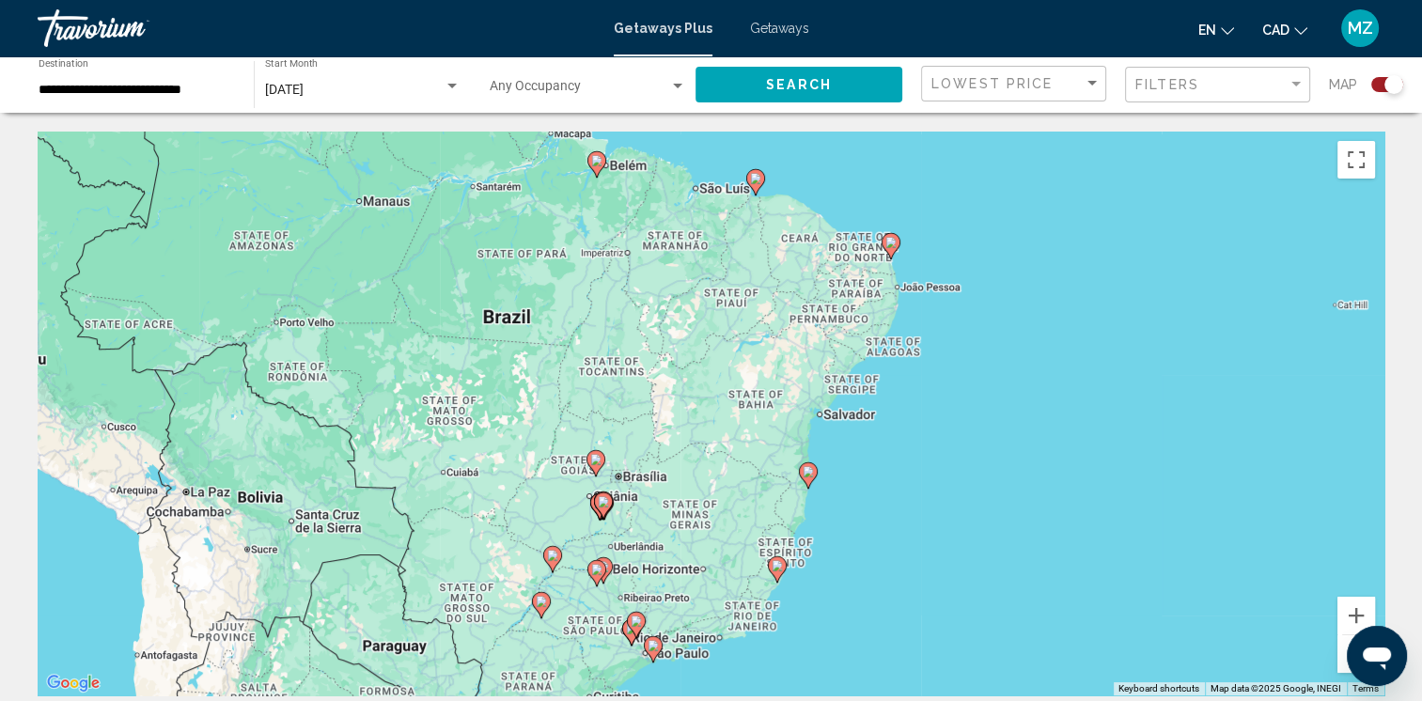
click at [774, 569] on image "Main content" at bounding box center [776, 565] width 11 height 11
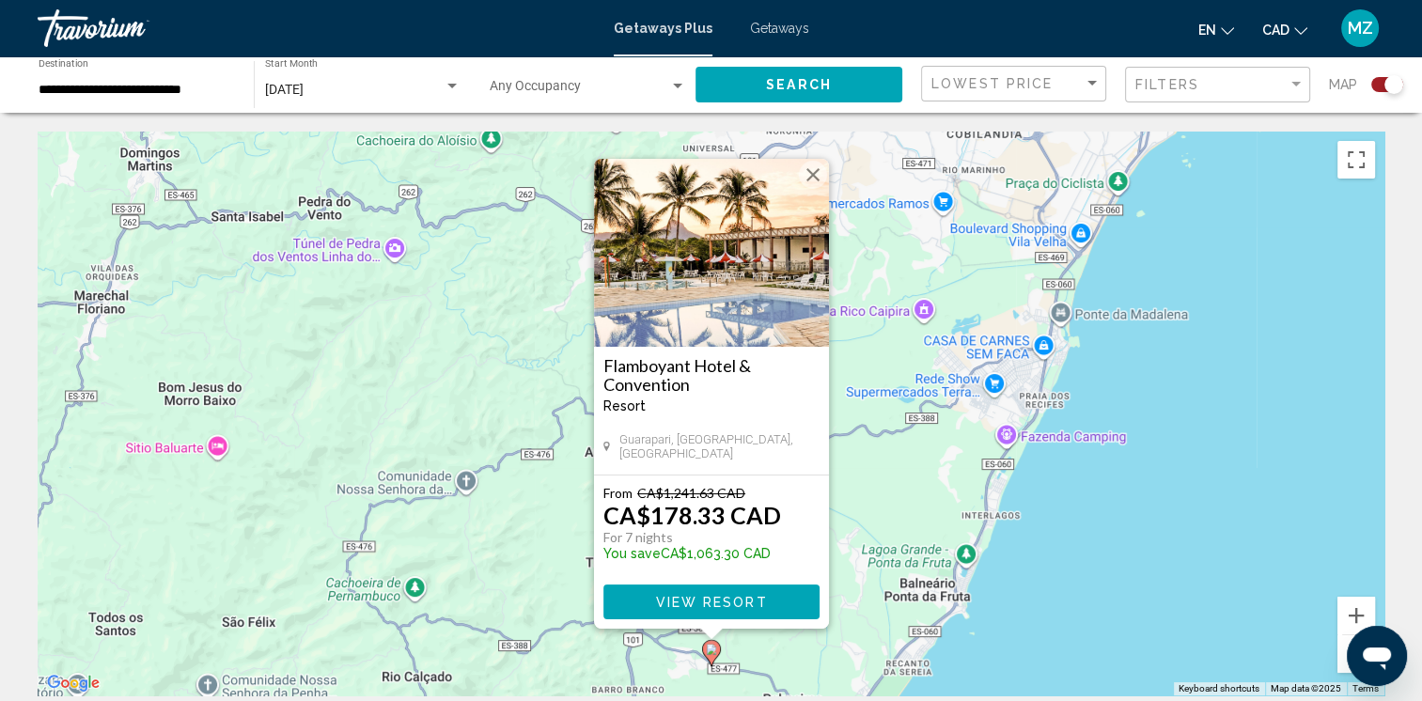
click at [888, 526] on div "To activate drag with keyboard, press Alt + Enter. Once in keyboard drag state,…" at bounding box center [711, 414] width 1346 height 564
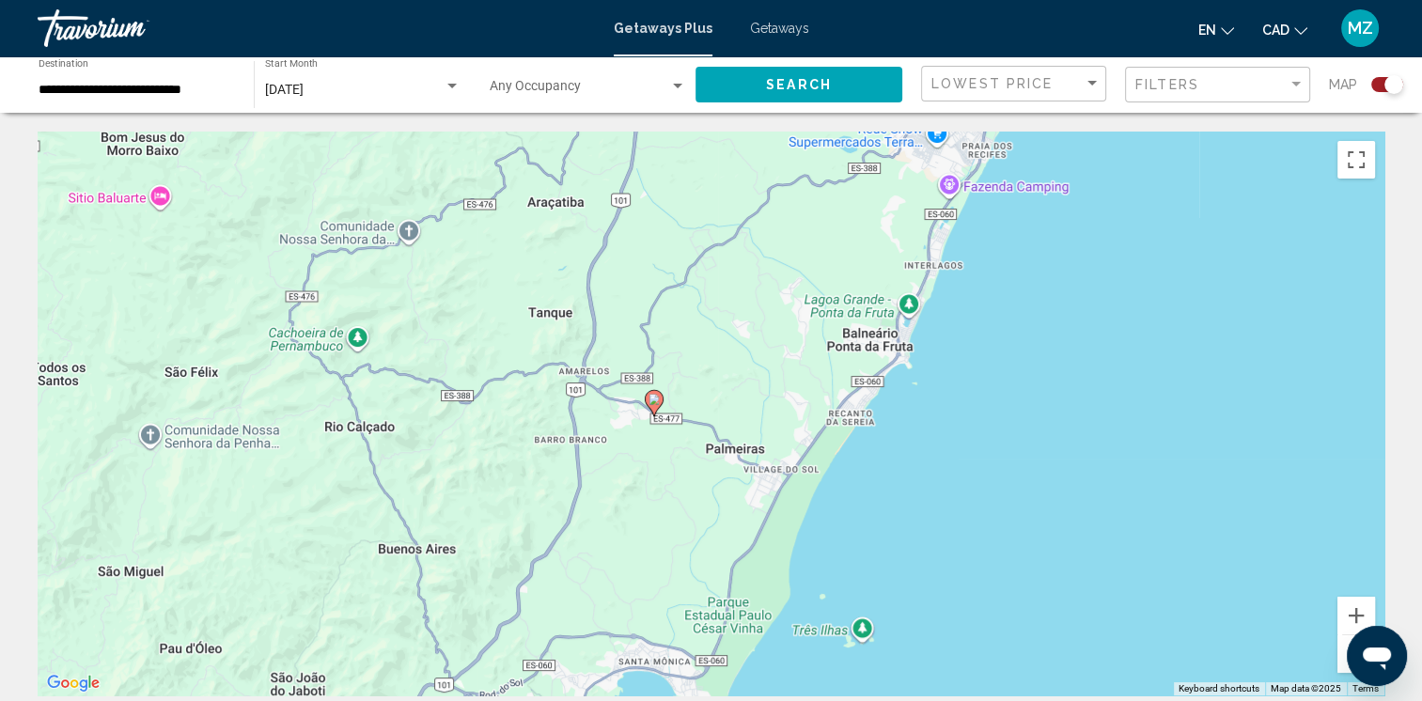
drag, startPoint x: 801, startPoint y: 480, endPoint x: 778, endPoint y: 361, distance: 121.4
click at [774, 355] on div "To activate drag with keyboard, press Alt + Enter. Once in keyboard drag state,…" at bounding box center [711, 414] width 1346 height 564
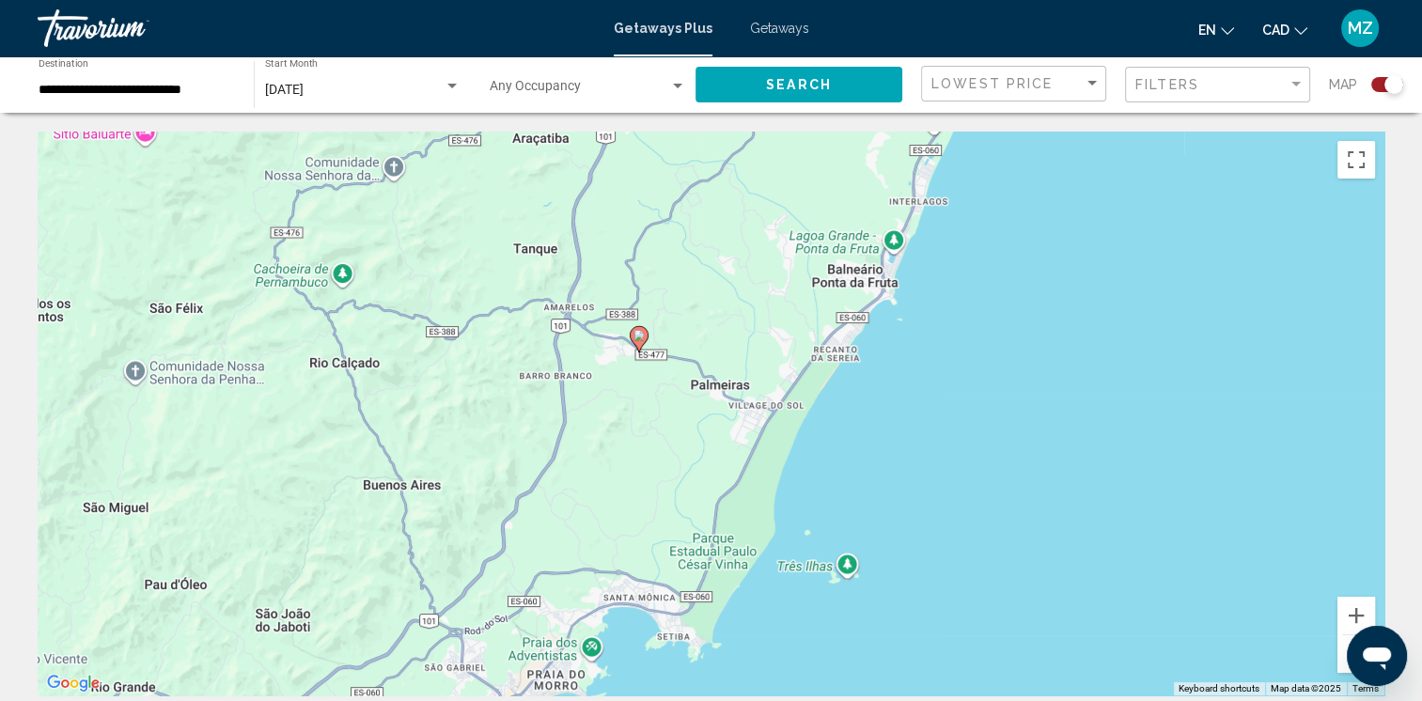
click at [638, 336] on image "Main content" at bounding box center [638, 335] width 11 height 11
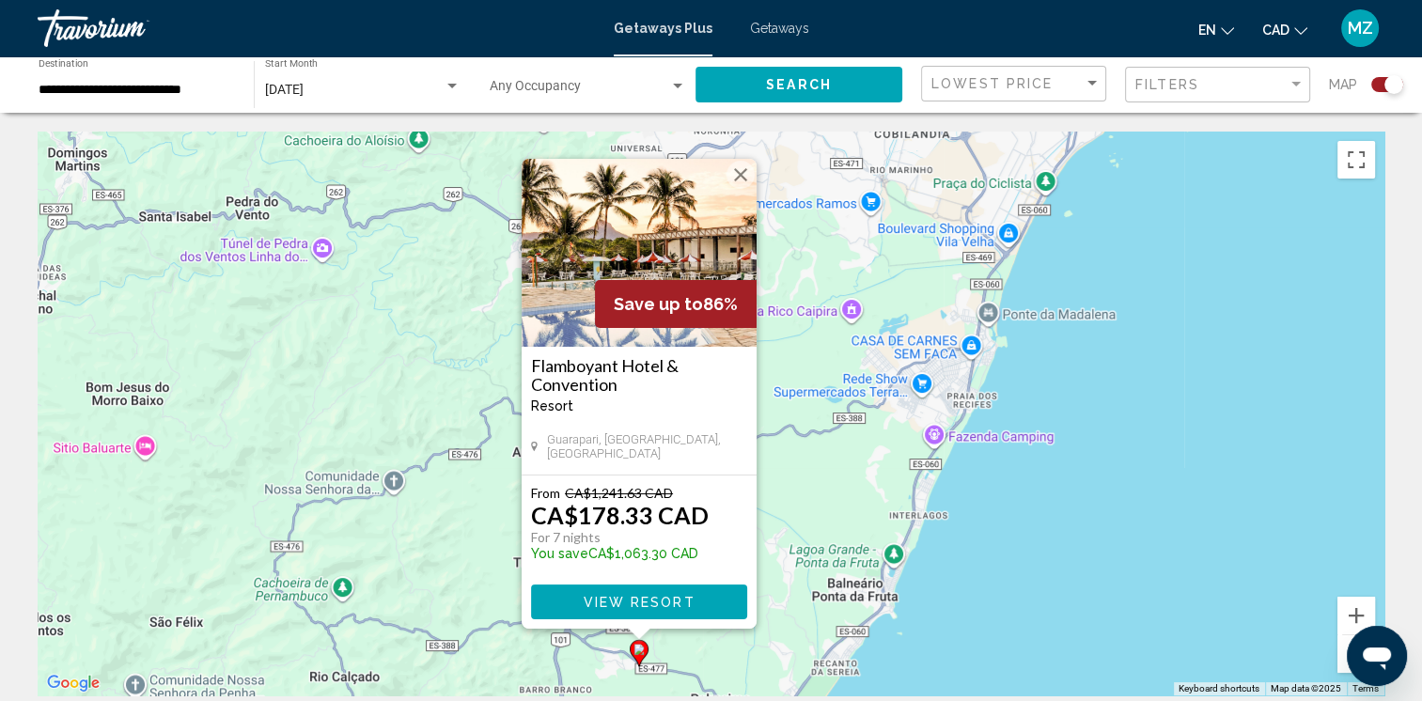
click at [736, 175] on button "Close" at bounding box center [740, 175] width 28 height 28
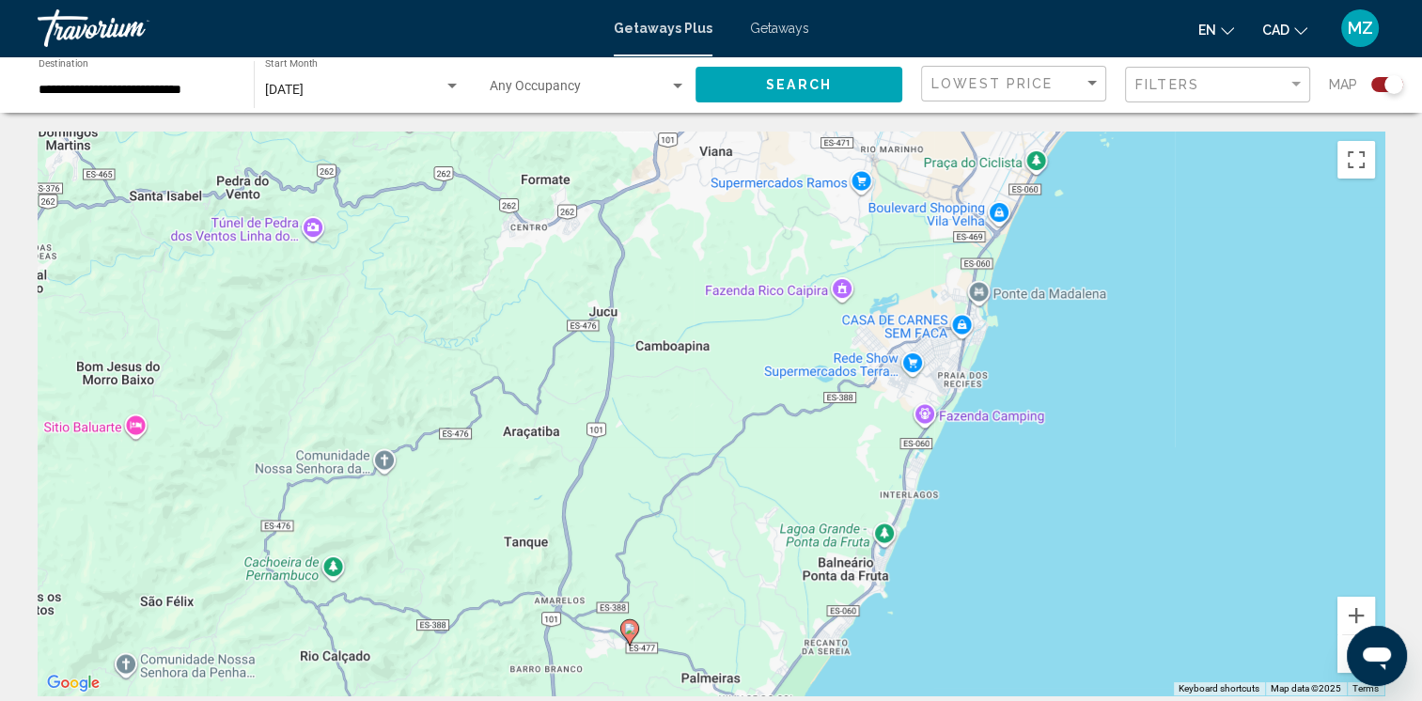
drag, startPoint x: 973, startPoint y: 603, endPoint x: 974, endPoint y: 340, distance: 263.1
click at [973, 341] on div "To navigate, press the arrow keys. To activate drag with keyboard, press Alt + …" at bounding box center [711, 414] width 1346 height 564
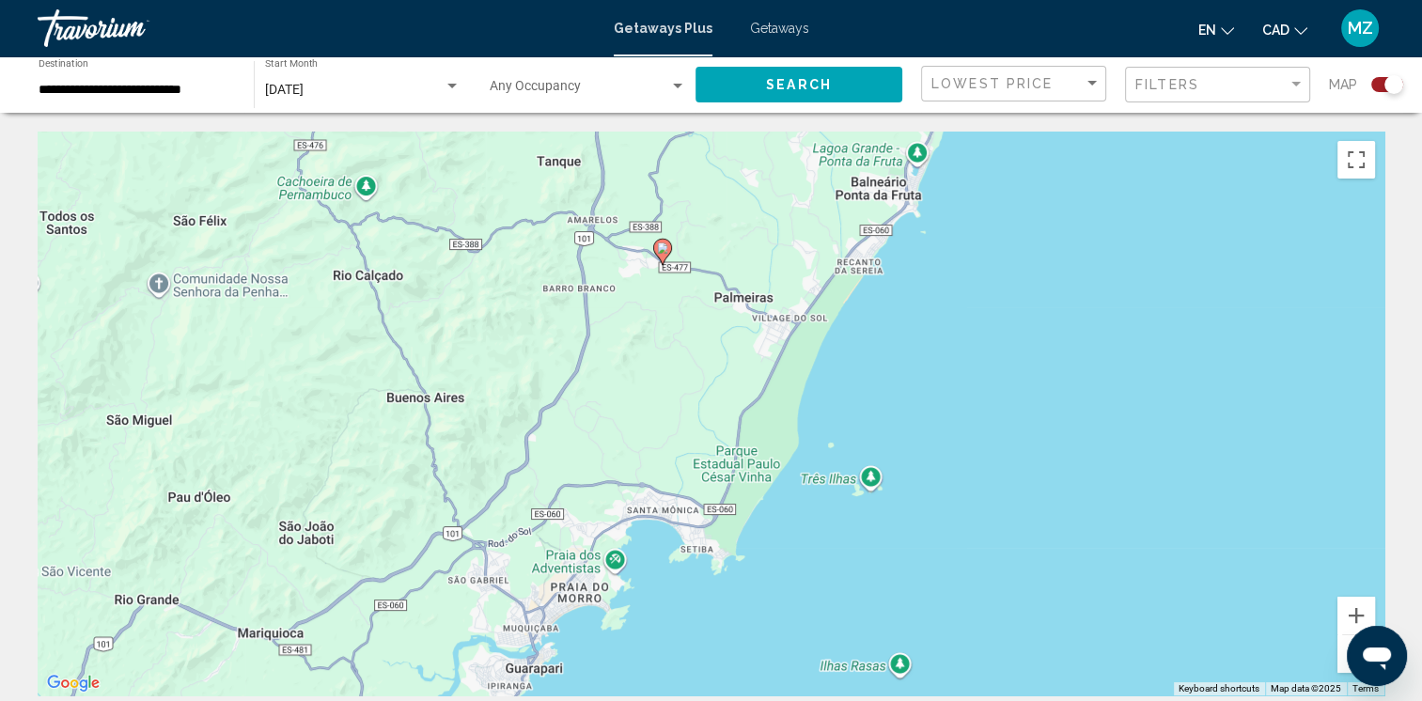
drag, startPoint x: 913, startPoint y: 506, endPoint x: 990, endPoint y: 278, distance: 241.0
click at [990, 278] on div "To activate drag with keyboard, press Alt + Enter. Once in keyboard drag state,…" at bounding box center [711, 414] width 1346 height 564
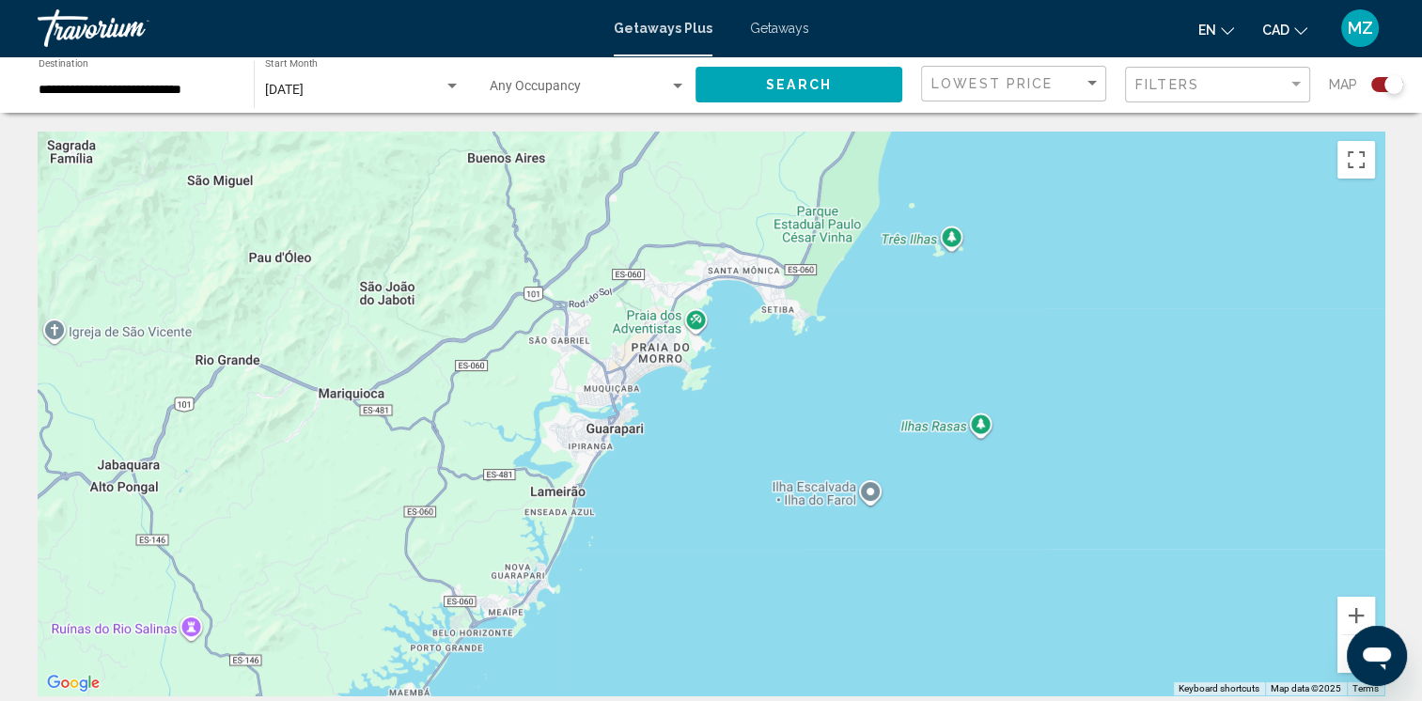
click at [1345, 654] on button "Zoom out" at bounding box center [1356, 654] width 38 height 38
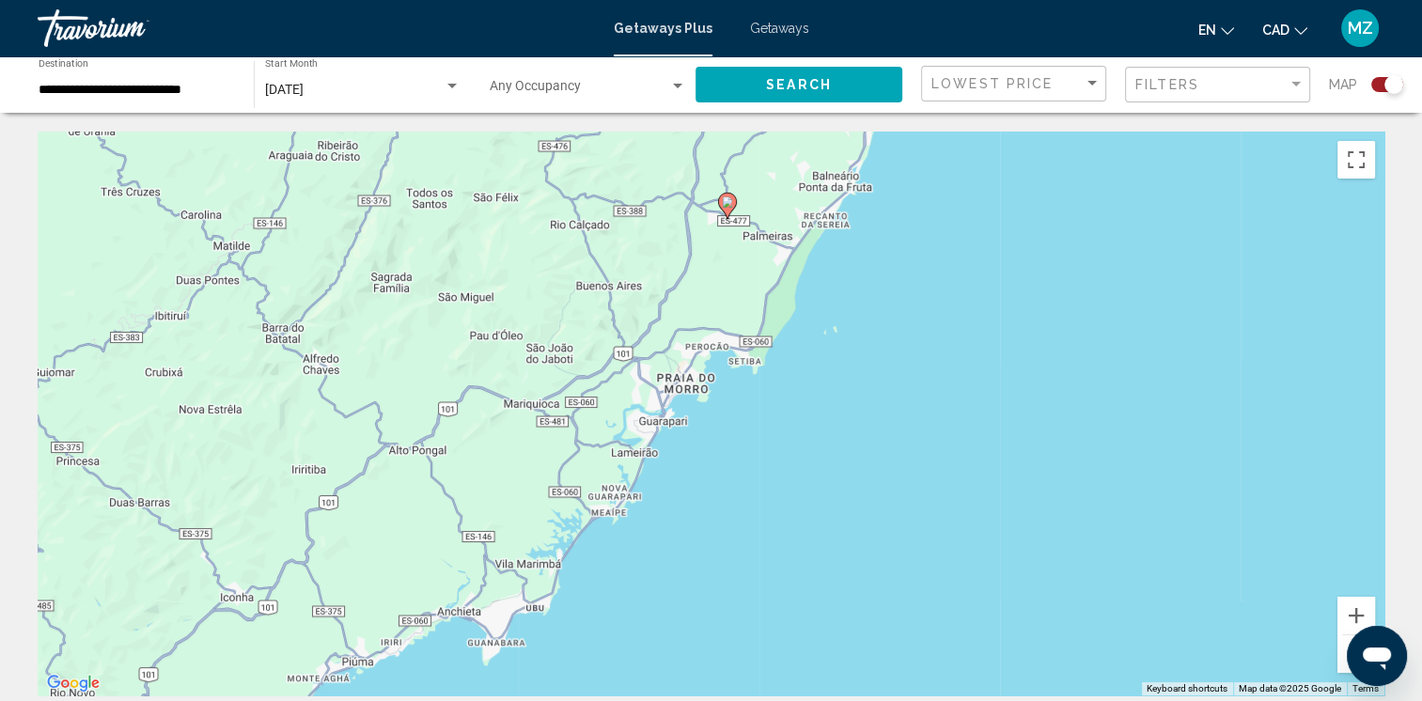
click at [1345, 654] on button "Zoom out" at bounding box center [1356, 654] width 38 height 38
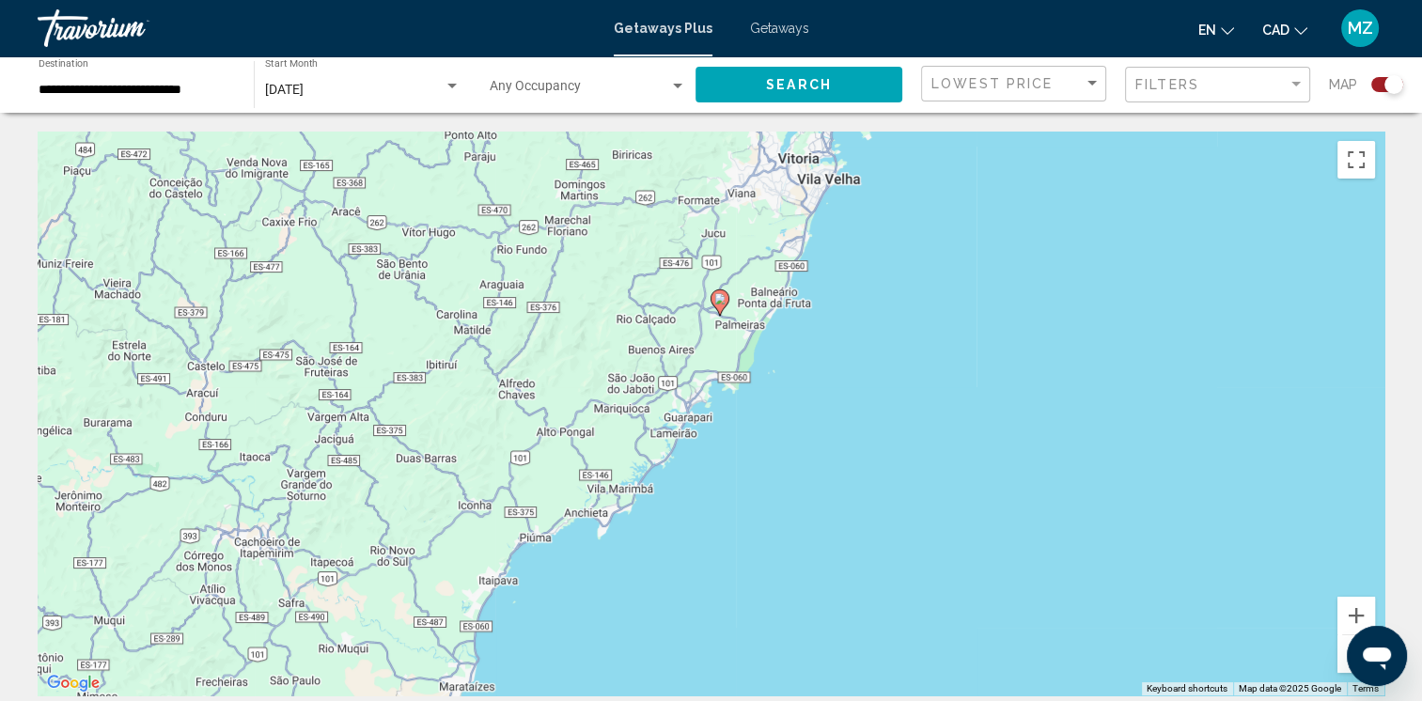
click at [1346, 654] on button "Open messaging window" at bounding box center [1376, 656] width 60 height 60
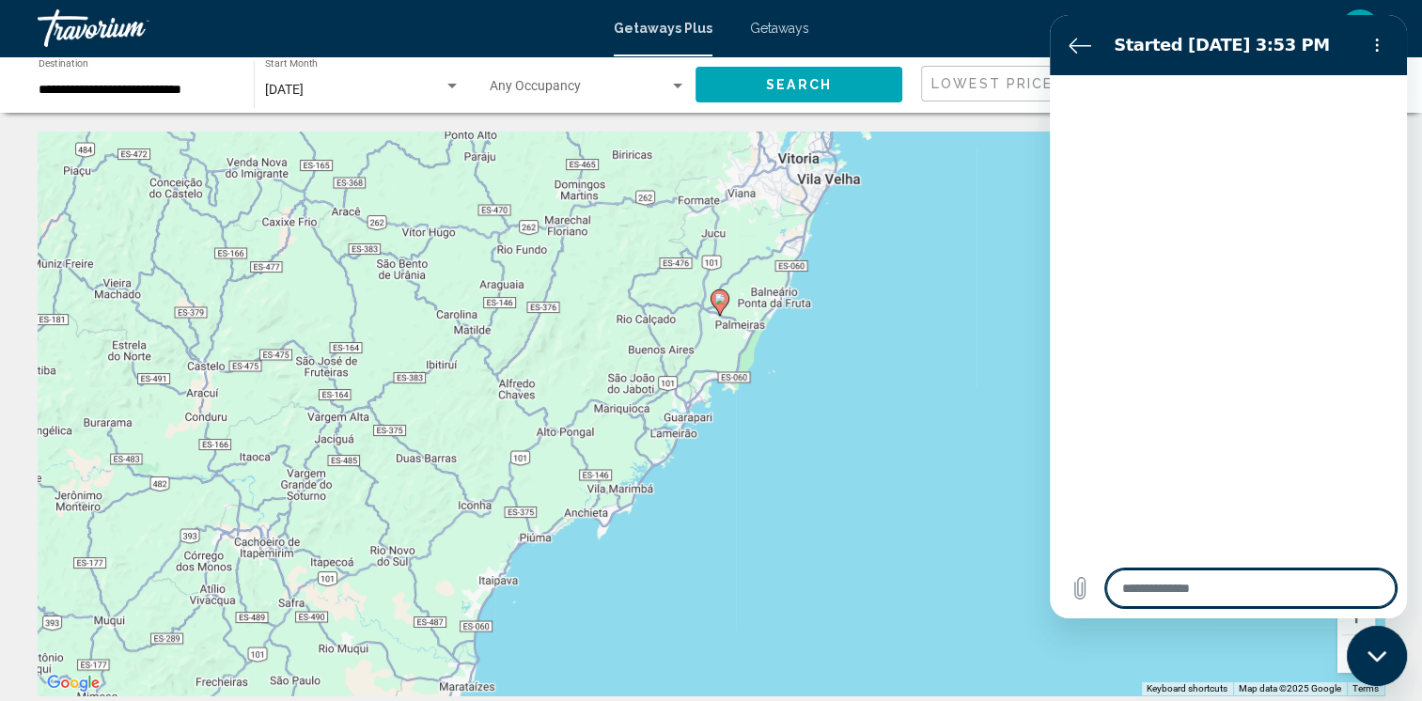
click at [1328, 32] on div "Started [DATE] 3:53 PM" at bounding box center [1224, 45] width 252 height 38
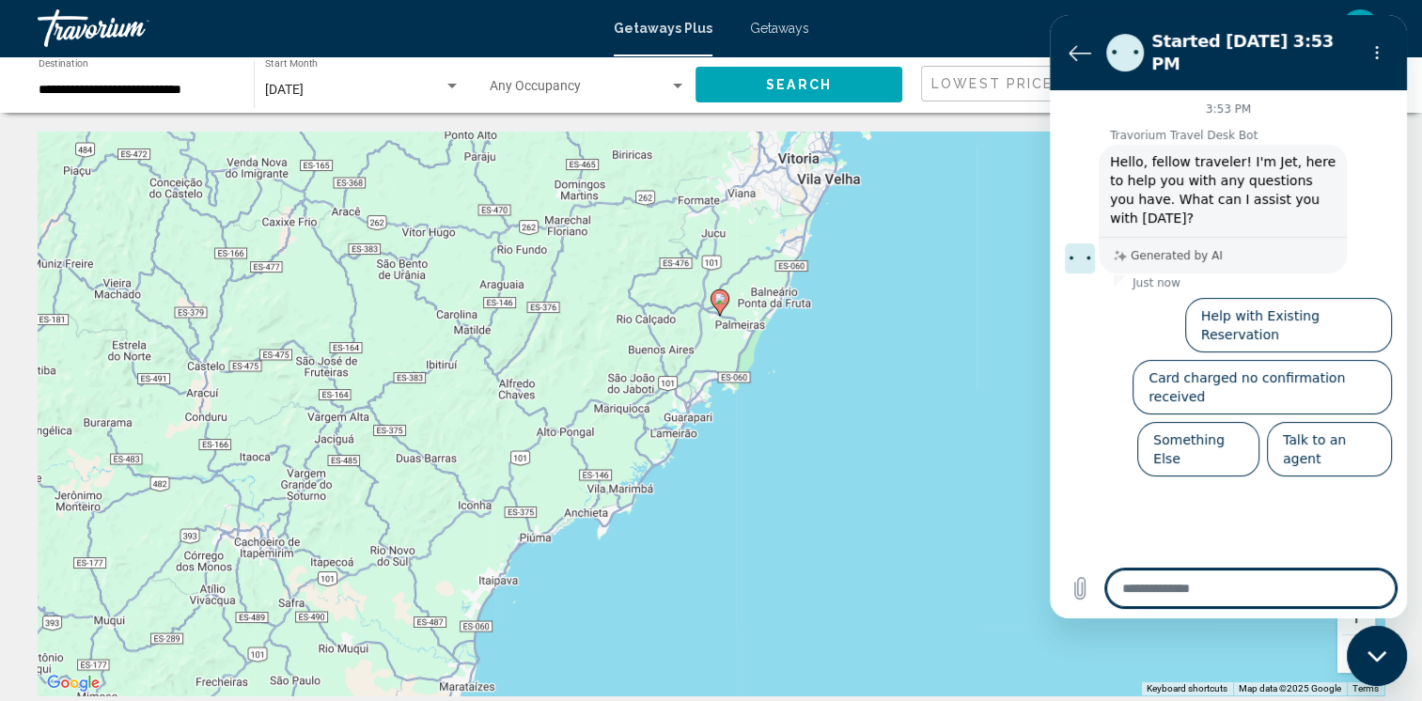
click at [1382, 650] on icon "Close messaging window" at bounding box center [1377, 656] width 20 height 12
type textarea "*"
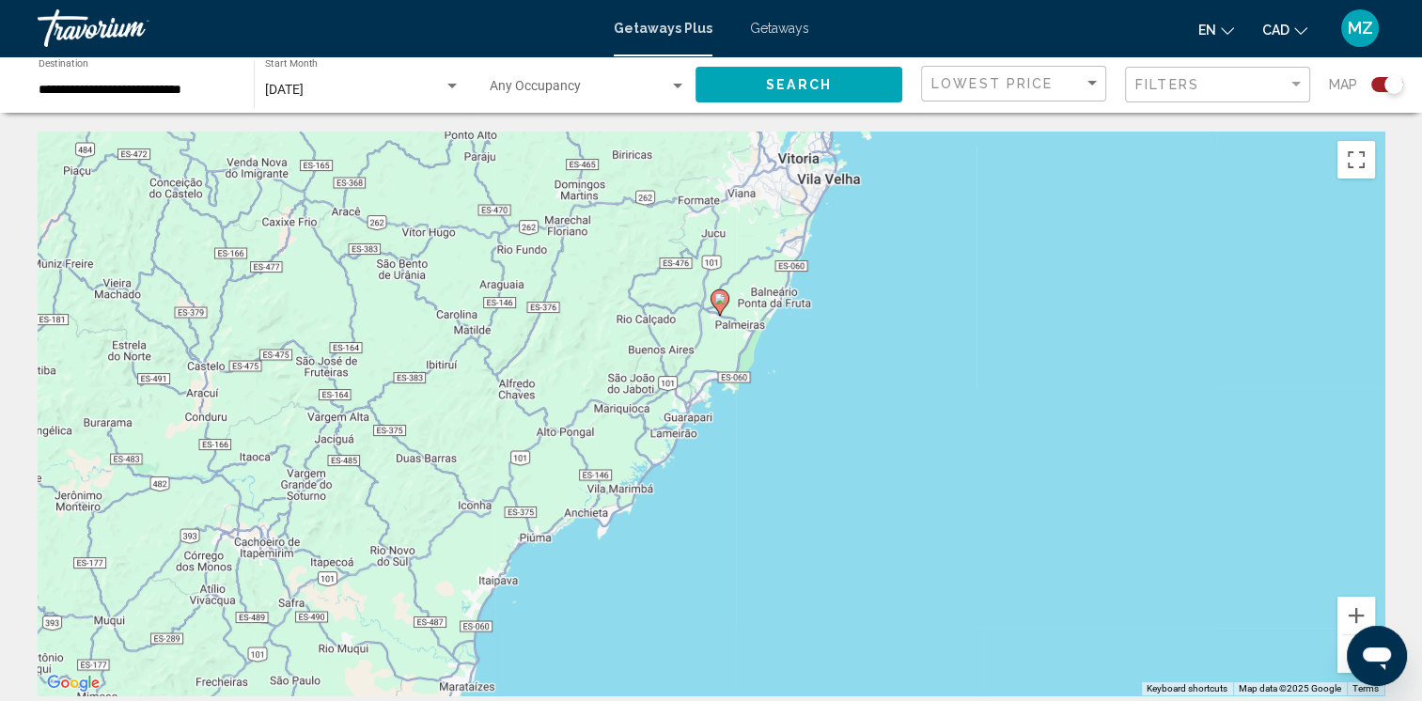
click at [1345, 639] on button "Zoom out" at bounding box center [1356, 654] width 38 height 38
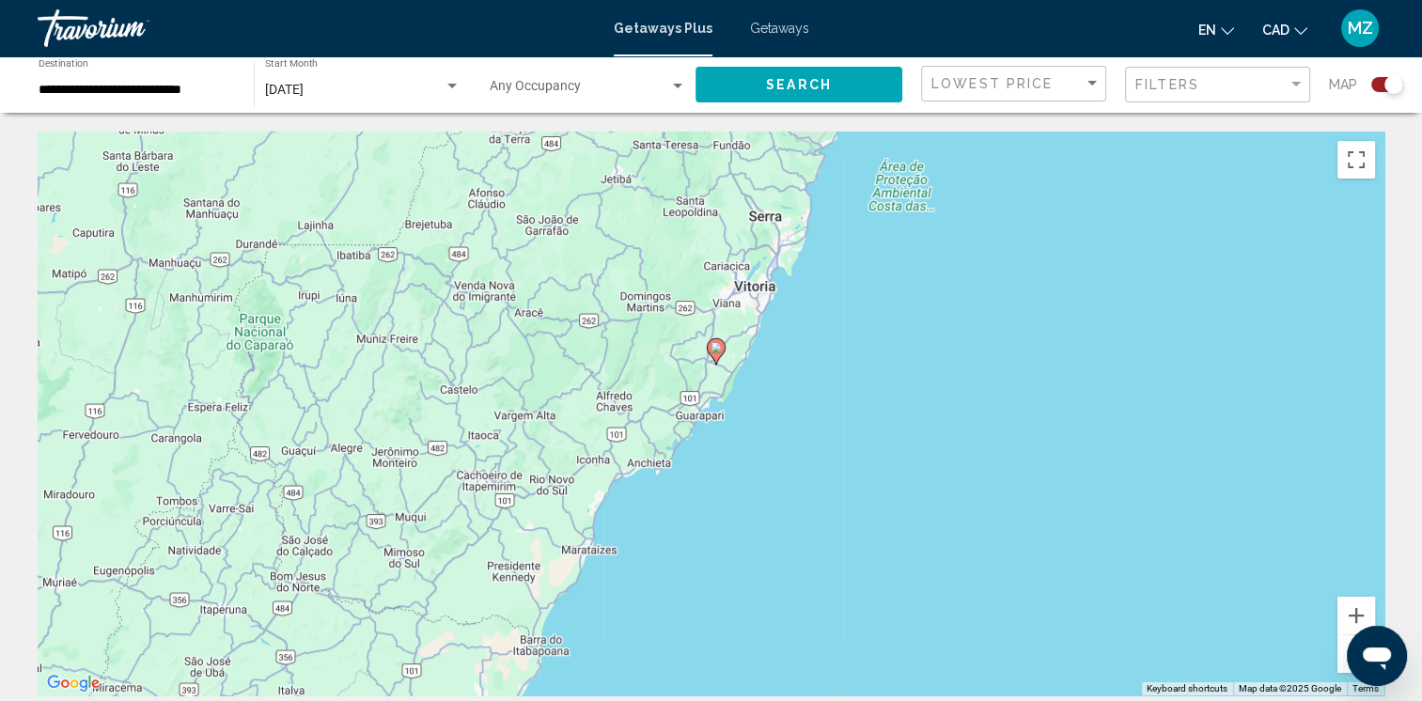
click at [1347, 639] on button "Zoom out" at bounding box center [1356, 654] width 38 height 38
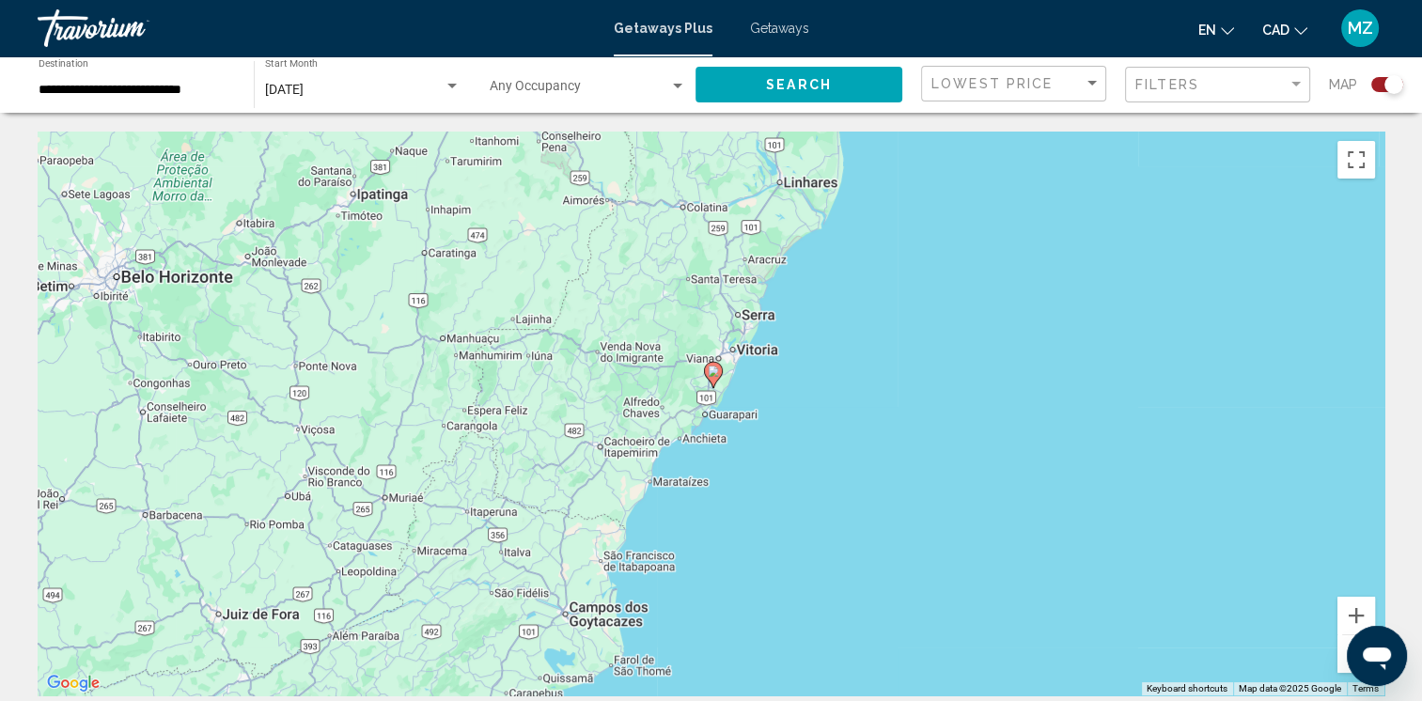
click at [1347, 639] on button "Zoom out" at bounding box center [1356, 654] width 38 height 38
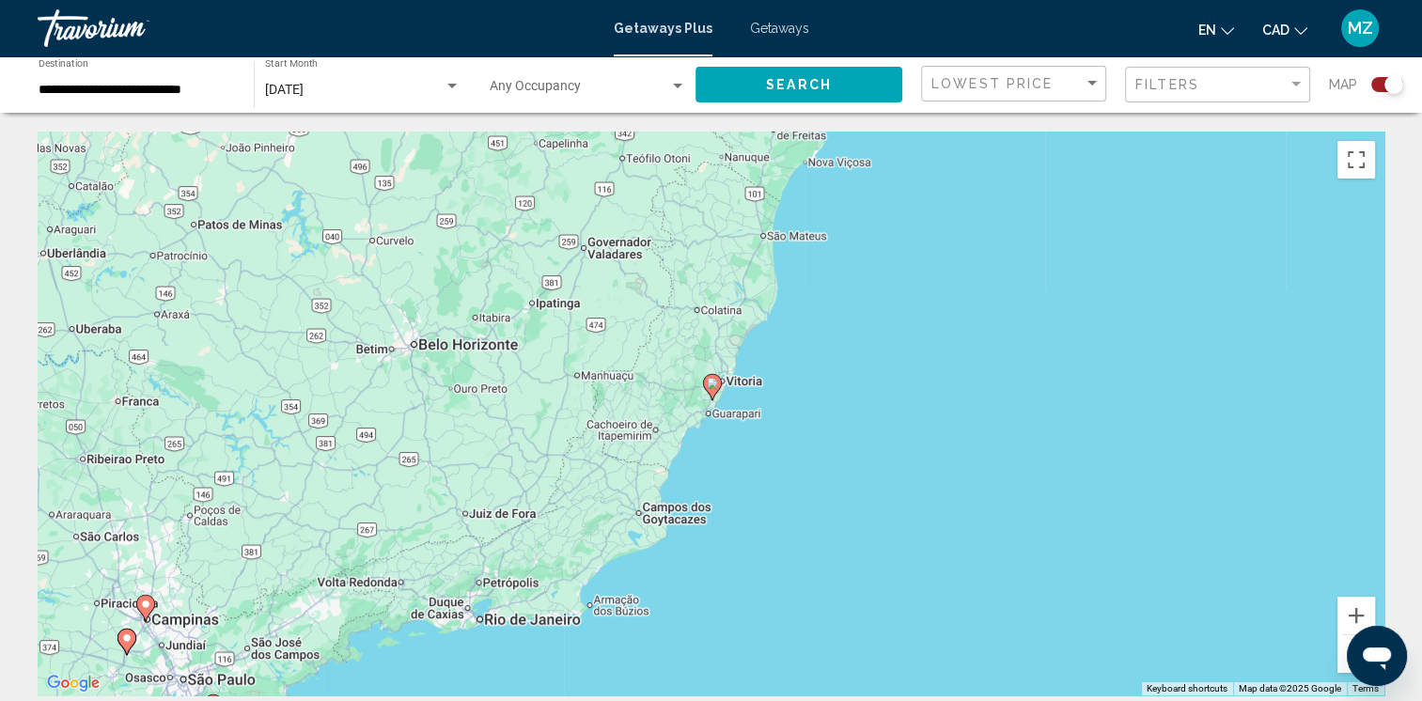
click at [1349, 639] on button "Zoom out" at bounding box center [1356, 654] width 38 height 38
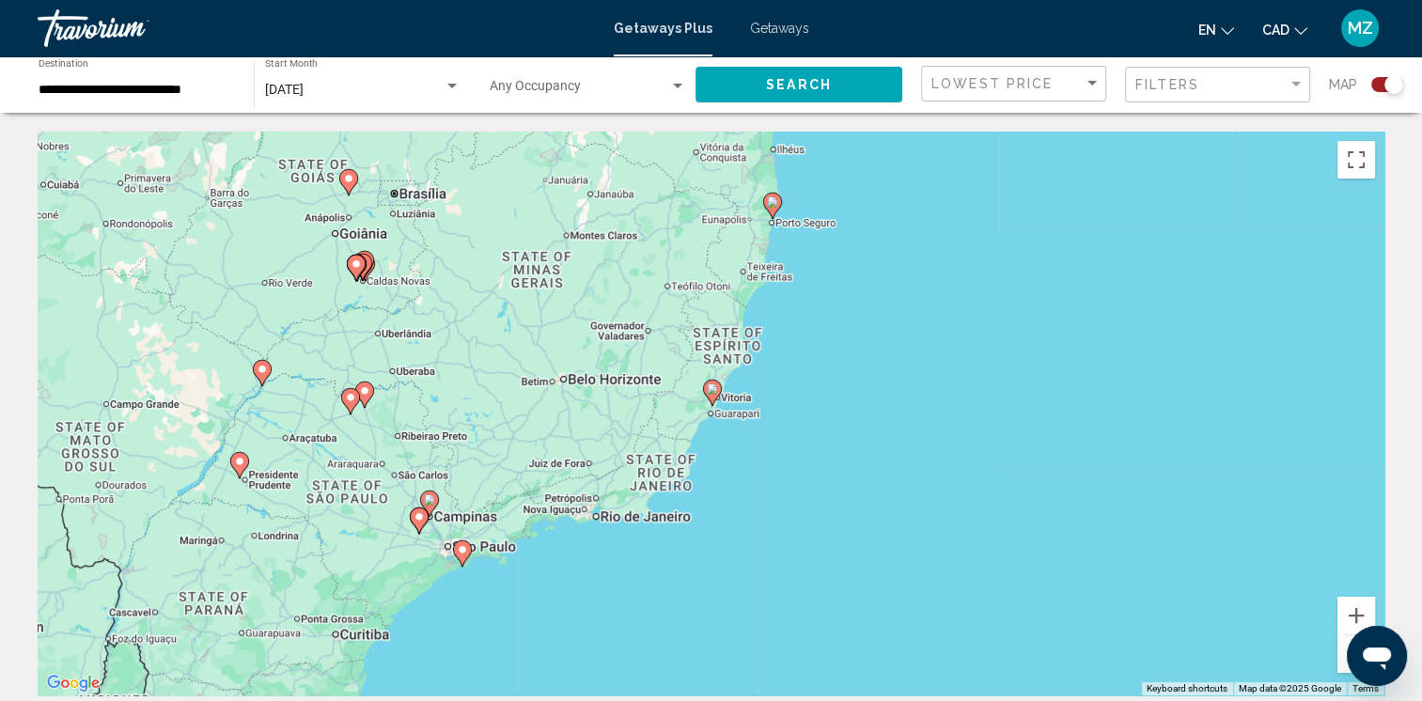
click at [770, 205] on image "Main content" at bounding box center [772, 201] width 11 height 11
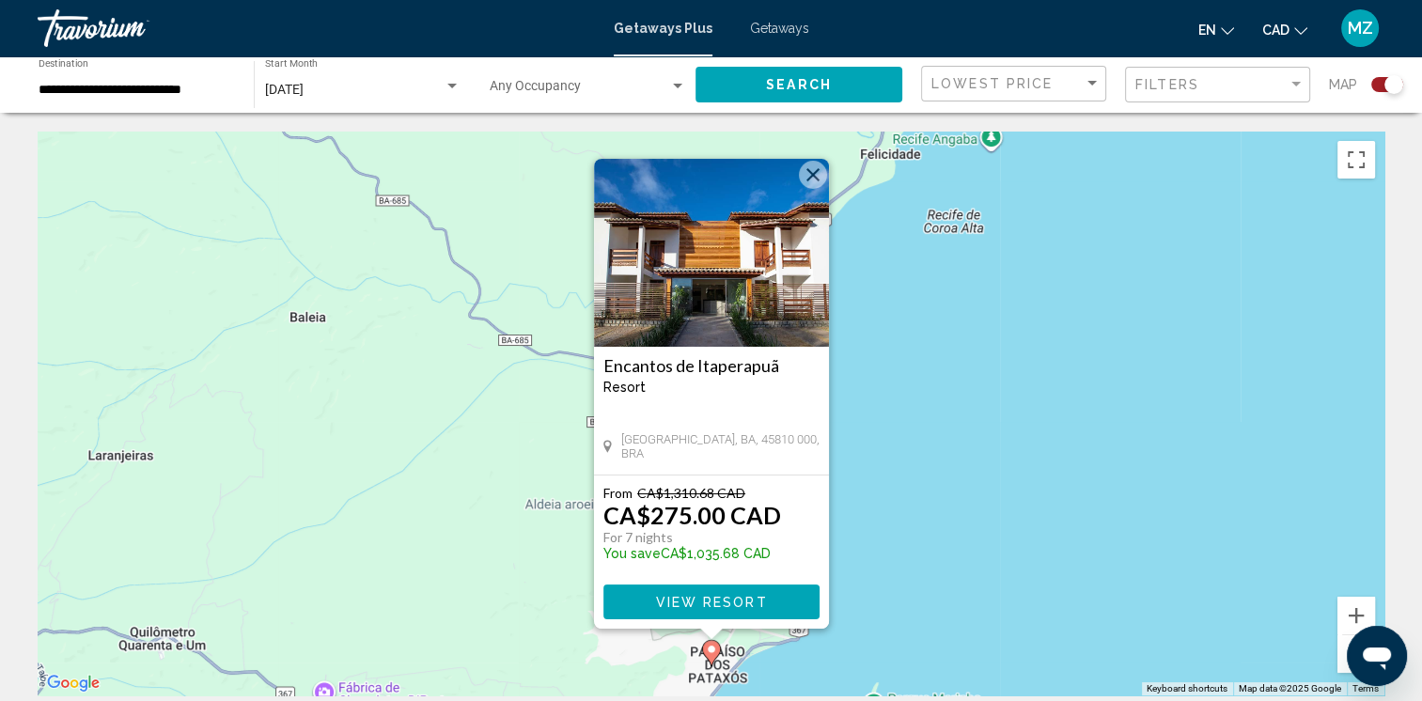
click at [727, 400] on div "Encantos de [GEOGRAPHIC_DATA] - This is an adults only resort" at bounding box center [711, 382] width 216 height 53
click at [811, 176] on button "Close" at bounding box center [813, 175] width 28 height 28
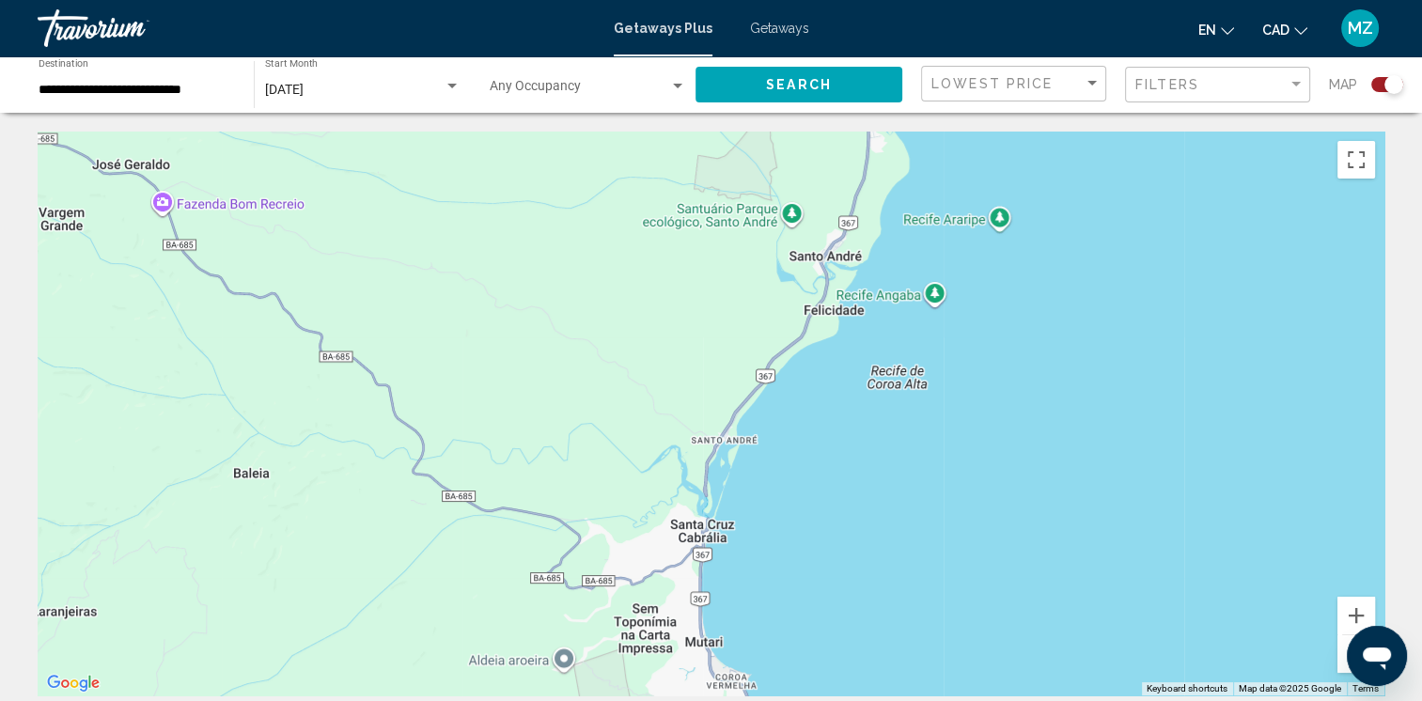
drag, startPoint x: 692, startPoint y: 348, endPoint x: 872, endPoint y: 48, distance: 349.8
click at [872, 48] on div "**********" at bounding box center [711, 350] width 1422 height 701
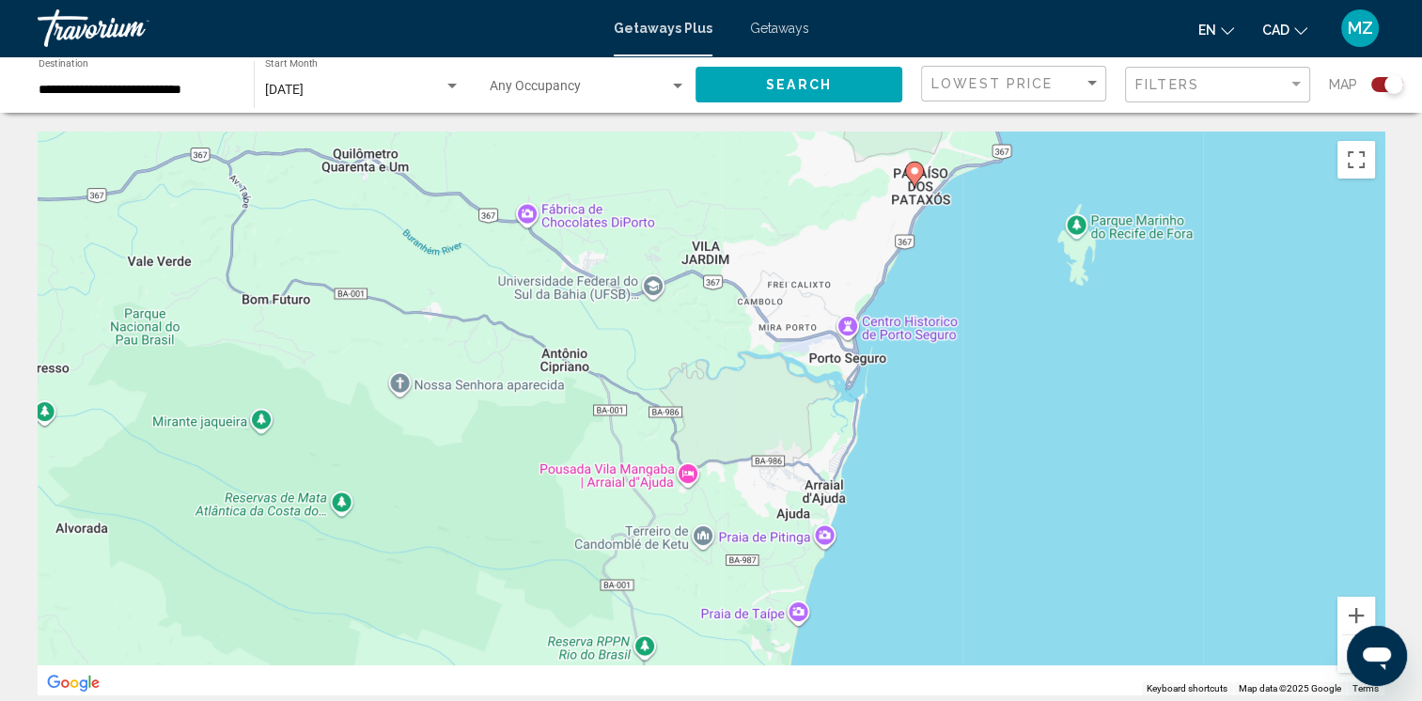
drag, startPoint x: 783, startPoint y: 494, endPoint x: 783, endPoint y: 123, distance: 371.1
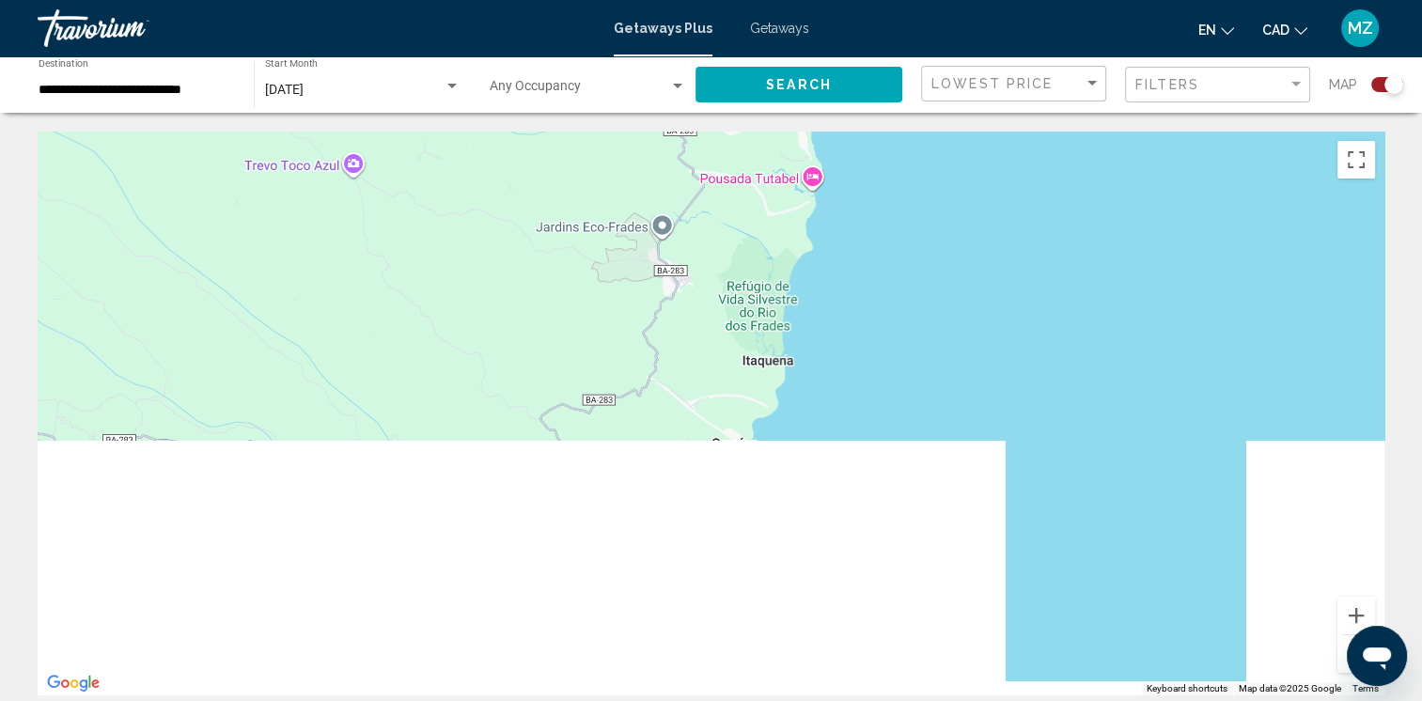
drag, startPoint x: 723, startPoint y: 231, endPoint x: 748, endPoint y: 112, distance: 122.0
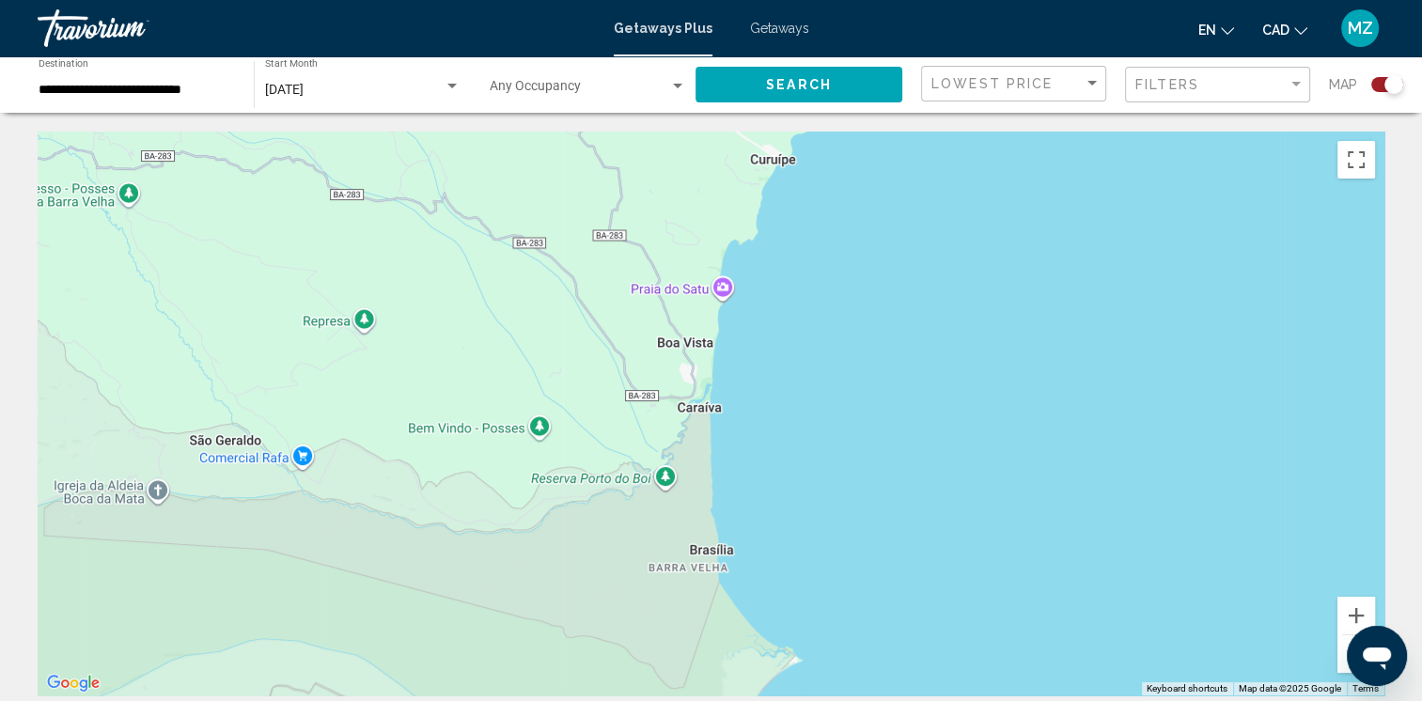
drag, startPoint x: 641, startPoint y: 366, endPoint x: 634, endPoint y: 82, distance: 284.8
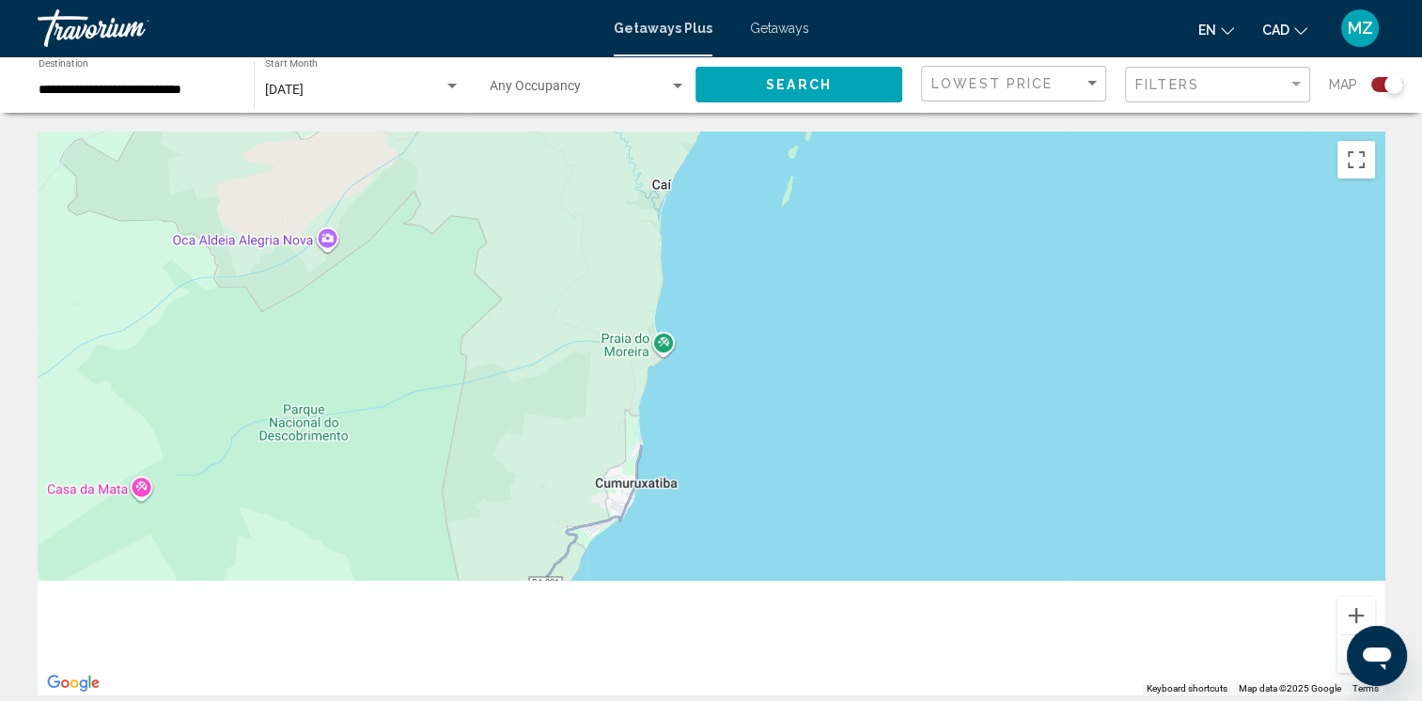
drag, startPoint x: 600, startPoint y: 492, endPoint x: 733, endPoint y: 101, distance: 412.7
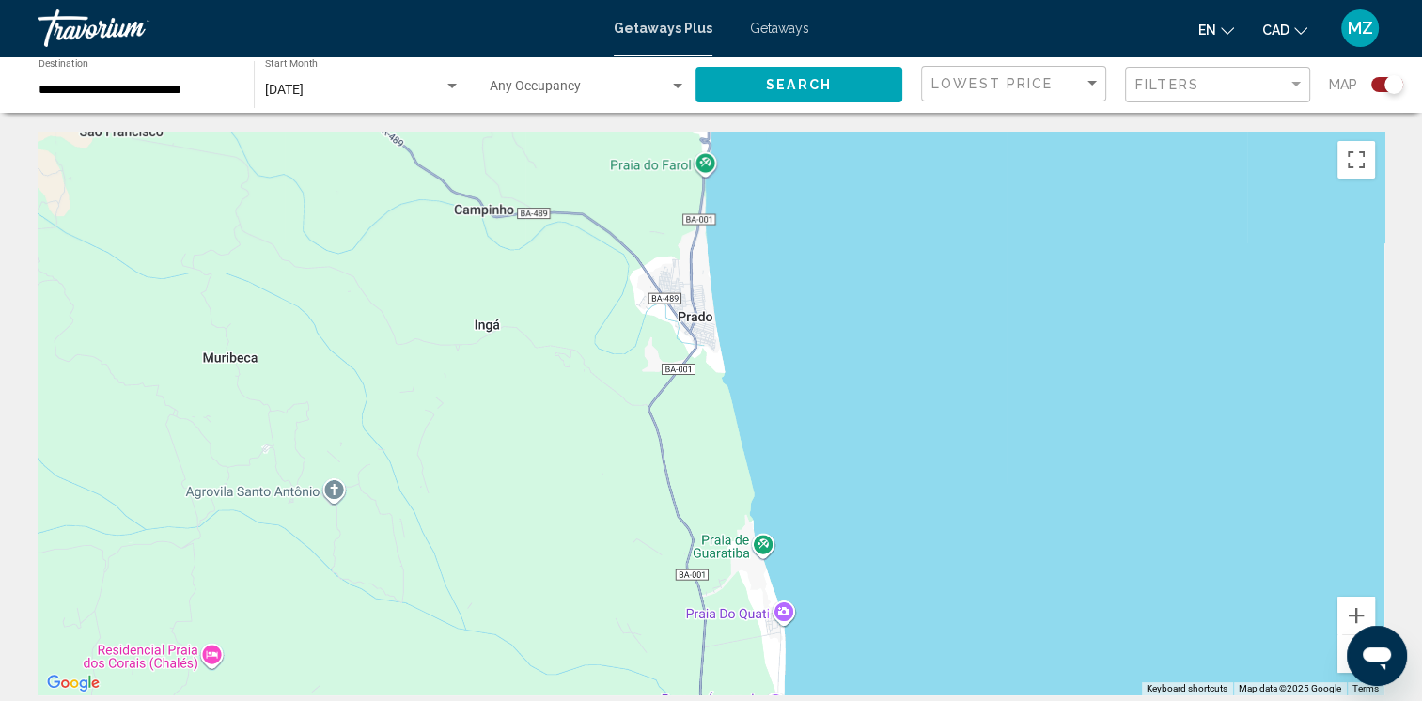
drag, startPoint x: 666, startPoint y: 411, endPoint x: 605, endPoint y: 21, distance: 394.7
click at [599, 30] on div "**********" at bounding box center [711, 350] width 1422 height 701
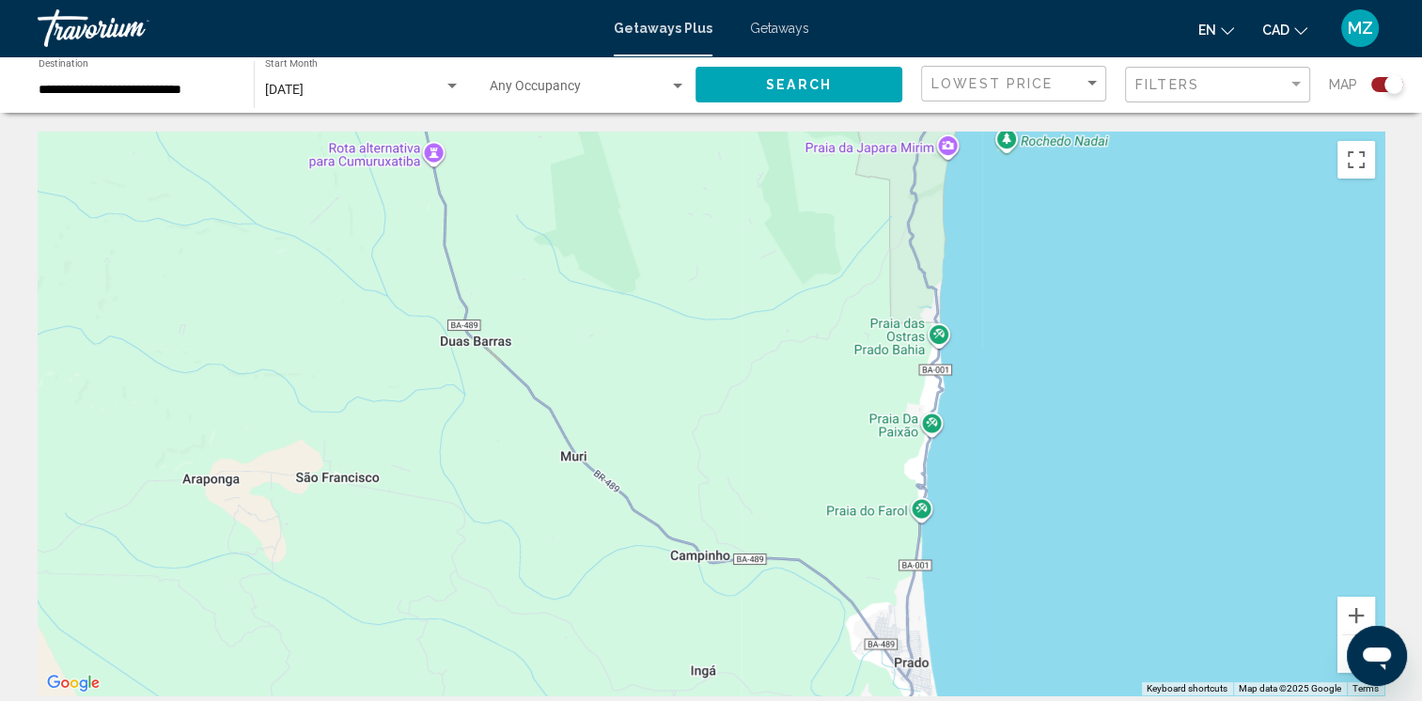
drag, startPoint x: 639, startPoint y: 619, endPoint x: 693, endPoint y: 734, distance: 126.9
click at [693, 700] on html "**********" at bounding box center [711, 350] width 1422 height 701
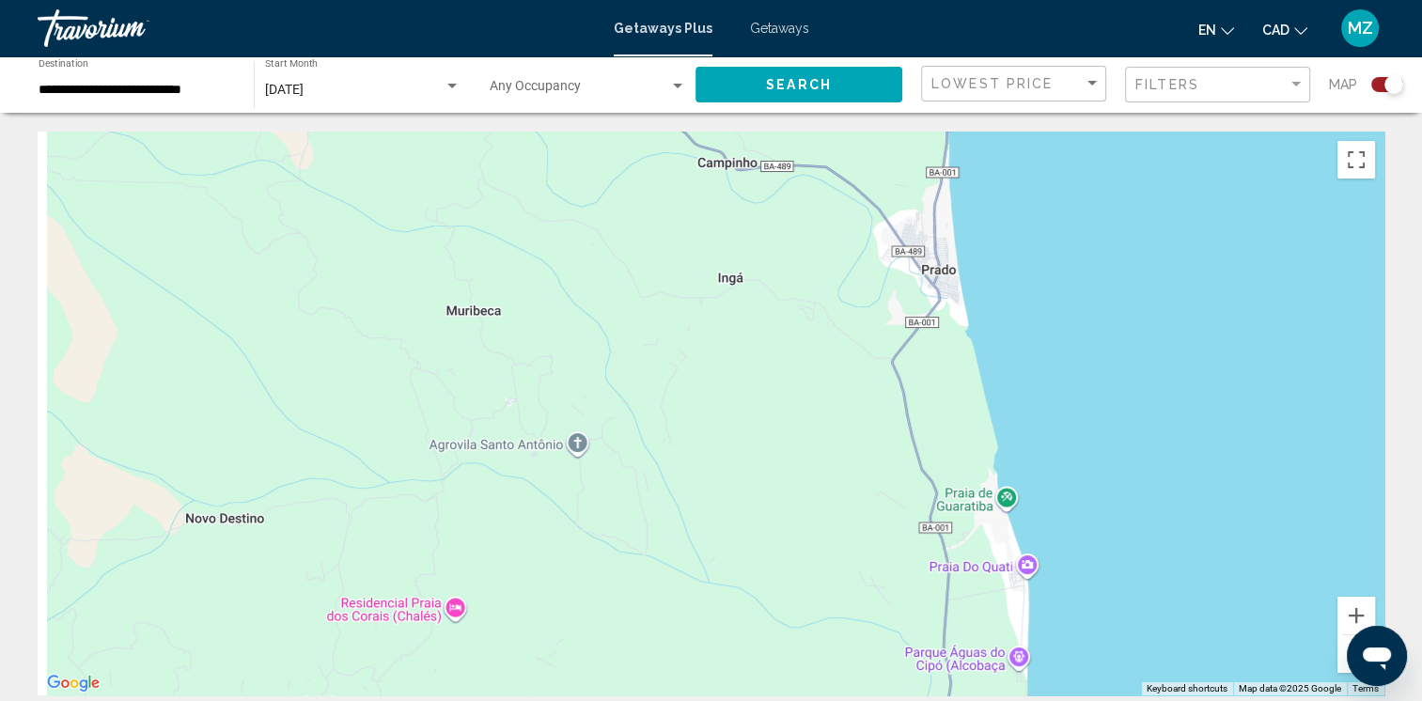
drag, startPoint x: 705, startPoint y: 610, endPoint x: 758, endPoint y: 163, distance: 449.5
click at [752, 175] on div "Main content" at bounding box center [711, 414] width 1346 height 564
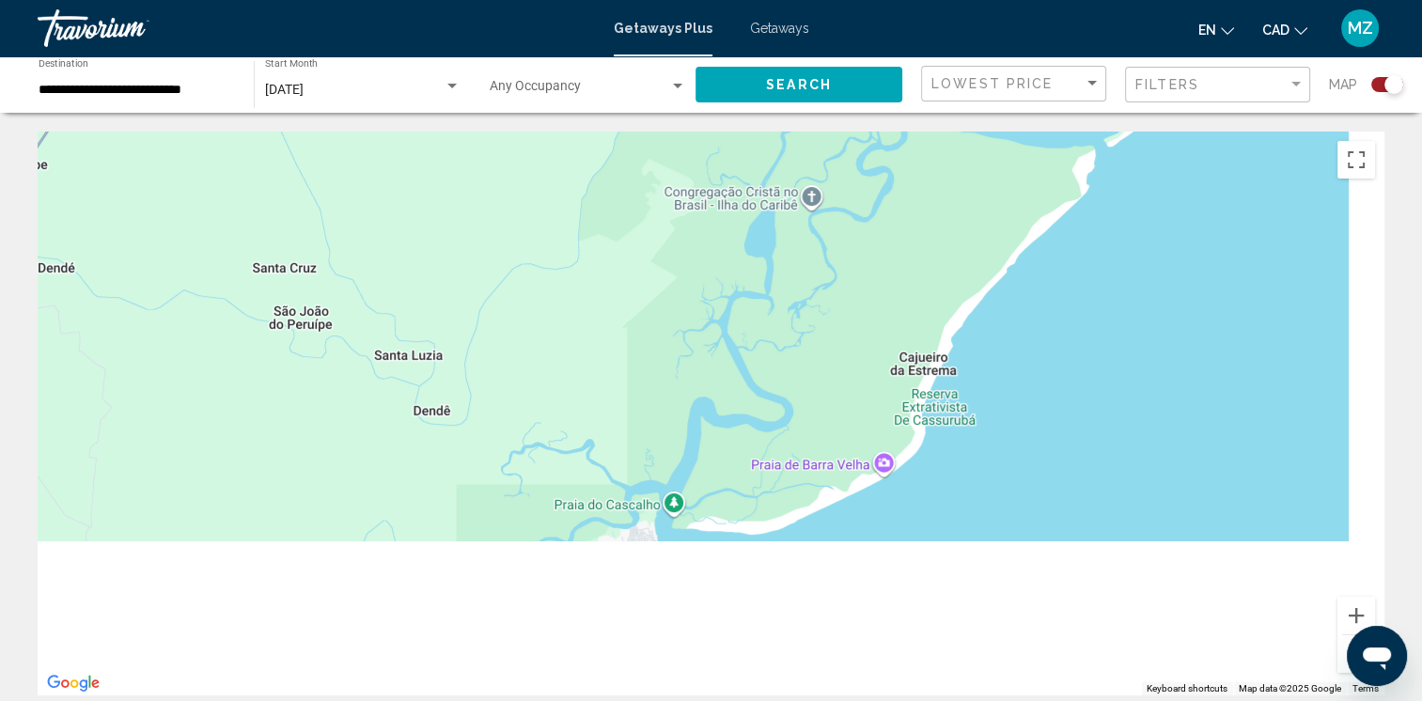
drag, startPoint x: 638, startPoint y: 267, endPoint x: 657, endPoint y: 67, distance: 201.0
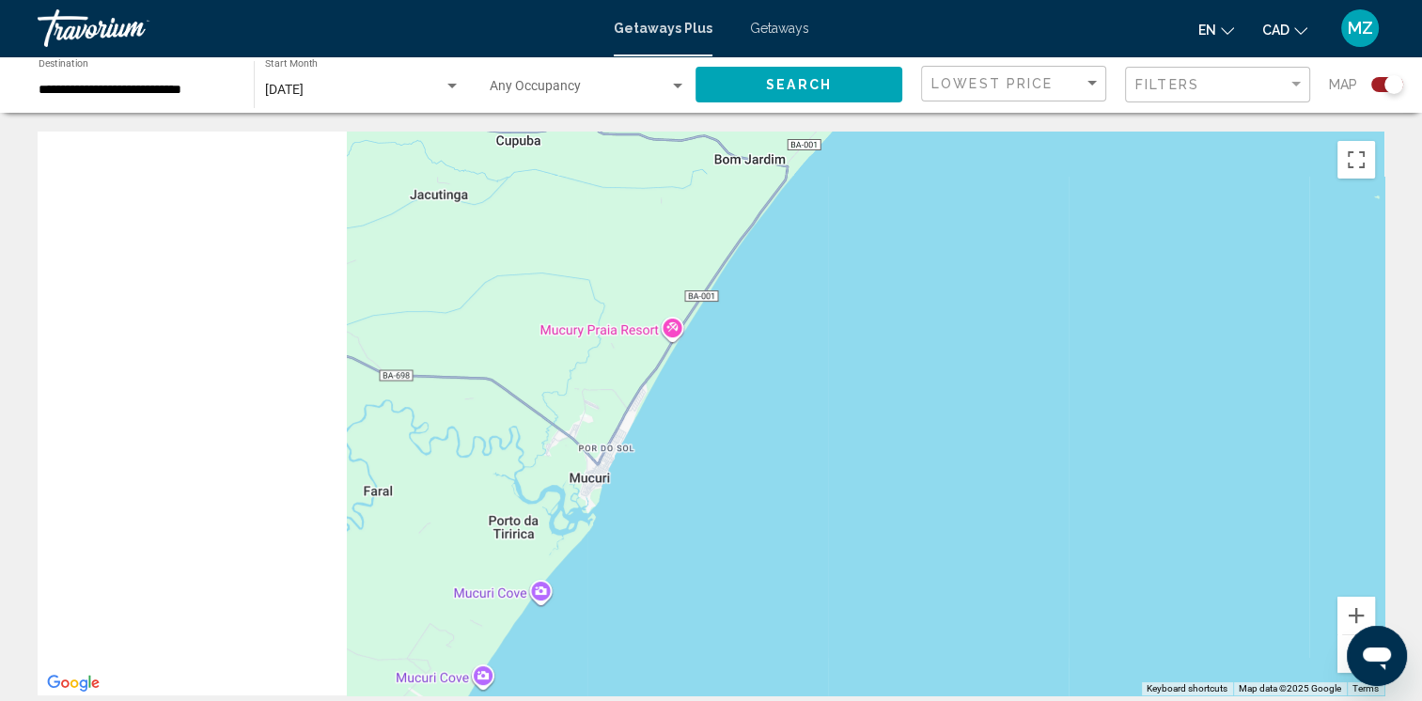
drag, startPoint x: 922, startPoint y: 380, endPoint x: 1026, endPoint y: 329, distance: 116.0
click at [1022, 334] on div "Main content" at bounding box center [711, 414] width 1346 height 564
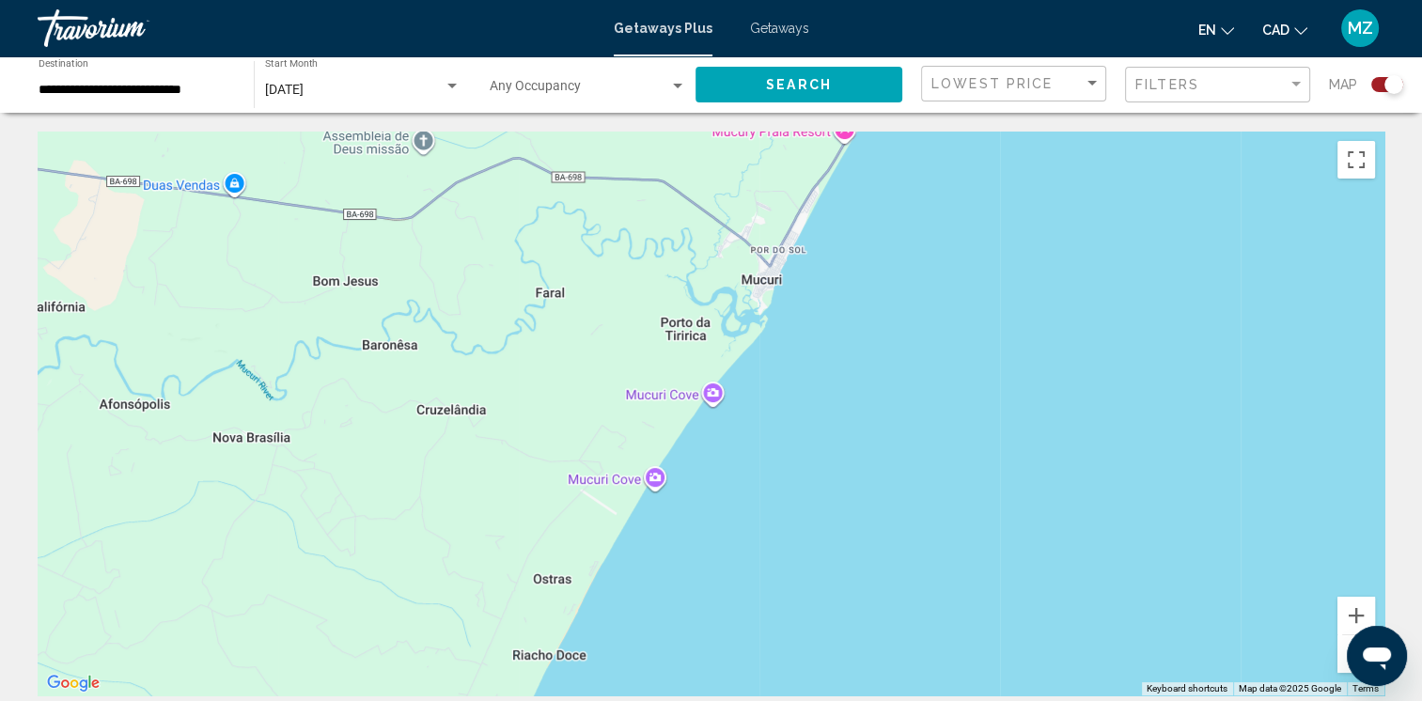
drag, startPoint x: 838, startPoint y: 562, endPoint x: 962, endPoint y: 366, distance: 231.5
click at [910, 359] on div "Main content" at bounding box center [711, 414] width 1346 height 564
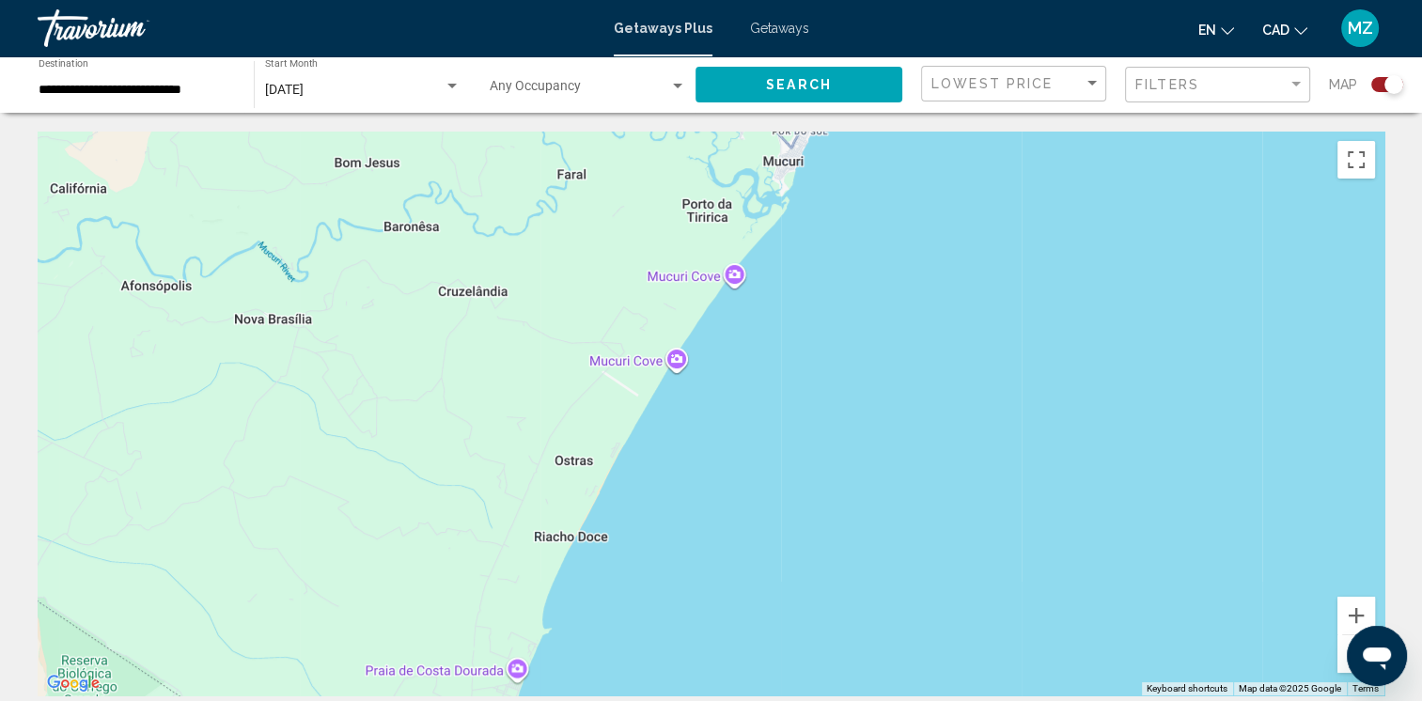
click at [1340, 662] on button "Zoom out" at bounding box center [1356, 654] width 38 height 38
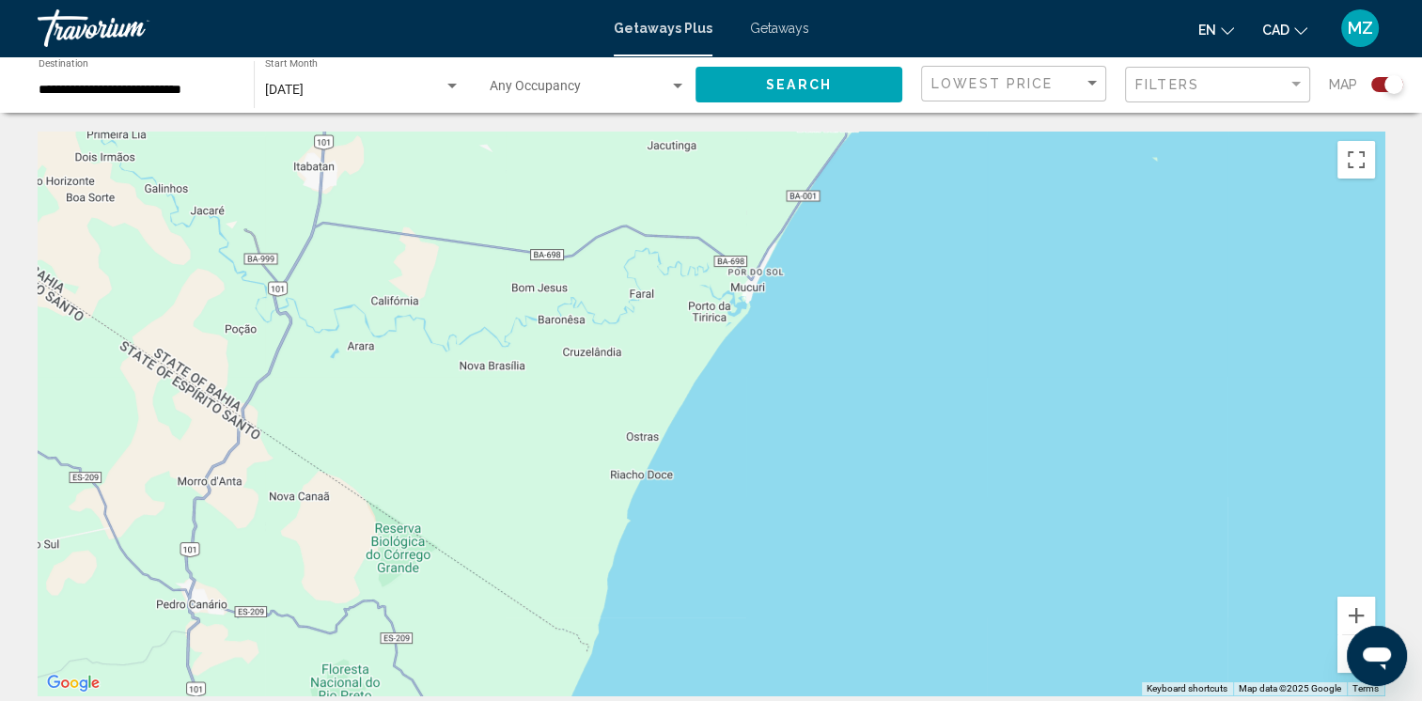
click at [1340, 662] on button "Zoom out" at bounding box center [1356, 654] width 38 height 38
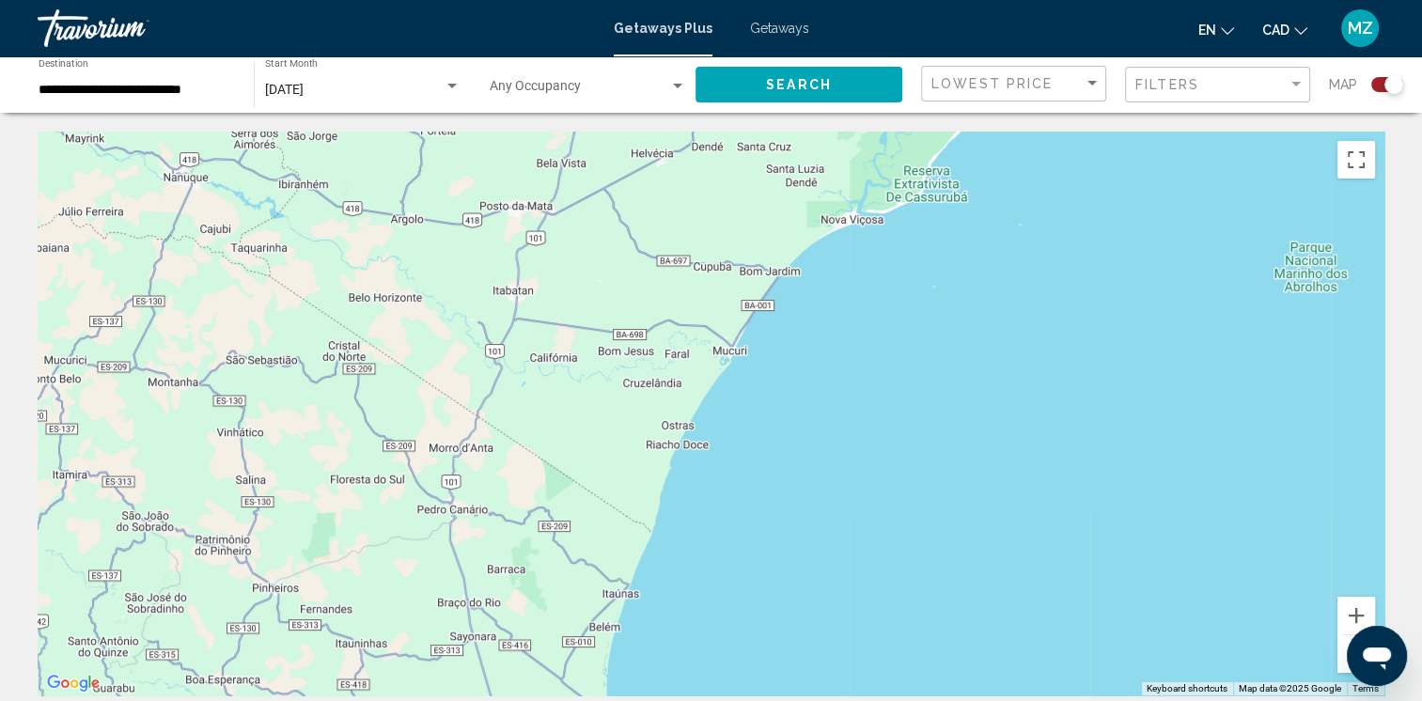
click at [1340, 662] on button "Zoom out" at bounding box center [1356, 654] width 38 height 38
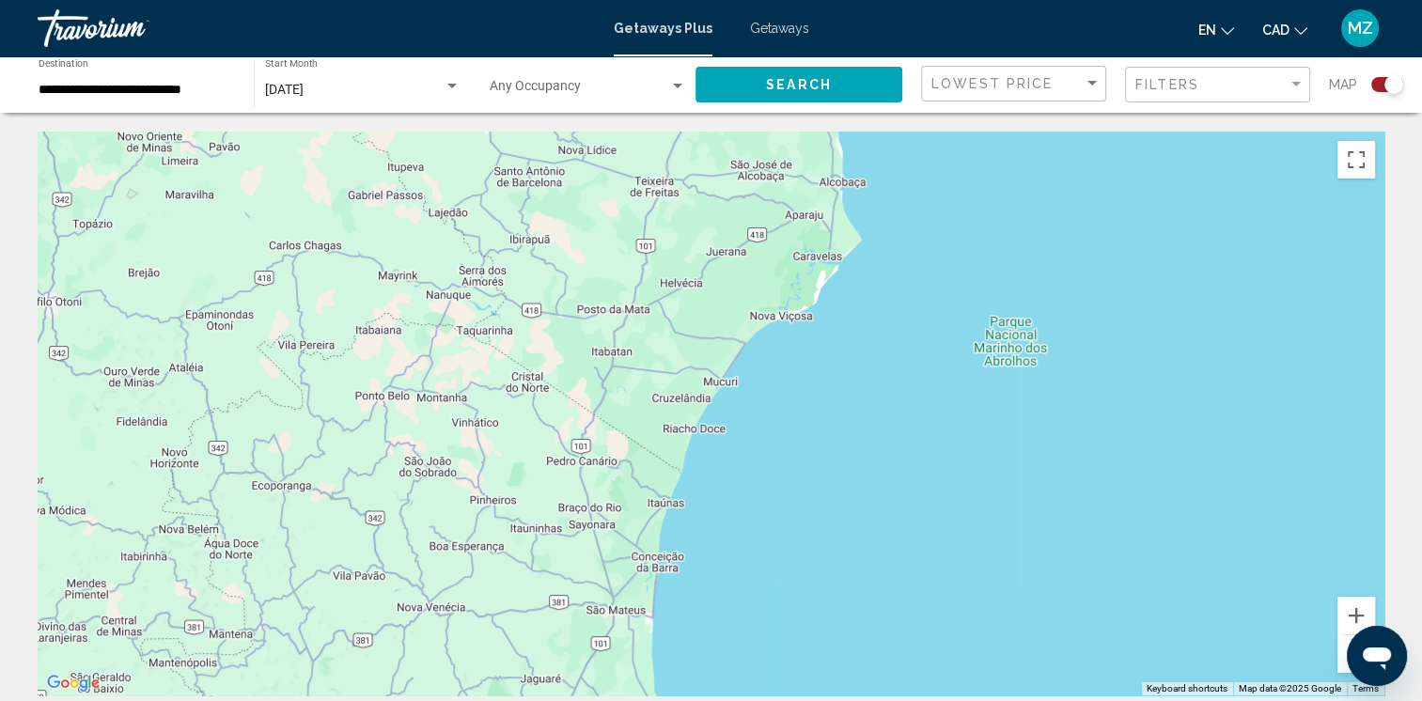
click at [108, 93] on input "**********" at bounding box center [137, 90] width 196 height 15
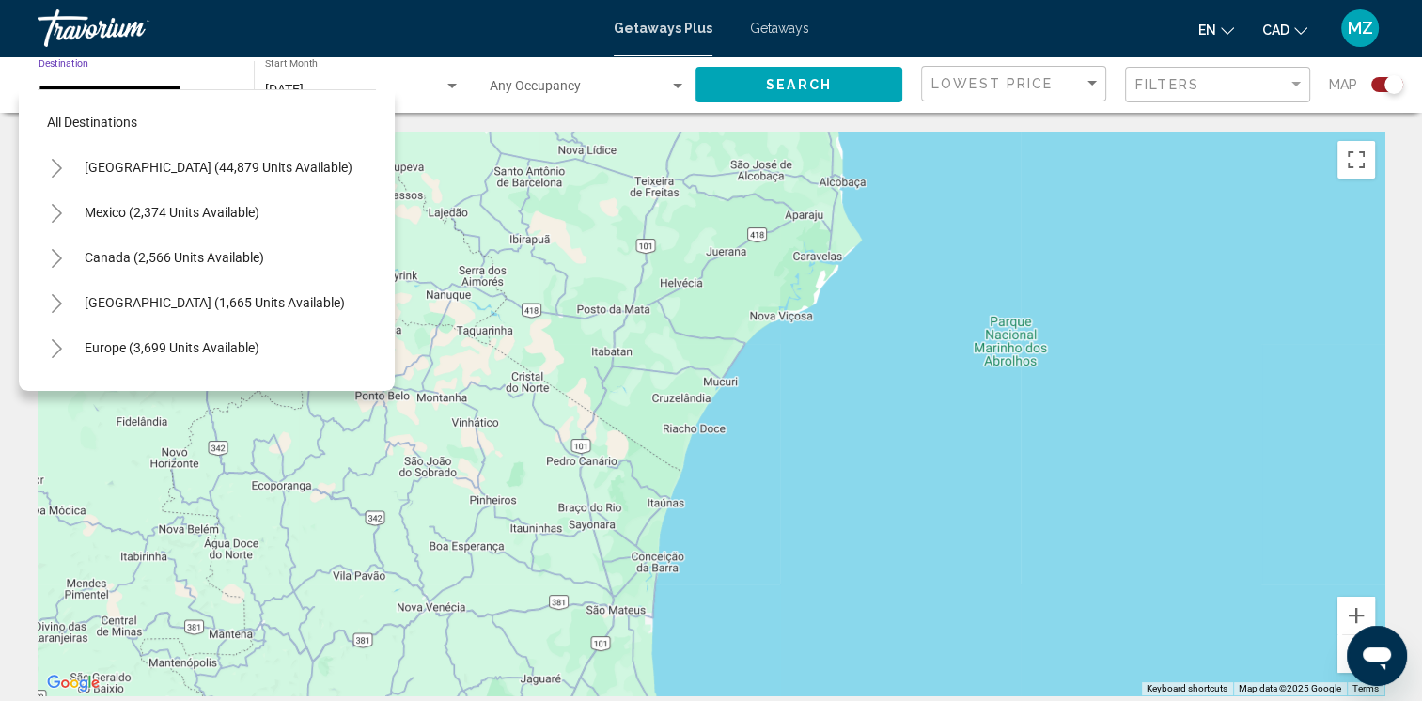
scroll to position [389, 0]
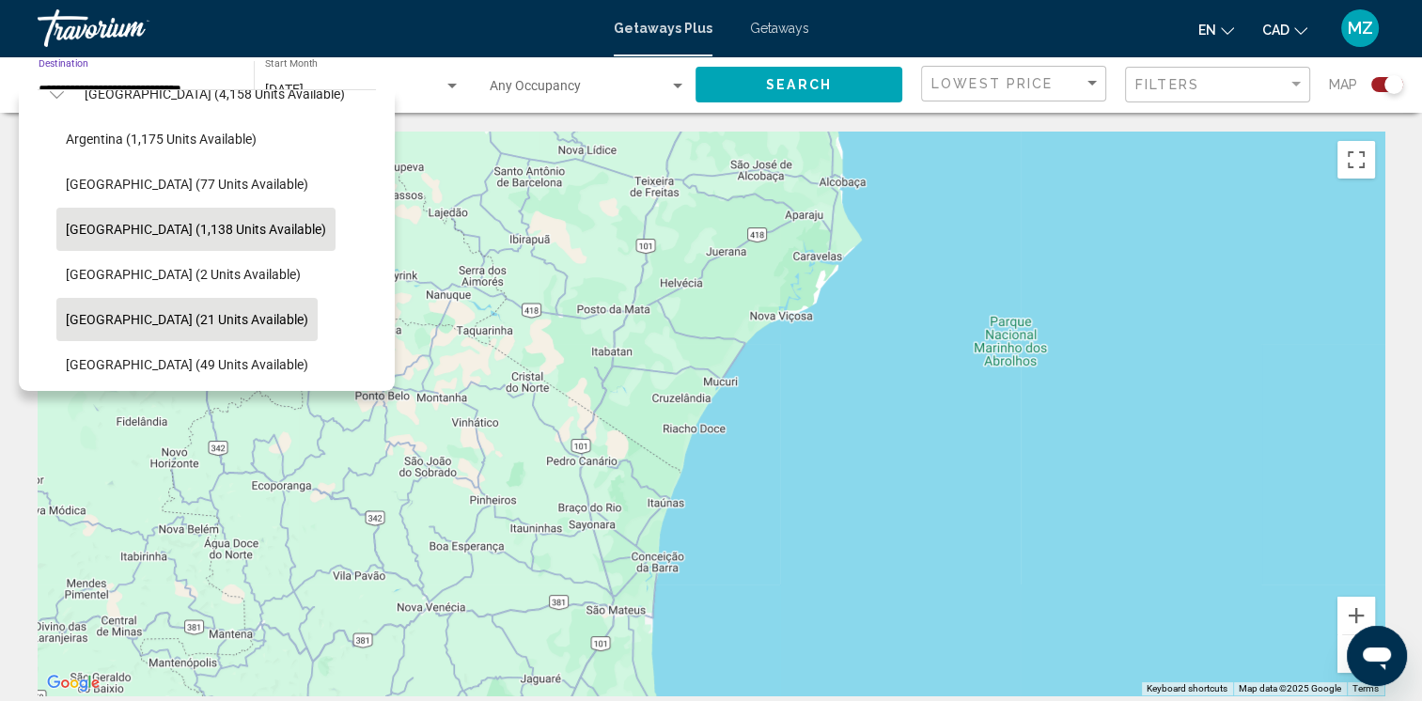
click at [142, 321] on span "[GEOGRAPHIC_DATA] (21 units available)" at bounding box center [187, 319] width 242 height 15
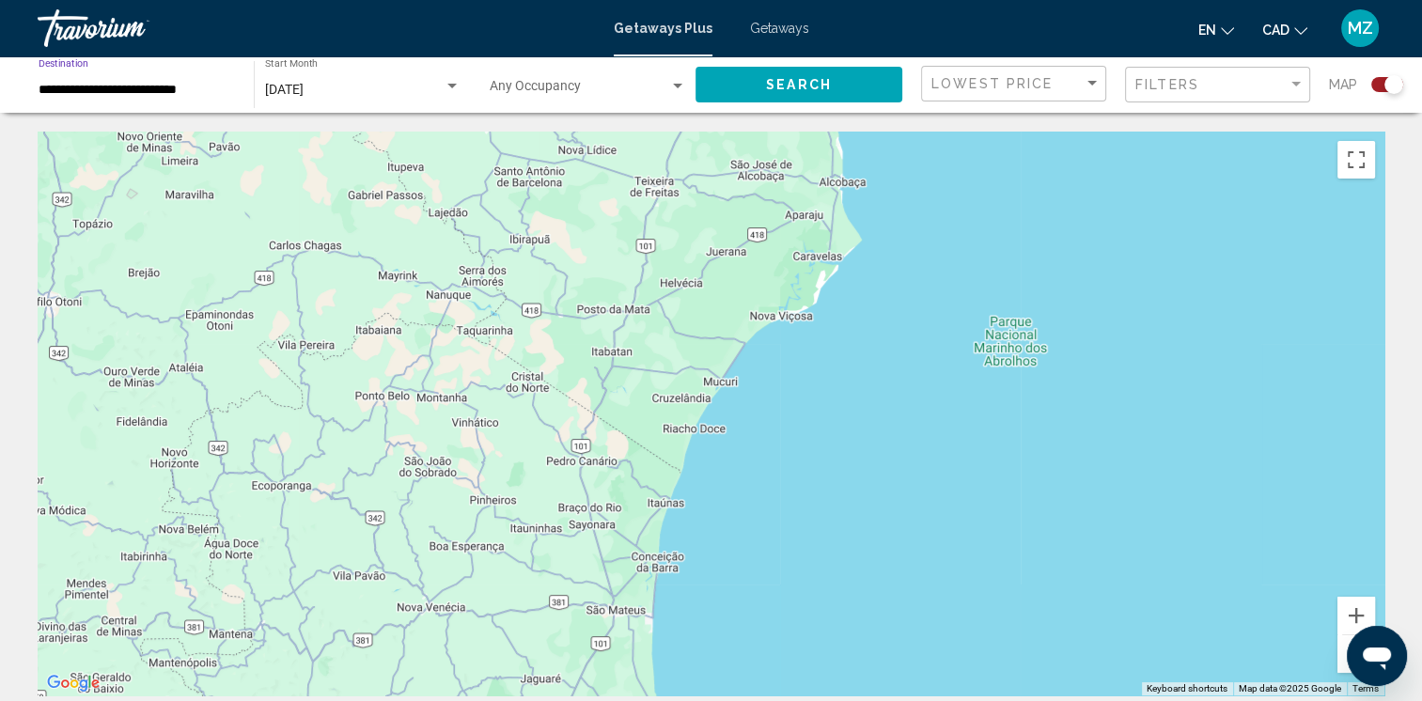
click at [825, 74] on button "Search" at bounding box center [798, 84] width 207 height 35
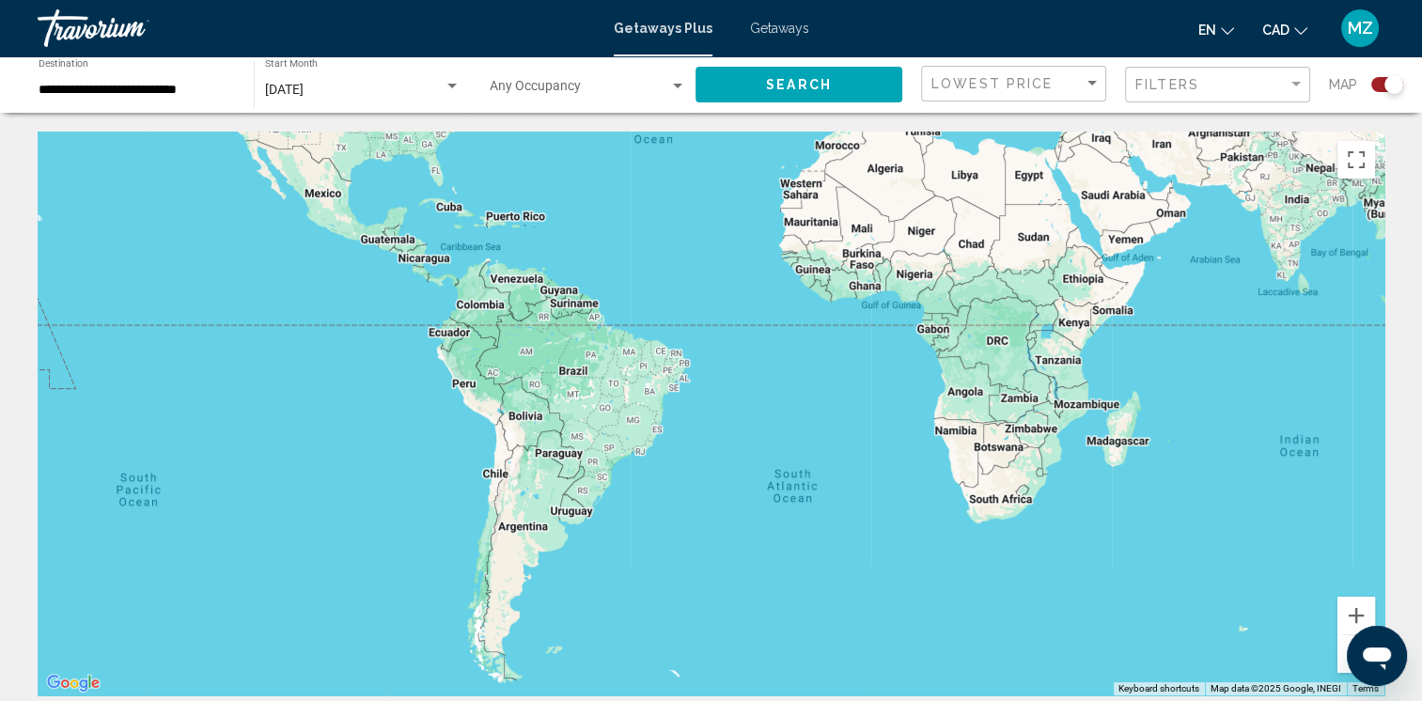
drag, startPoint x: 649, startPoint y: 411, endPoint x: 661, endPoint y: 231, distance: 179.9
click at [661, 230] on div "Main content" at bounding box center [711, 414] width 1346 height 564
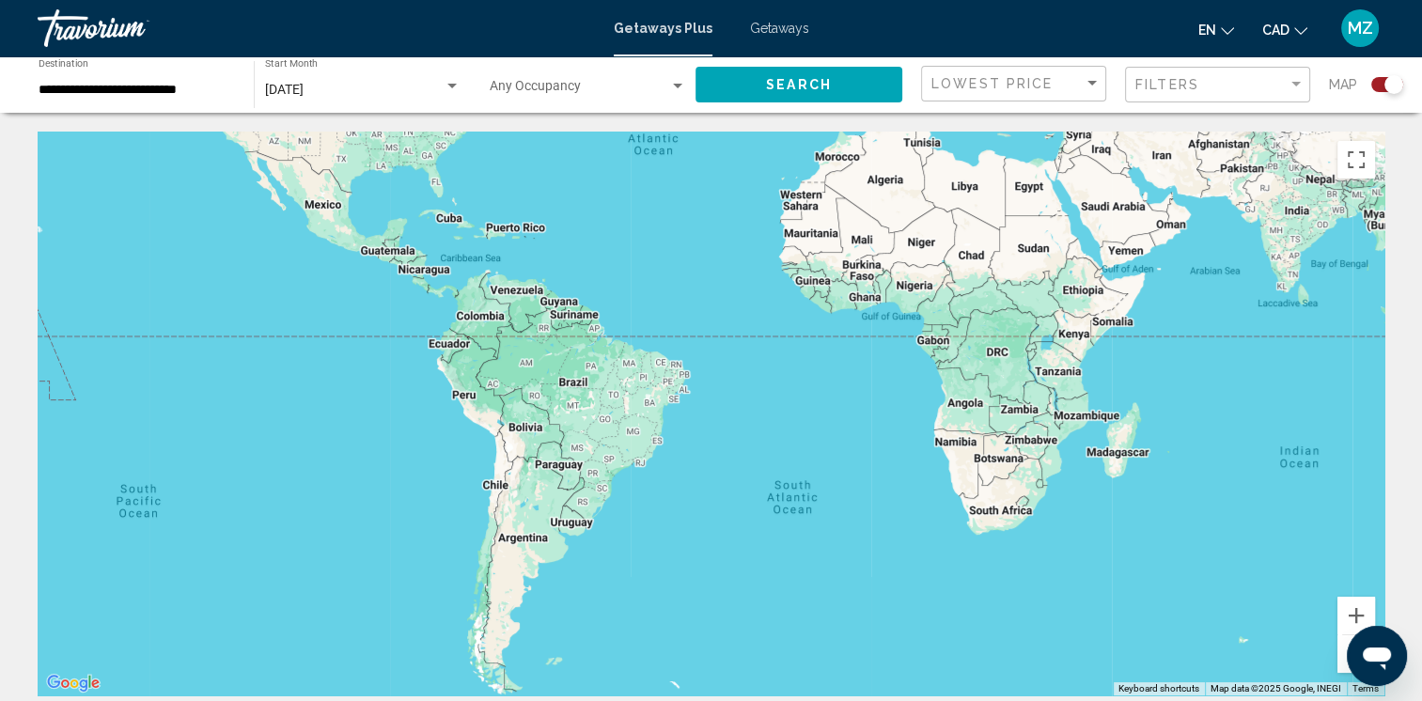
click at [110, 98] on div "**********" at bounding box center [137, 85] width 196 height 52
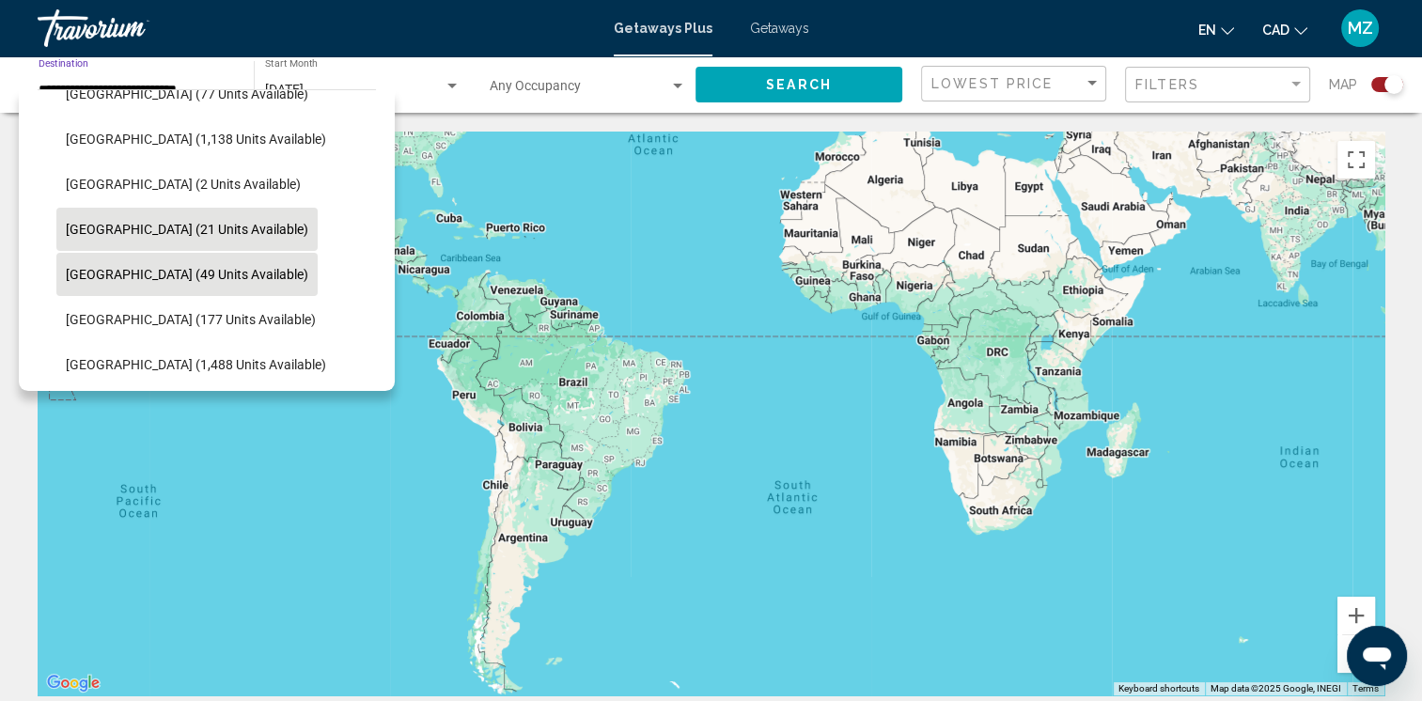
scroll to position [573, 0]
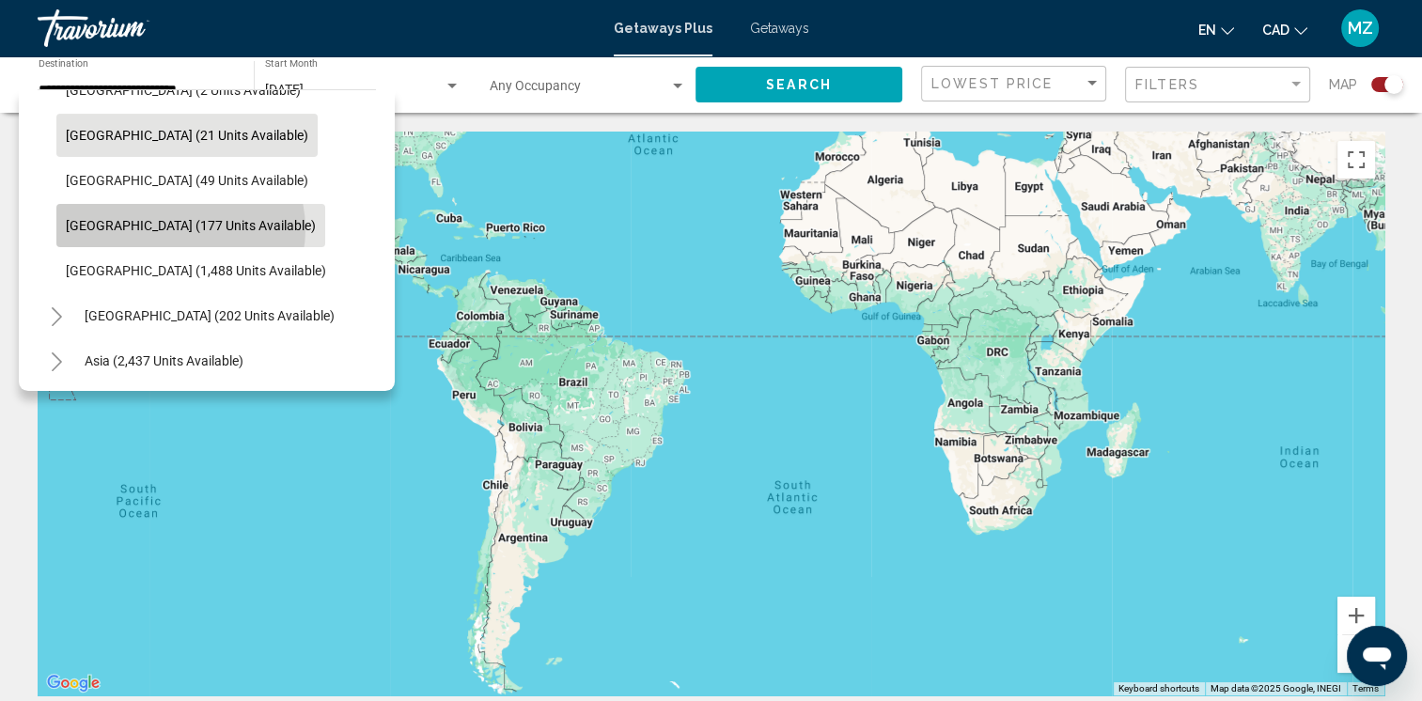
click at [179, 228] on span "[GEOGRAPHIC_DATA] (177 units available)" at bounding box center [191, 225] width 250 height 15
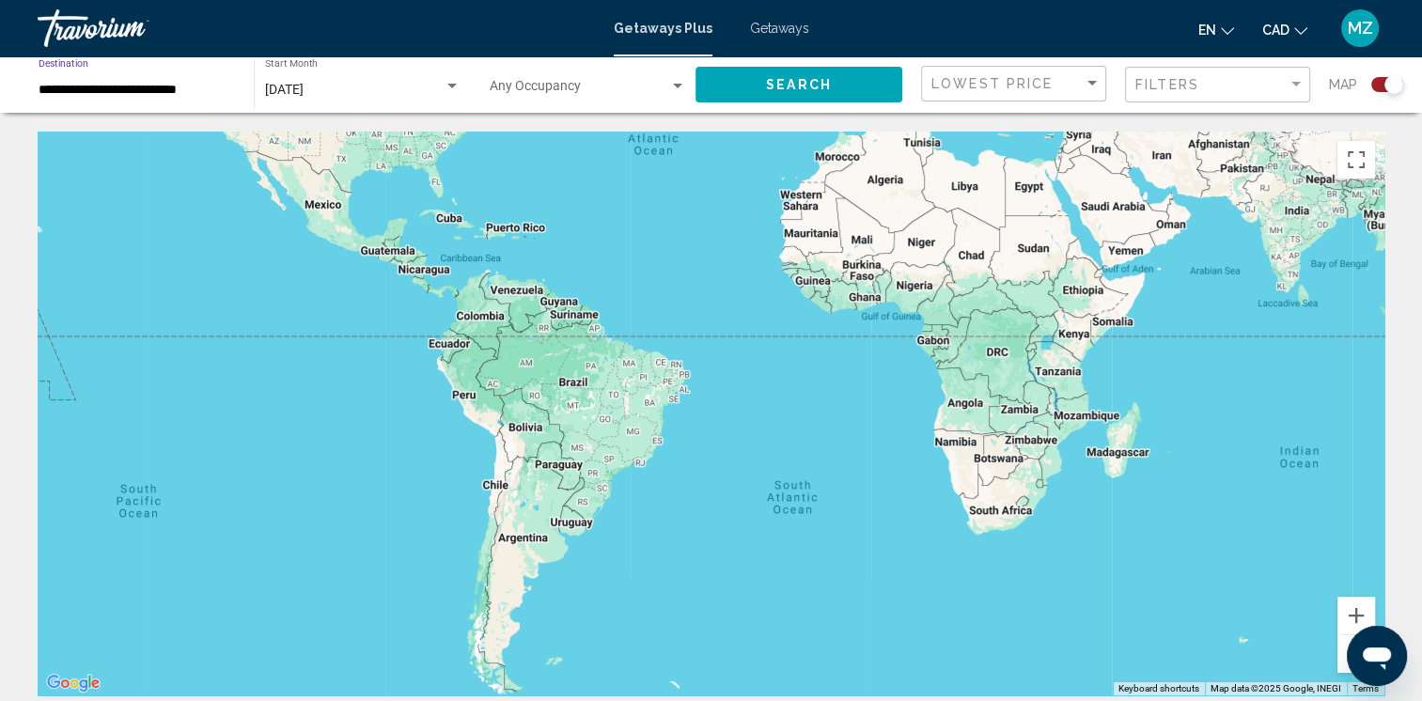
click at [109, 93] on input "**********" at bounding box center [137, 90] width 196 height 15
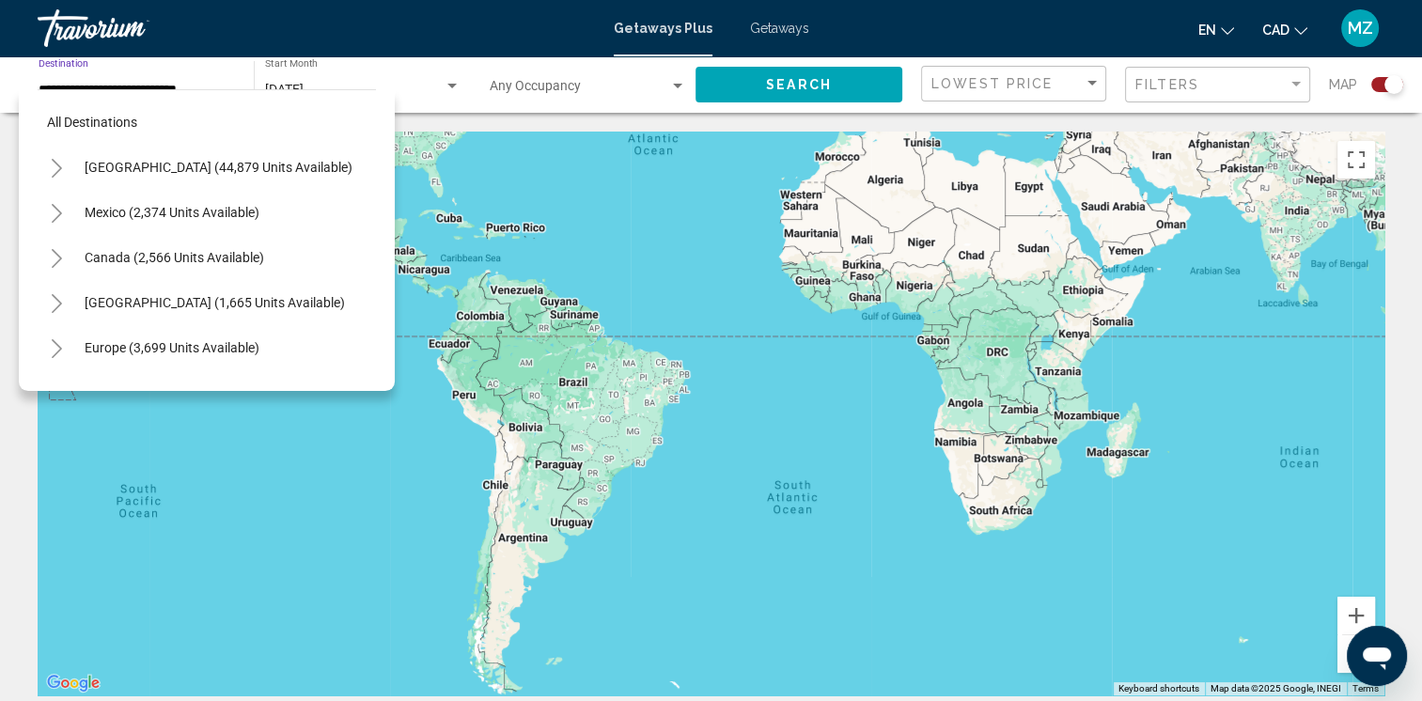
scroll to position [569, 0]
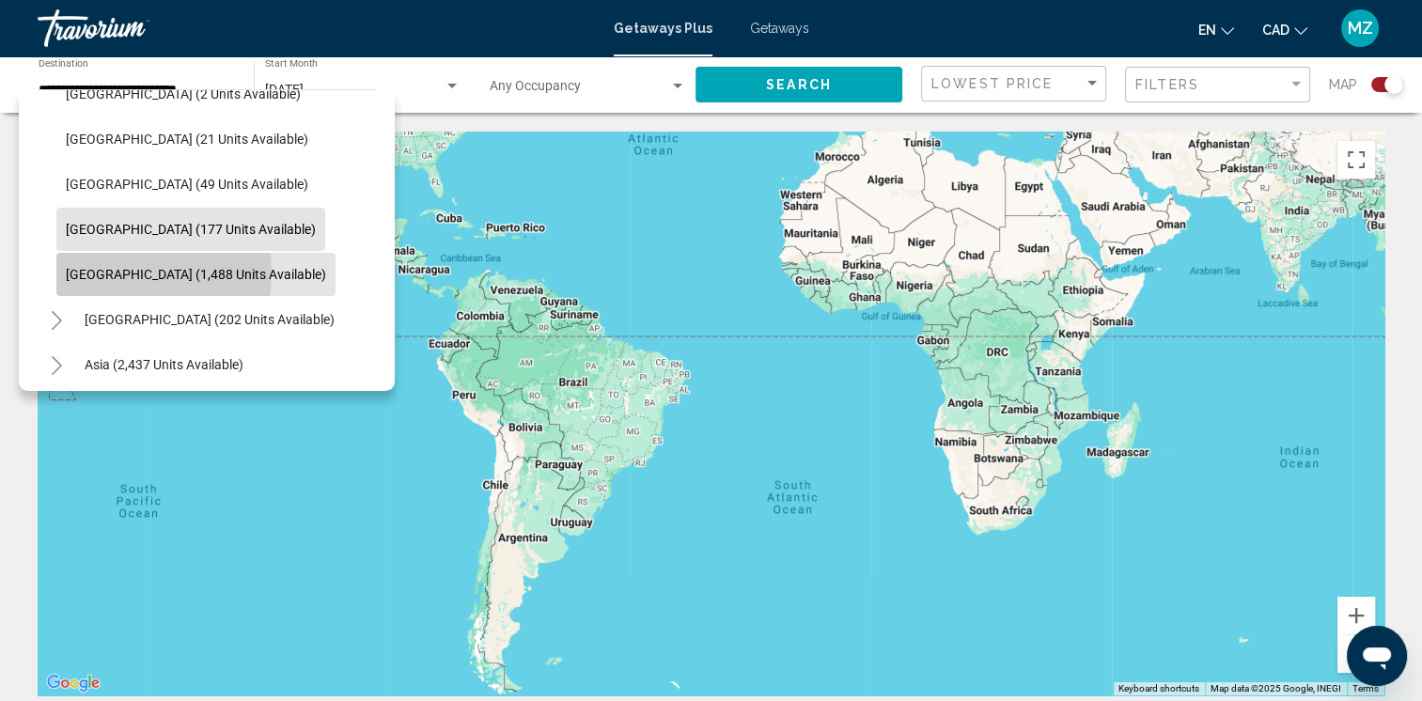
drag, startPoint x: 113, startPoint y: 272, endPoint x: 174, endPoint y: 275, distance: 61.1
click at [113, 272] on span "[GEOGRAPHIC_DATA] (1,488 units available)" at bounding box center [196, 274] width 260 height 15
type input "**********"
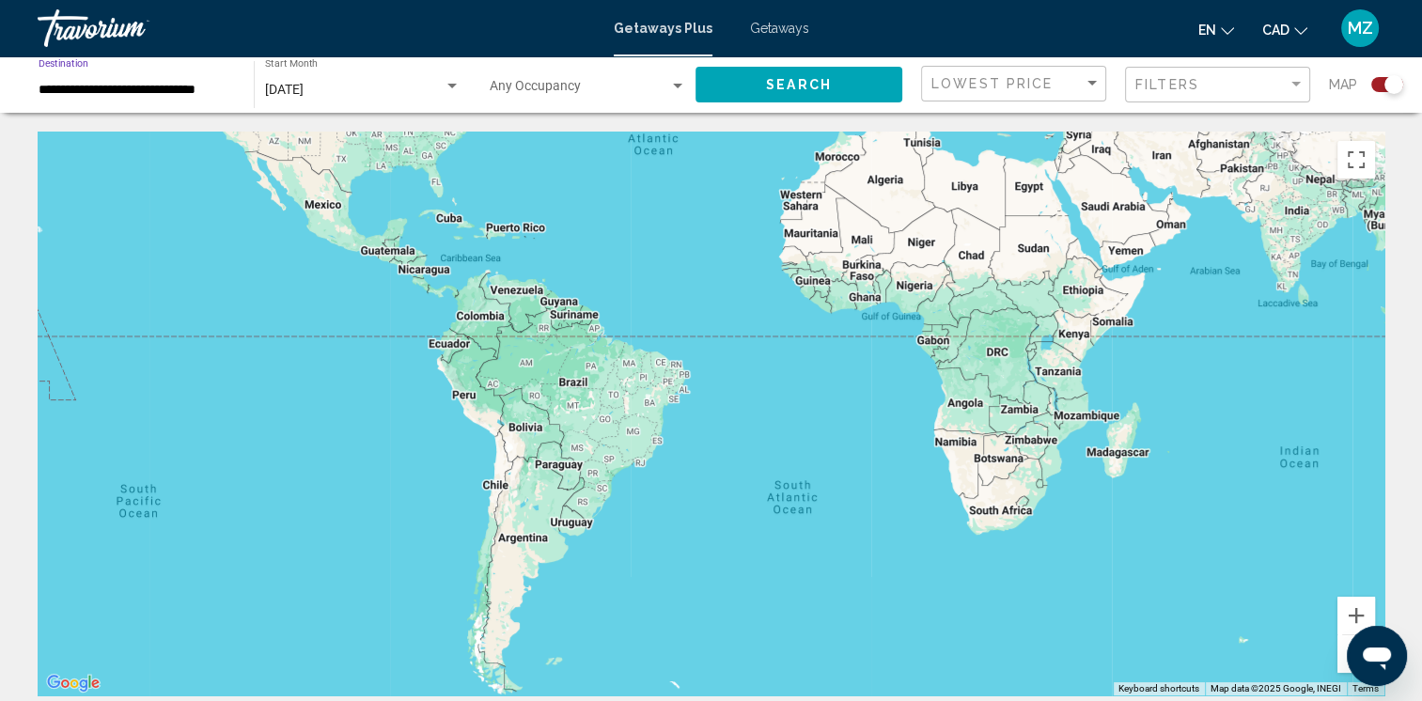
click at [788, 88] on span "Search" at bounding box center [799, 85] width 66 height 15
click at [523, 261] on icon "Main content" at bounding box center [529, 263] width 17 height 24
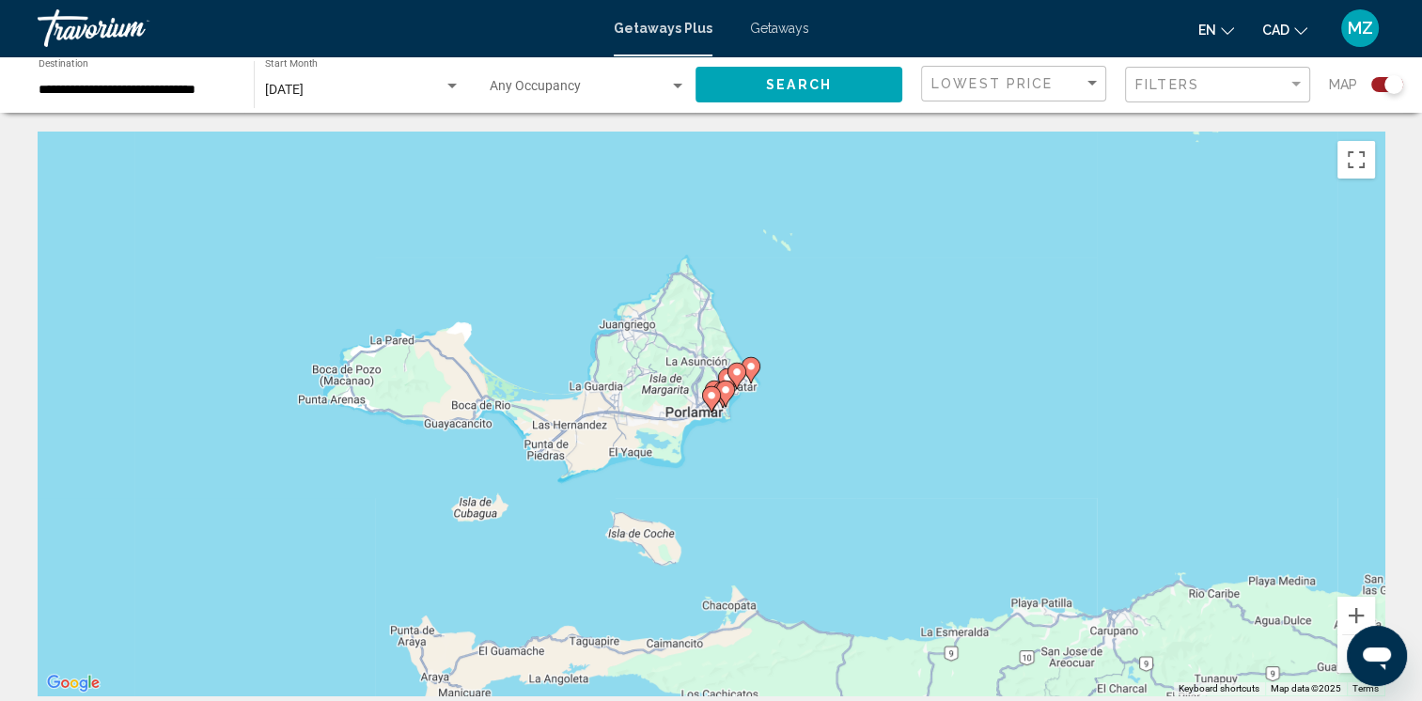
click at [706, 400] on image "Main content" at bounding box center [711, 395] width 11 height 11
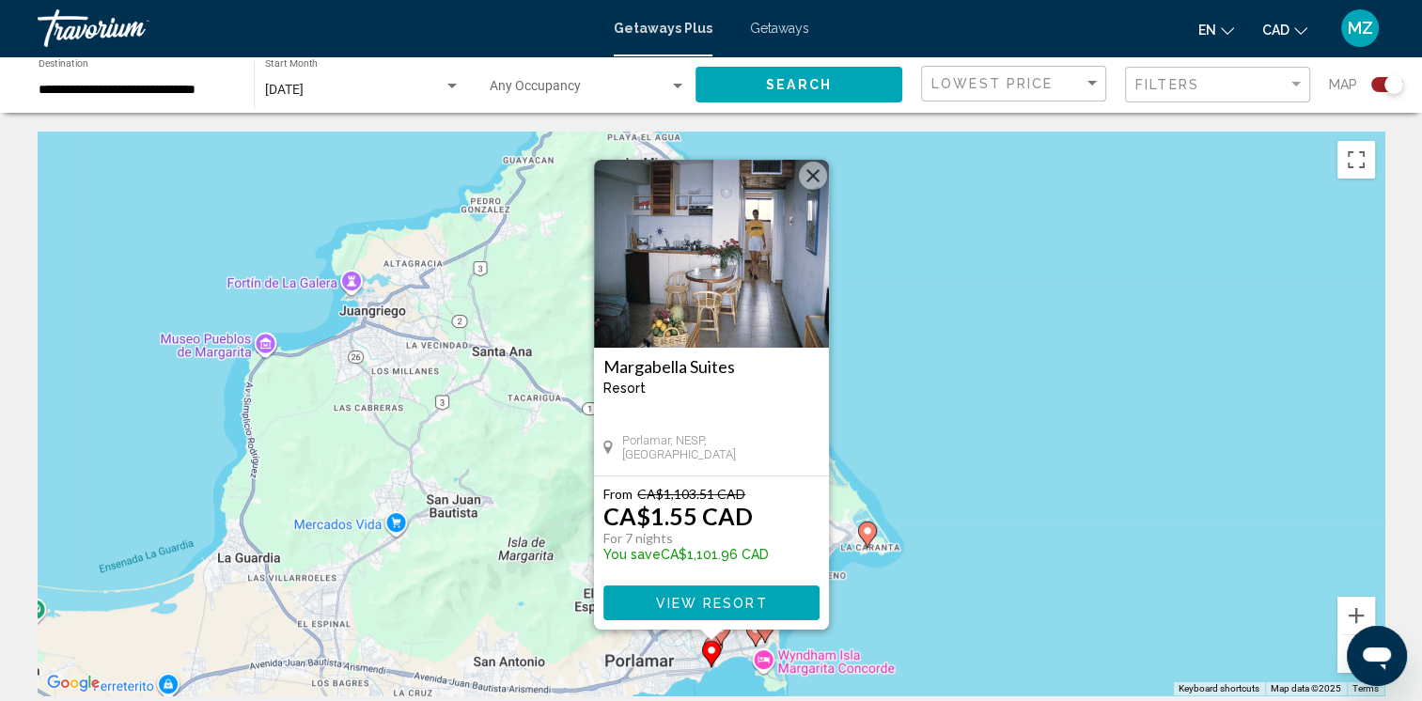
click at [804, 172] on button "Close" at bounding box center [813, 176] width 28 height 28
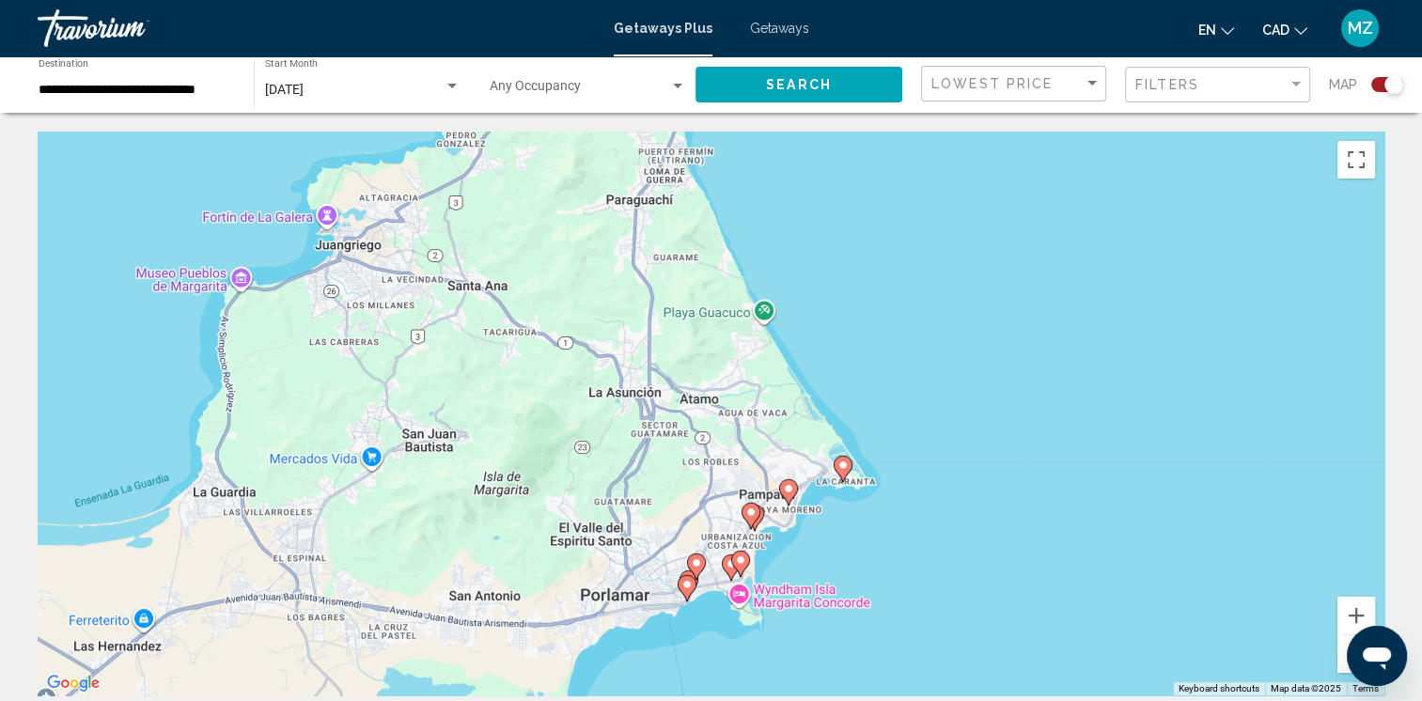
drag, startPoint x: 863, startPoint y: 591, endPoint x: 824, endPoint y: 468, distance: 129.0
click at [824, 468] on div "To navigate, press the arrow keys. To activate drag with keyboard, press Alt + …" at bounding box center [711, 414] width 1346 height 564
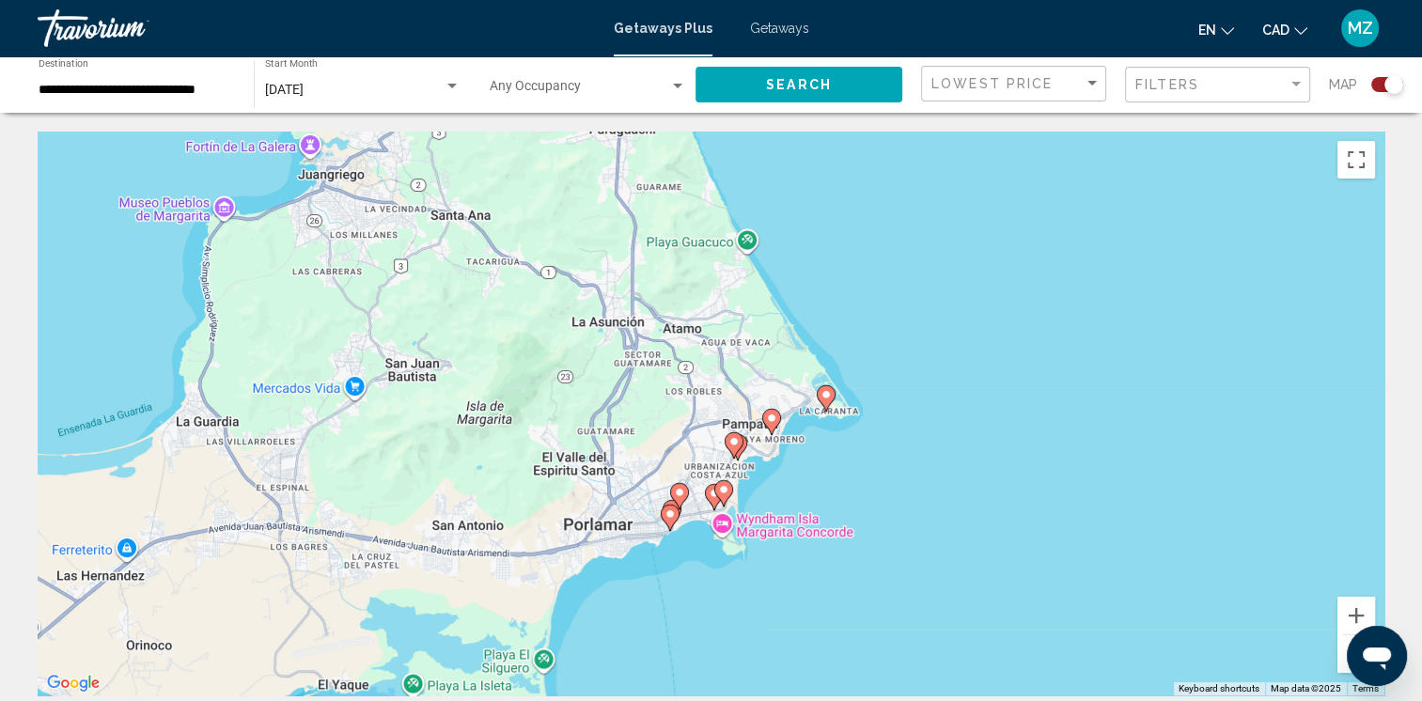
click at [830, 394] on image "Main content" at bounding box center [825, 394] width 11 height 11
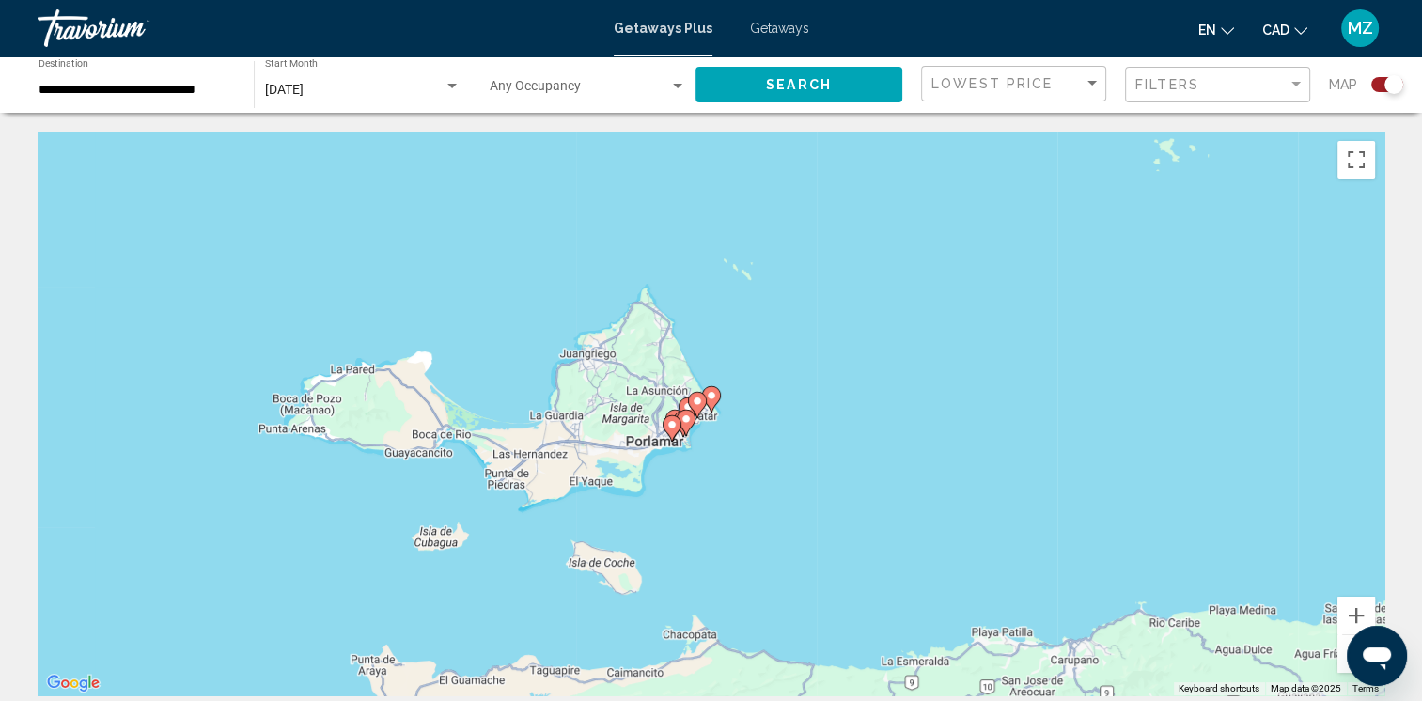
click at [714, 408] on gmp-advanced-marker "Main content" at bounding box center [711, 399] width 19 height 28
click at [714, 396] on image "Main content" at bounding box center [711, 395] width 11 height 11
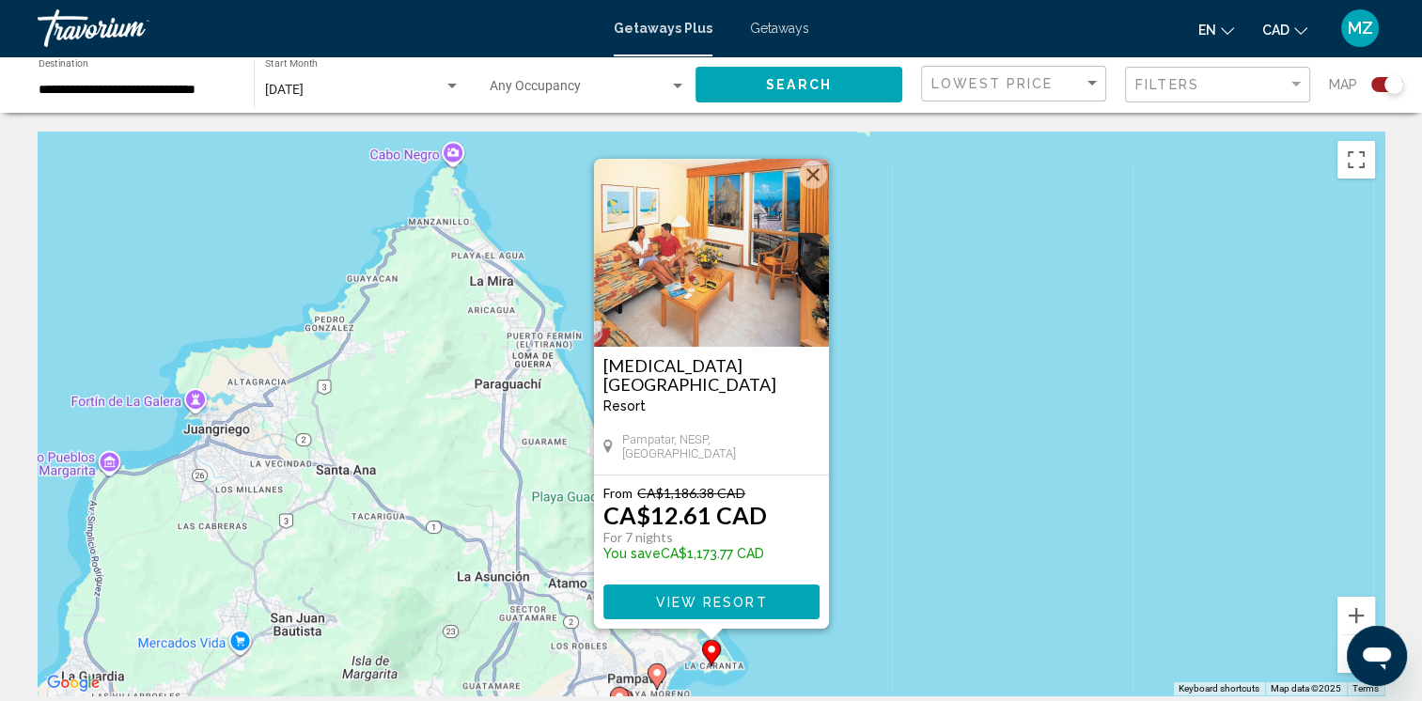
drag, startPoint x: 812, startPoint y: 167, endPoint x: 828, endPoint y: 190, distance: 27.6
click at [812, 168] on button "Close" at bounding box center [813, 175] width 28 height 28
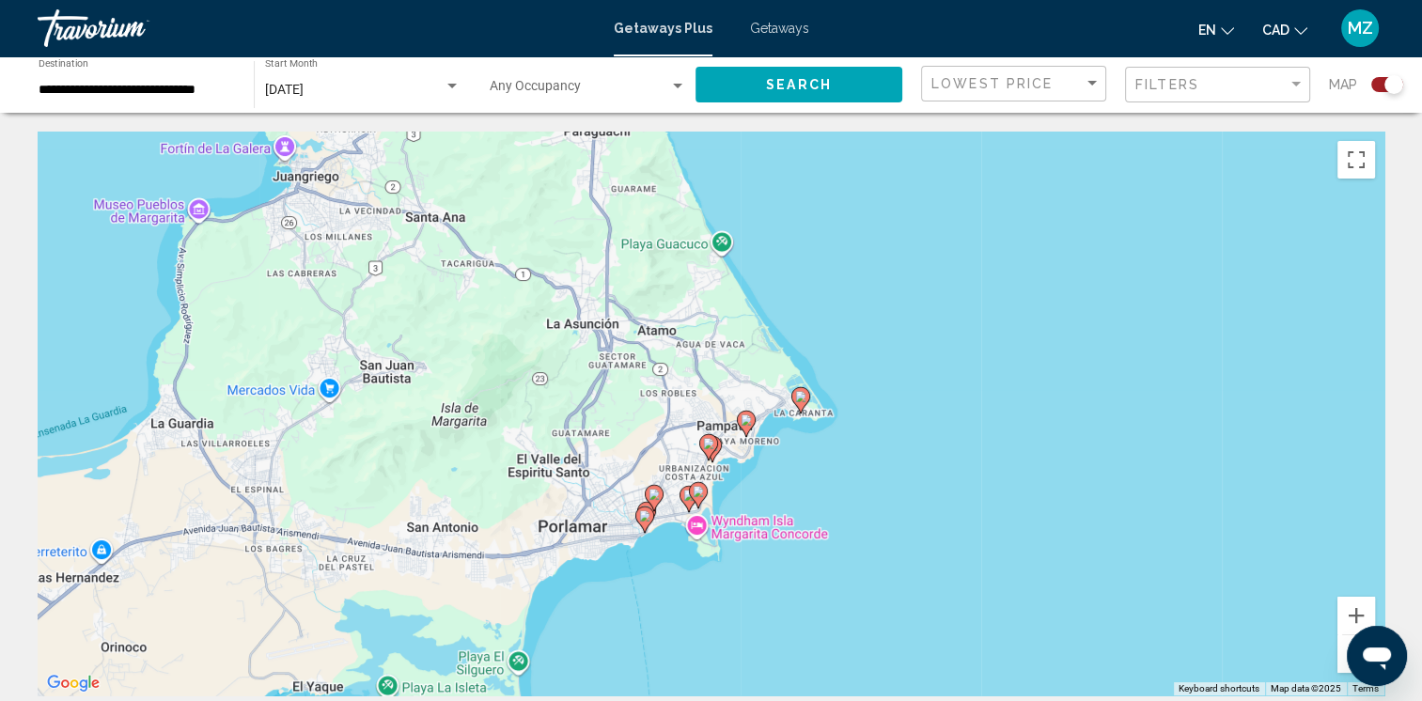
drag, startPoint x: 602, startPoint y: 566, endPoint x: 696, endPoint y: 244, distance: 334.8
click at [696, 246] on div "To activate drag with keyboard, press Alt + Enter. Once in keyboard drag state,…" at bounding box center [711, 414] width 1346 height 564
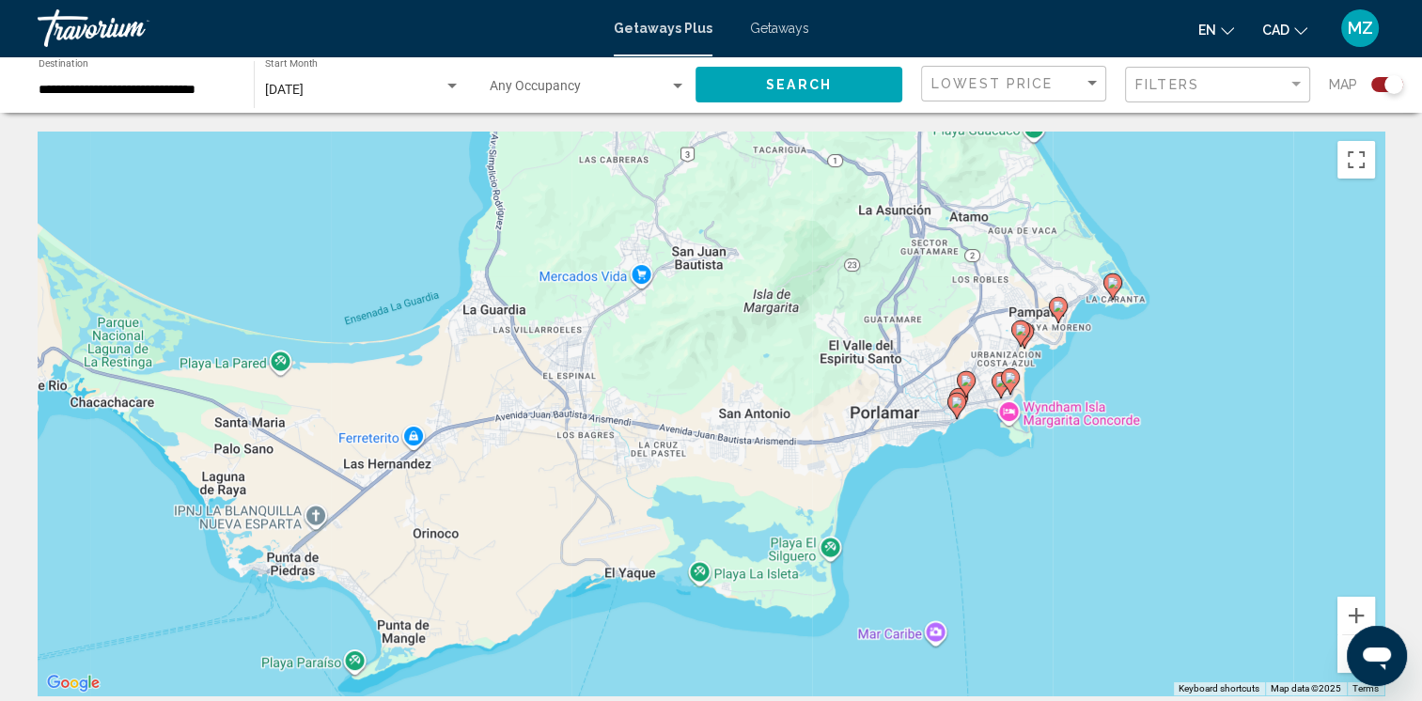
drag, startPoint x: 451, startPoint y: 480, endPoint x: 755, endPoint y: 456, distance: 305.4
click at [759, 442] on div "To activate drag with keyboard, press Alt + Enter. Once in keyboard drag state,…" at bounding box center [711, 414] width 1346 height 564
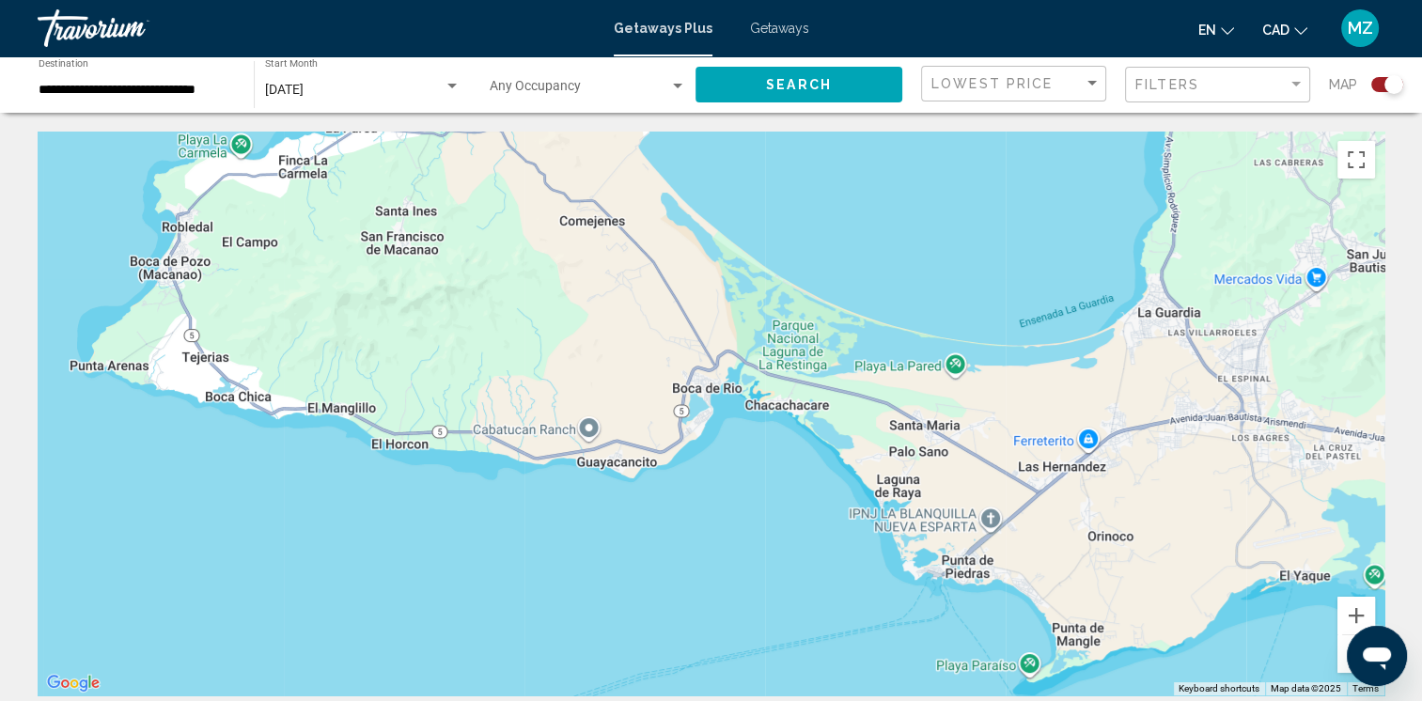
drag, startPoint x: 642, startPoint y: 521, endPoint x: 1289, endPoint y: 510, distance: 647.5
click at [1319, 522] on div "To activate drag with keyboard, press Alt + Enter. Once in keyboard drag state,…" at bounding box center [711, 414] width 1346 height 564
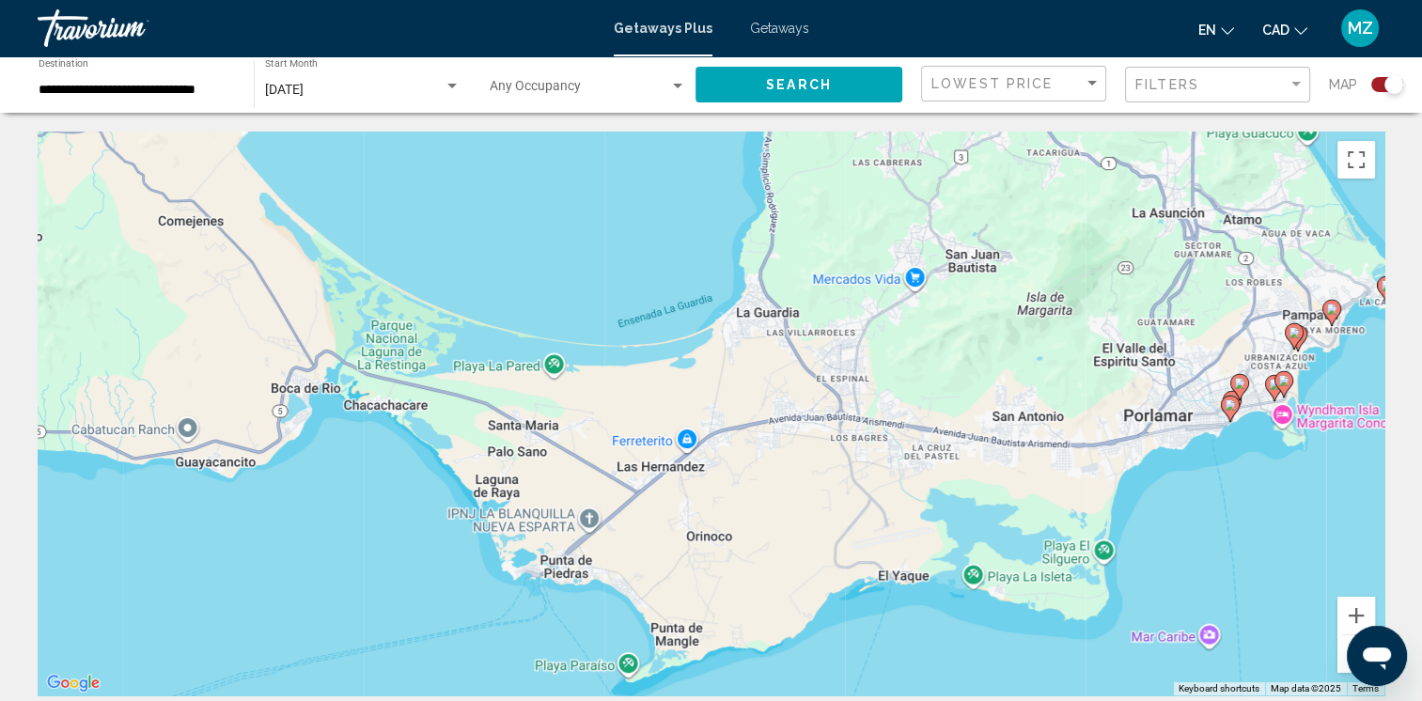
drag, startPoint x: 1124, startPoint y: 434, endPoint x: 834, endPoint y: 363, distance: 298.1
click at [832, 358] on div "To activate drag with keyboard, press Alt + Enter. Once in keyboard drag state,…" at bounding box center [711, 414] width 1346 height 564
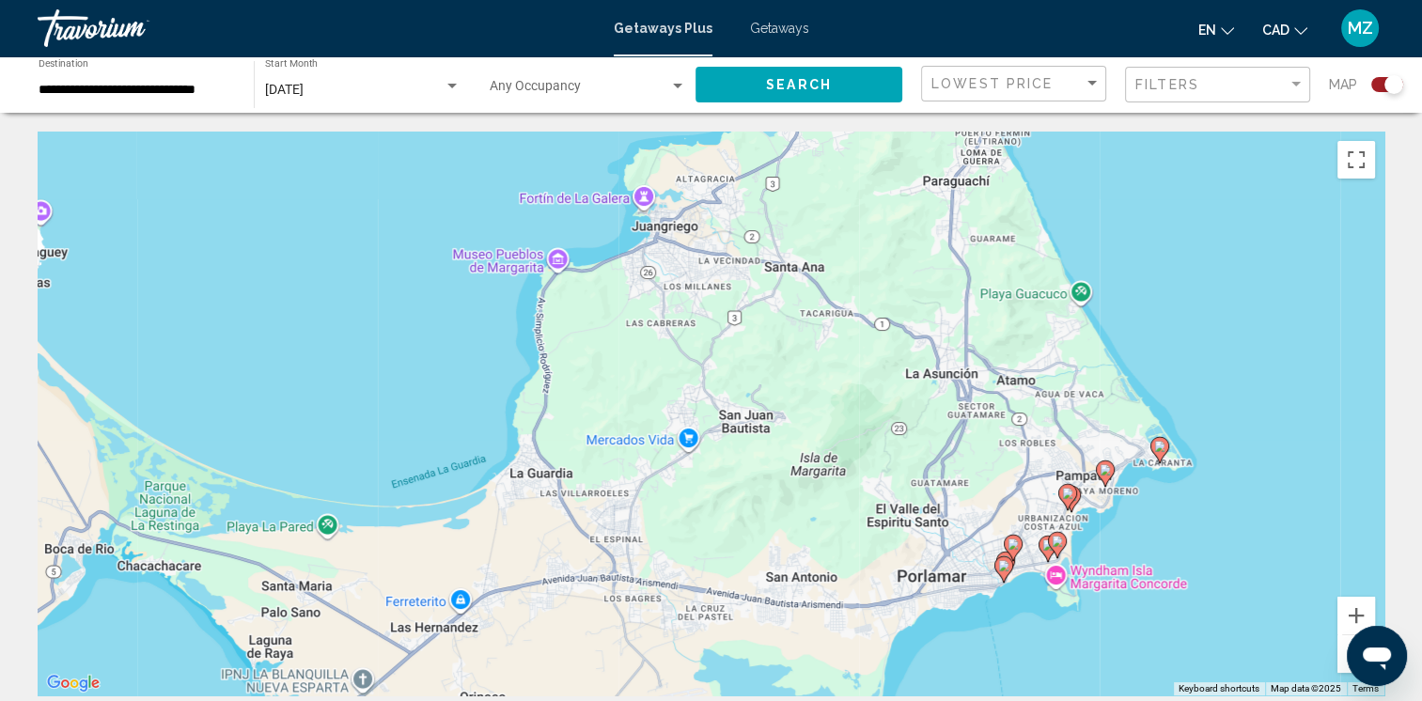
drag, startPoint x: 1073, startPoint y: 319, endPoint x: 847, endPoint y: 479, distance: 276.9
click at [847, 479] on div "To activate drag with keyboard, press Alt + Enter. Once in keyboard drag state,…" at bounding box center [711, 414] width 1346 height 564
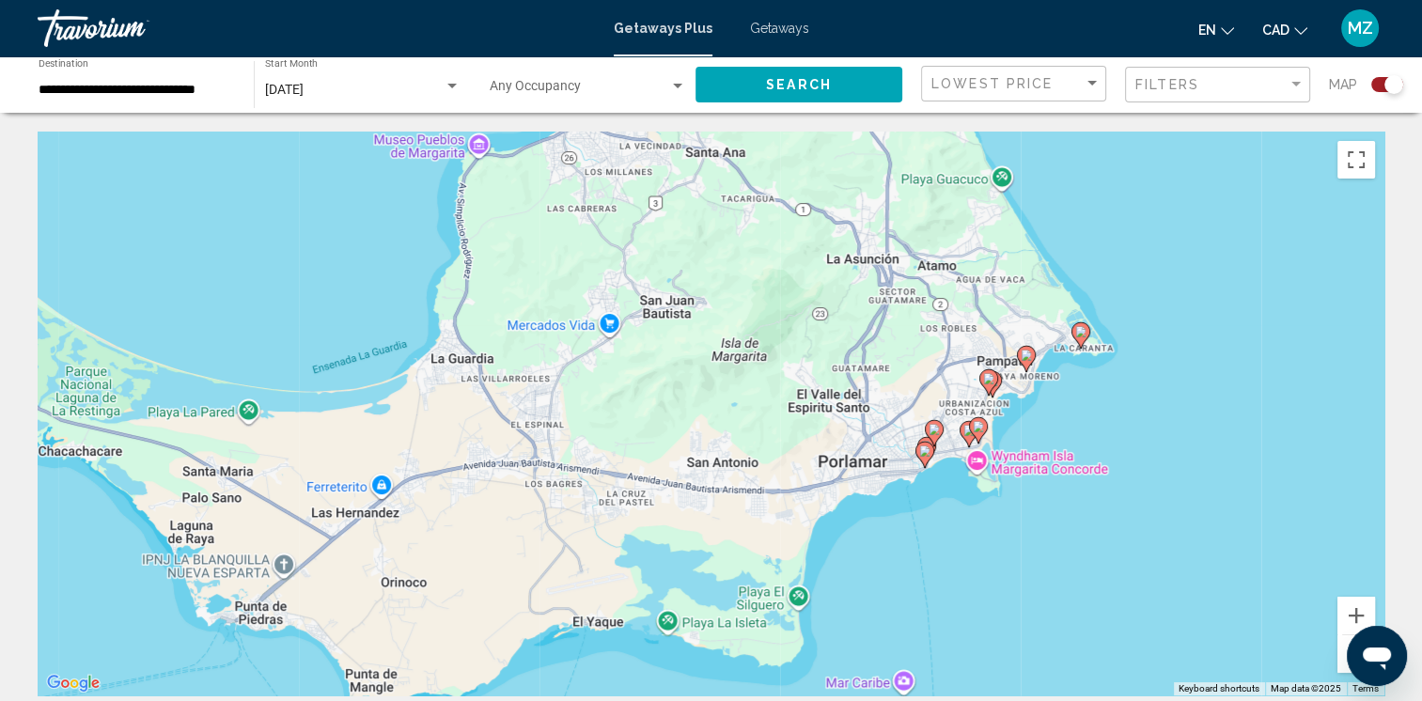
drag, startPoint x: 691, startPoint y: 536, endPoint x: 758, endPoint y: 205, distance: 338.5
click at [740, 199] on div "To activate drag with keyboard, press Alt + Enter. Once in keyboard drag state,…" at bounding box center [711, 414] width 1346 height 564
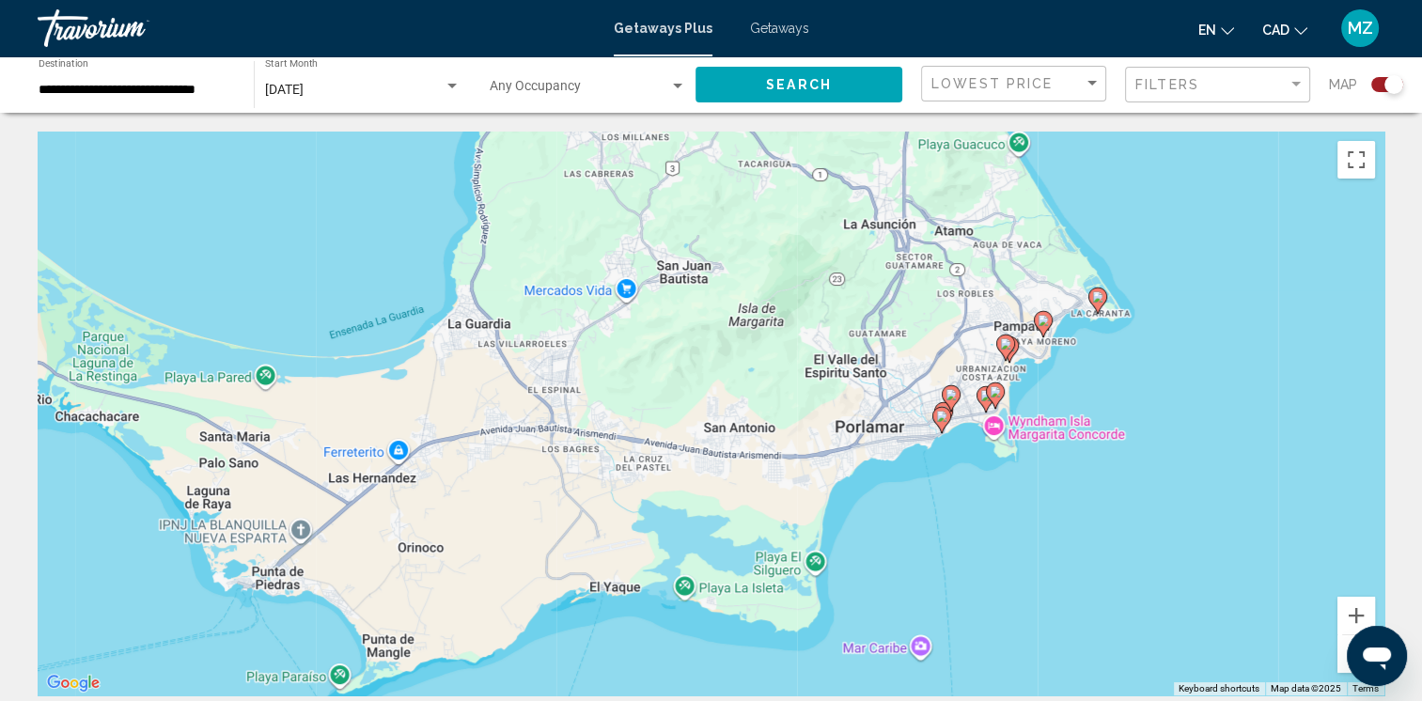
click at [1346, 646] on button "Open messaging window" at bounding box center [1376, 656] width 60 height 60
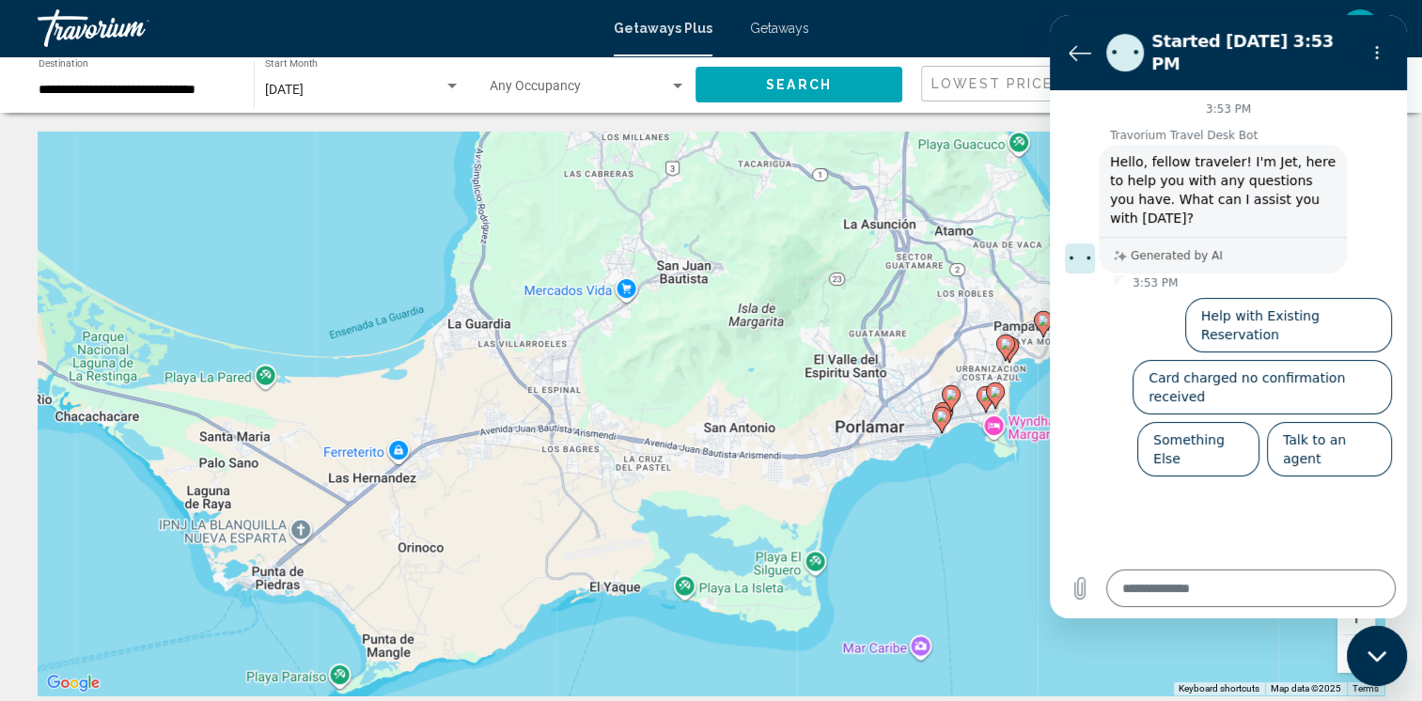
drag, startPoint x: 917, startPoint y: 621, endPoint x: 933, endPoint y: 621, distance: 16.0
click at [919, 621] on div "To activate drag with keyboard, press Alt + Enter. Once in keyboard drag state,…" at bounding box center [711, 414] width 1346 height 564
click at [1226, 58] on div "Started [DATE] 3:53 PM" at bounding box center [1224, 52] width 252 height 53
click at [1342, 653] on button "Zoom out" at bounding box center [1356, 654] width 38 height 38
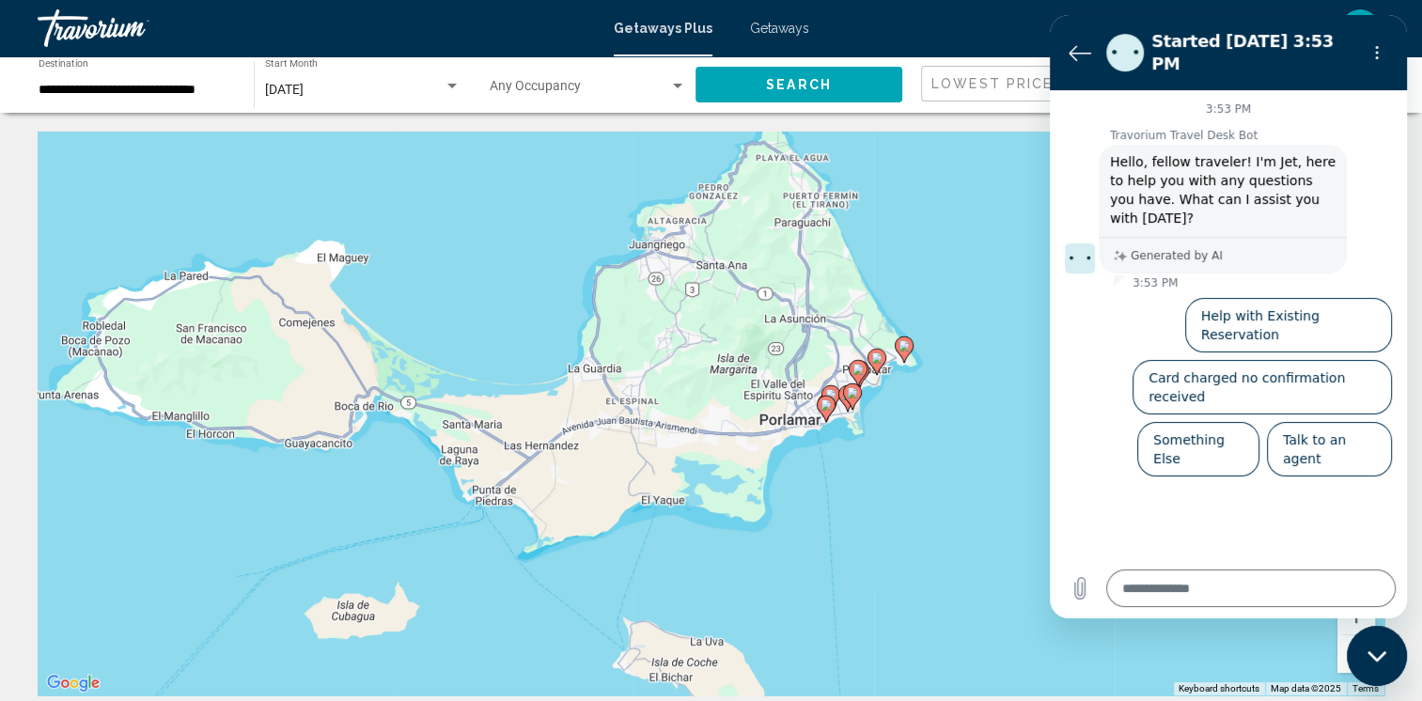
click at [1372, 657] on icon "Close messaging window" at bounding box center [1375, 655] width 19 height 10
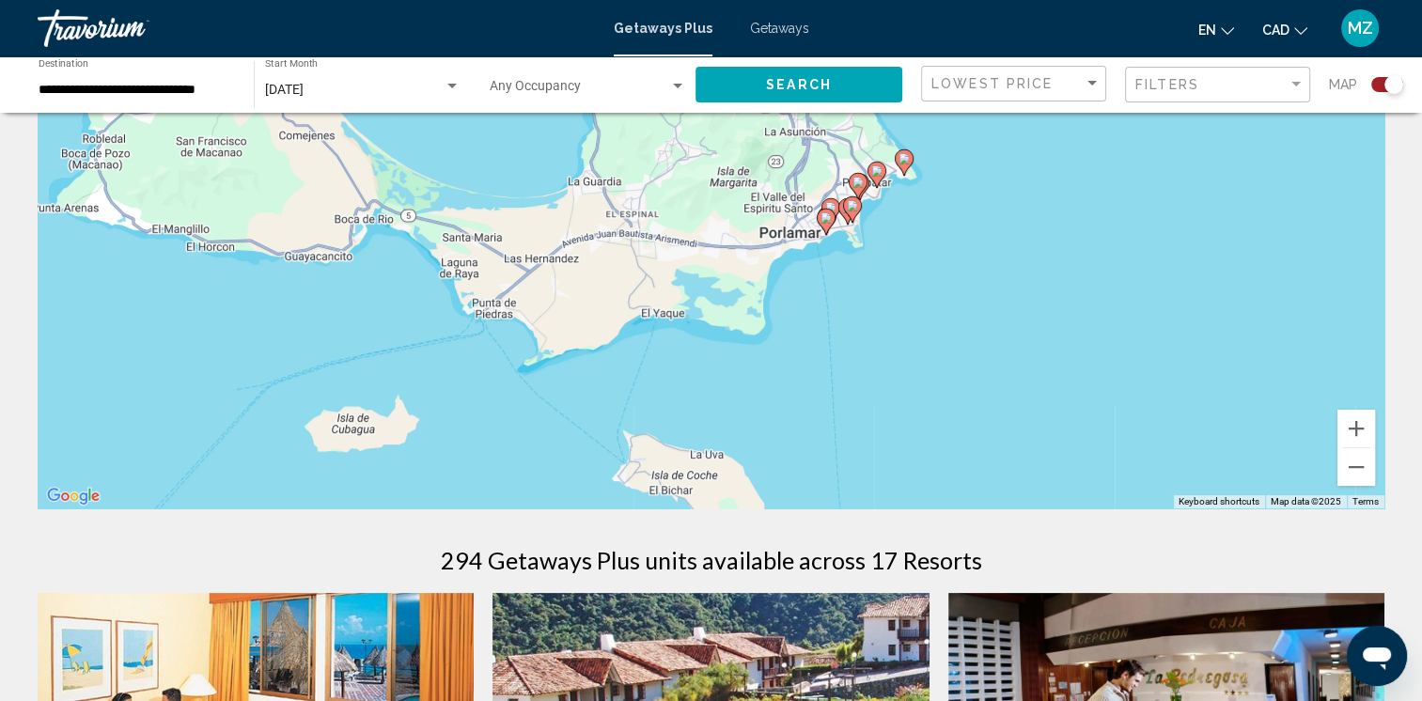
scroll to position [188, 0]
click at [1360, 456] on button "Zoom out" at bounding box center [1356, 466] width 38 height 38
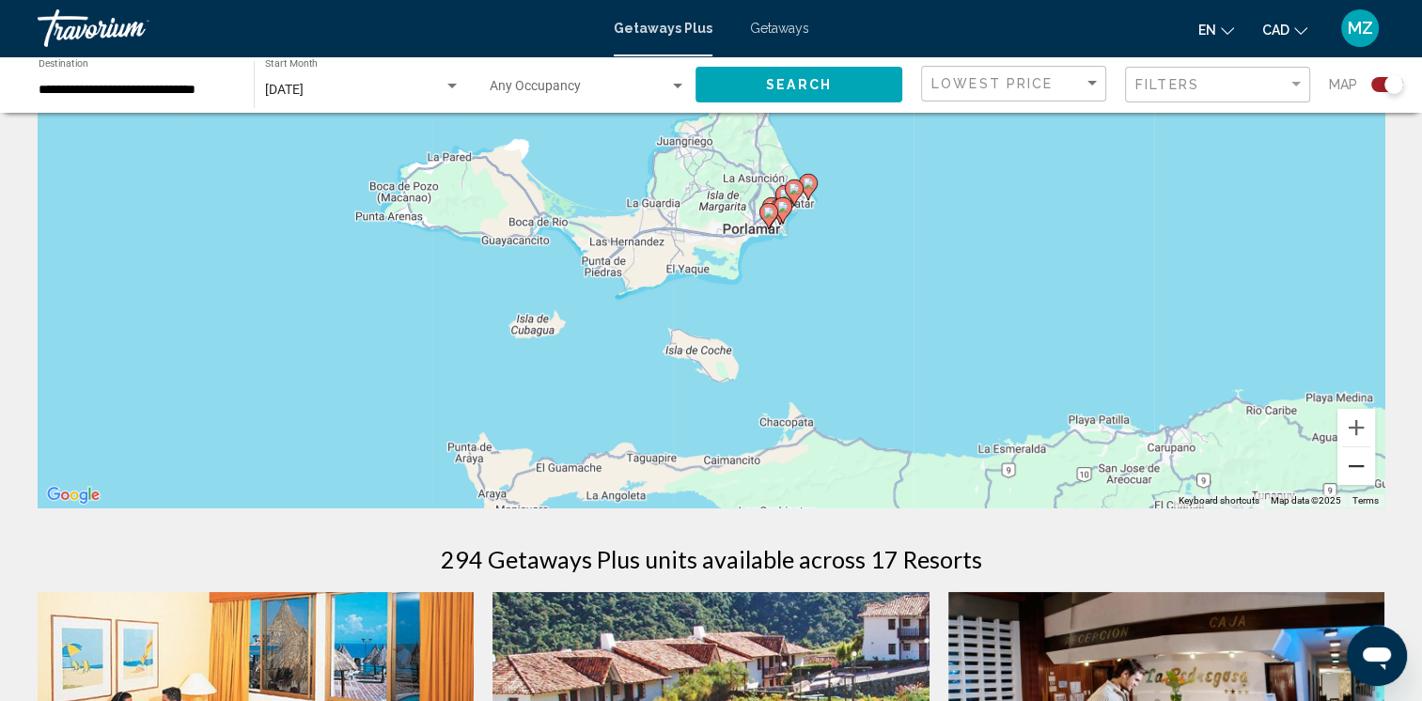
click at [1361, 464] on button "Zoom out" at bounding box center [1356, 466] width 38 height 38
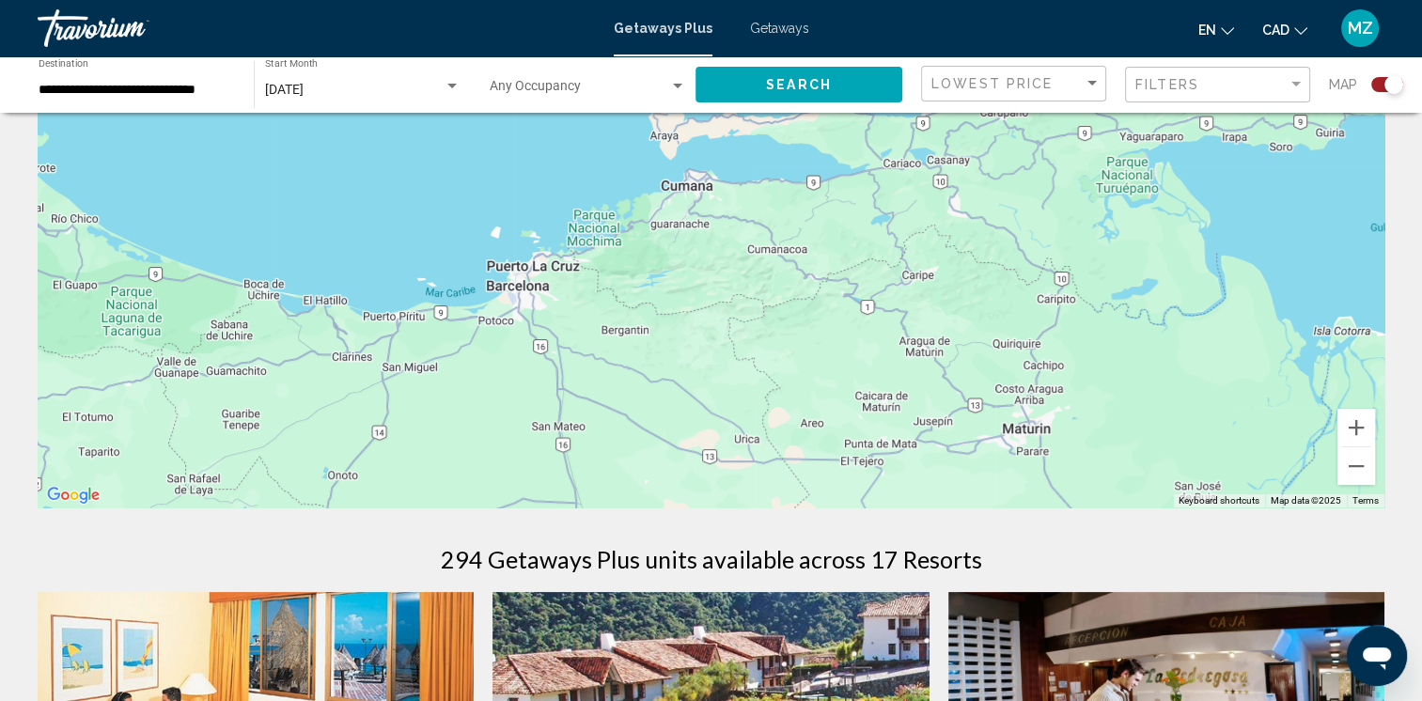
drag, startPoint x: 1119, startPoint y: 445, endPoint x: 1182, endPoint y: 218, distance: 235.9
click at [1182, 218] on div "To activate drag with keyboard, press Alt + Enter. Once in keyboard drag state,…" at bounding box center [711, 226] width 1346 height 564
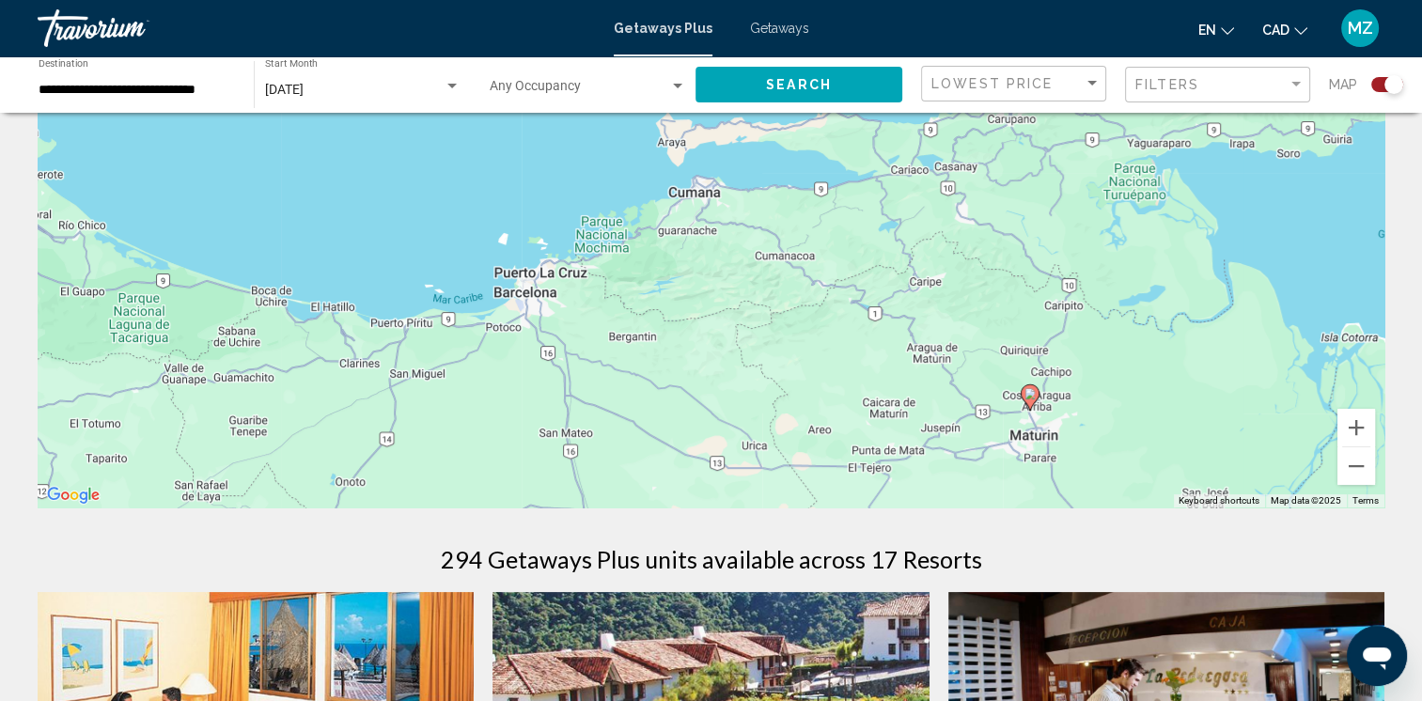
type textarea "*"
click at [130, 89] on input "**********" at bounding box center [137, 90] width 196 height 15
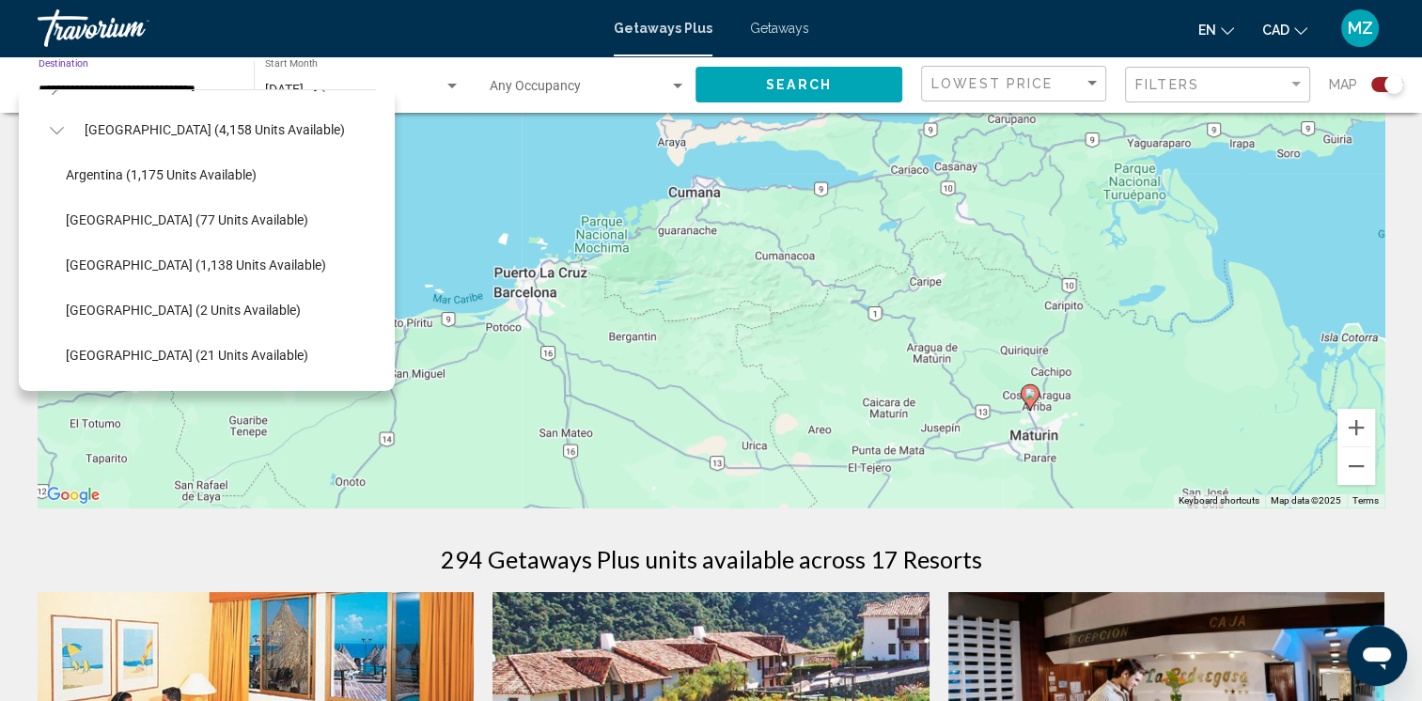
scroll to position [333, 0]
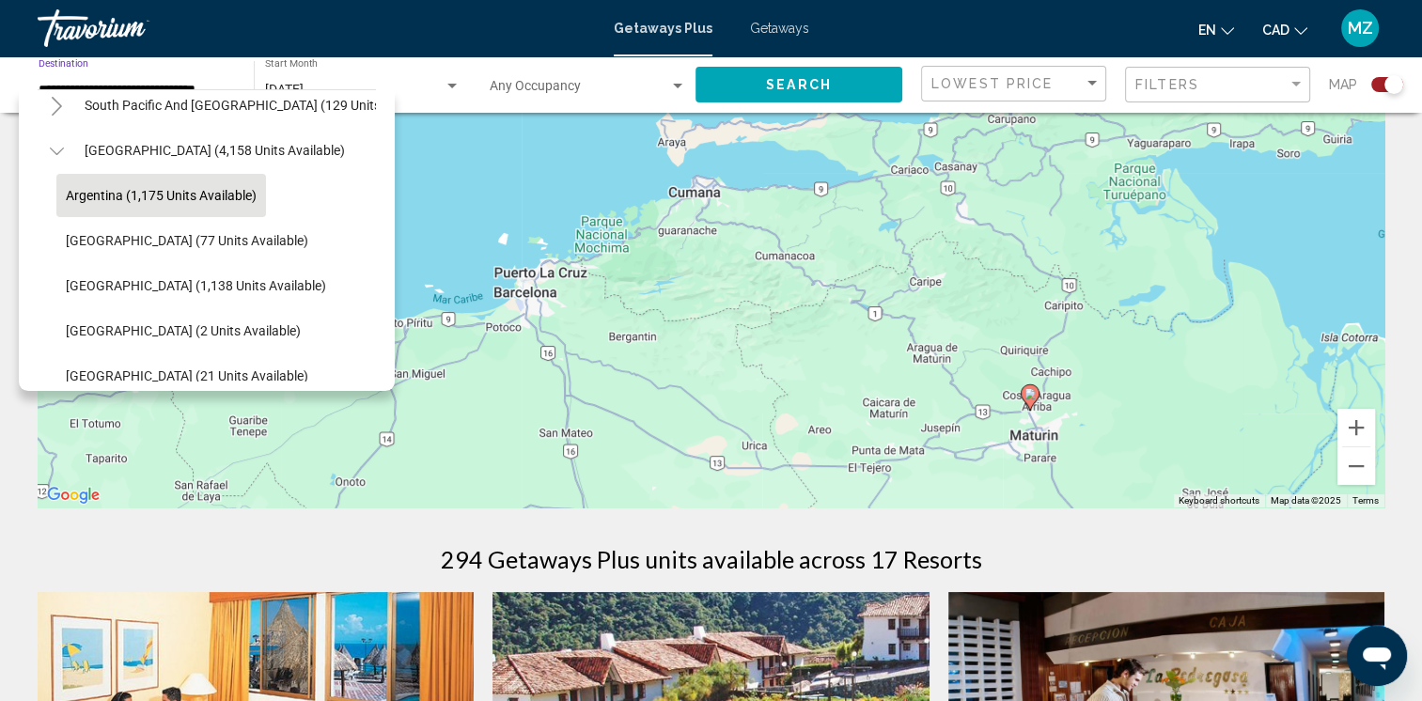
click at [193, 209] on button "Argentina (1,175 units available)" at bounding box center [161, 195] width 210 height 43
type input "**********"
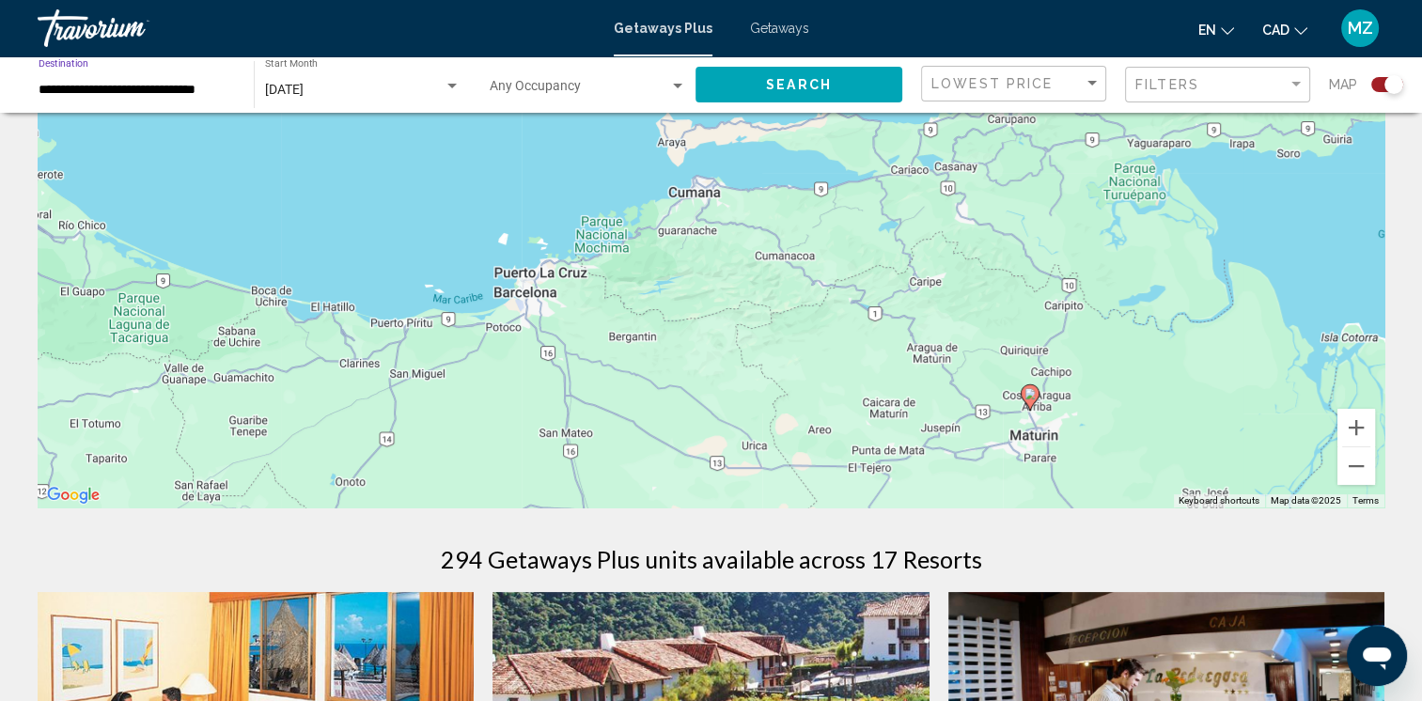
click at [819, 74] on button "Search" at bounding box center [798, 84] width 207 height 35
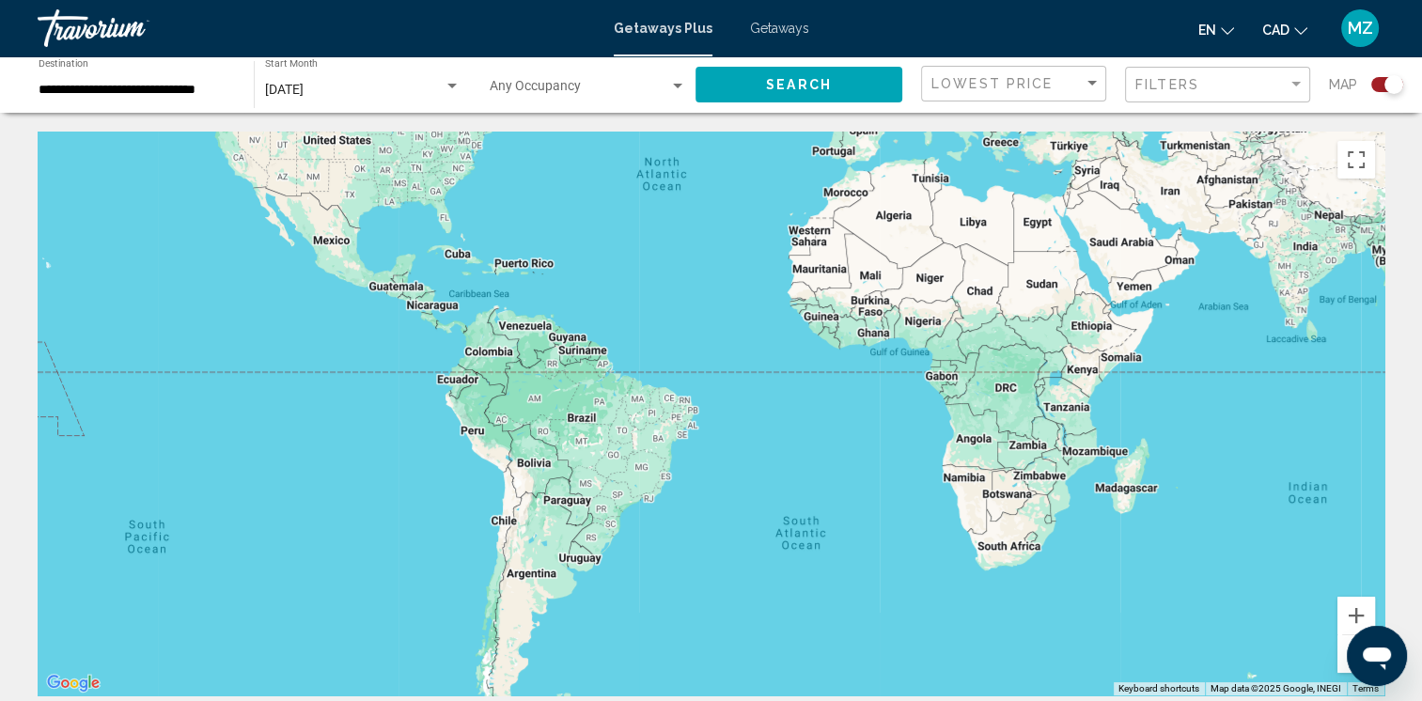
drag, startPoint x: 680, startPoint y: 528, endPoint x: 692, endPoint y: 373, distance: 155.4
click at [692, 373] on div "Main content" at bounding box center [711, 414] width 1346 height 564
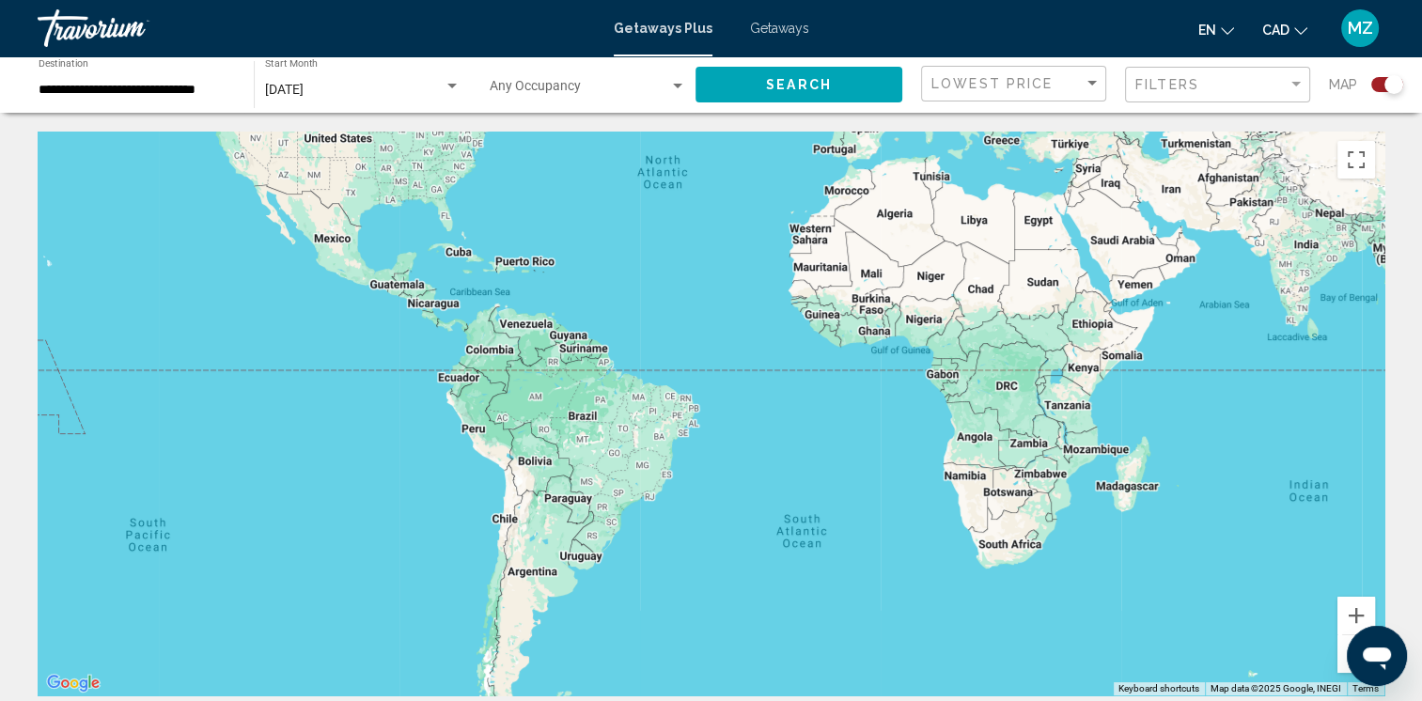
click at [692, 369] on div "Main content" at bounding box center [711, 414] width 1346 height 564
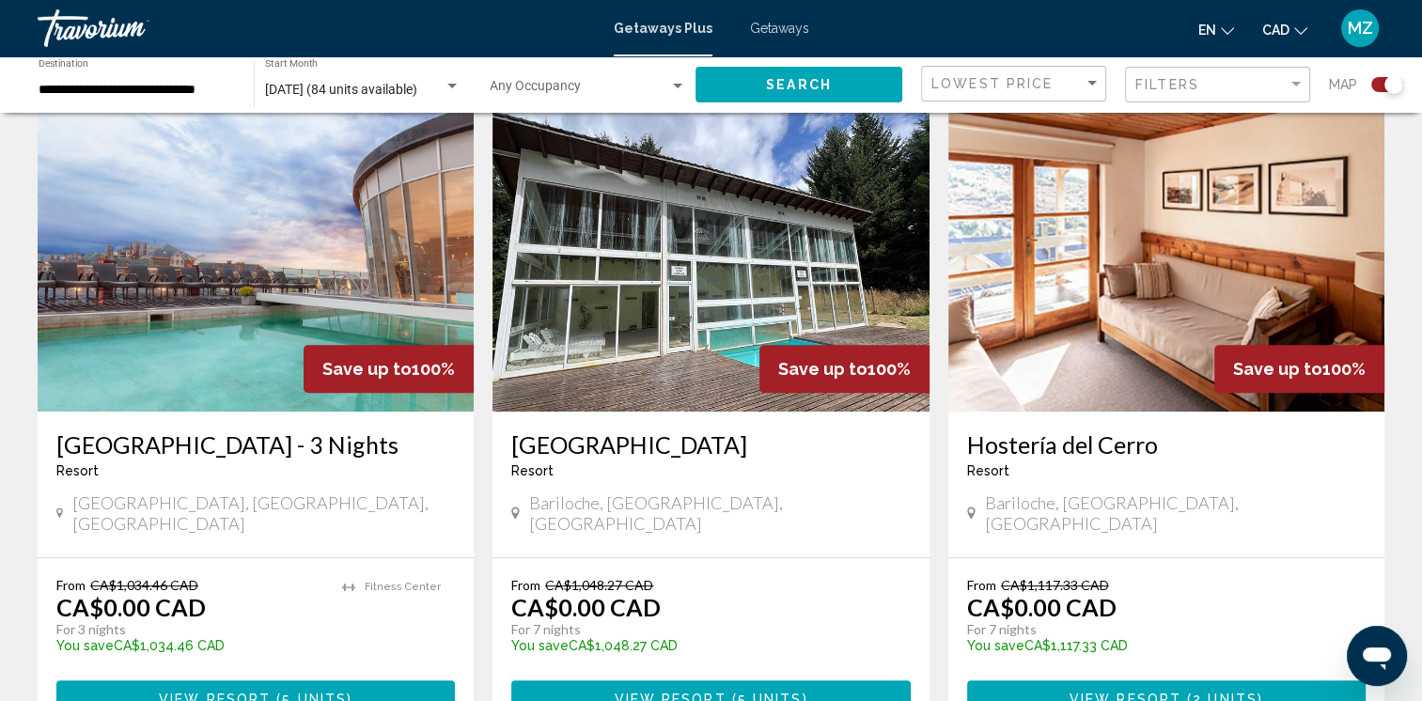
scroll to position [714, 0]
